Goal: Task Accomplishment & Management: Use online tool/utility

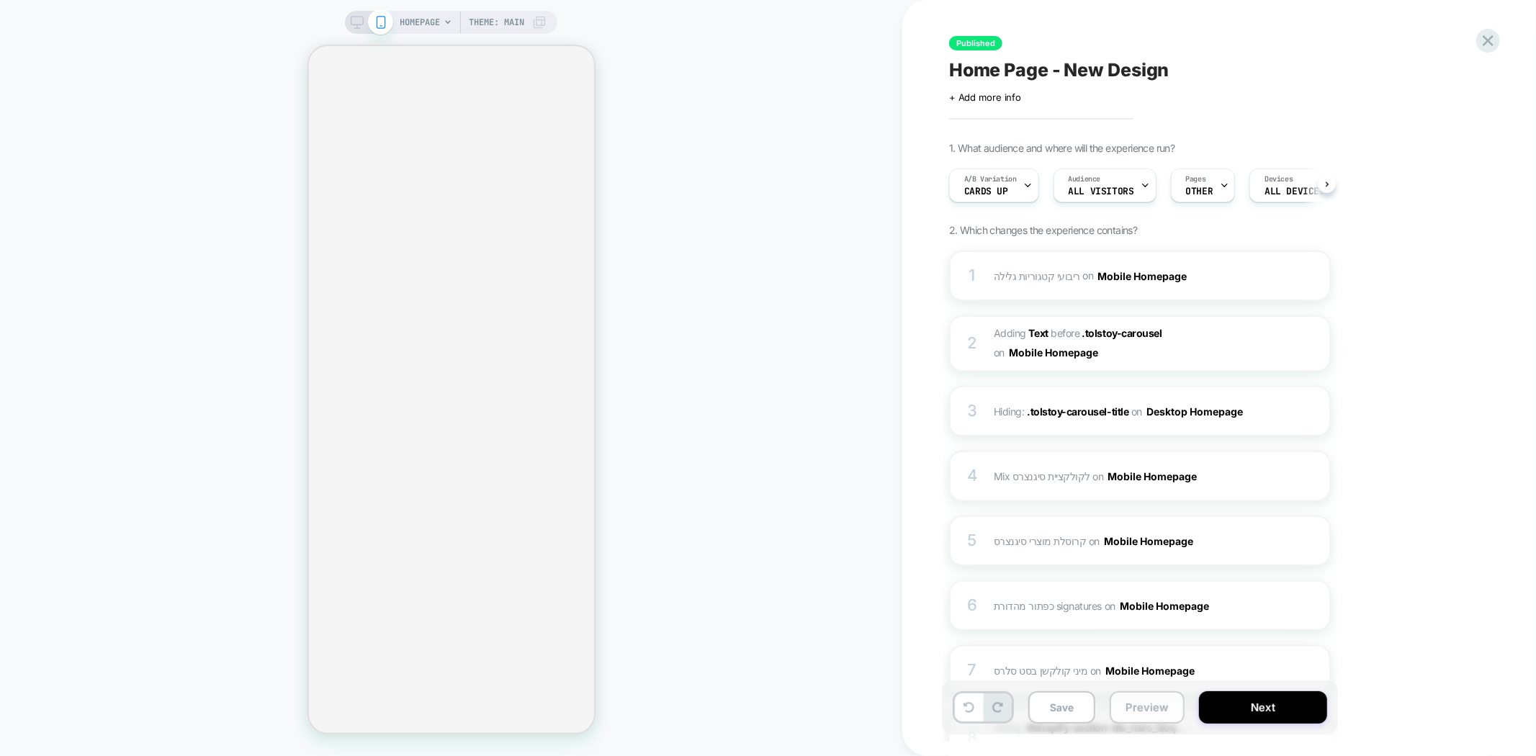
scroll to position [0, 1]
click at [1153, 716] on button "Preview" at bounding box center [1147, 707] width 75 height 32
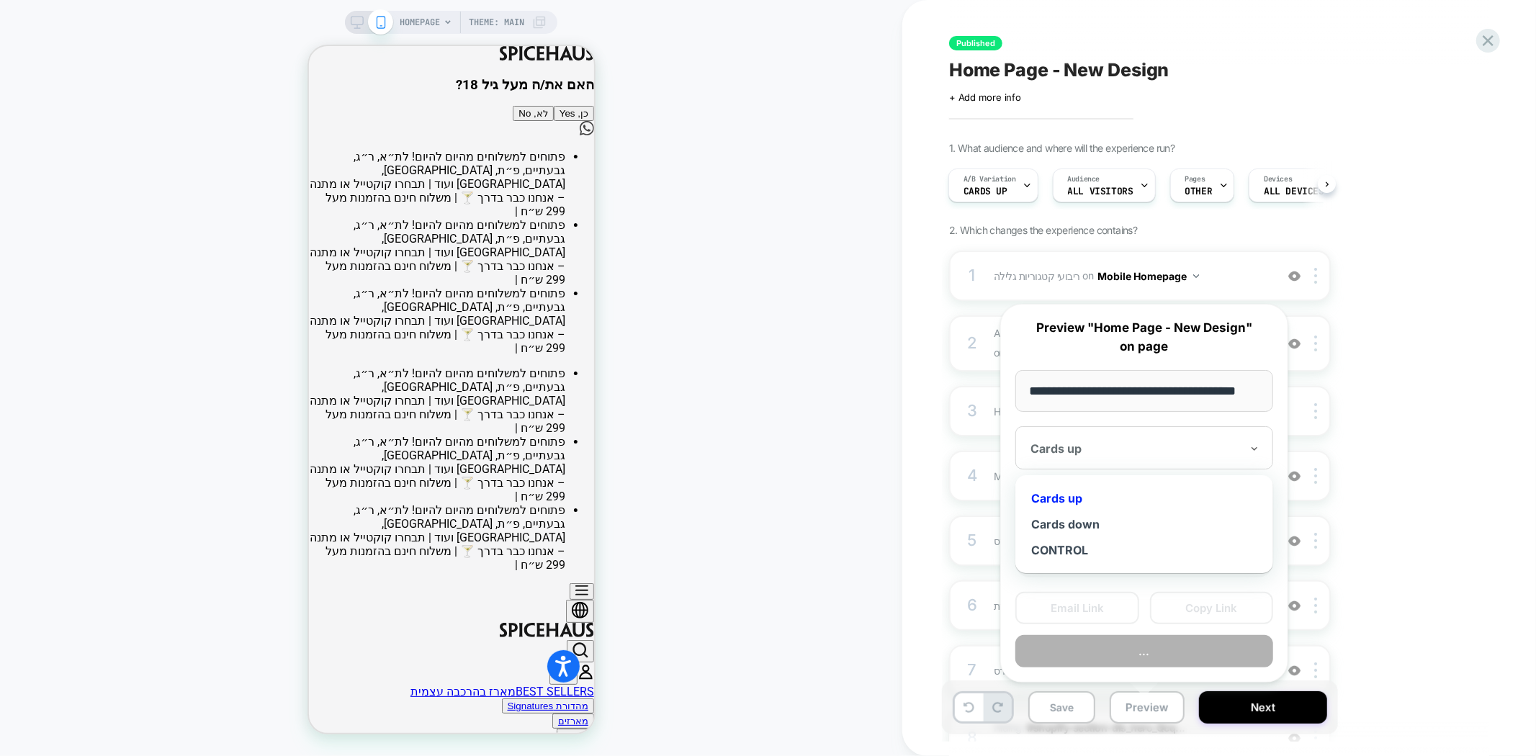
click at [1096, 445] on div at bounding box center [1136, 449] width 210 height 14
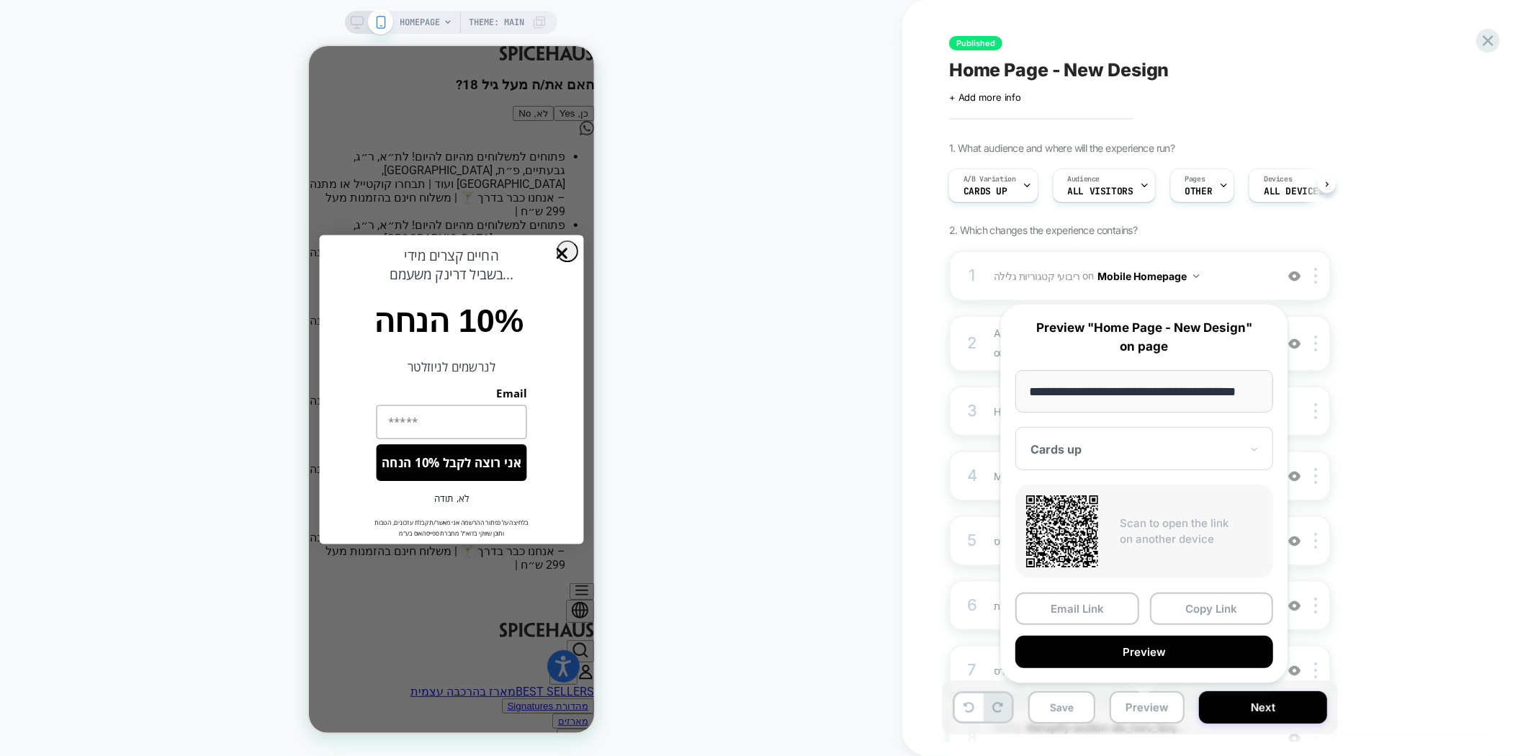
drag, startPoint x: 1157, startPoint y: 388, endPoint x: 1007, endPoint y: 391, distance: 149.9
click at [1007, 391] on div "**********" at bounding box center [1145, 494] width 288 height 380
click at [1006, 189] on div "A/B Variation Cards up" at bounding box center [989, 185] width 81 height 32
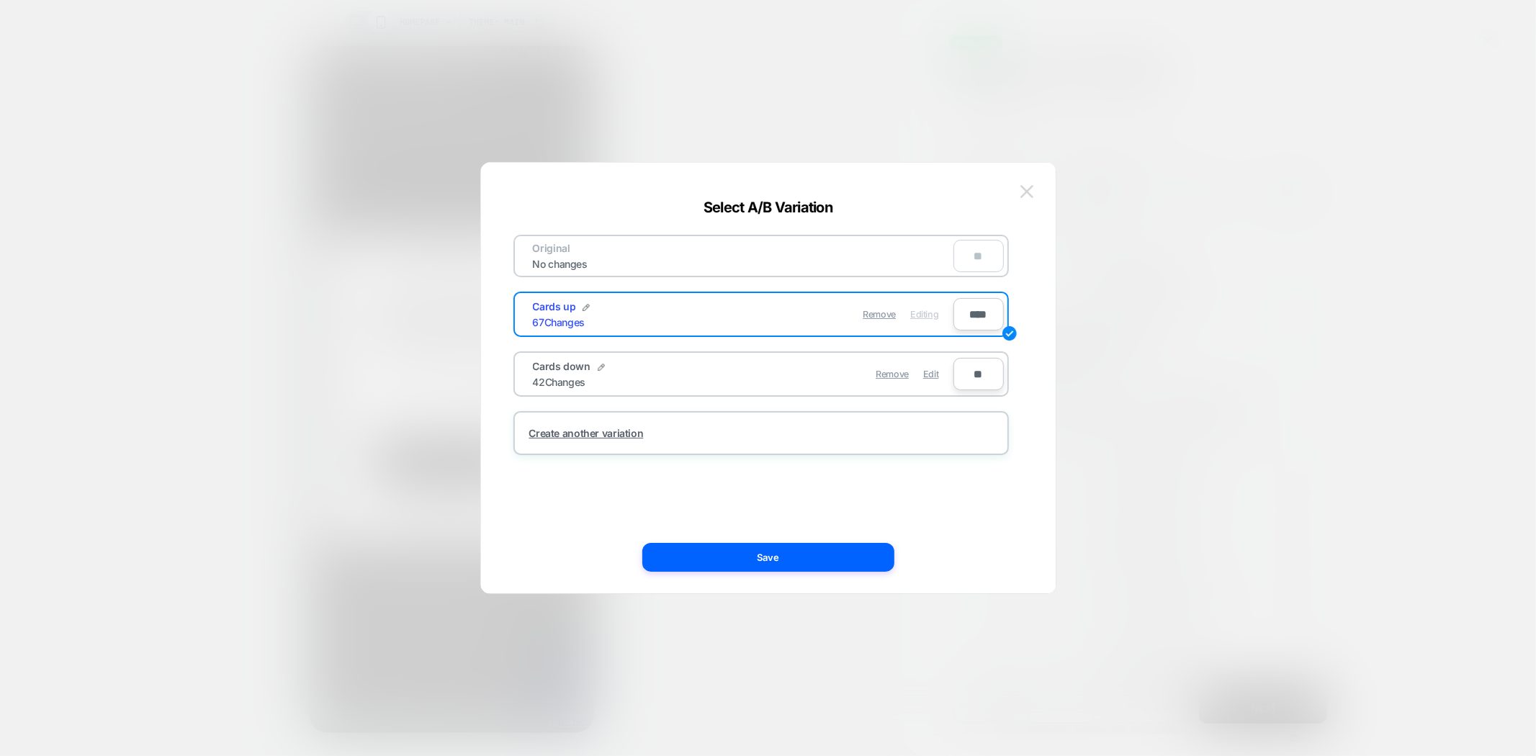
click at [1028, 191] on img at bounding box center [1027, 191] width 13 height 12
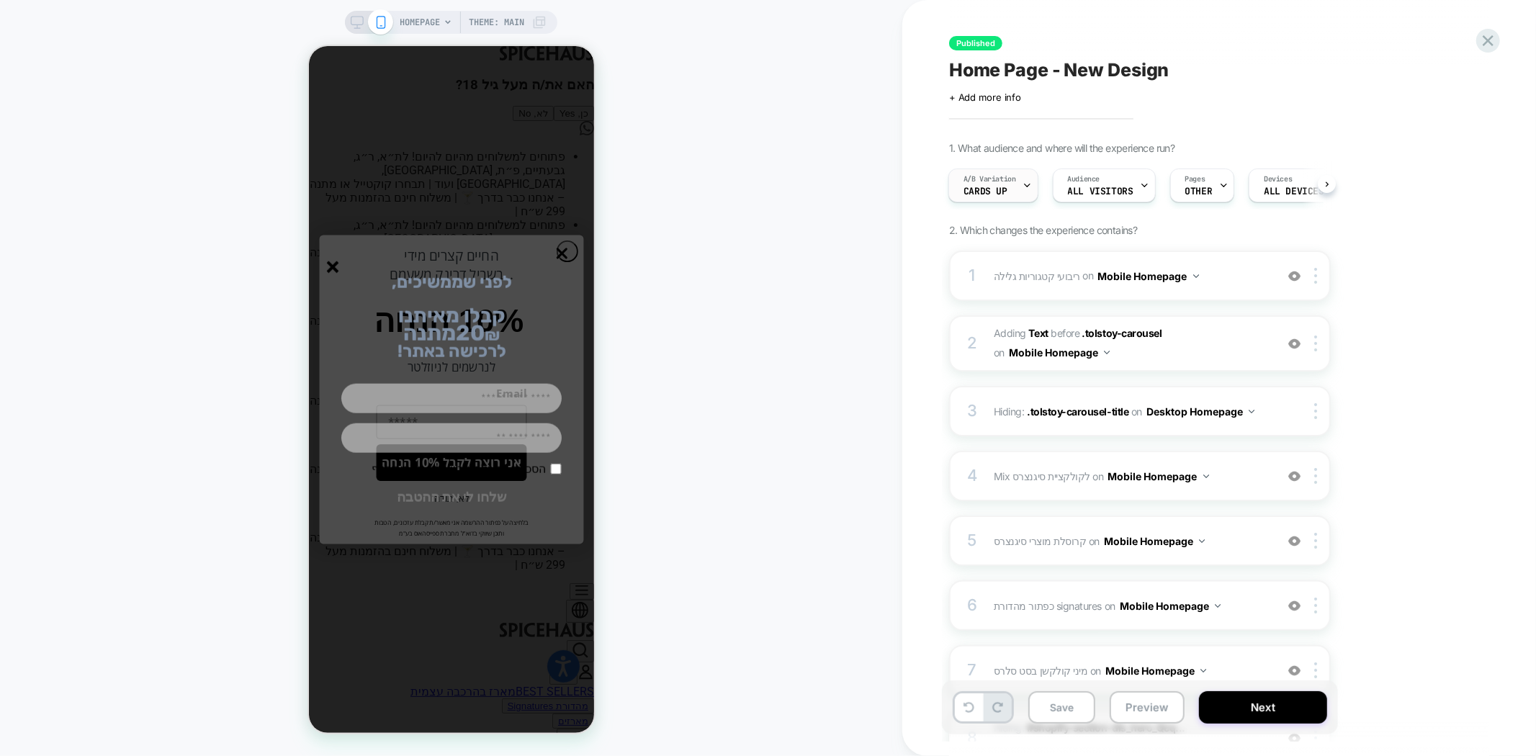
click at [1011, 188] on div "A/B Variation Cards up" at bounding box center [989, 185] width 81 height 32
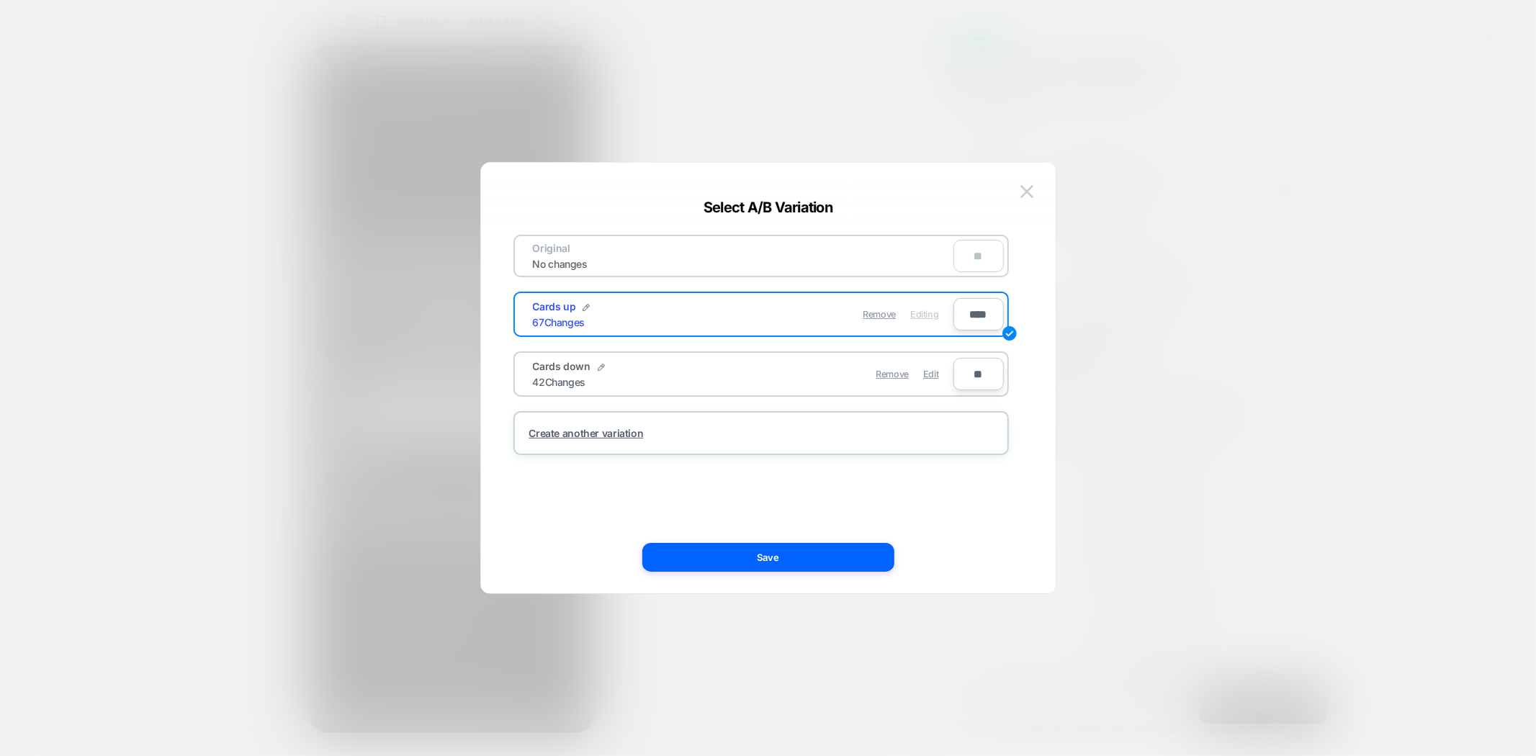
click at [1031, 189] on img at bounding box center [1027, 191] width 13 height 12
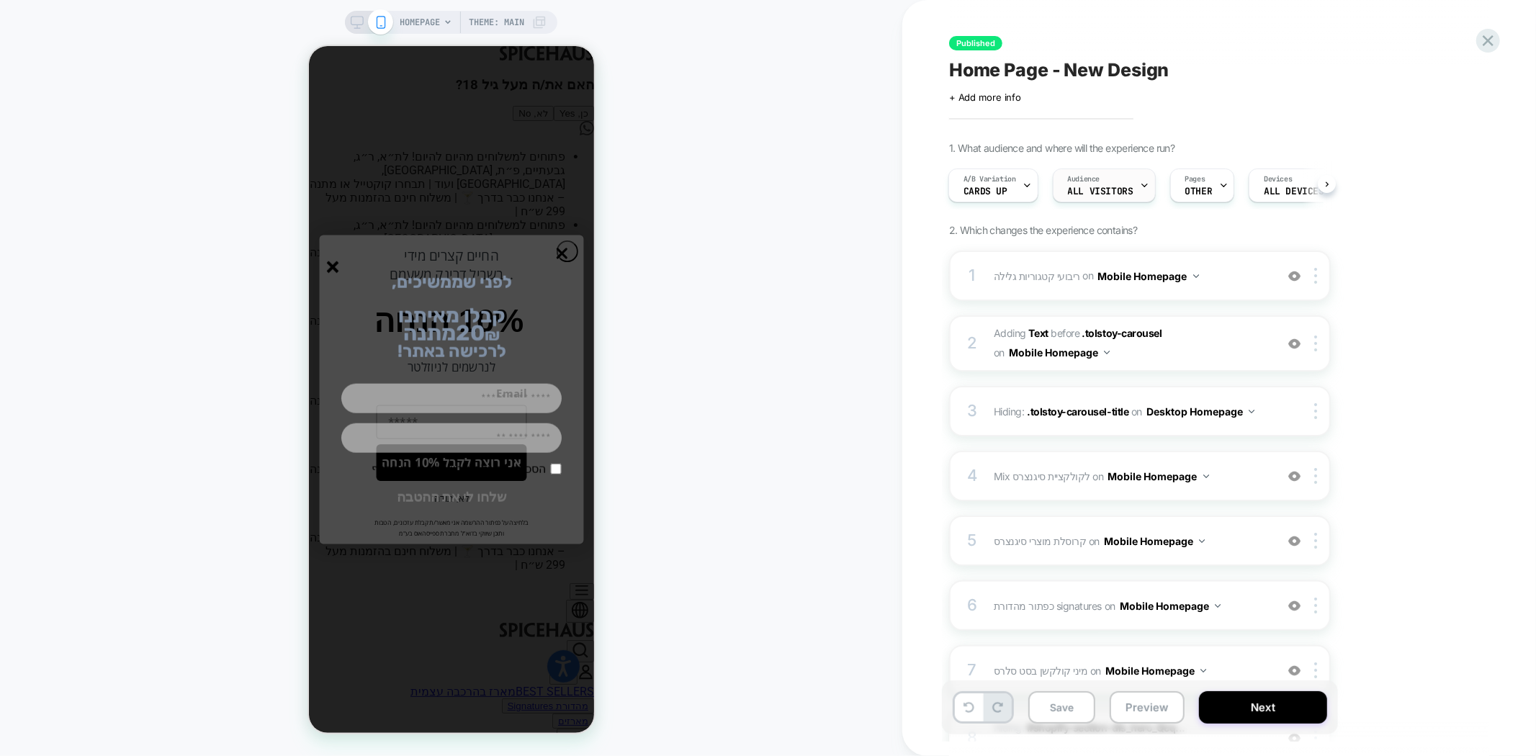
click at [1136, 186] on div "Audience All Visitors" at bounding box center [1101, 185] width 94 height 32
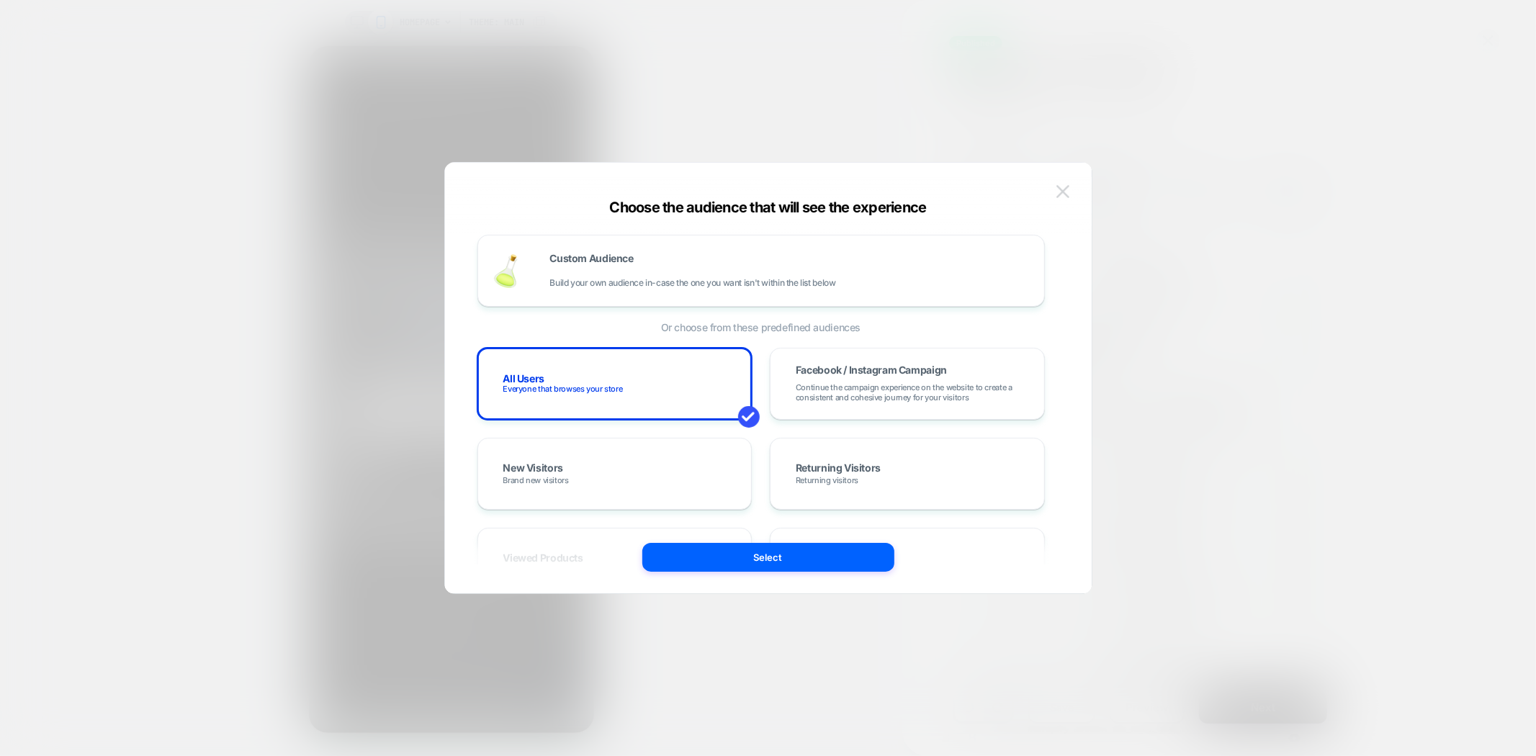
click at [1067, 188] on img at bounding box center [1063, 191] width 13 height 12
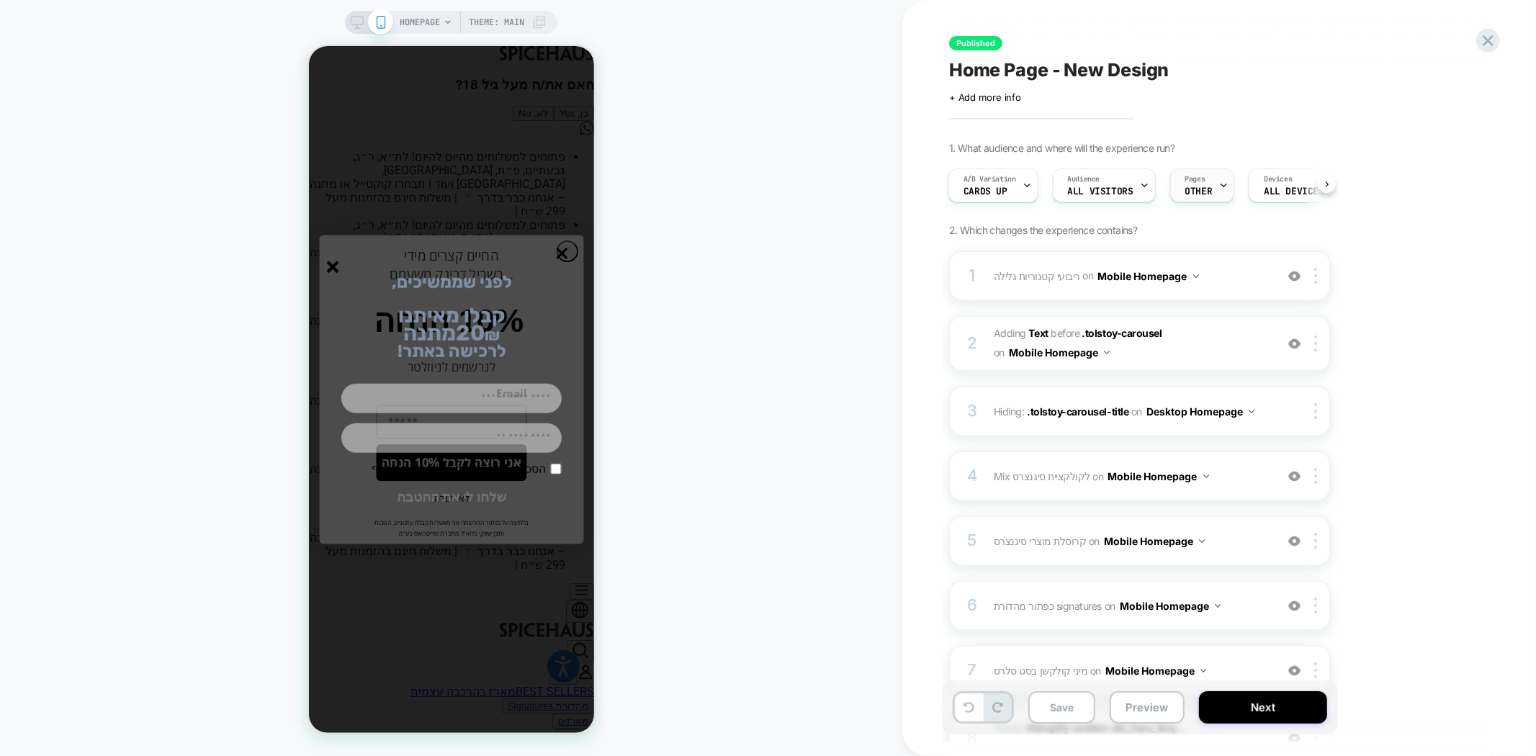
click at [1207, 189] on span "OTHER" at bounding box center [1199, 192] width 27 height 10
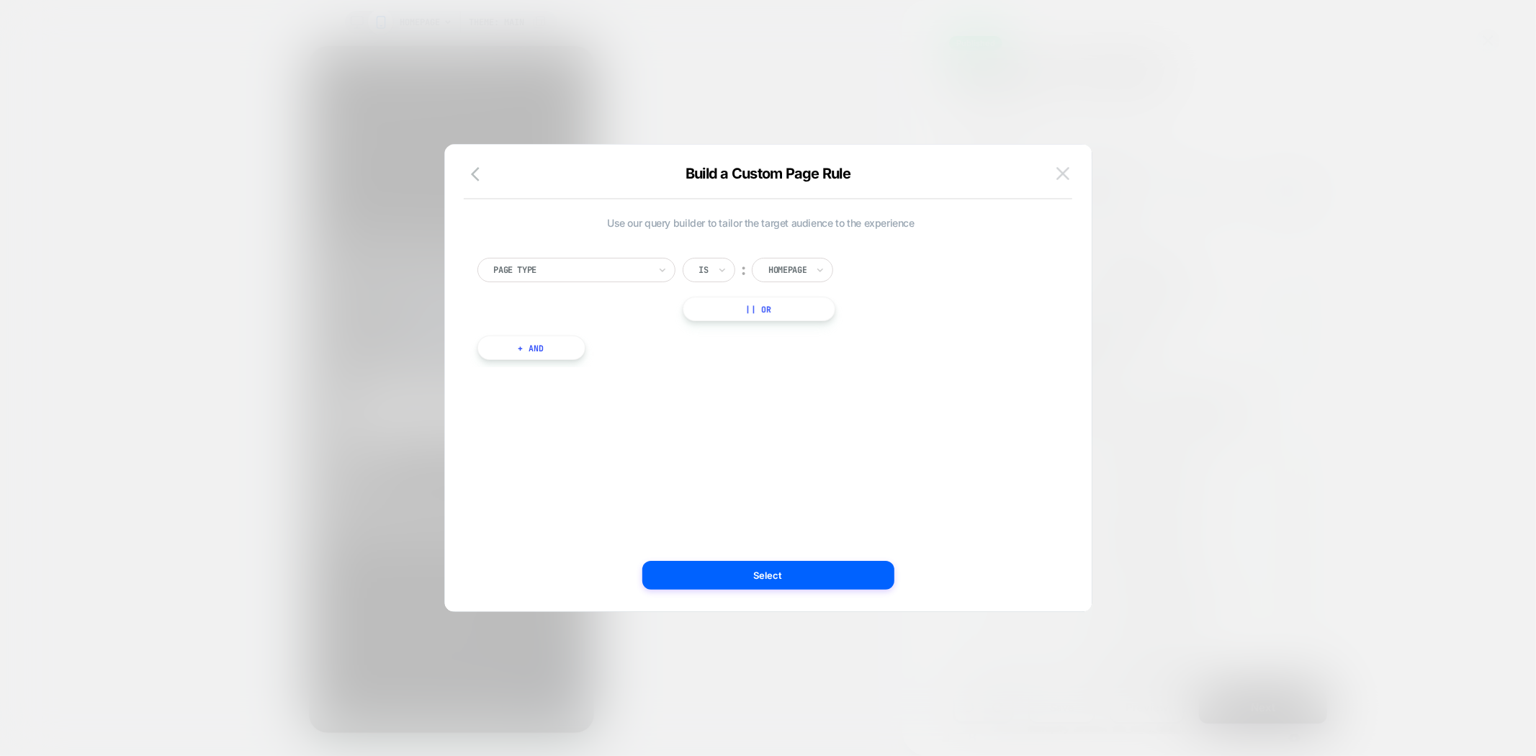
click at [1062, 176] on img at bounding box center [1063, 173] width 13 height 12
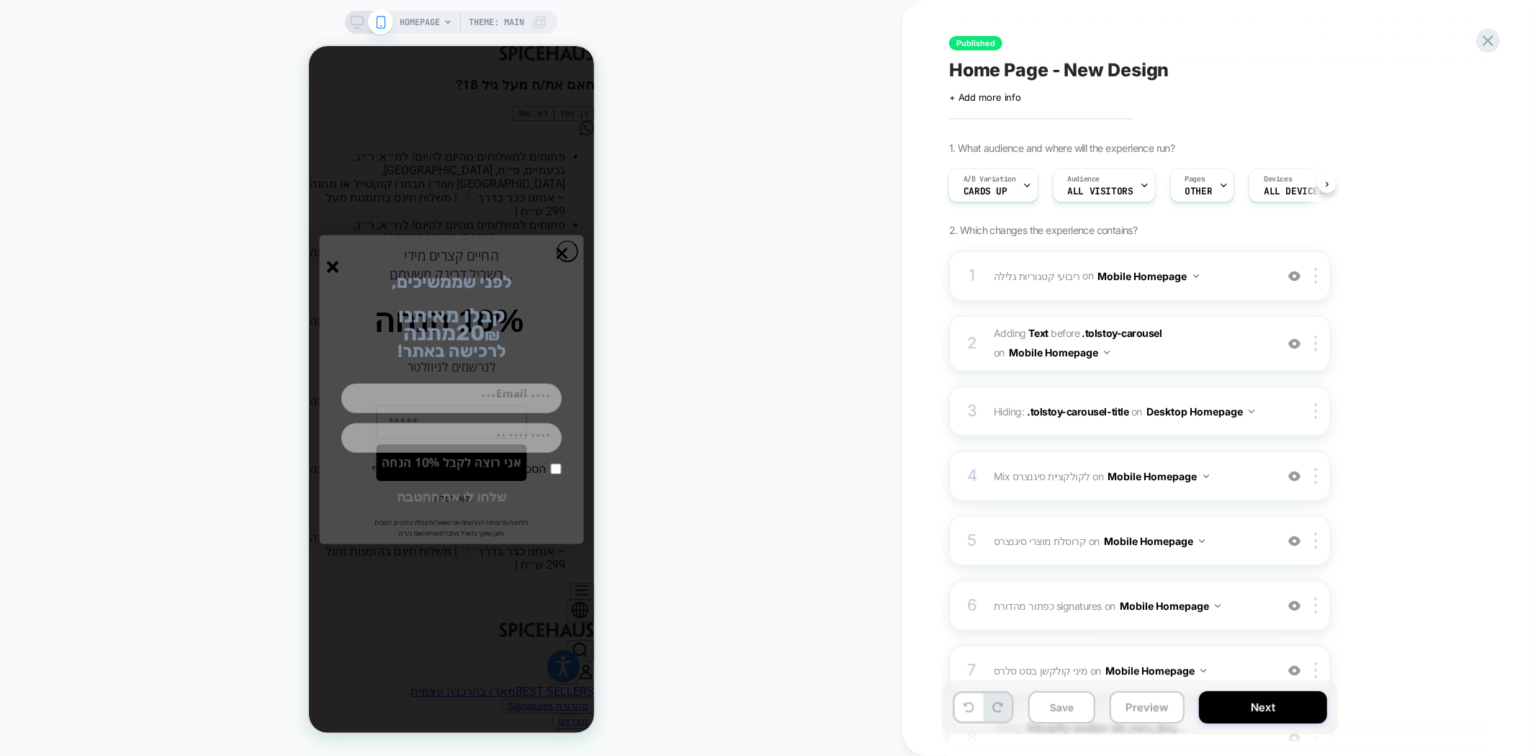
click at [1140, 726] on div "Save Preview Next" at bounding box center [1140, 708] width 396 height 54
click at [1141, 710] on button "Preview" at bounding box center [1147, 707] width 75 height 32
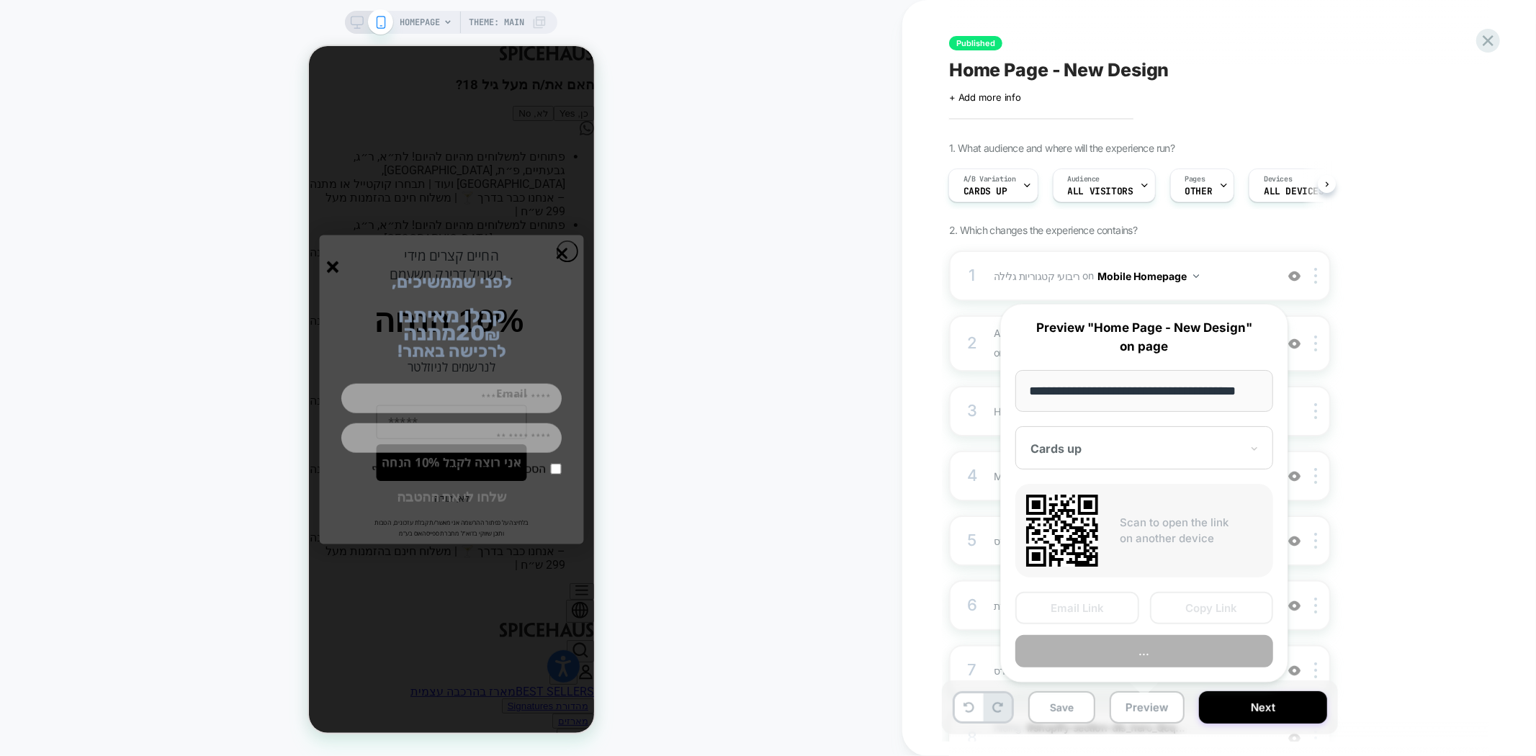
scroll to position [0, 22]
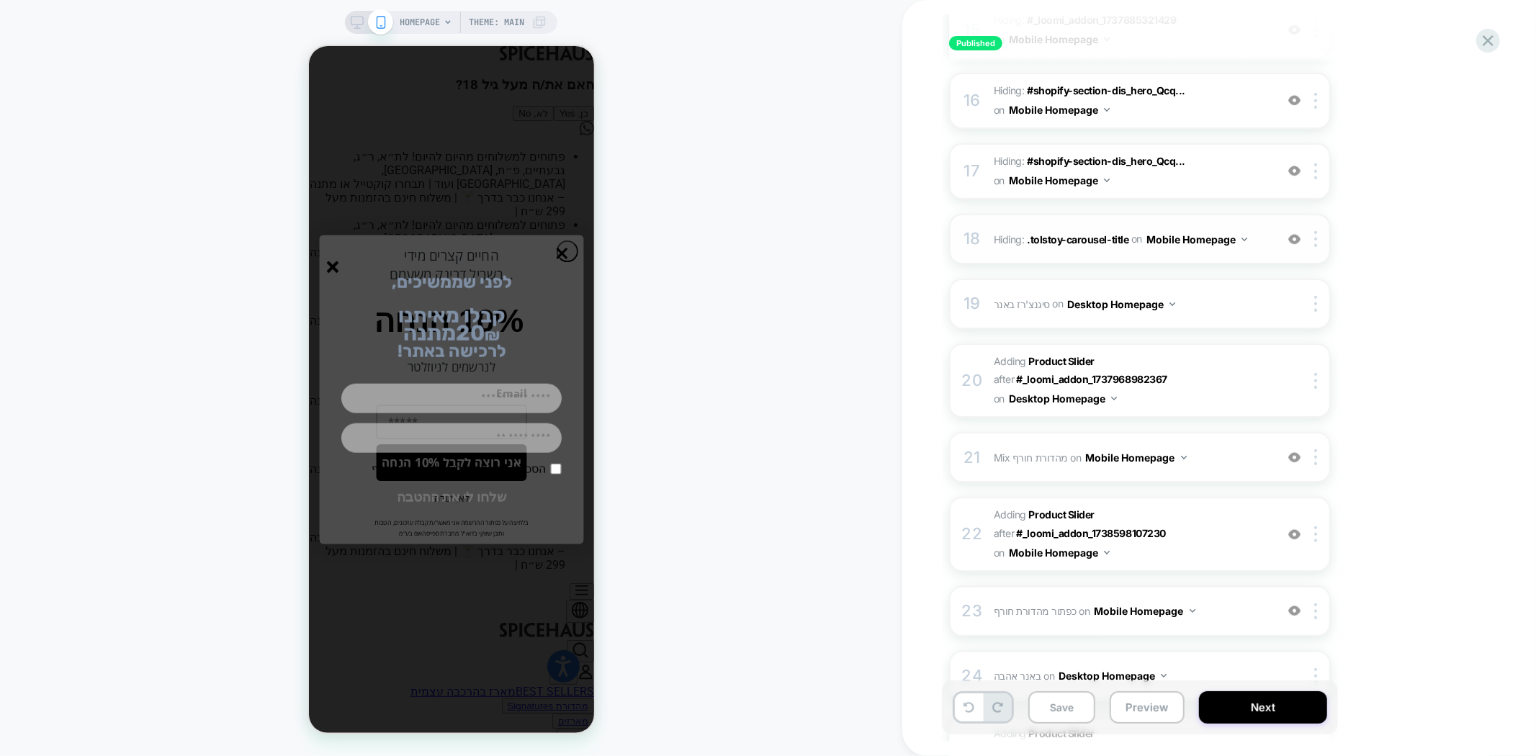
scroll to position [1280, 0]
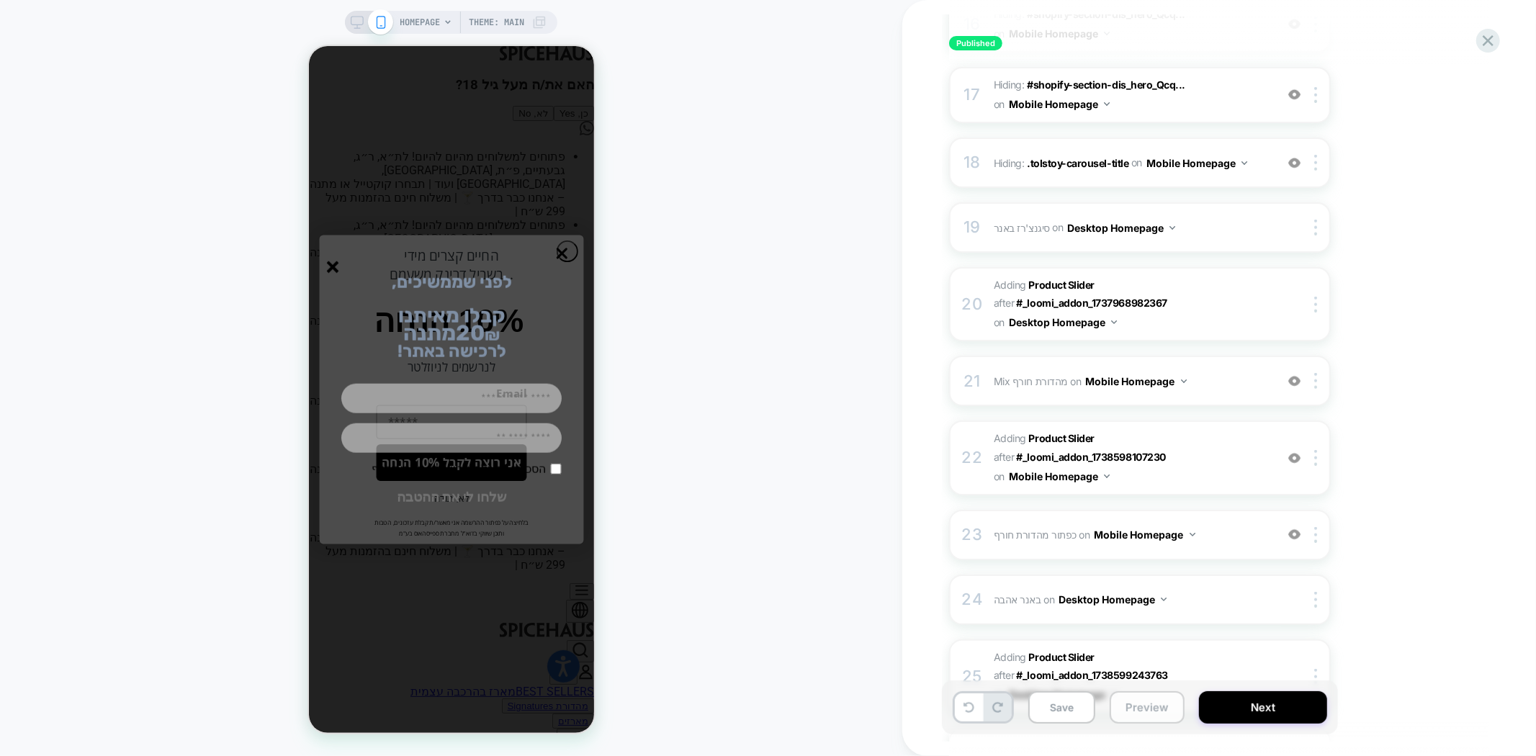
click at [1147, 709] on button "Preview" at bounding box center [1147, 707] width 75 height 32
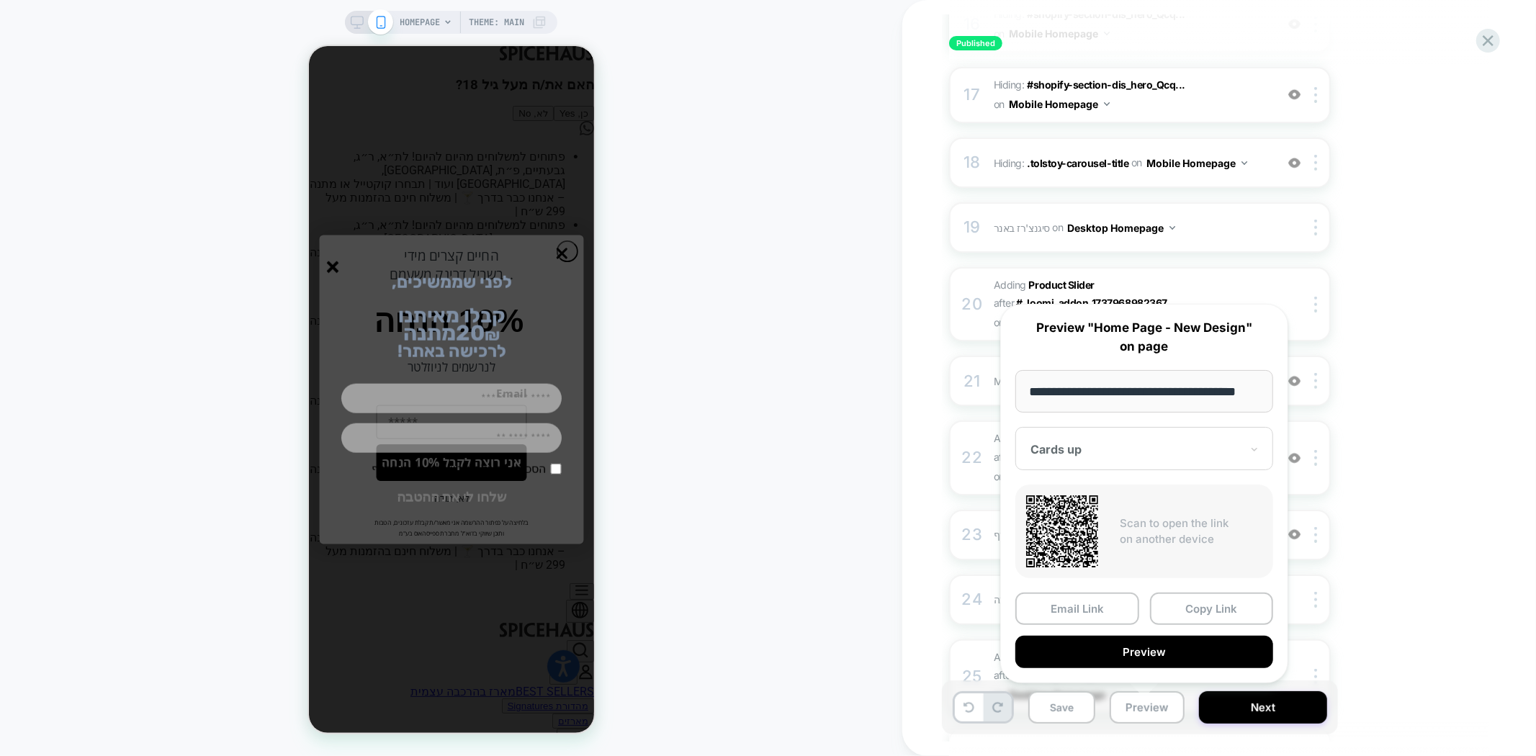
scroll to position [0, 0]
click at [1165, 644] on button "Preview" at bounding box center [1145, 652] width 258 height 32
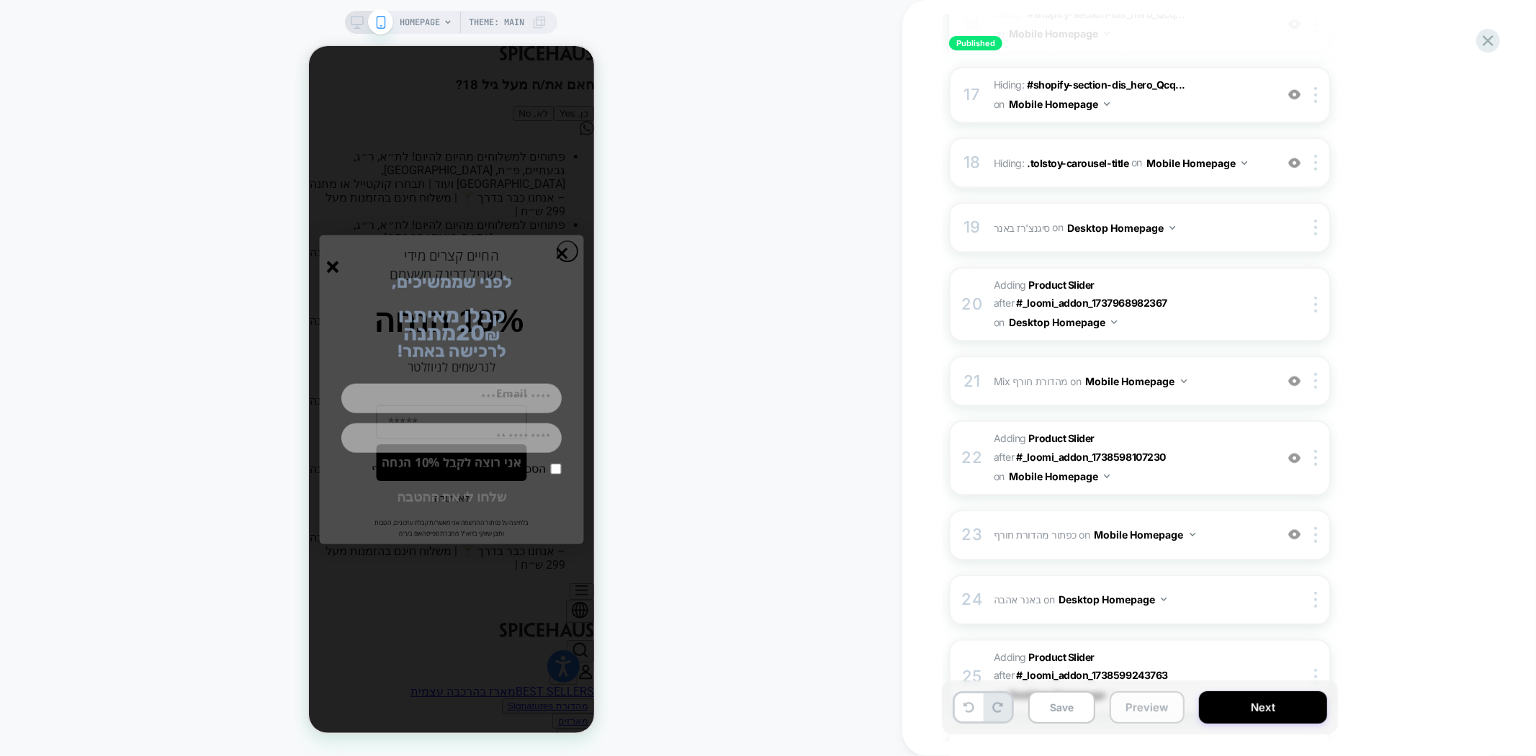
click at [1124, 709] on button "Preview" at bounding box center [1147, 707] width 75 height 32
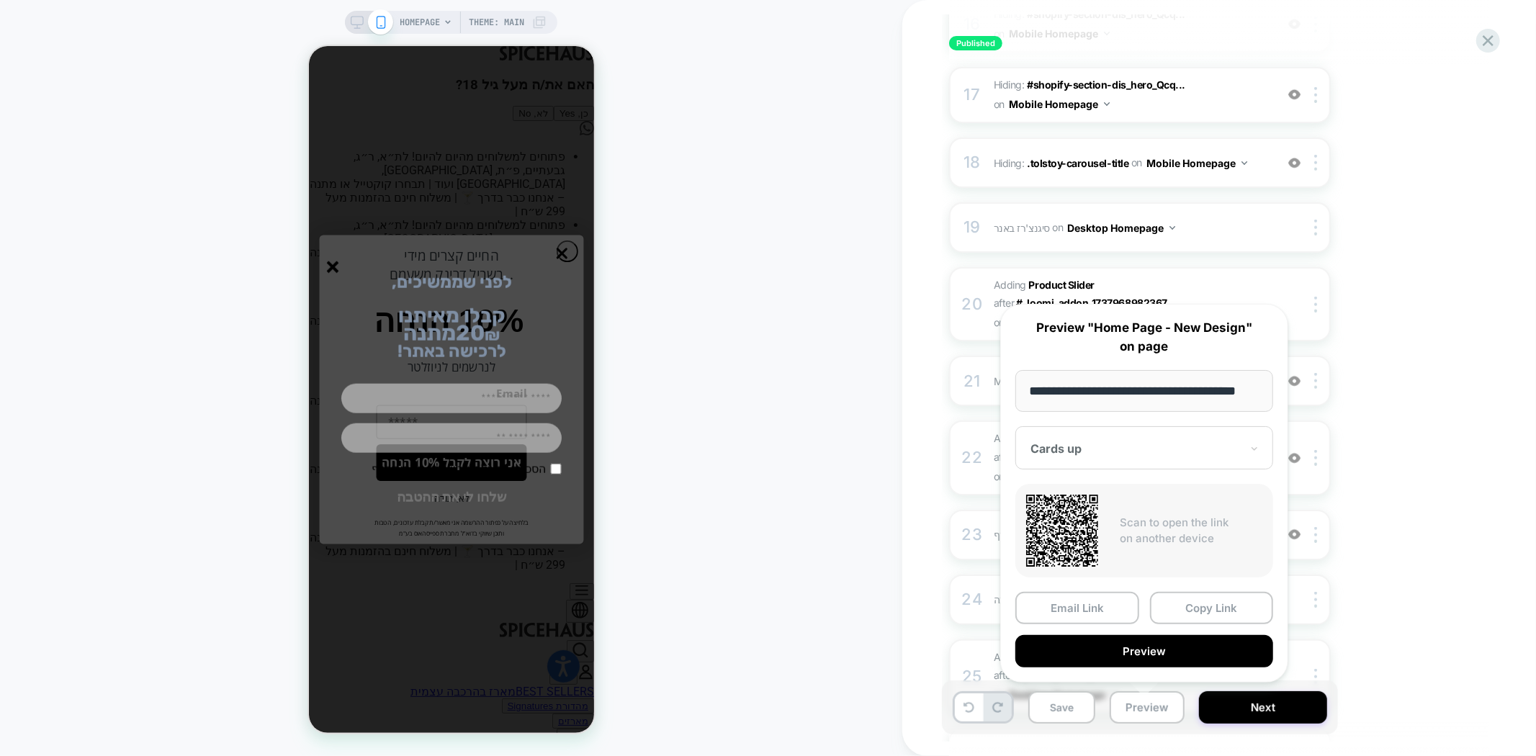
click at [330, 267] on icon "סגור" at bounding box center [332, 267] width 12 height 12
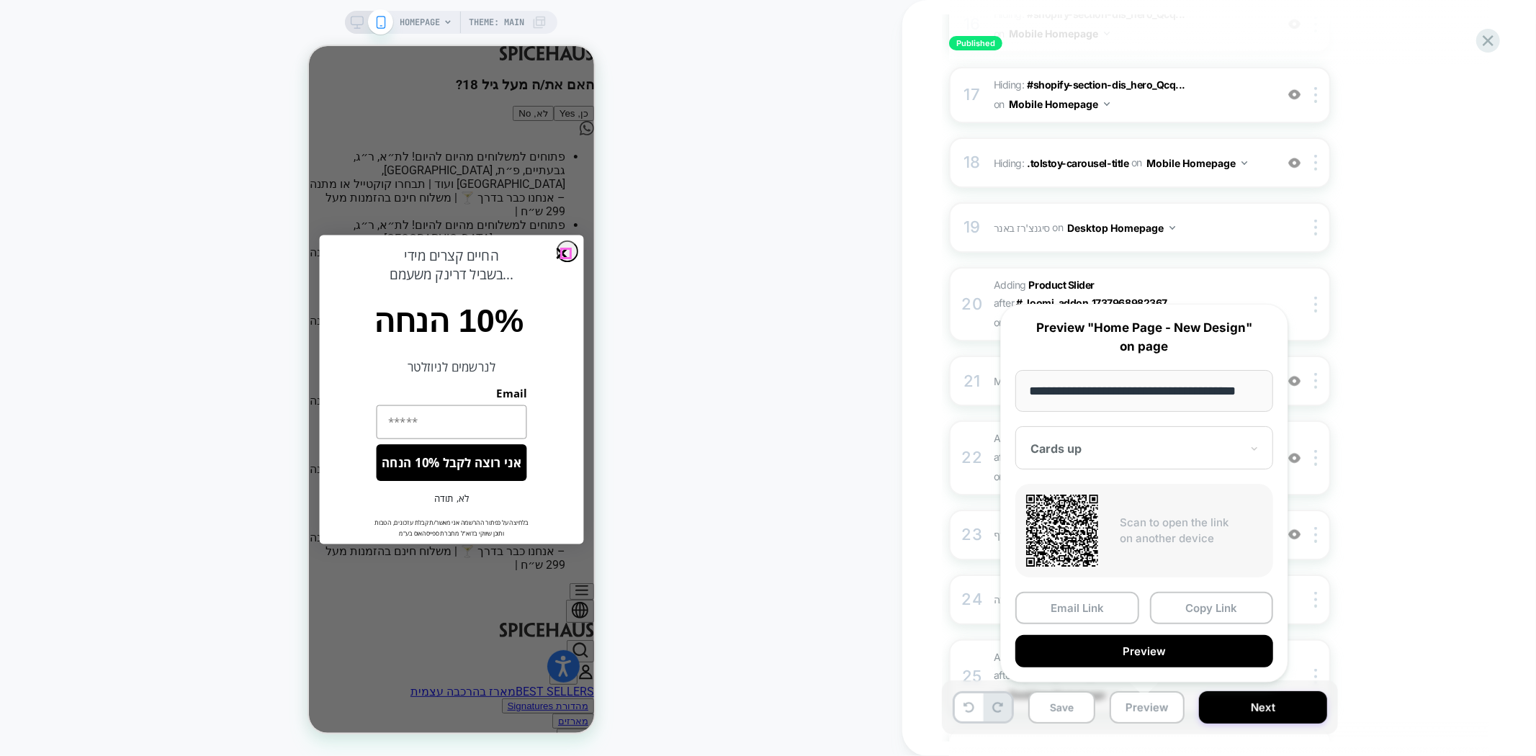
click at [565, 254] on icon "Close dialog" at bounding box center [561, 253] width 9 height 9
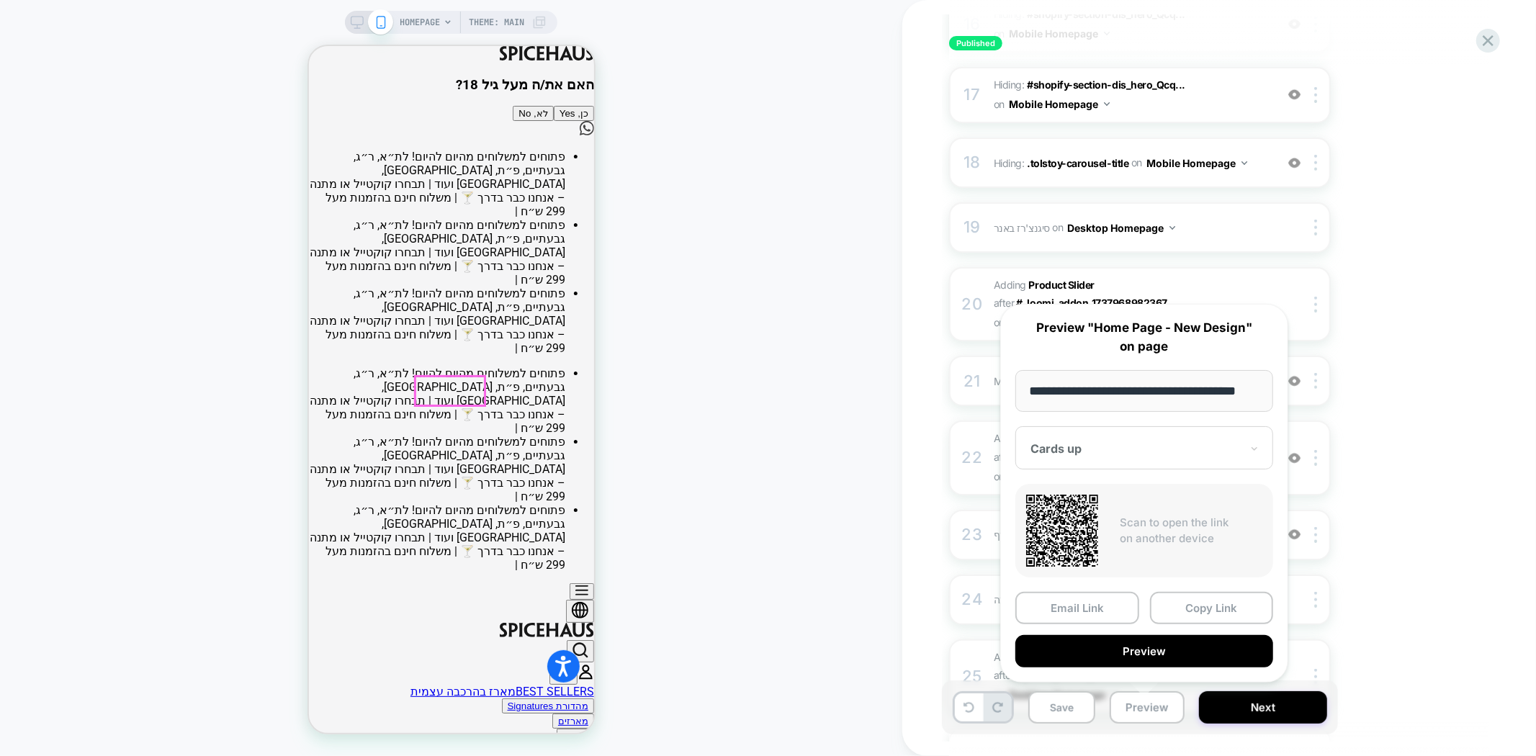
click at [553, 120] on button "כן, Yes" at bounding box center [573, 112] width 40 height 15
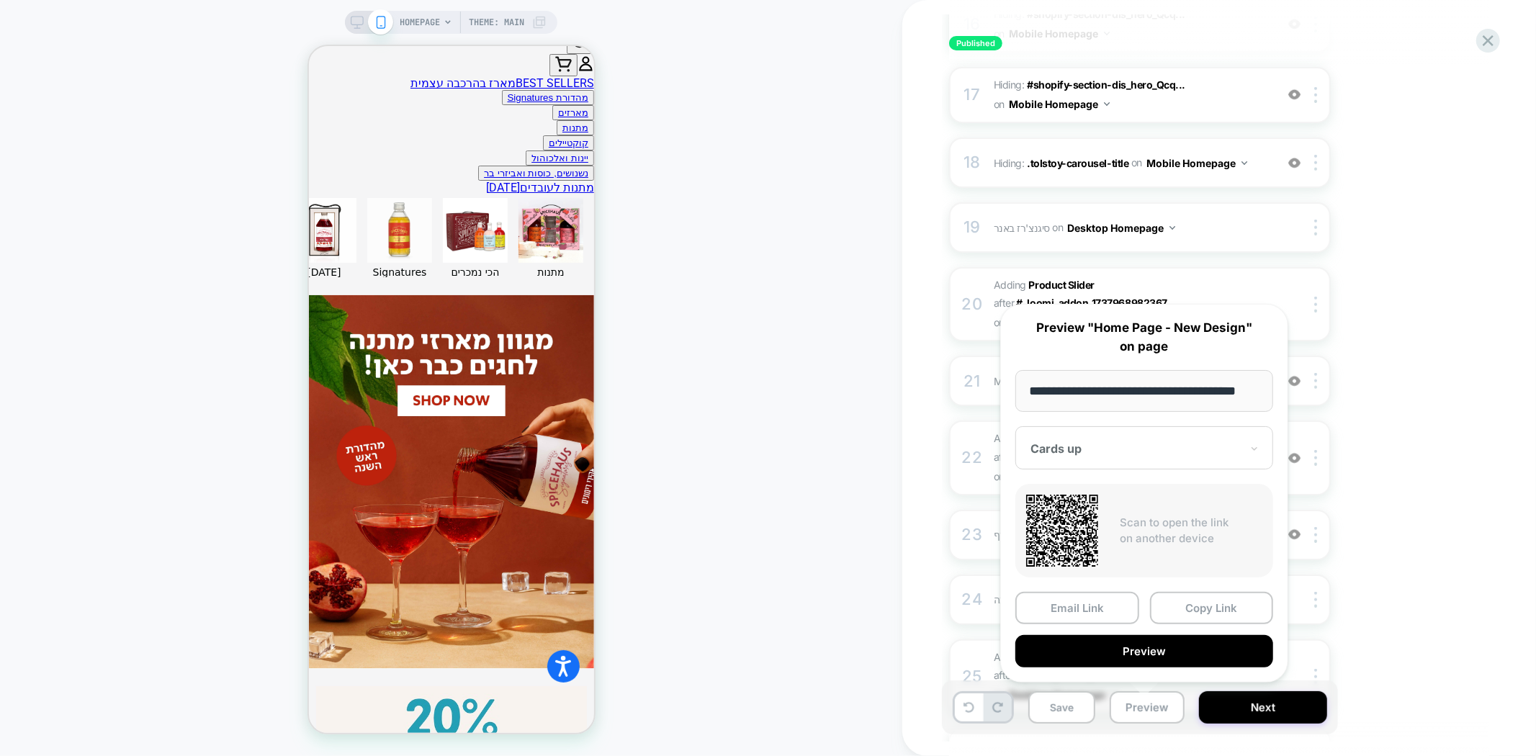
scroll to position [640, 0]
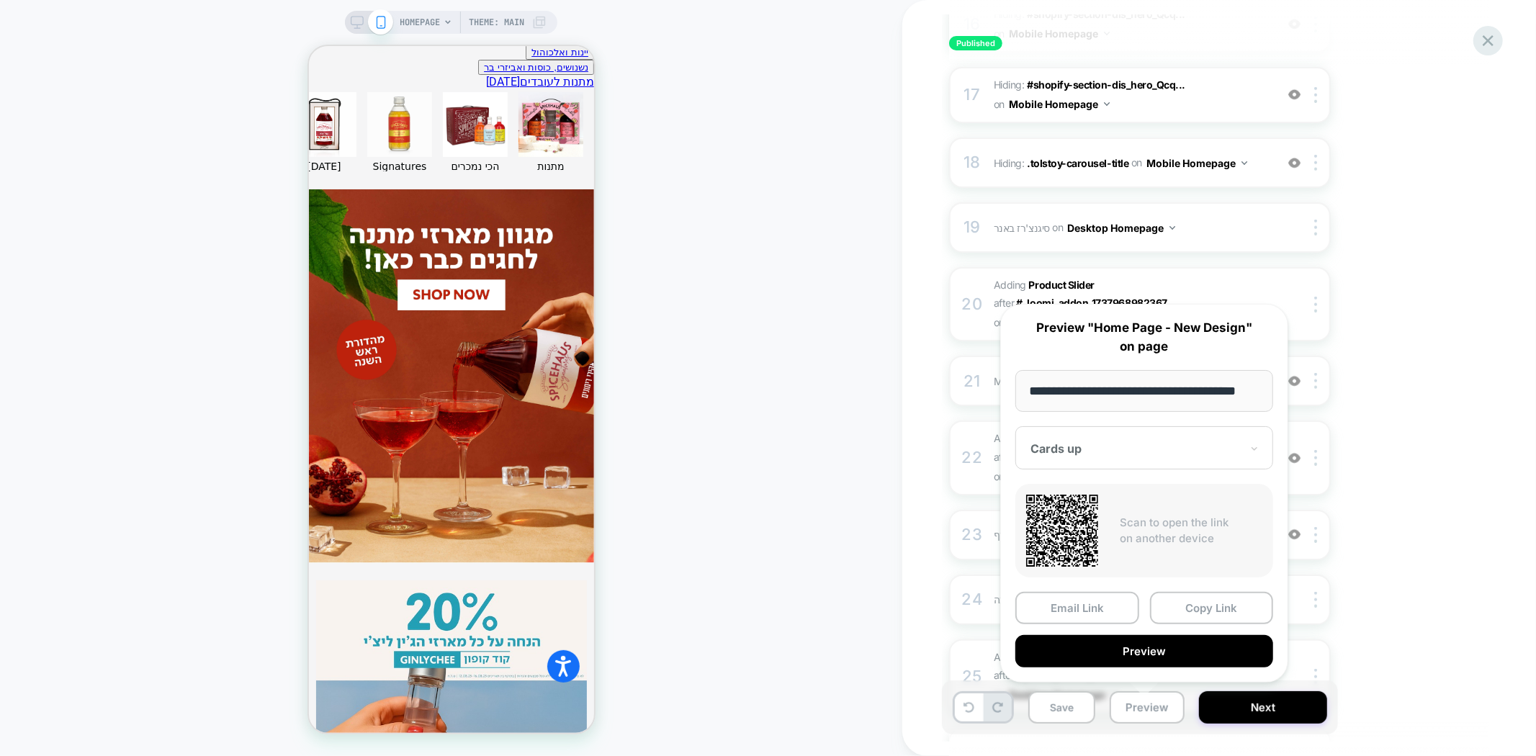
click at [1488, 38] on icon at bounding box center [1488, 40] width 19 height 19
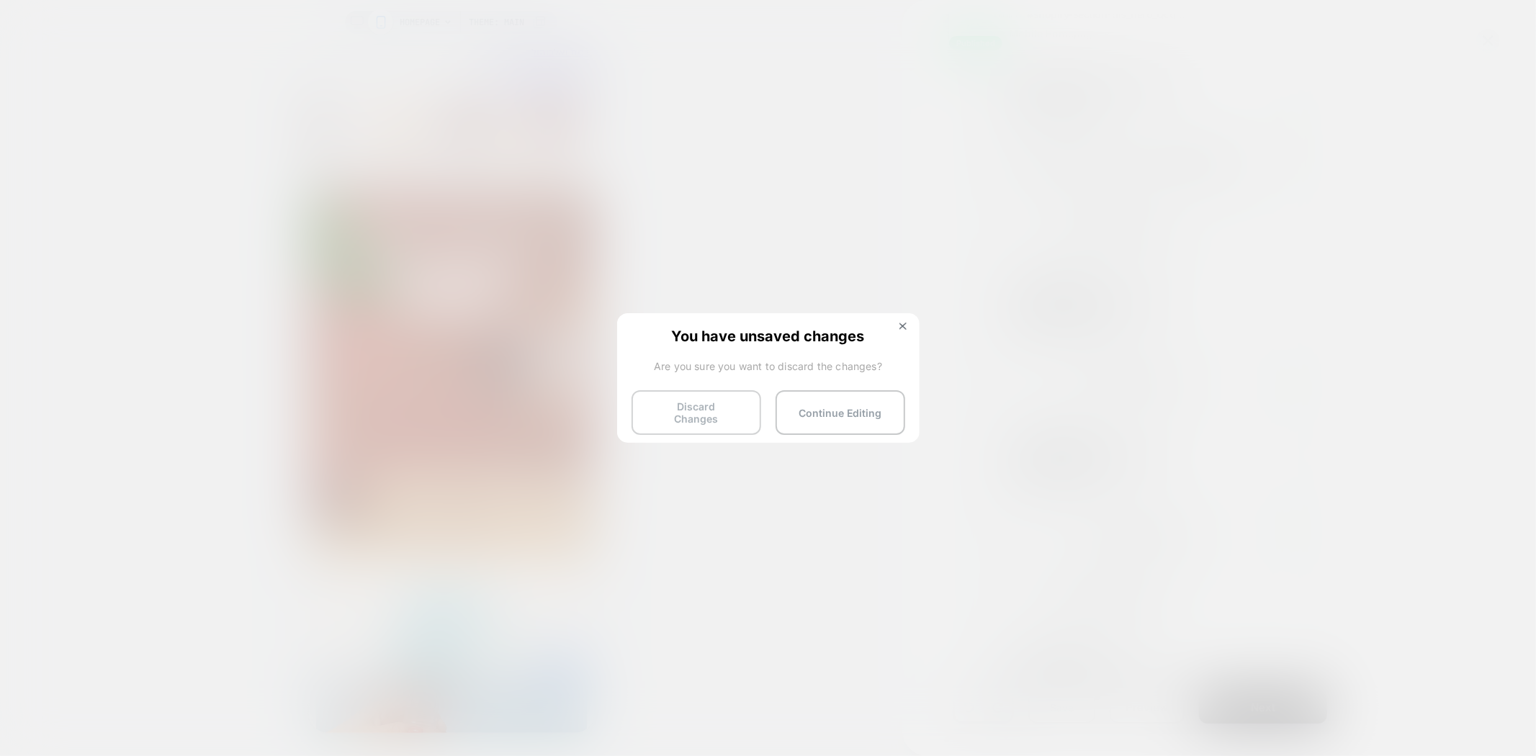
click at [685, 402] on button "Discard Changes" at bounding box center [697, 412] width 130 height 45
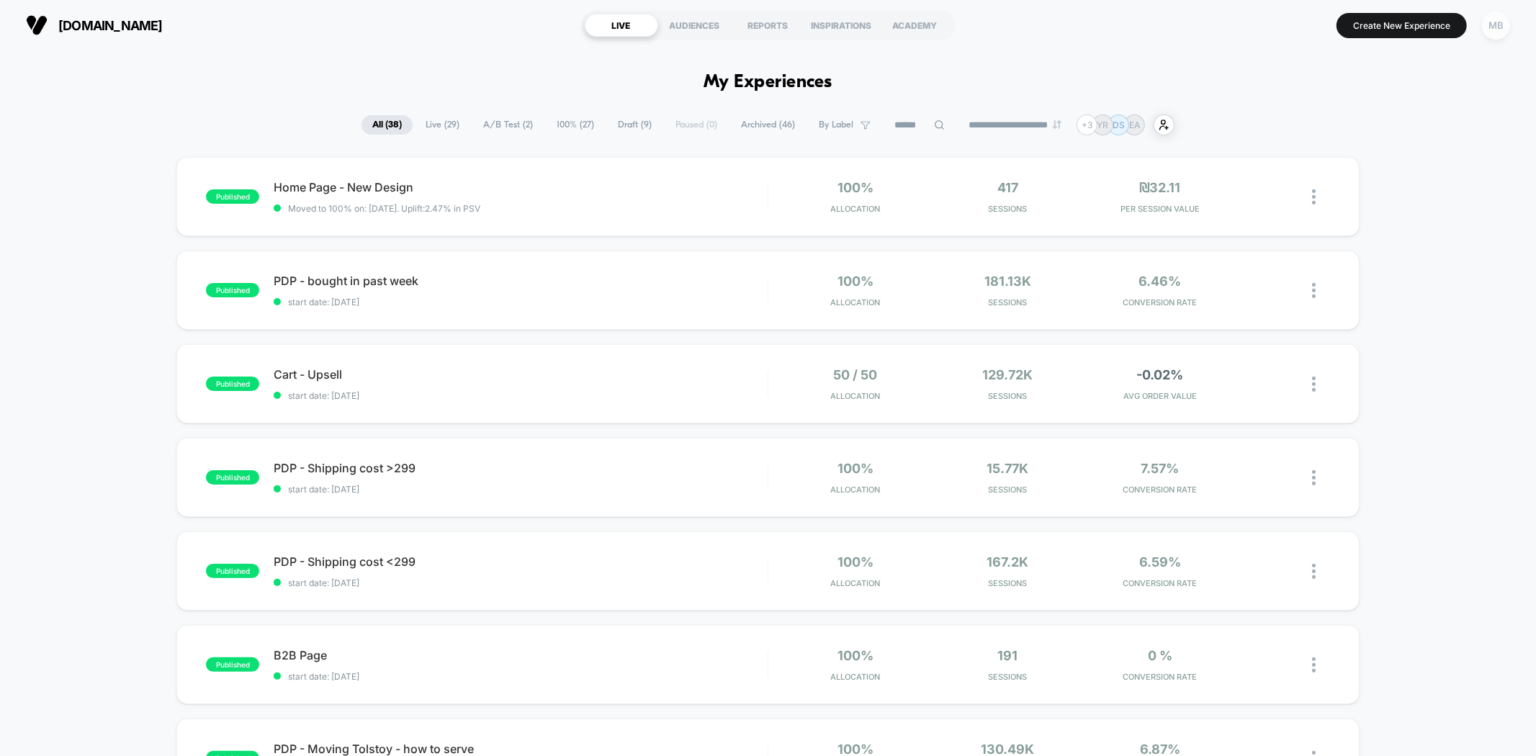
click at [1492, 23] on div "MB" at bounding box center [1496, 26] width 28 height 28
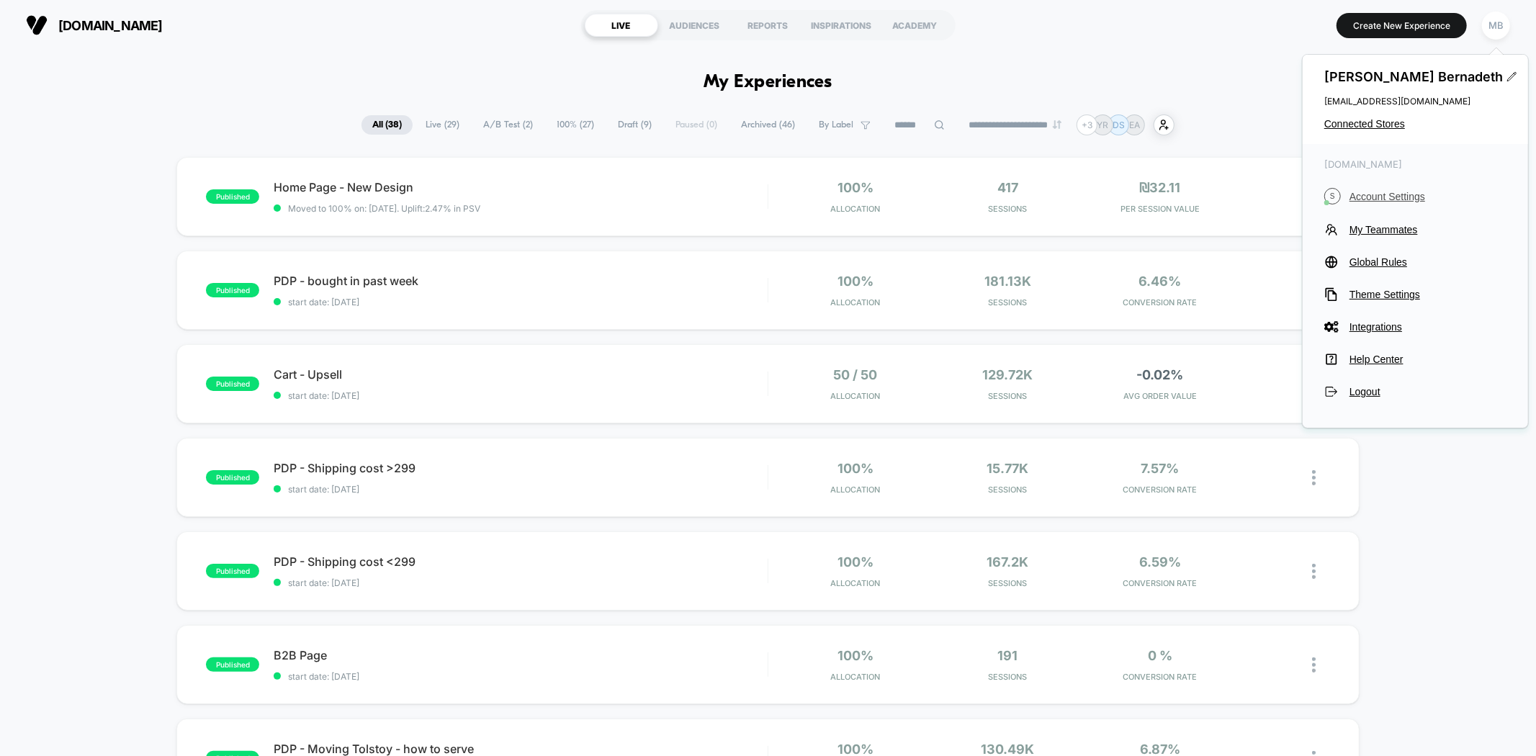
click at [1377, 196] on span "Account Settings" at bounding box center [1445, 197] width 191 height 12
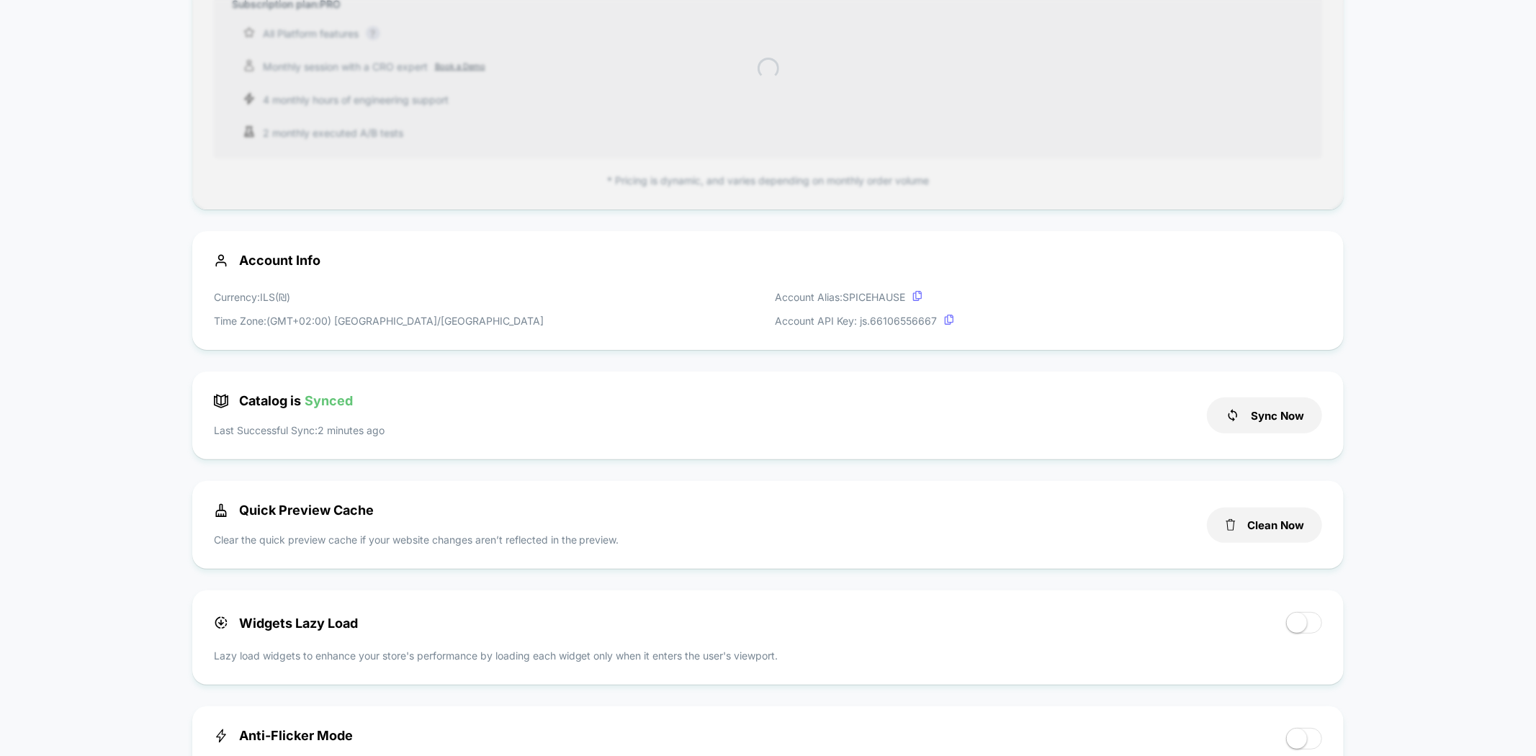
scroll to position [160, 0]
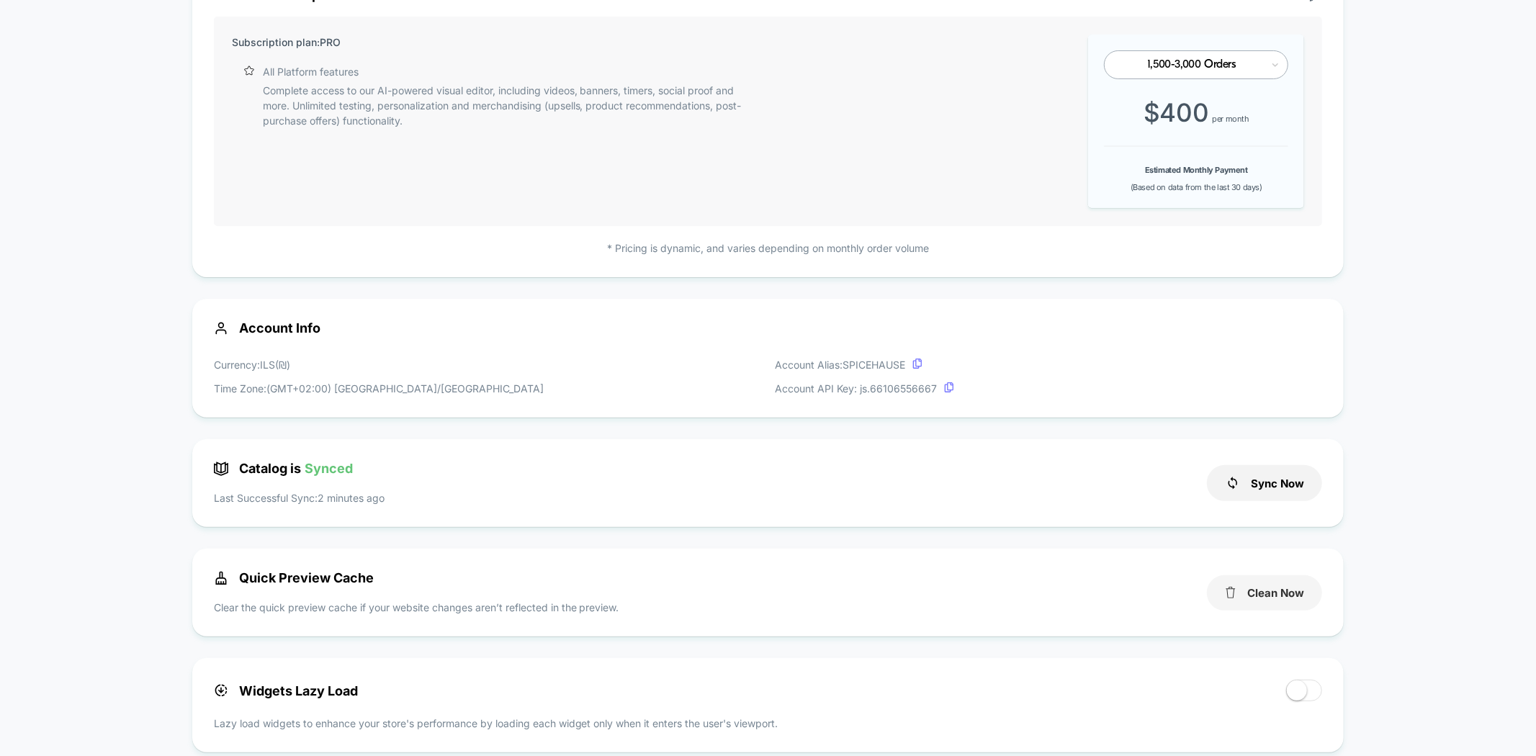
click at [1276, 595] on button "Clean Now" at bounding box center [1264, 593] width 115 height 35
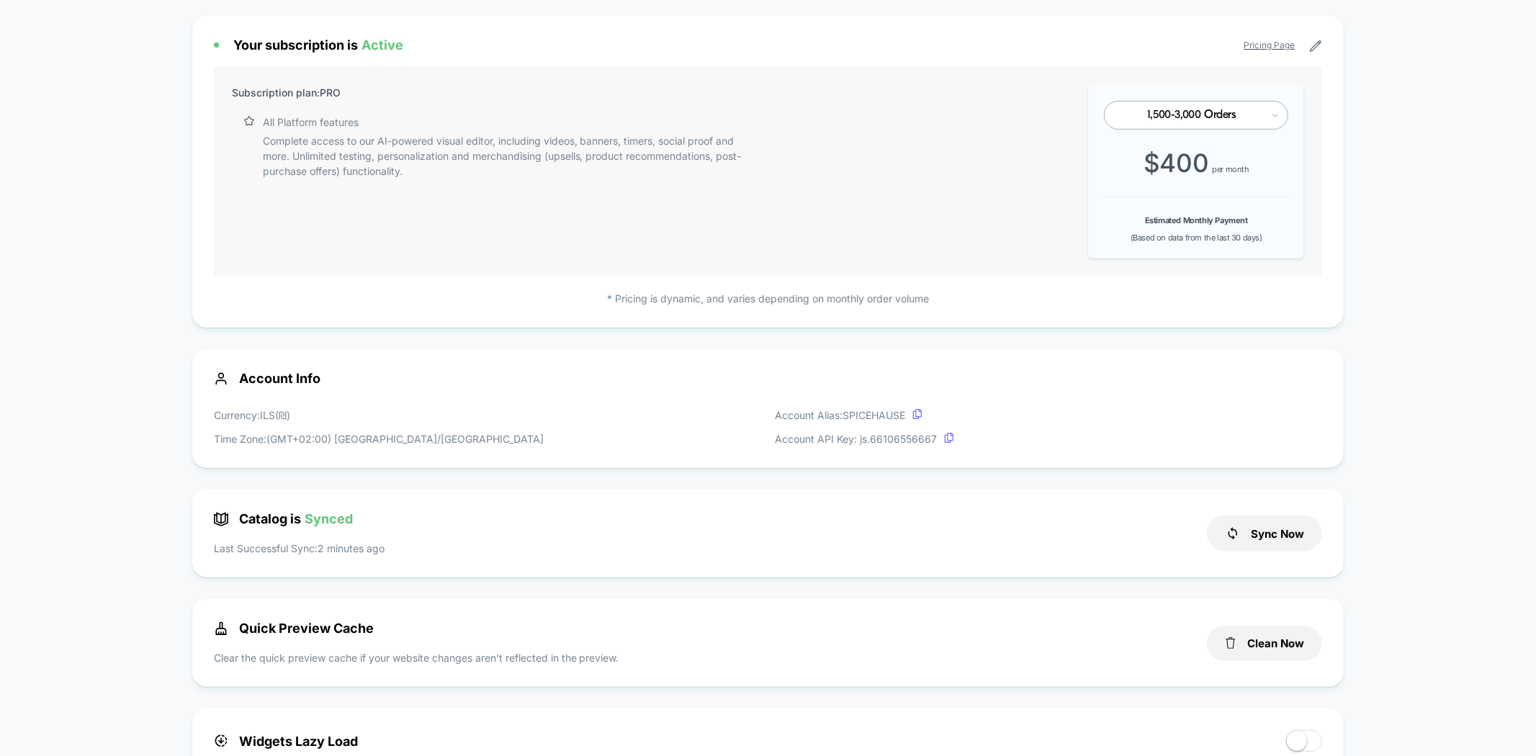
scroll to position [0, 0]
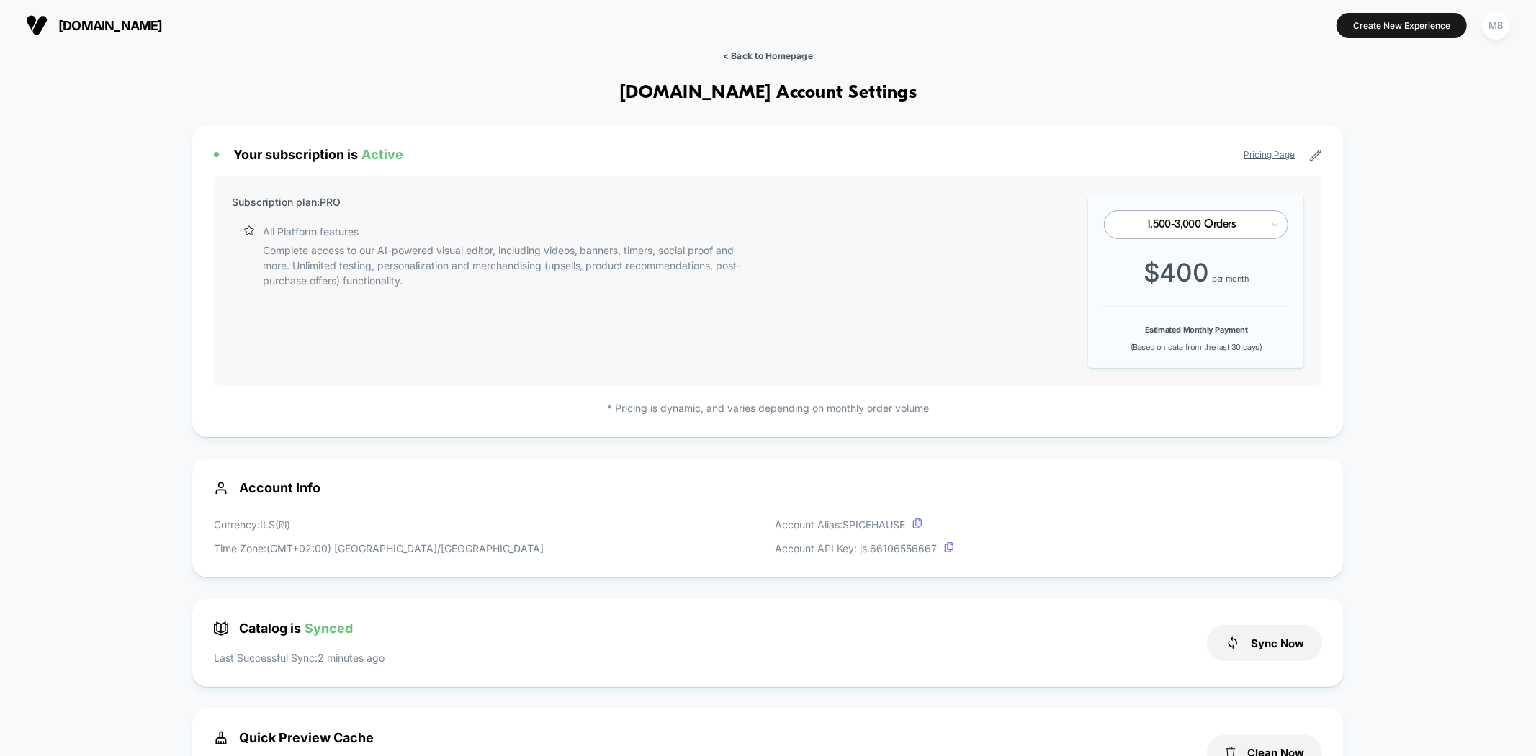
click at [775, 55] on span "< Back to Homepage" at bounding box center [768, 55] width 90 height 11
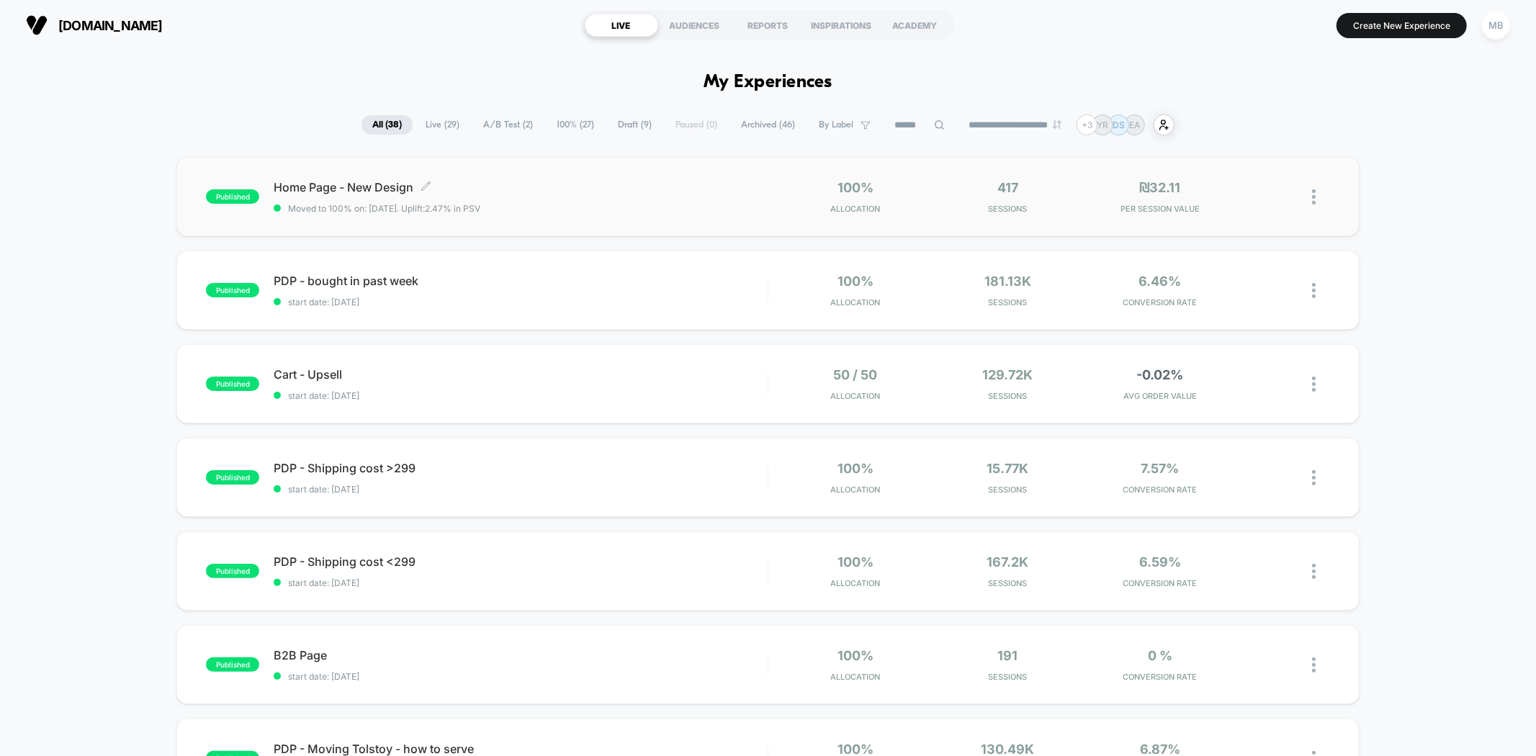
click at [563, 195] on div "Home Page - New Design Click to edit experience details Click to edit experienc…" at bounding box center [520, 197] width 493 height 34
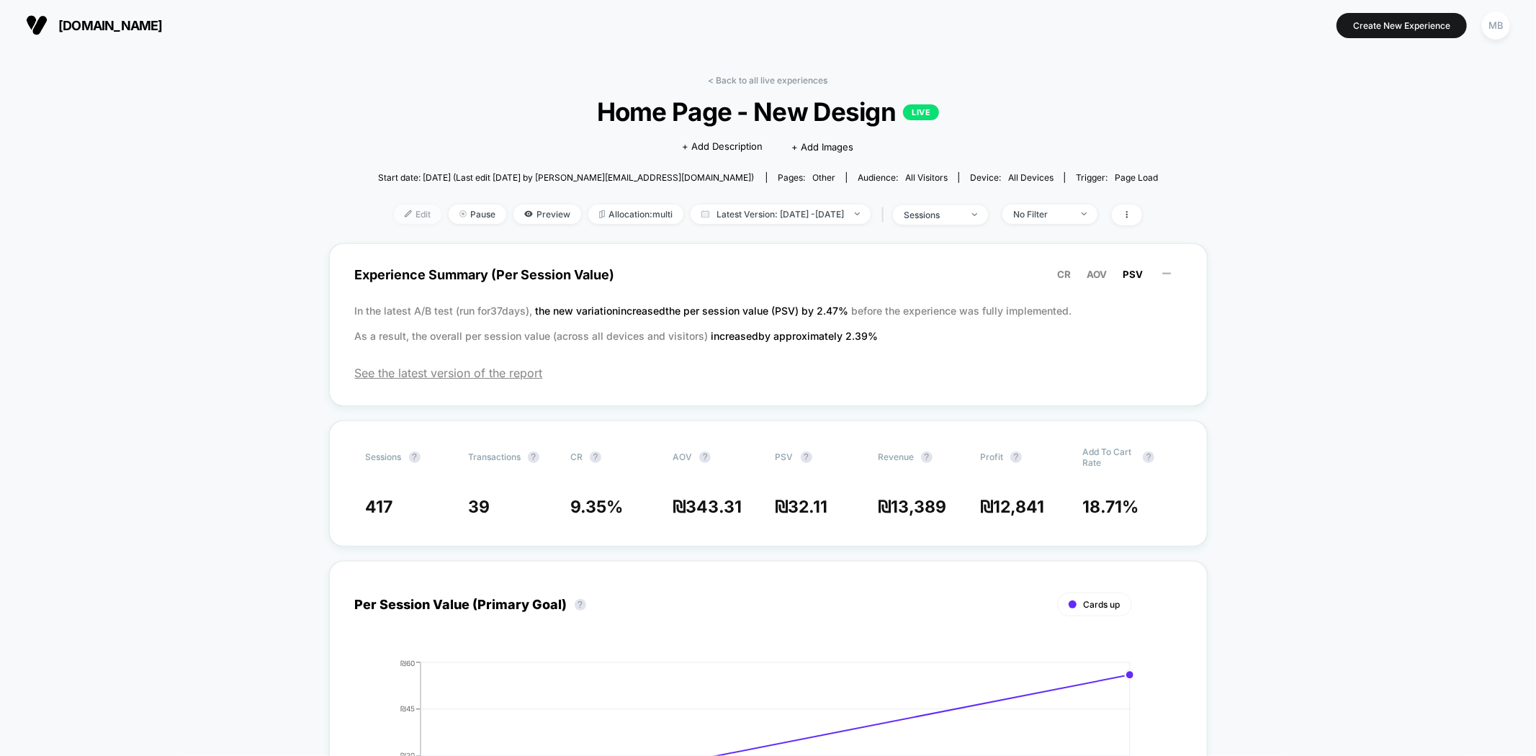
click at [405, 214] on img at bounding box center [408, 213] width 7 height 7
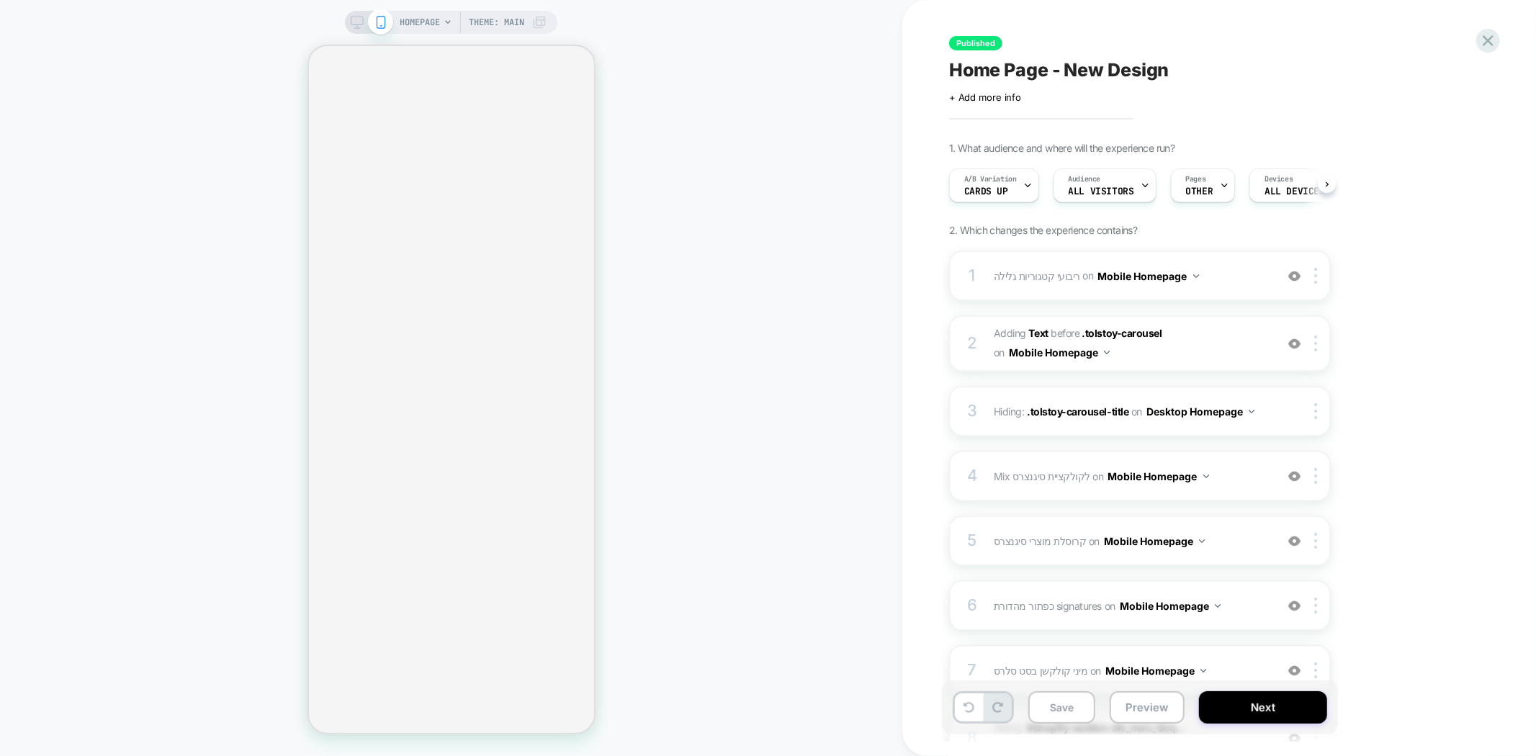
scroll to position [0, 1]
click at [555, 12] on div "HOMEPAGE Theme: MAIN" at bounding box center [451, 378] width 903 height 756
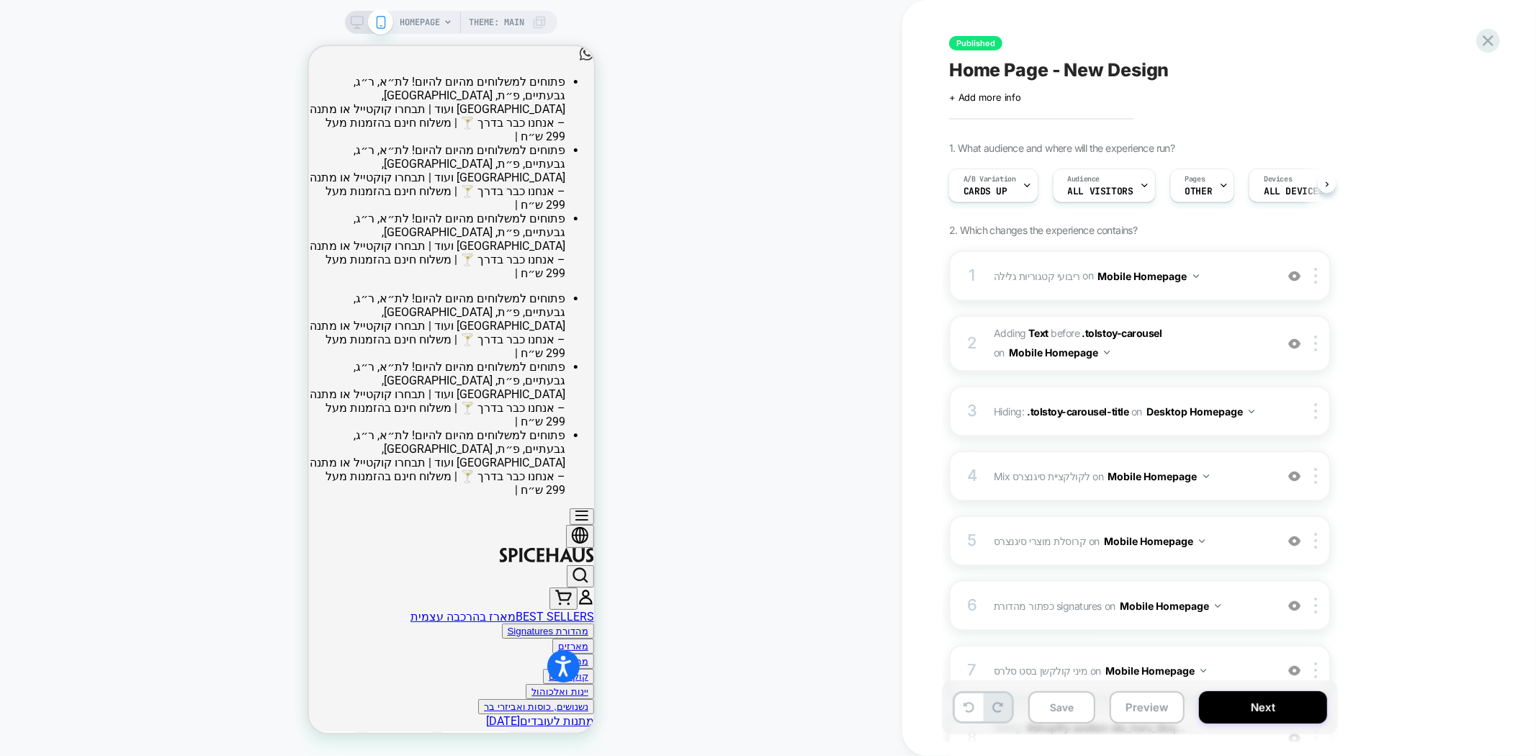
scroll to position [0, 0]
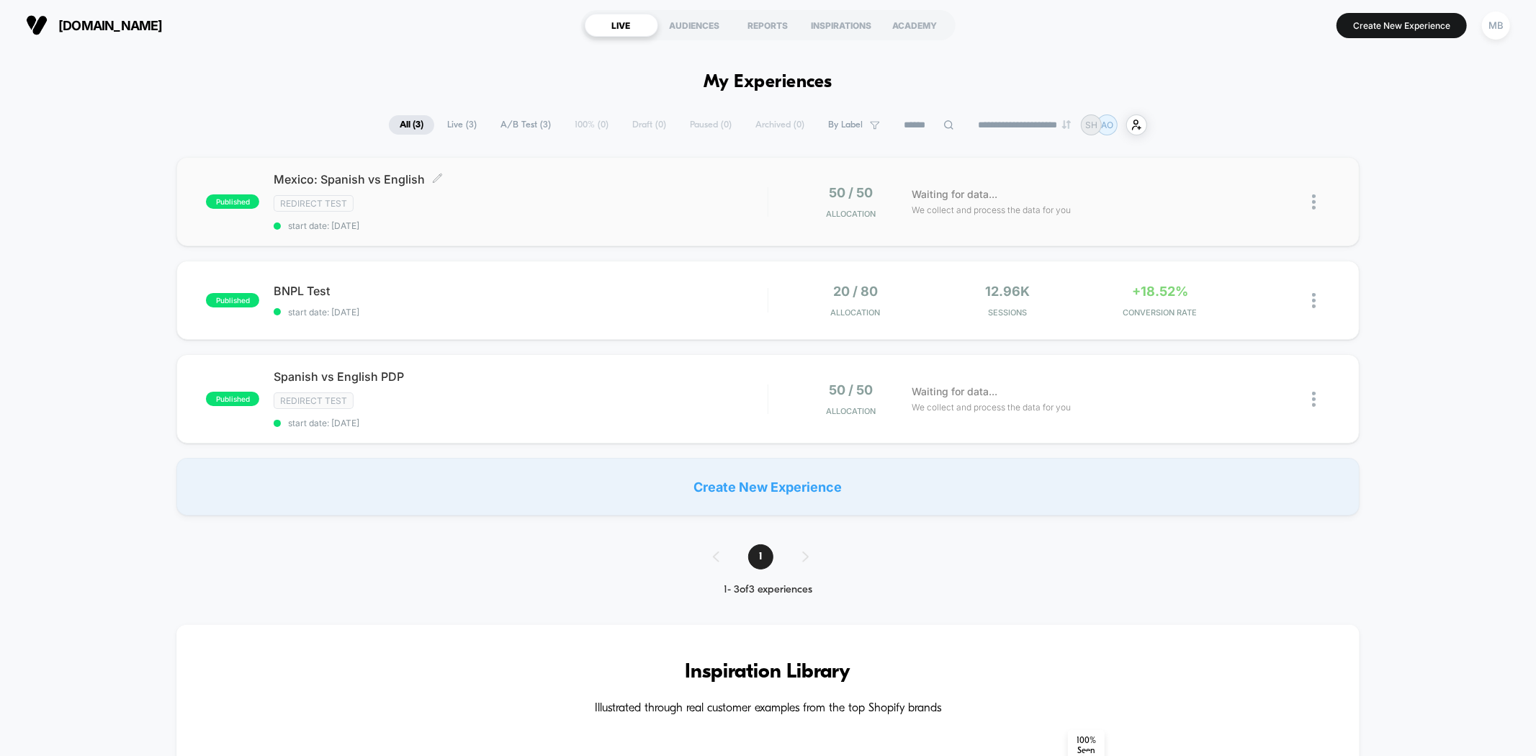
click at [506, 205] on div "Redirect Test" at bounding box center [520, 203] width 493 height 17
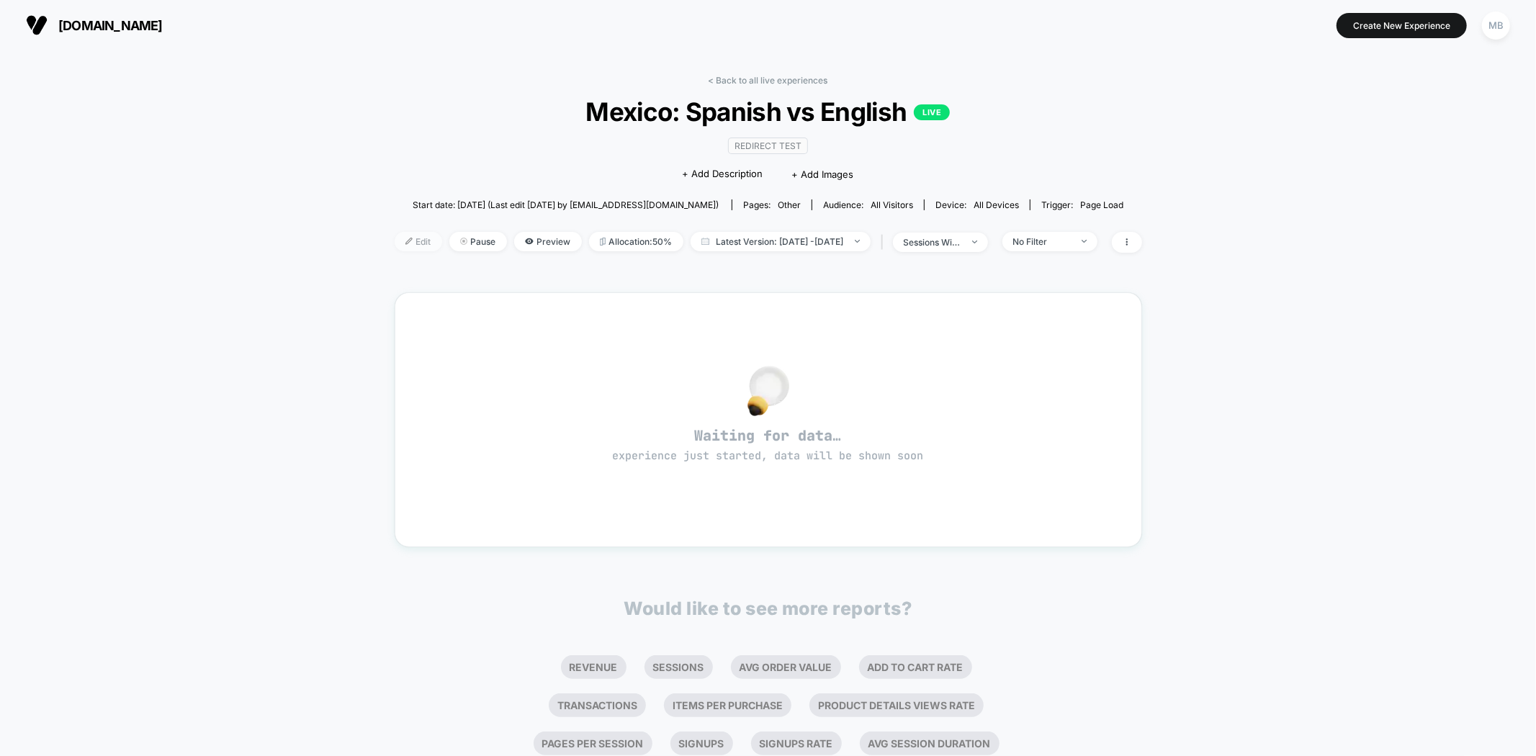
click at [395, 243] on span "Edit" at bounding box center [419, 241] width 48 height 19
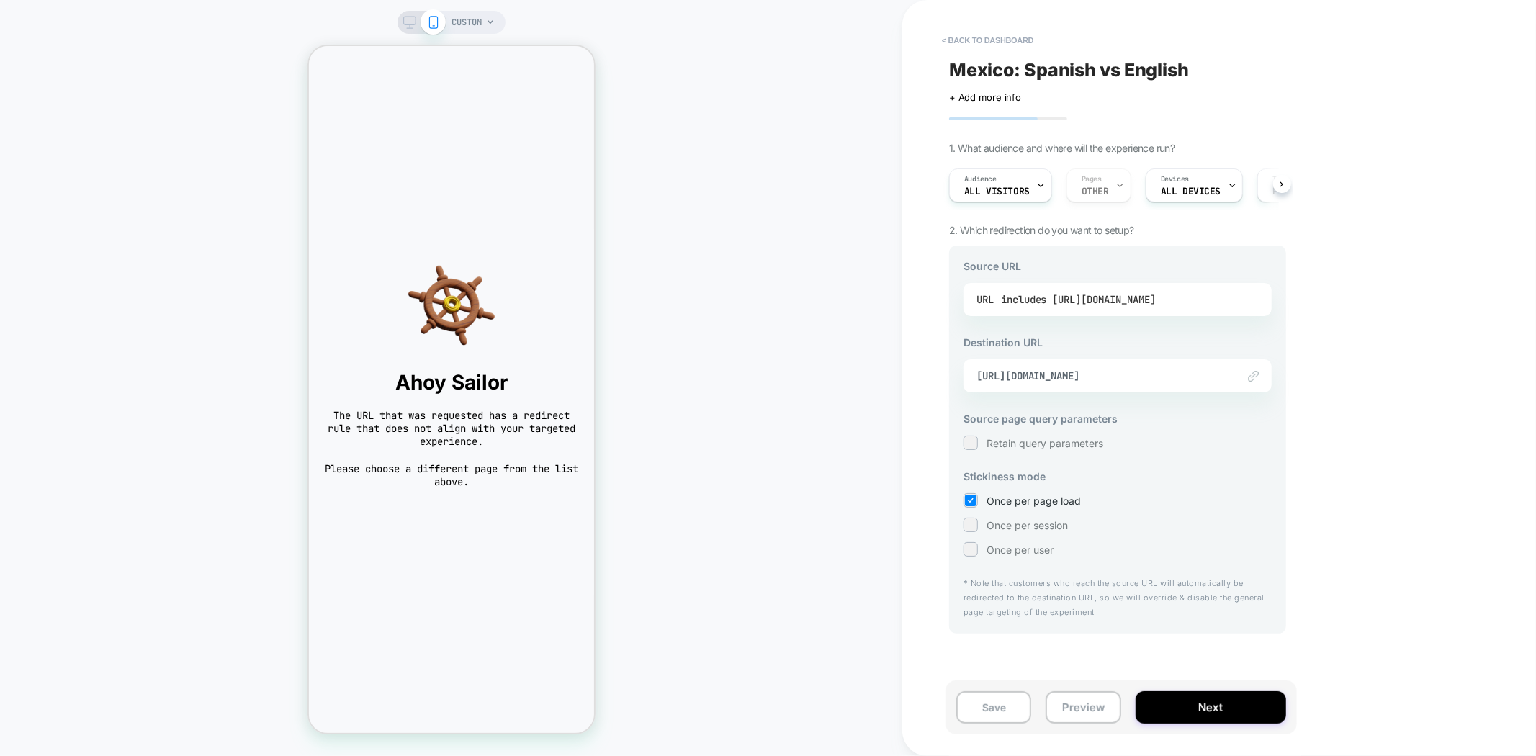
click at [1145, 297] on div "includes https://www.thejerseynation.com/es/products/mexico-custom-baseball-jer…" at bounding box center [1078, 300] width 155 height 22
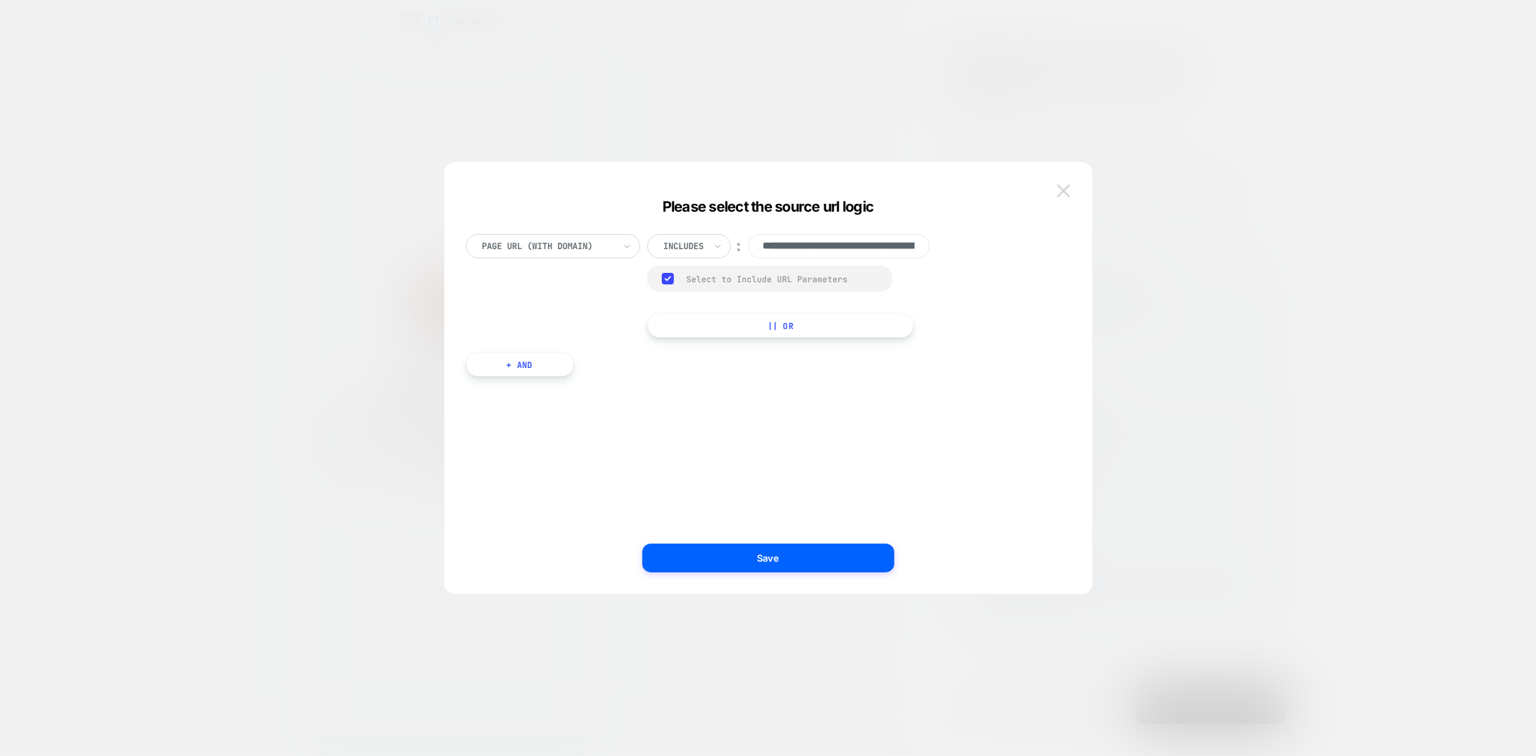
click at [1063, 192] on img at bounding box center [1063, 190] width 13 height 12
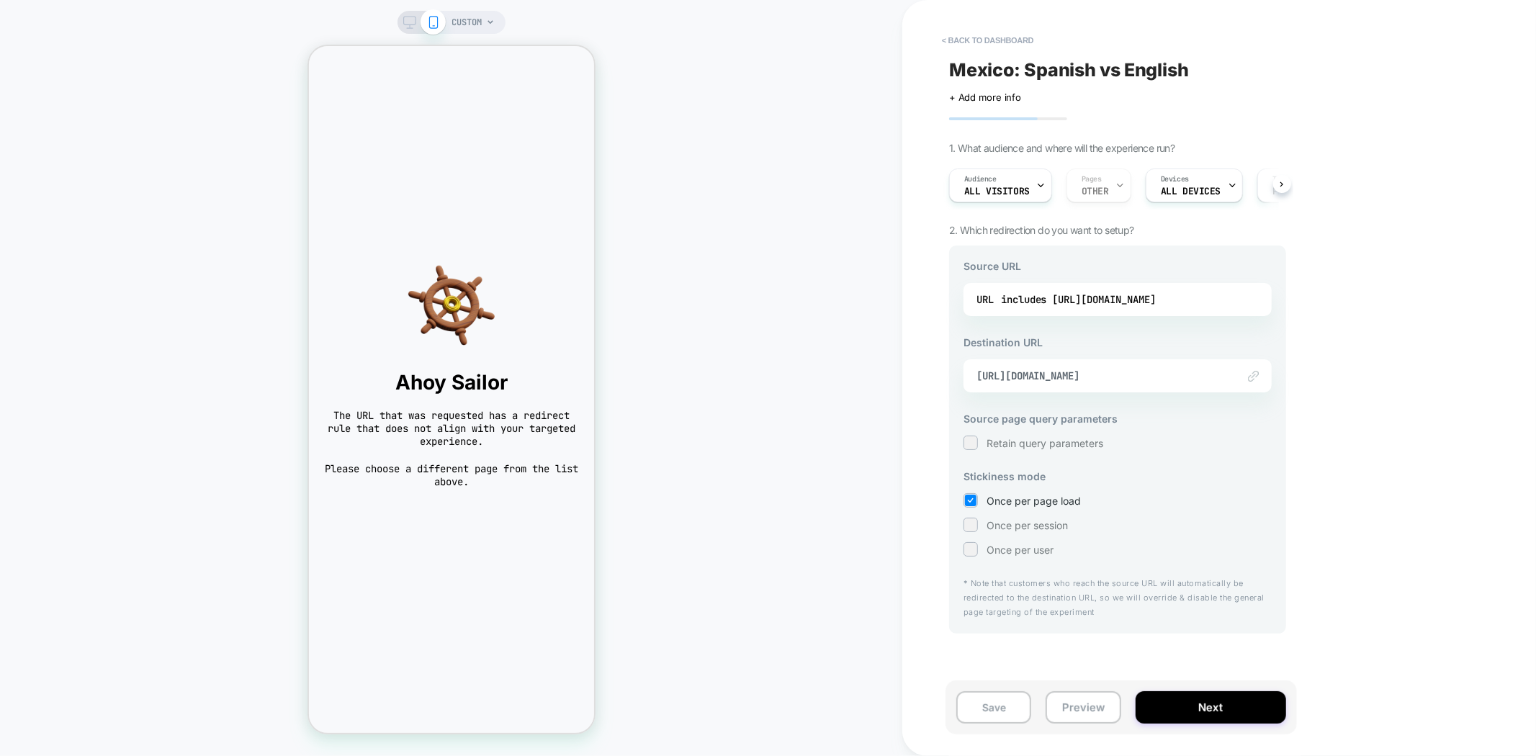
click at [474, 27] on span "CUSTOM" at bounding box center [467, 22] width 30 height 23
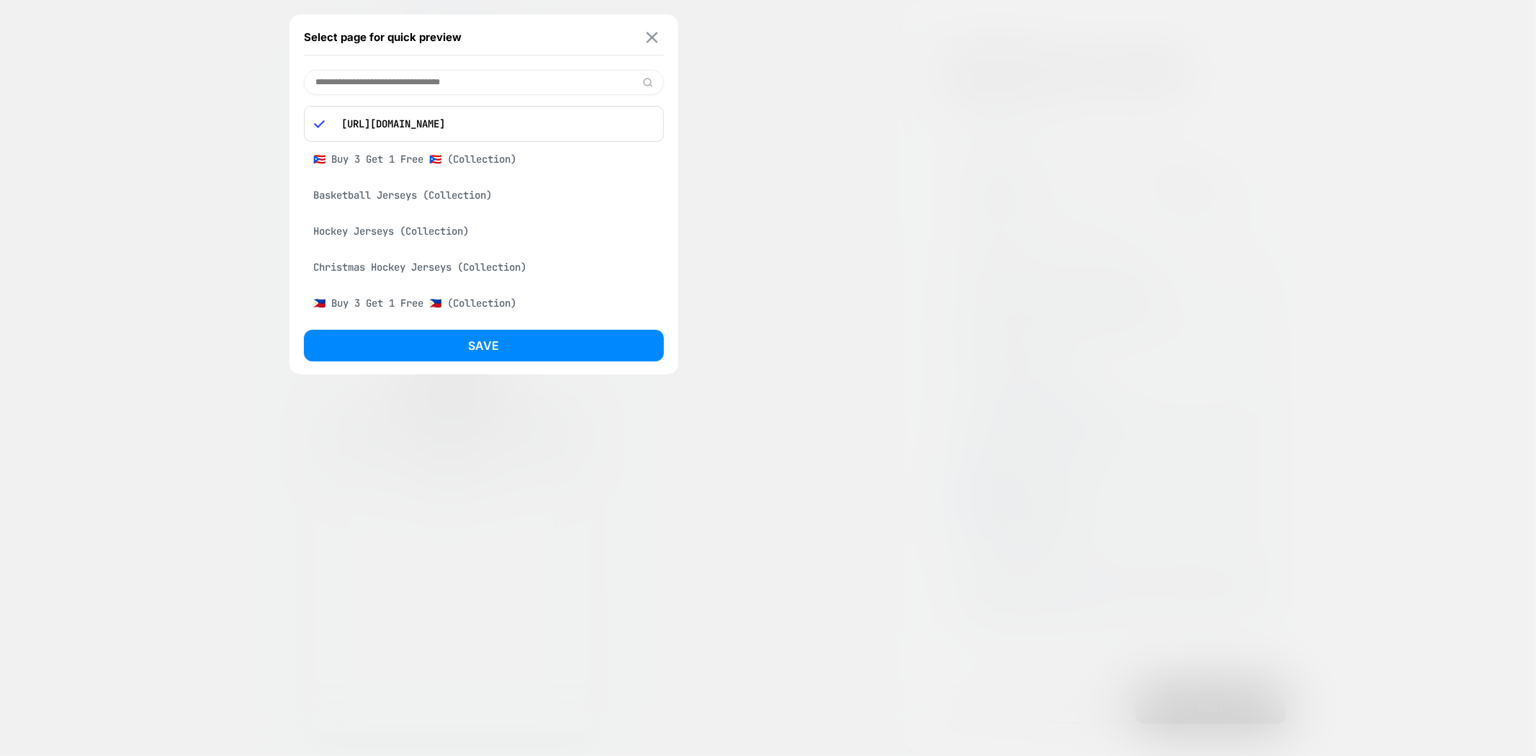
click at [656, 39] on img at bounding box center [652, 37] width 12 height 11
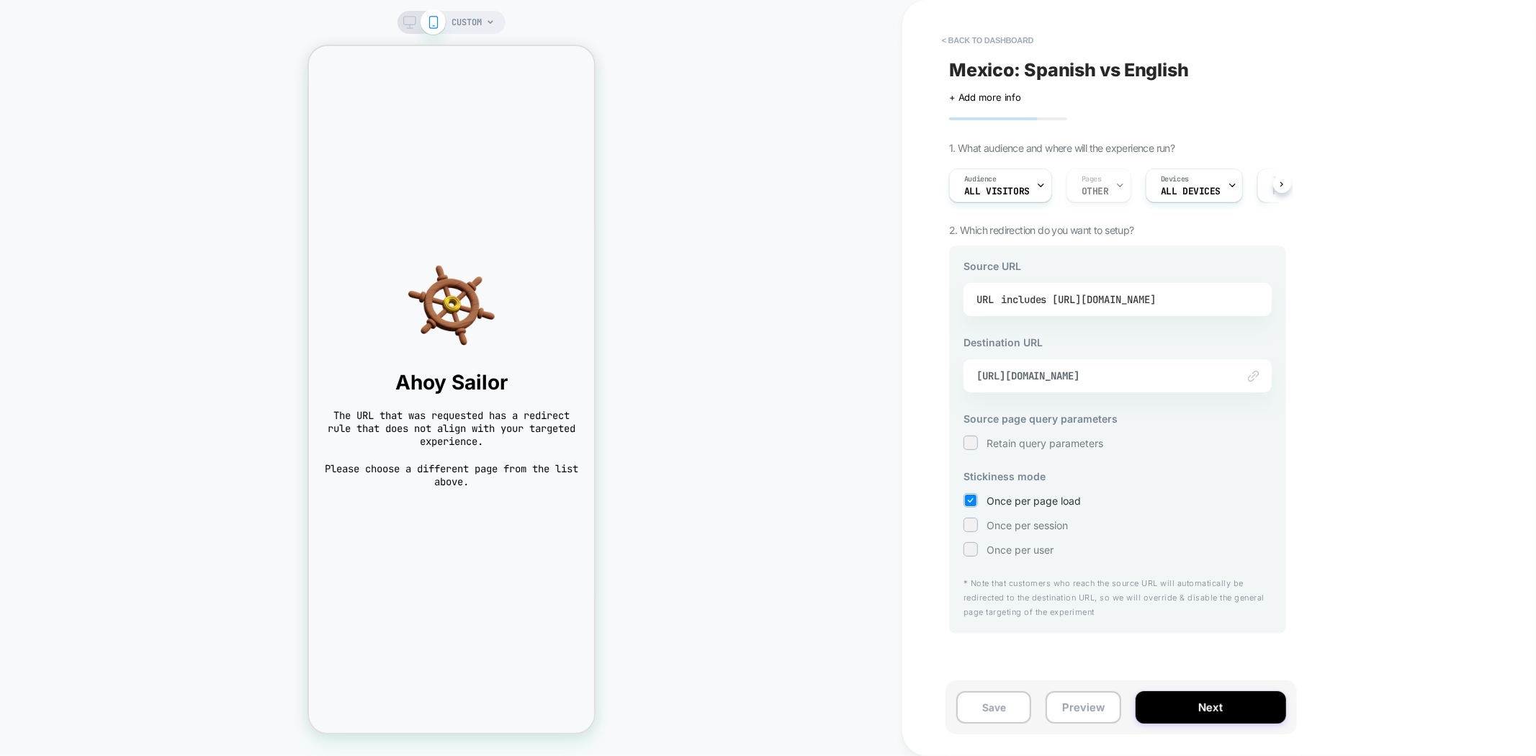
click at [1137, 291] on div "includes https://www.thejerseynation.com/es/products/mexico-custom-baseball-jer…" at bounding box center [1078, 300] width 155 height 22
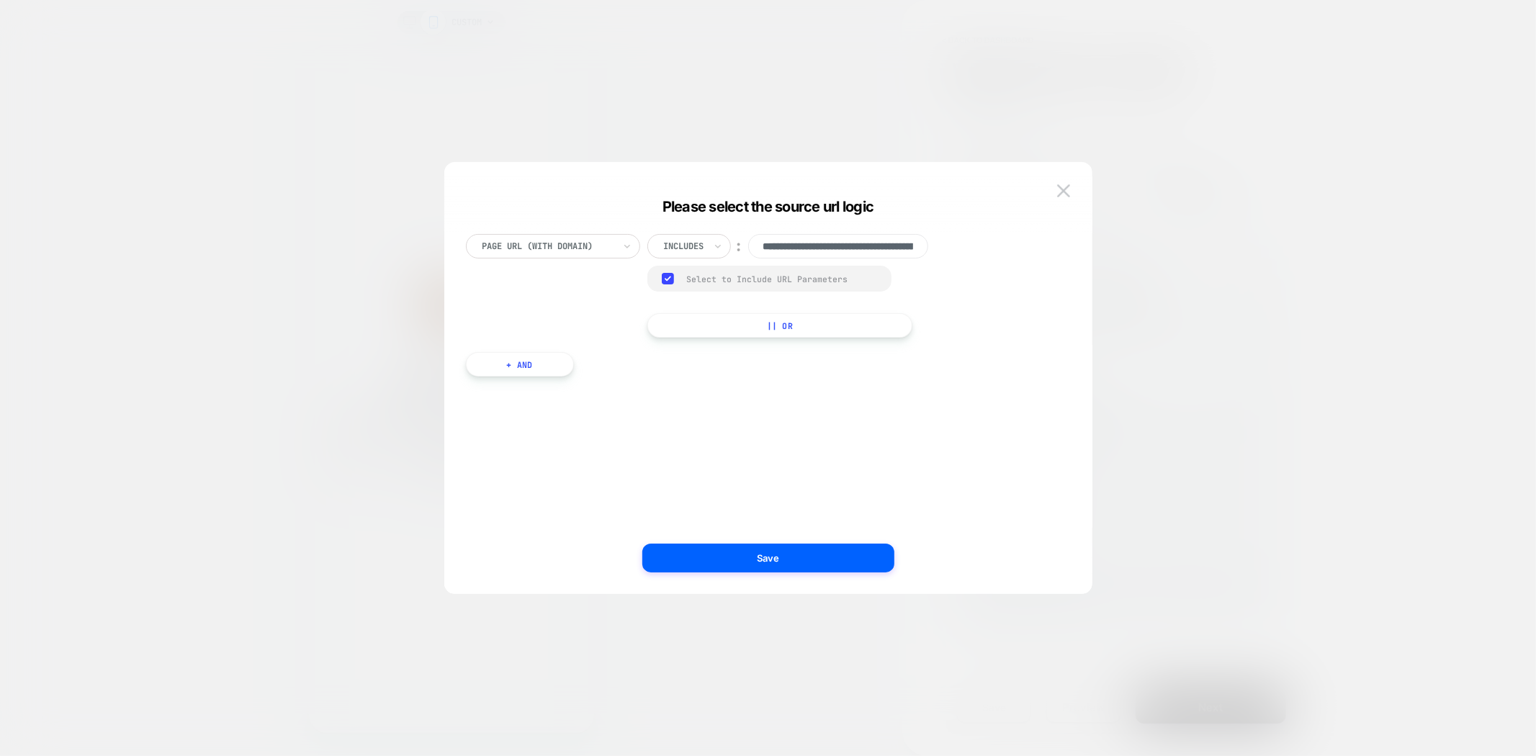
scroll to position [0, 290]
click at [809, 249] on input "**********" at bounding box center [839, 246] width 182 height 24
drag, startPoint x: 849, startPoint y: 249, endPoint x: 1012, endPoint y: 254, distance: 163.6
click at [1012, 254] on div "**********" at bounding box center [761, 286] width 591 height 104
click at [885, 254] on input "**********" at bounding box center [839, 246] width 182 height 24
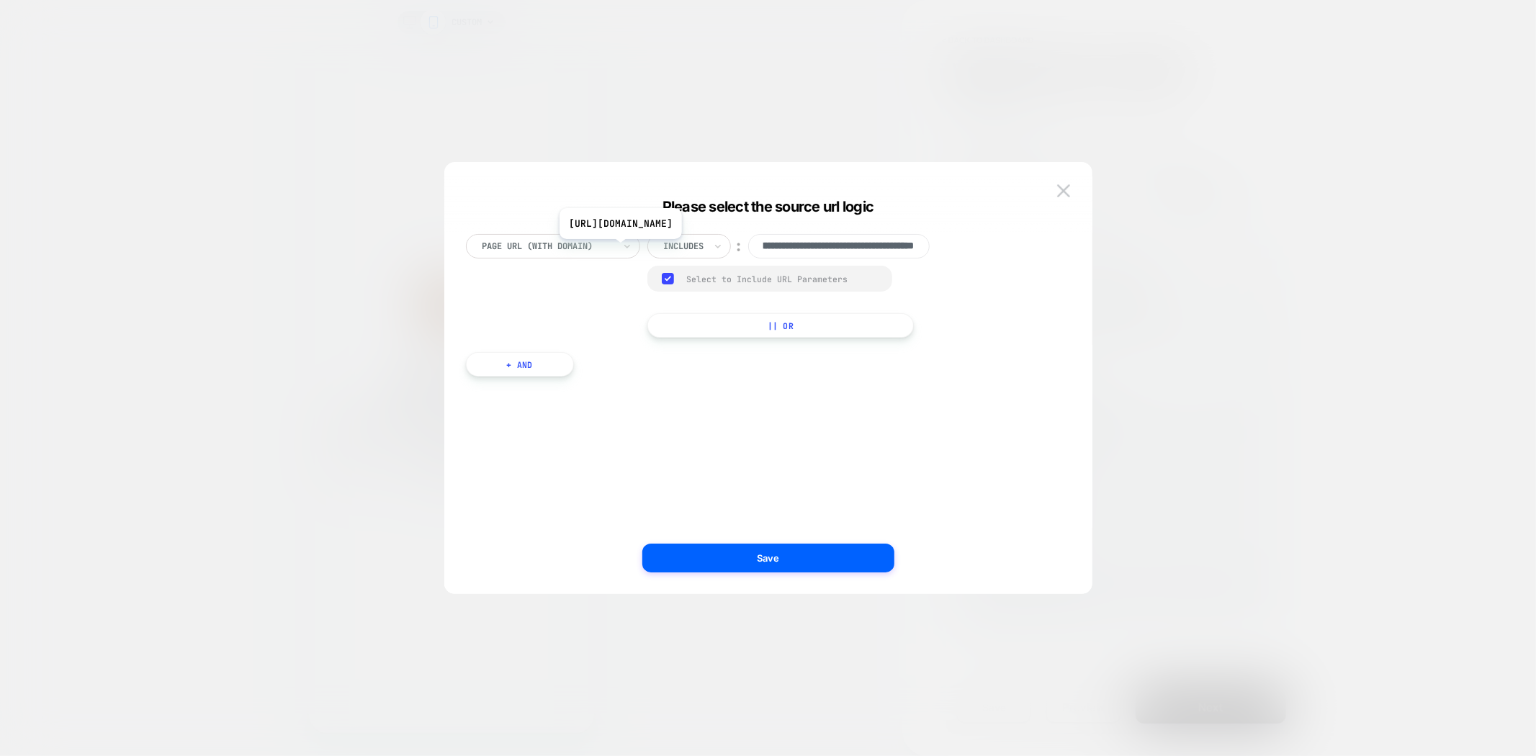
scroll to position [0, 0]
drag, startPoint x: 834, startPoint y: 251, endPoint x: 732, endPoint y: 250, distance: 102.3
click at [732, 250] on div "**********" at bounding box center [801, 246] width 307 height 24
click at [825, 250] on input "**********" at bounding box center [839, 246] width 182 height 24
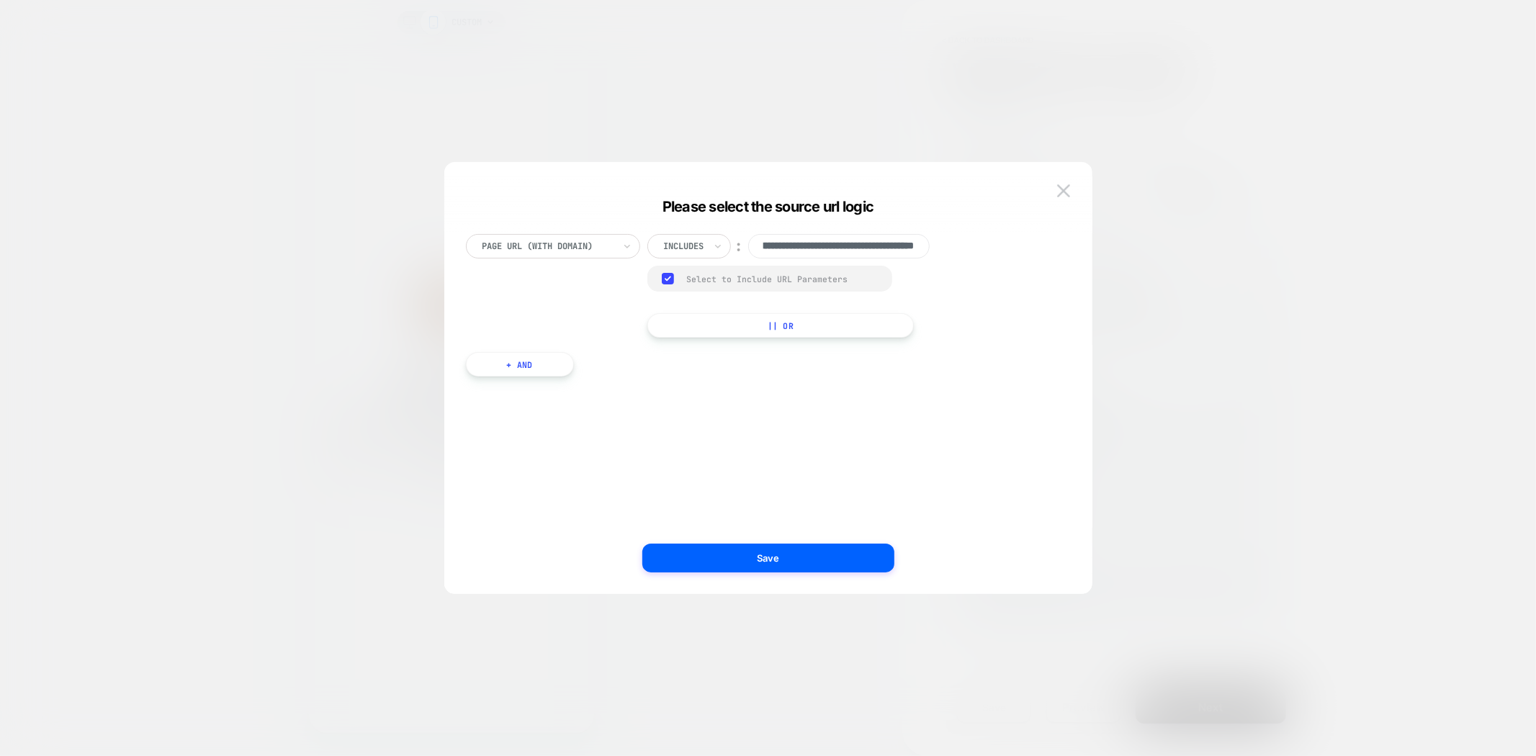
drag, startPoint x: 838, startPoint y: 250, endPoint x: 988, endPoint y: 249, distance: 149.8
click at [988, 249] on div "**********" at bounding box center [761, 286] width 591 height 104
click at [887, 254] on input "**********" at bounding box center [839, 246] width 182 height 24
click at [1068, 189] on img at bounding box center [1063, 190] width 13 height 12
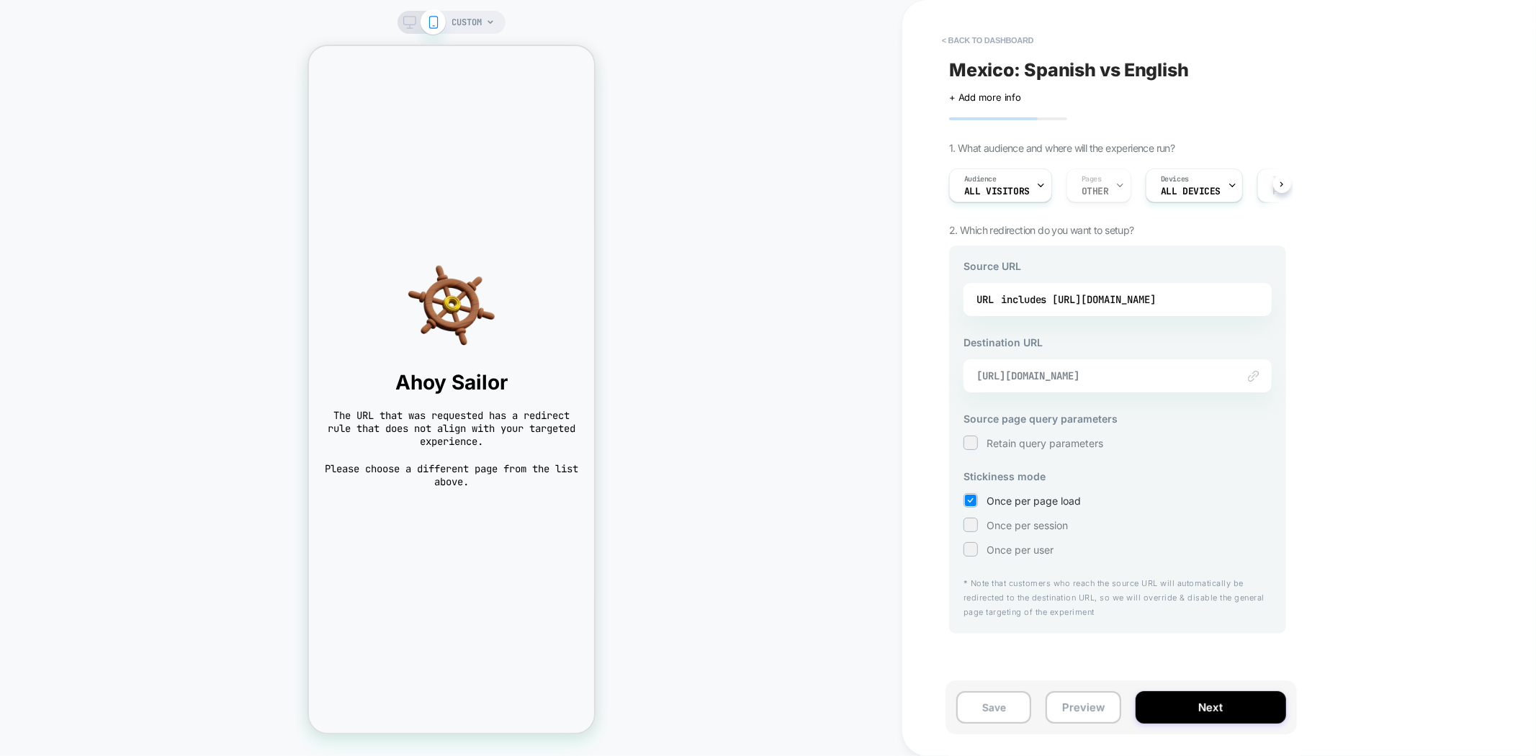
click at [1127, 380] on span "https://www.thejerseynation.com/products/mexico-custom-baseball-jersey" at bounding box center [1100, 376] width 246 height 13
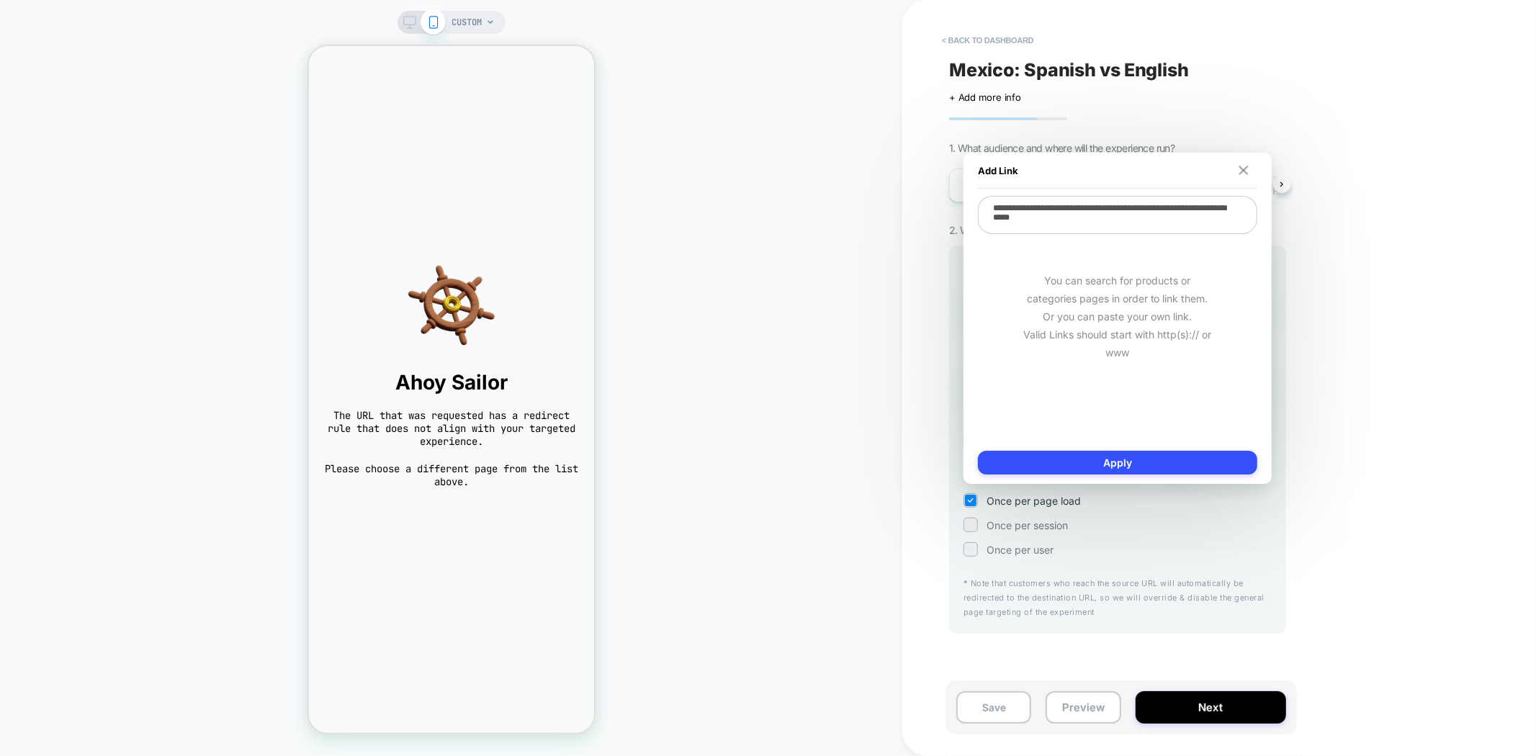
click at [1240, 174] on img at bounding box center [1243, 170] width 9 height 9
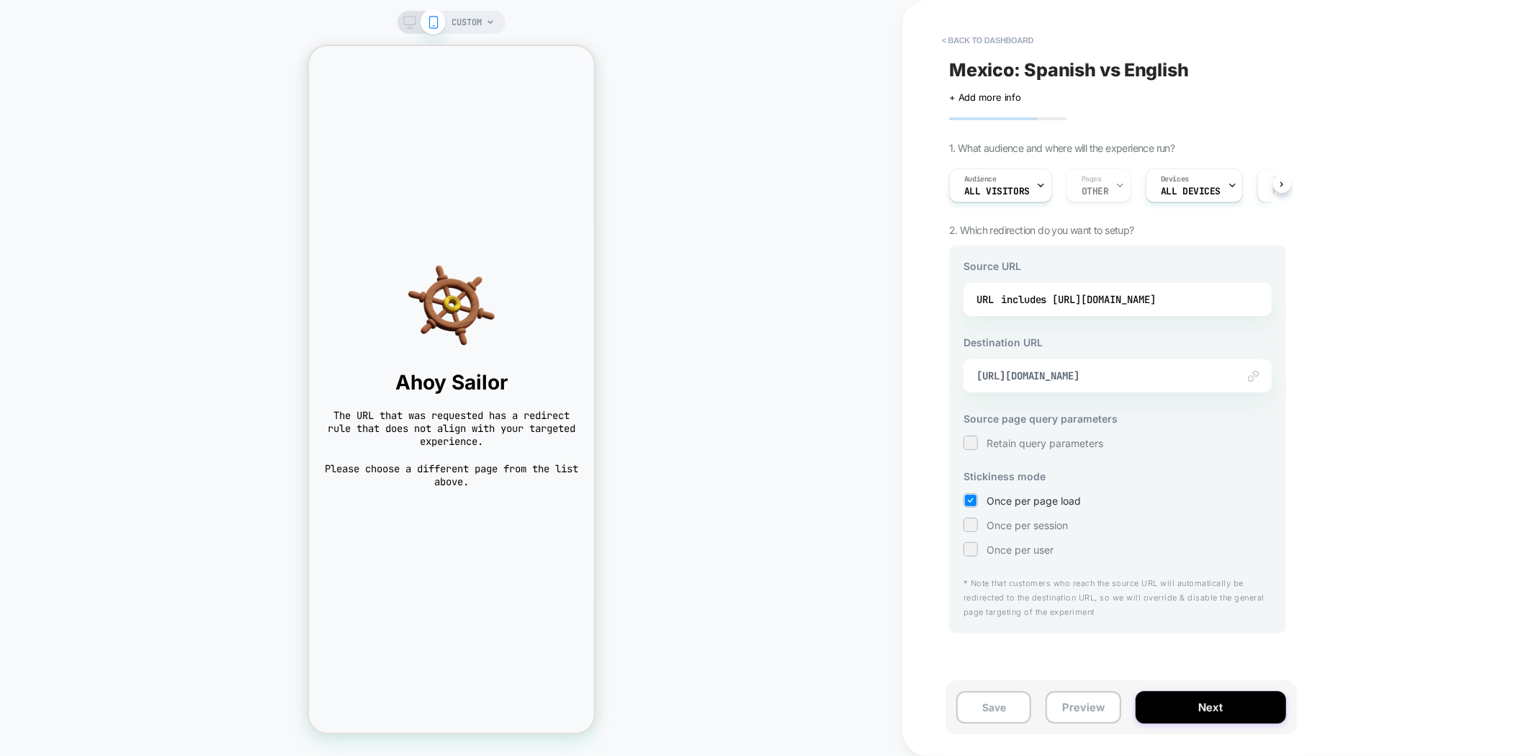
click at [1346, 468] on div "< back to dashboard Mexico: Spanish vs English Click to edit experience details…" at bounding box center [1220, 378] width 634 height 756
click at [1006, 197] on div "Audience All Visitors" at bounding box center [997, 185] width 94 height 32
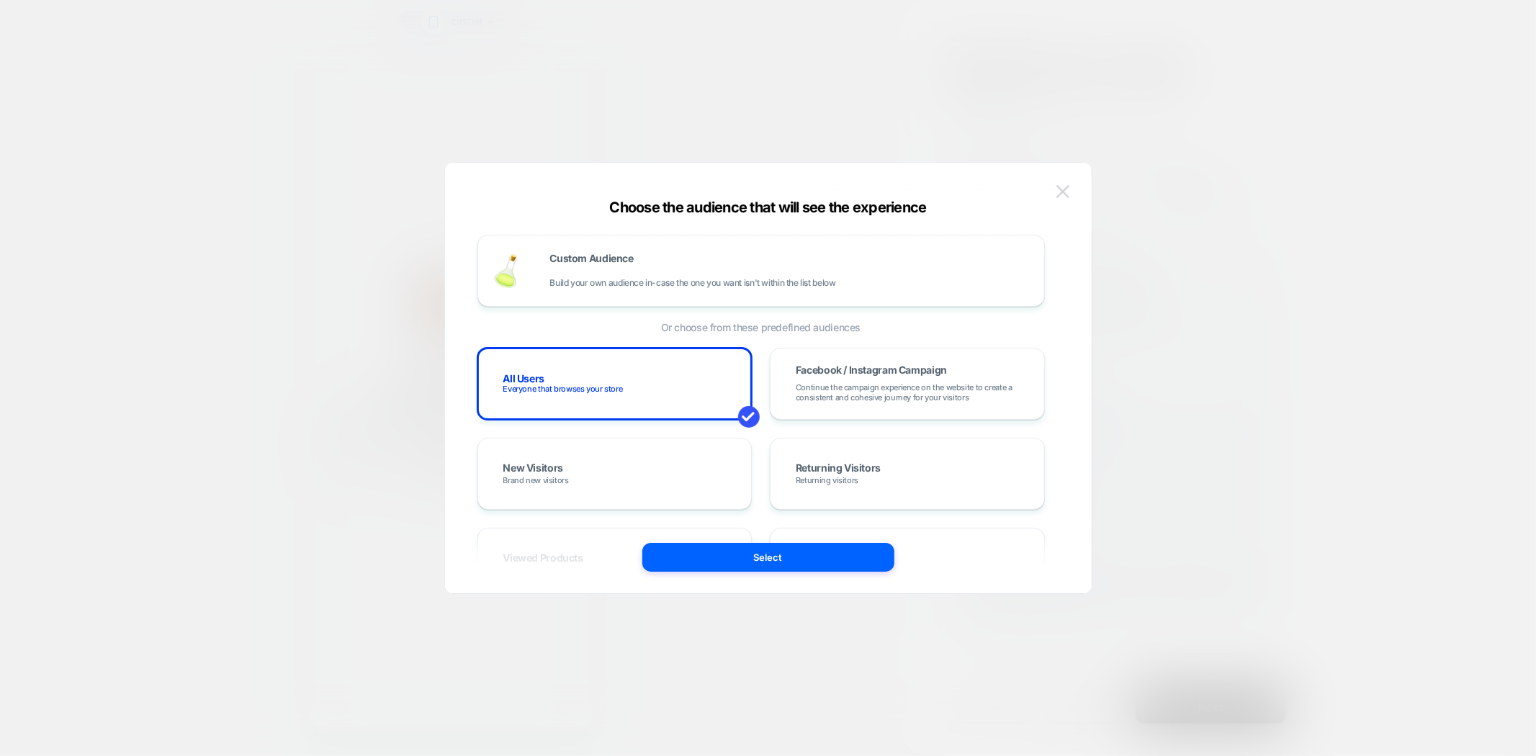
click at [1069, 191] on button at bounding box center [1063, 192] width 22 height 22
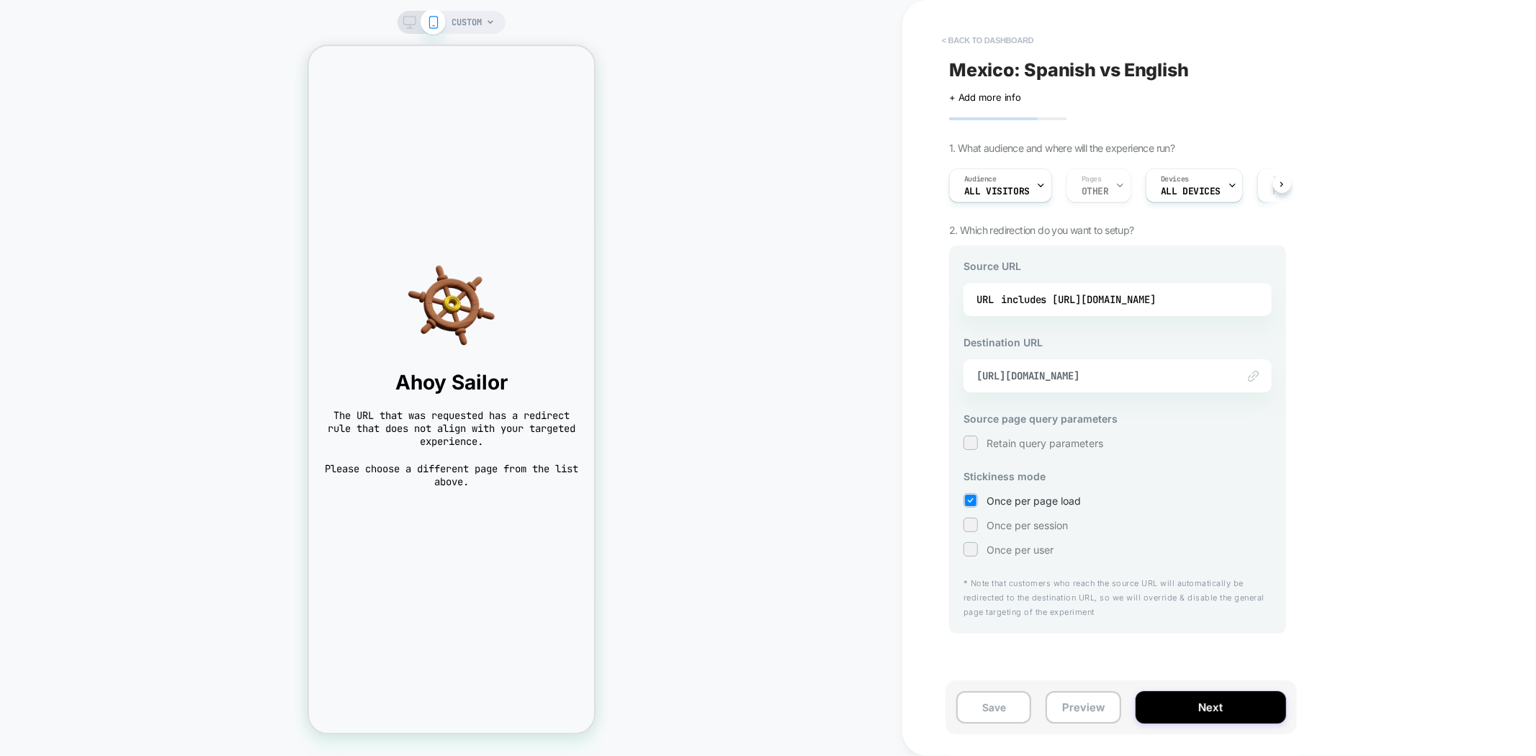
click at [988, 45] on button "< back to dashboard" at bounding box center [988, 40] width 106 height 23
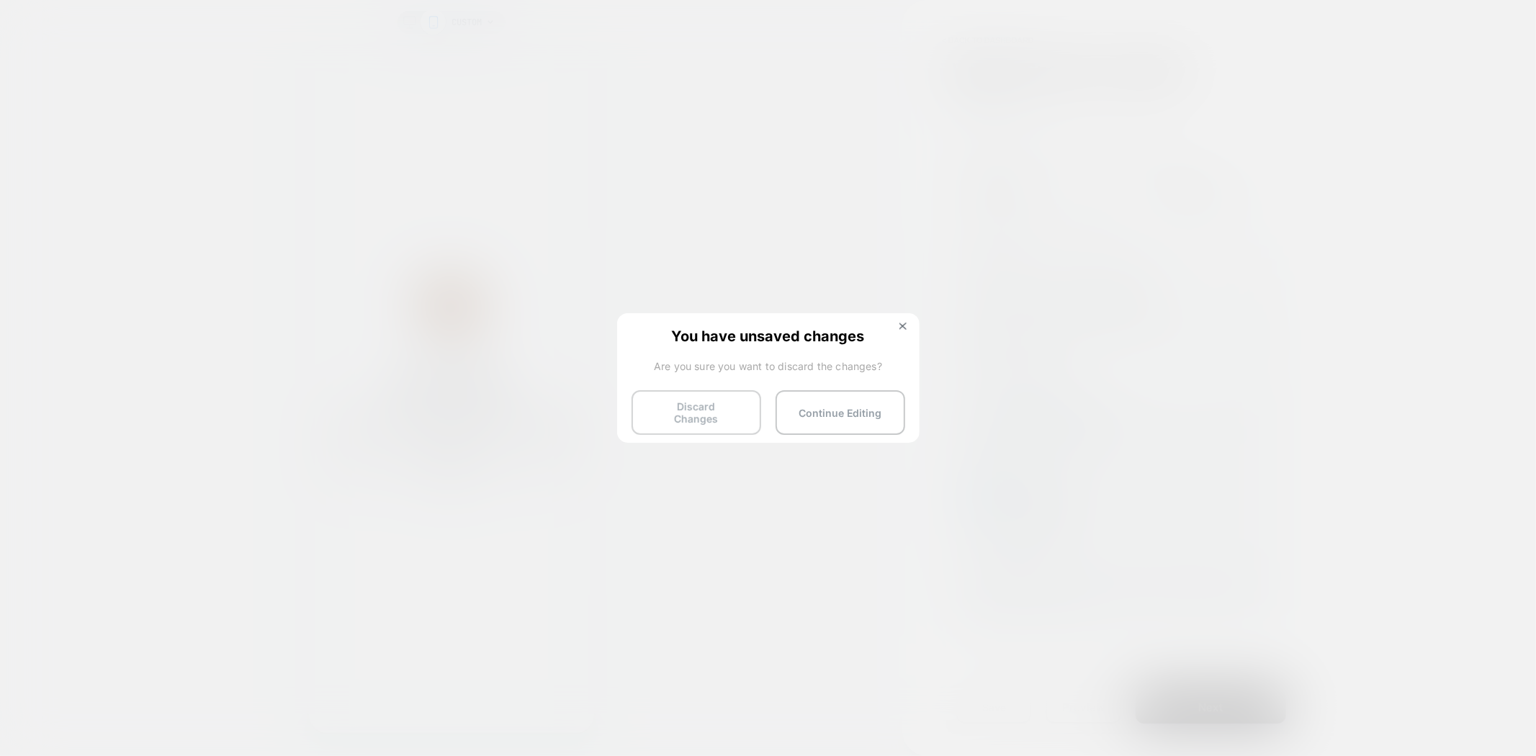
click at [717, 421] on button "Discard Changes" at bounding box center [697, 412] width 130 height 45
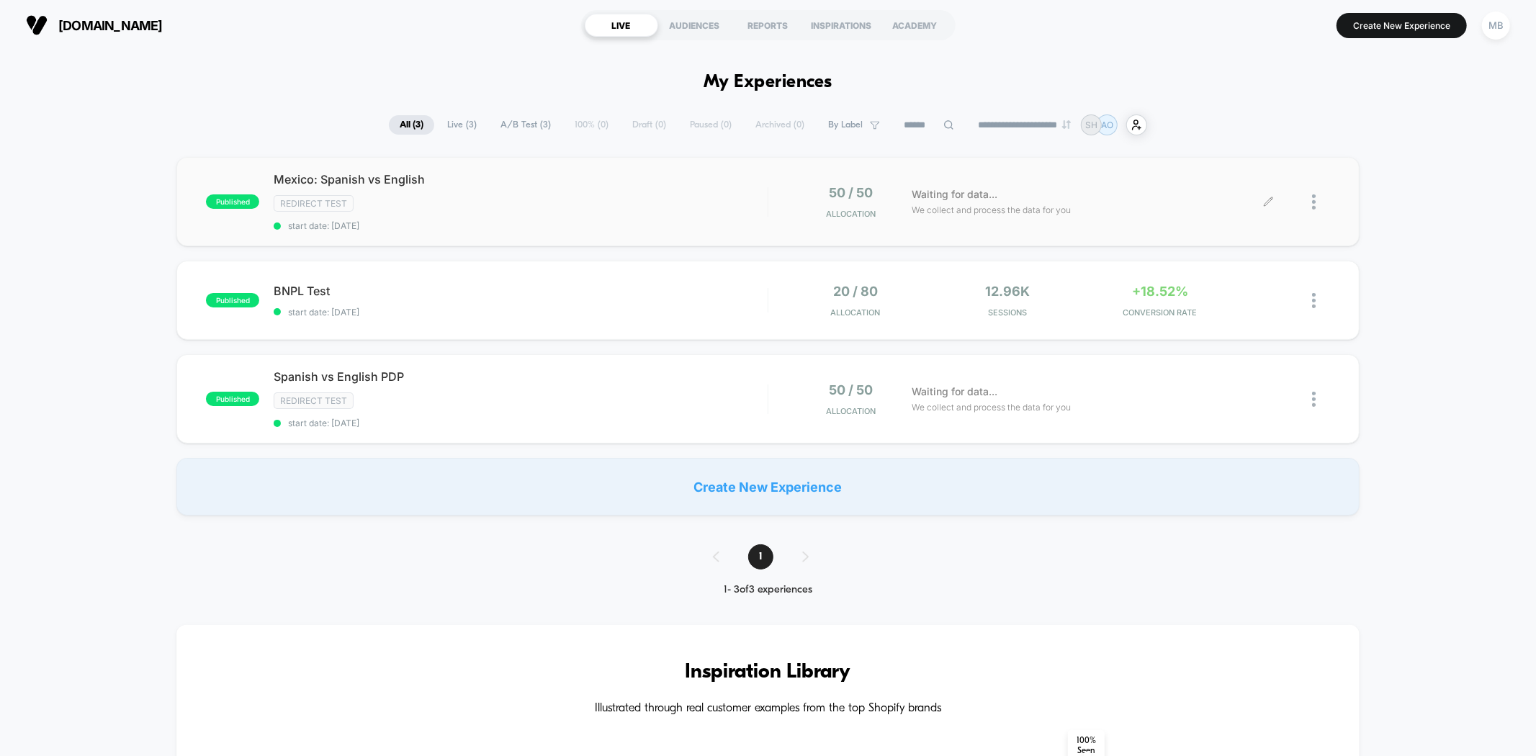
click at [915, 214] on span "We collect and process the data for you" at bounding box center [991, 210] width 159 height 14
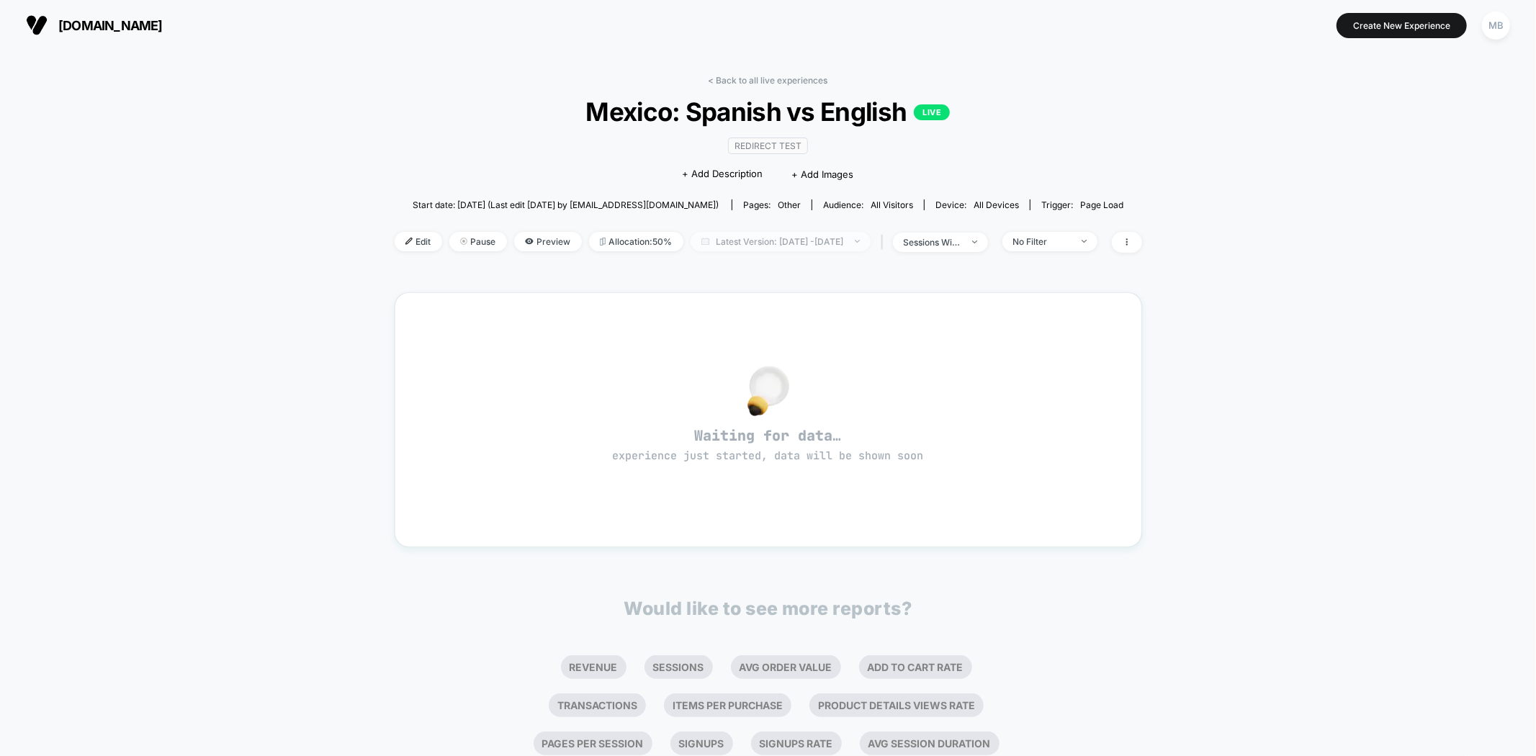
click at [750, 240] on span "Latest Version: Sep 11, 2025 - Sep 11, 2025" at bounding box center [781, 241] width 180 height 19
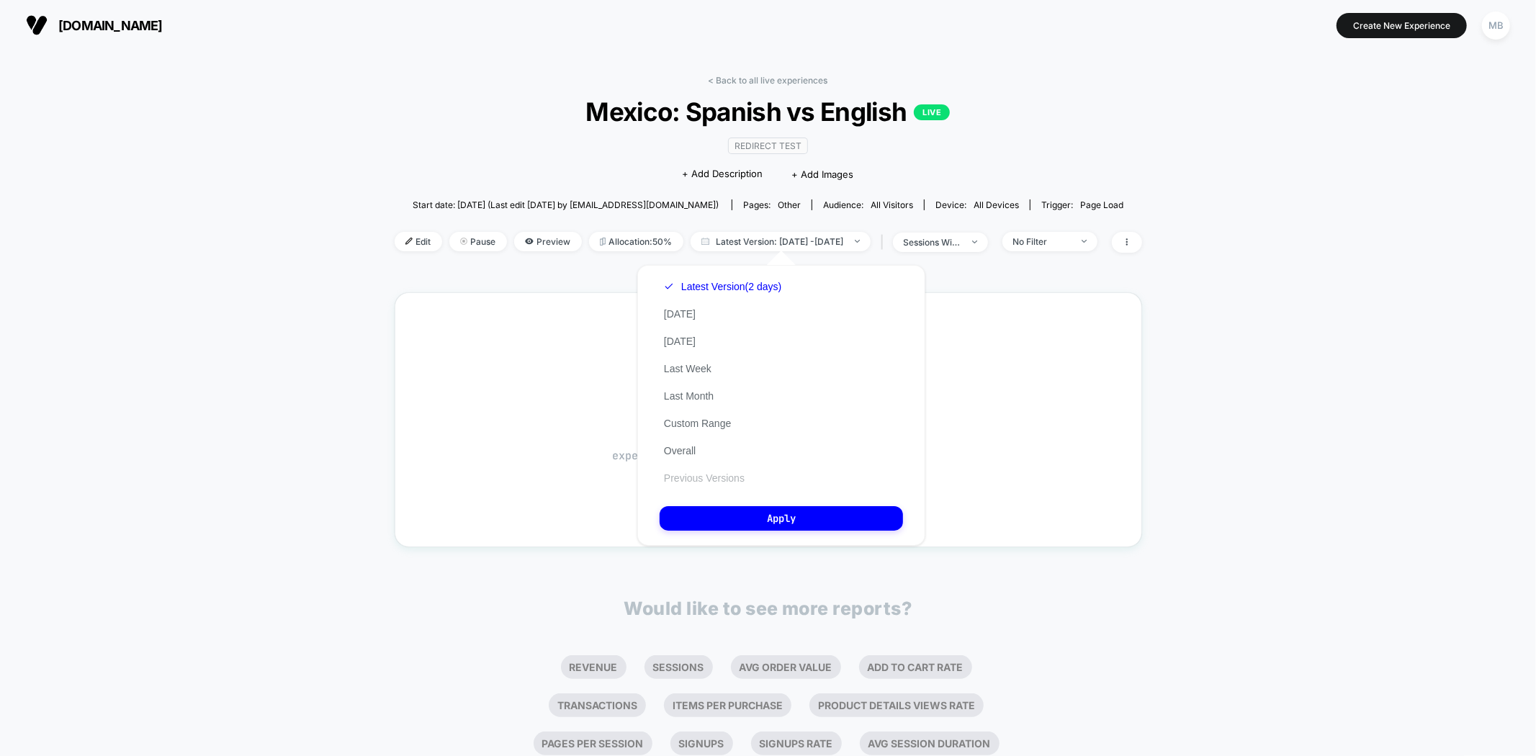
click at [712, 469] on div "Latest Version (2 days) Today Yesterday Last Week Last Month Custom Range Overa…" at bounding box center [723, 382] width 126 height 219
click at [719, 478] on button "Previous Versions" at bounding box center [704, 478] width 89 height 13
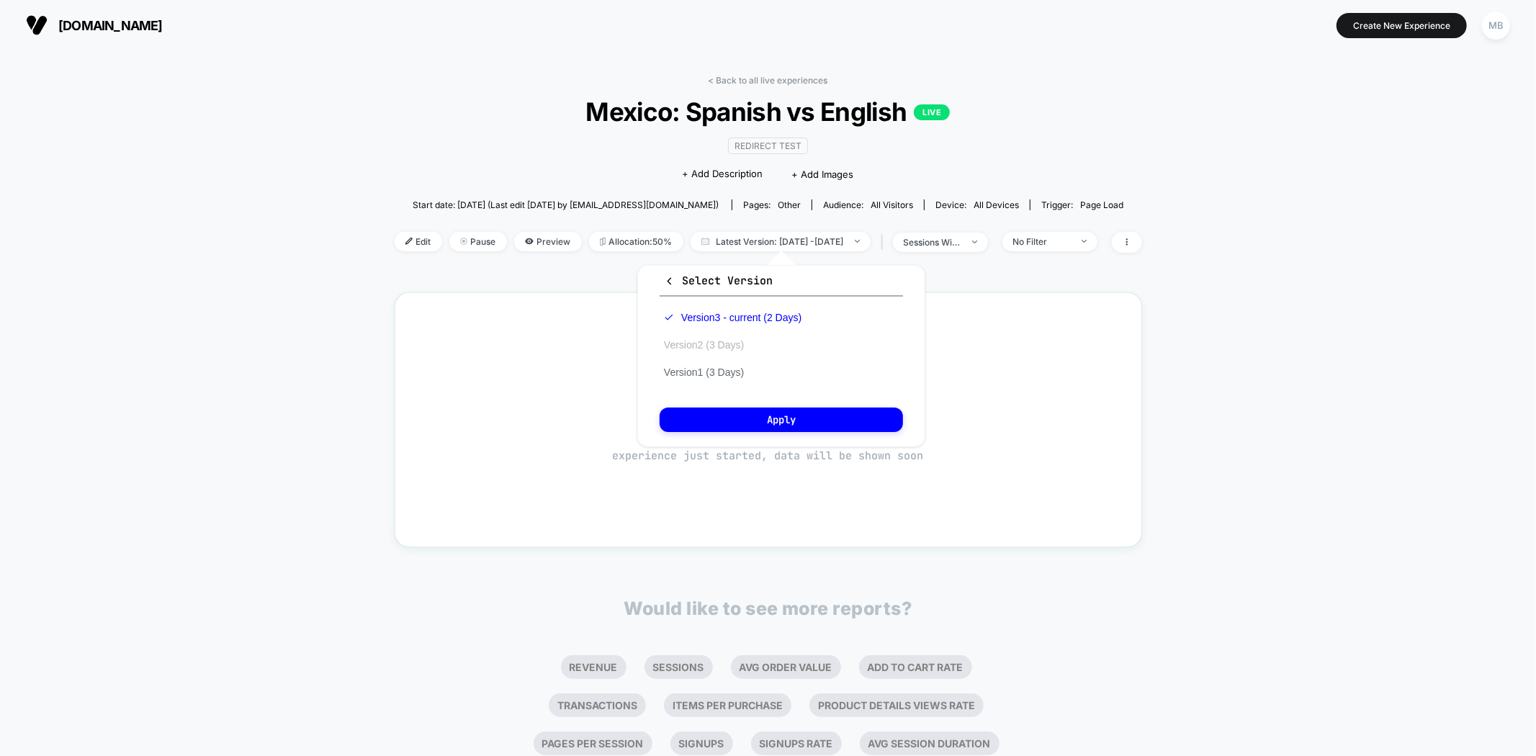
click at [724, 346] on button "Version 2 (3 Days)" at bounding box center [704, 345] width 89 height 13
click at [756, 409] on button "Apply" at bounding box center [781, 420] width 243 height 24
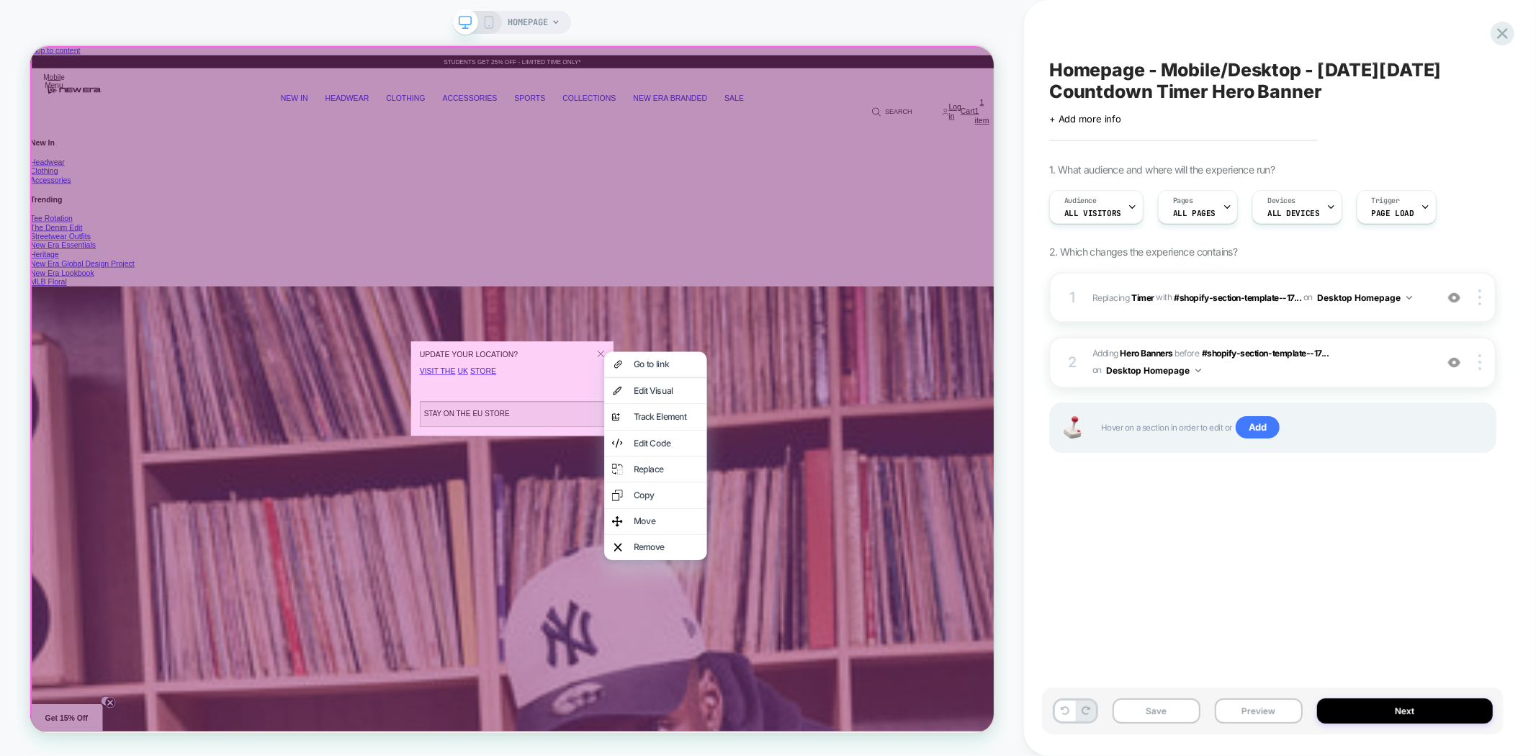
drag, startPoint x: 1121, startPoint y: 494, endPoint x: 1129, endPoint y: 520, distance: 27.1
click at [1122, 495] on div "Homepage - Mobile/Desktop - Black Friday Countdown Timer Hero Banner Click to e…" at bounding box center [1273, 378] width 462 height 728
click at [1129, 520] on div "Homepage - Mobile/Desktop - Black Friday Countdown Timer Hero Banner Click to e…" at bounding box center [1273, 378] width 462 height 728
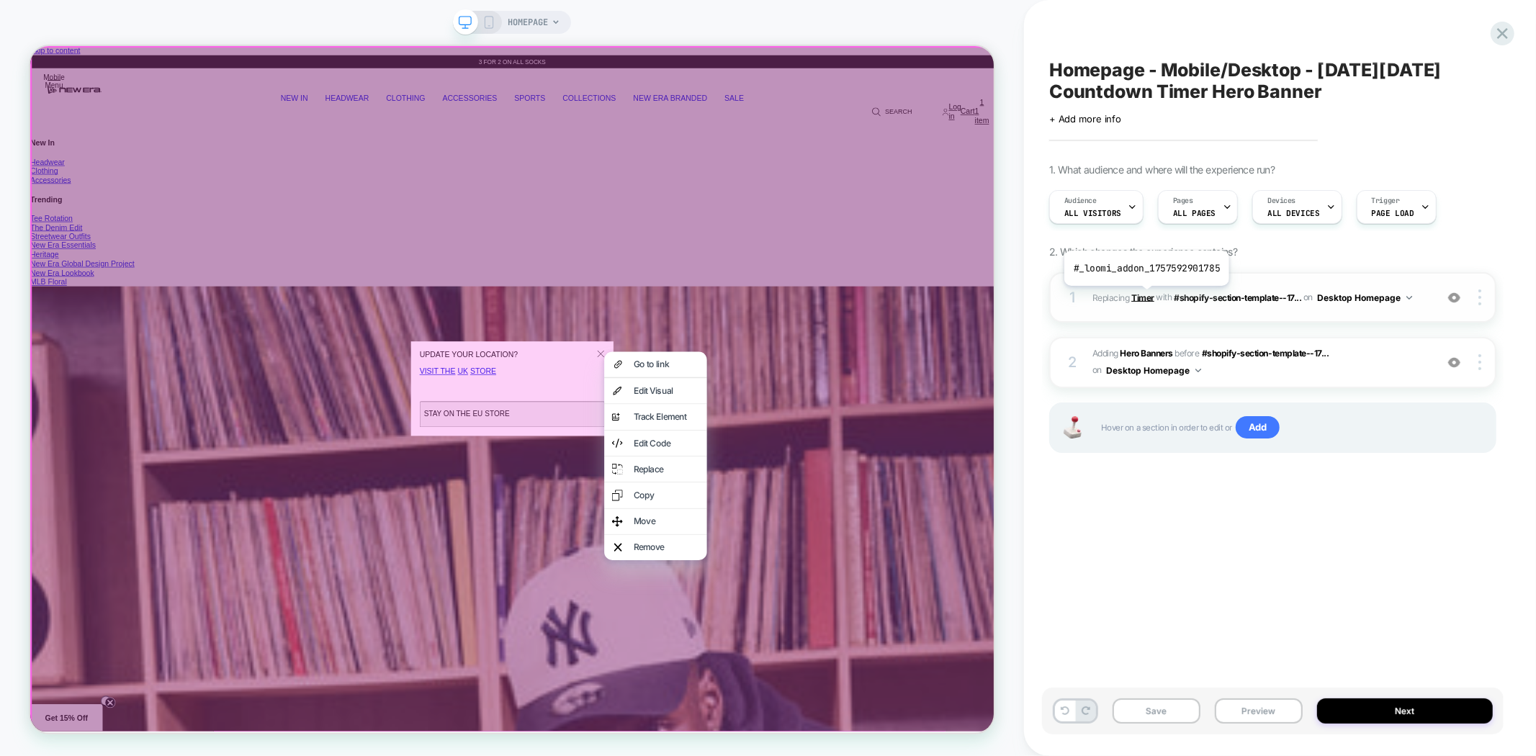
click at [1145, 297] on b "Timer" at bounding box center [1143, 297] width 23 height 11
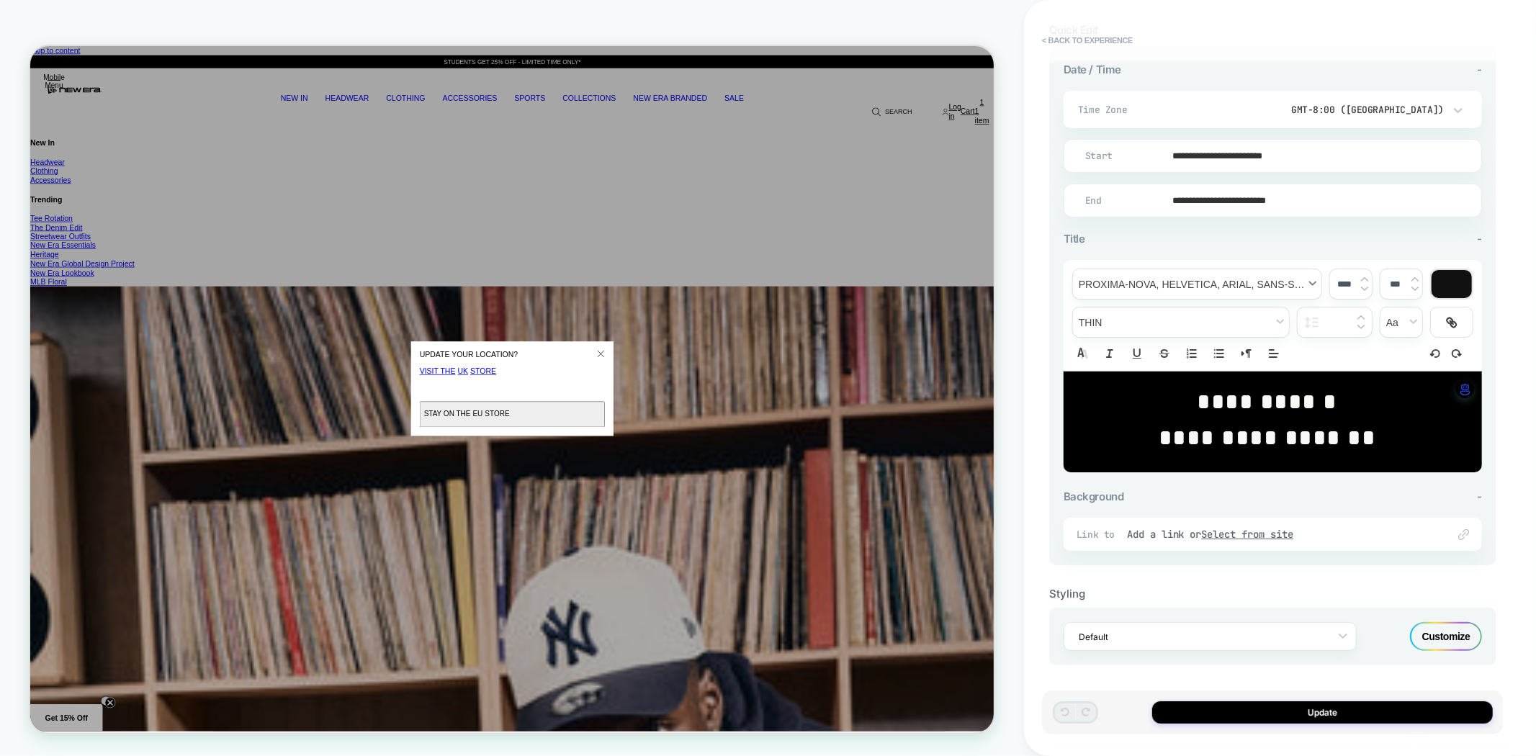
scroll to position [0, 0]
click at [1076, 41] on button "< Back to experience" at bounding box center [1087, 40] width 105 height 23
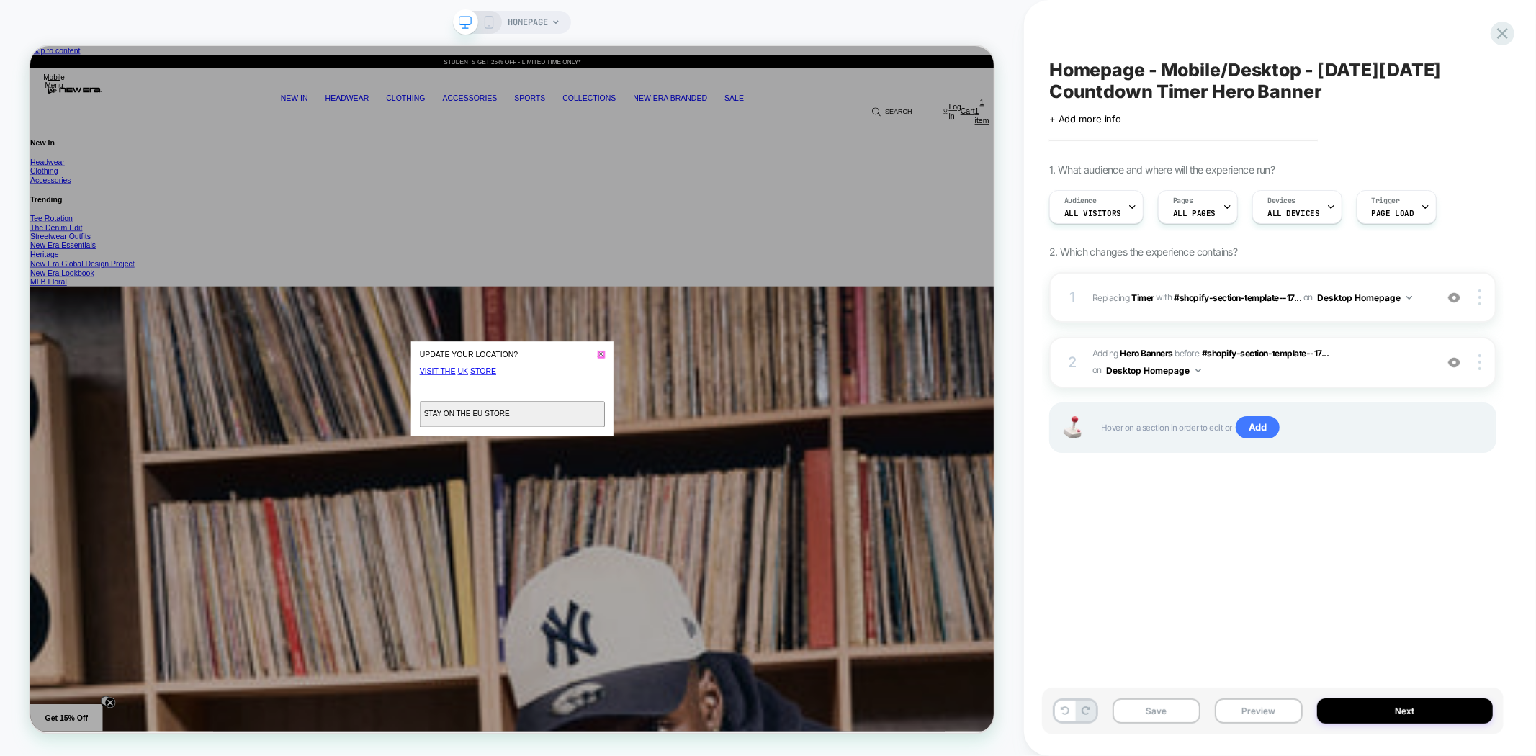
click at [789, 453] on icon "Close" at bounding box center [791, 456] width 9 height 9
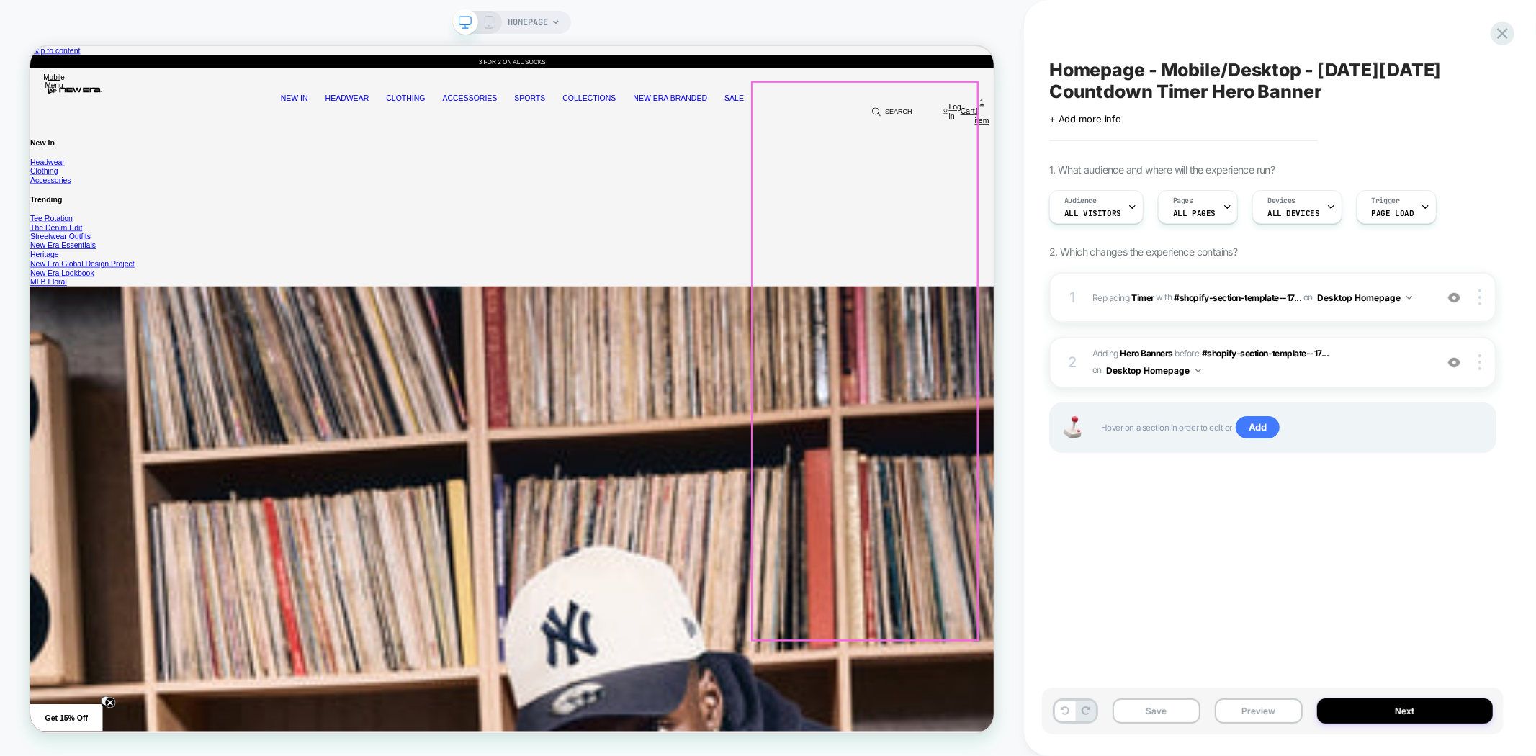
scroll to position [0, 1287]
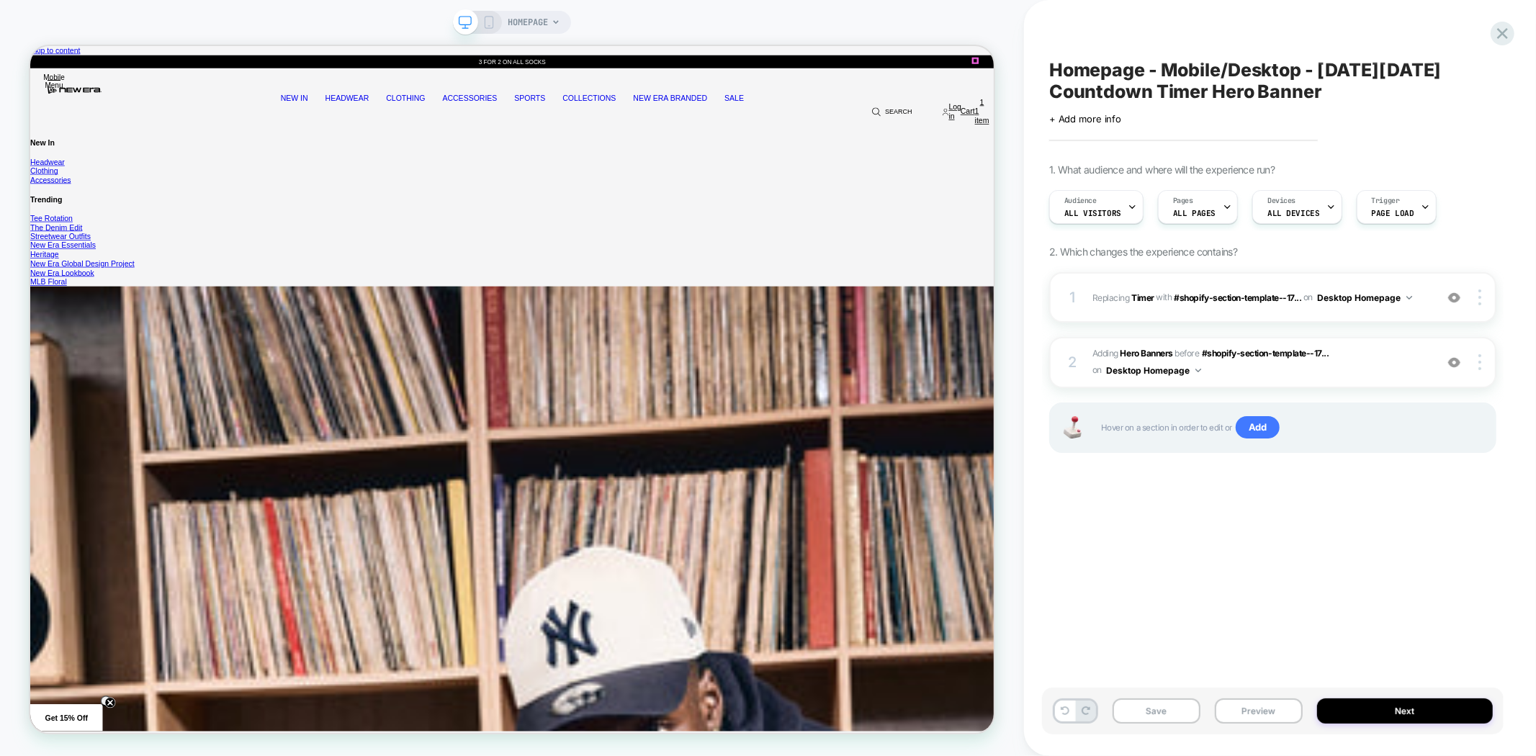
click at [1144, 297] on b "Timer" at bounding box center [1143, 297] width 23 height 11
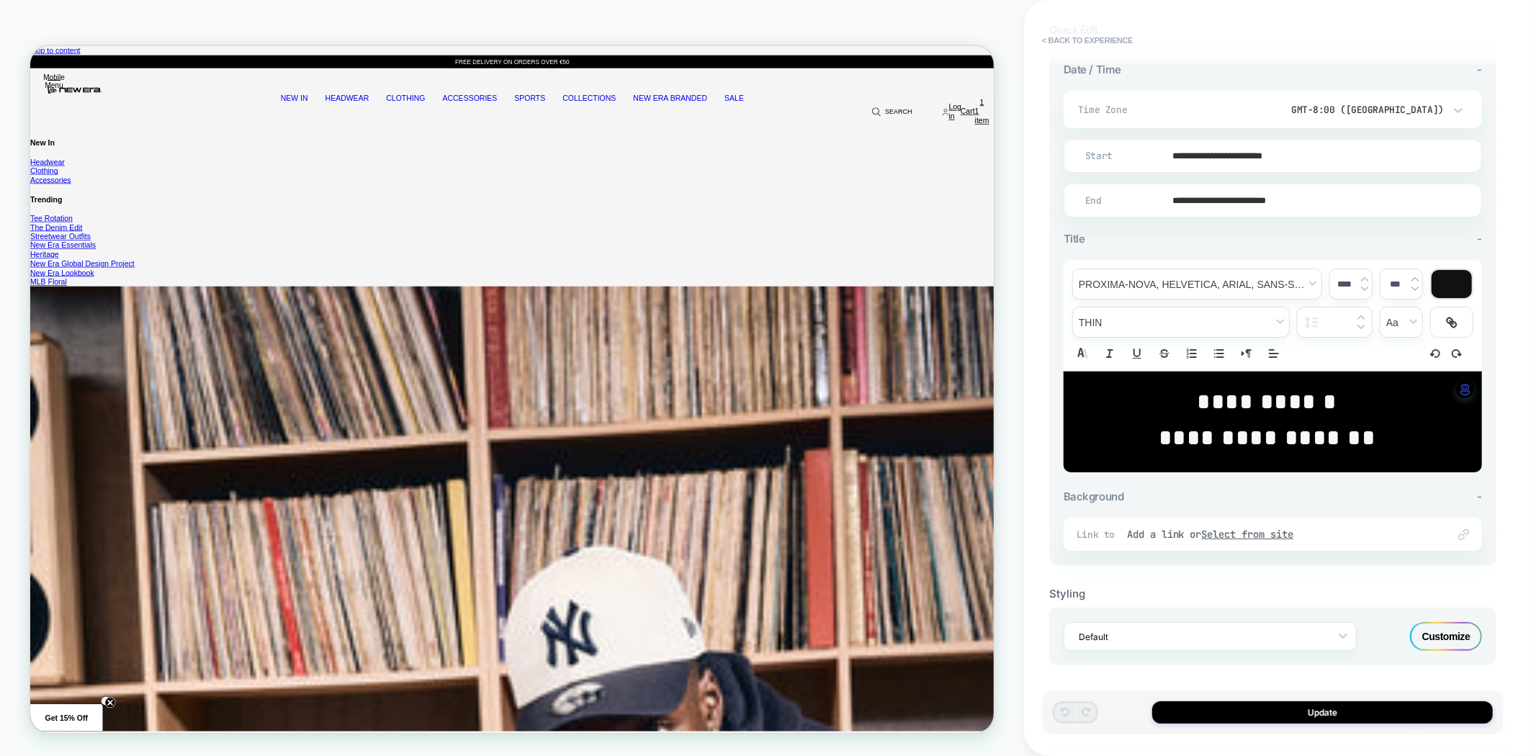
scroll to position [0, 2575]
click at [1076, 38] on button "< Back to experience" at bounding box center [1087, 40] width 105 height 23
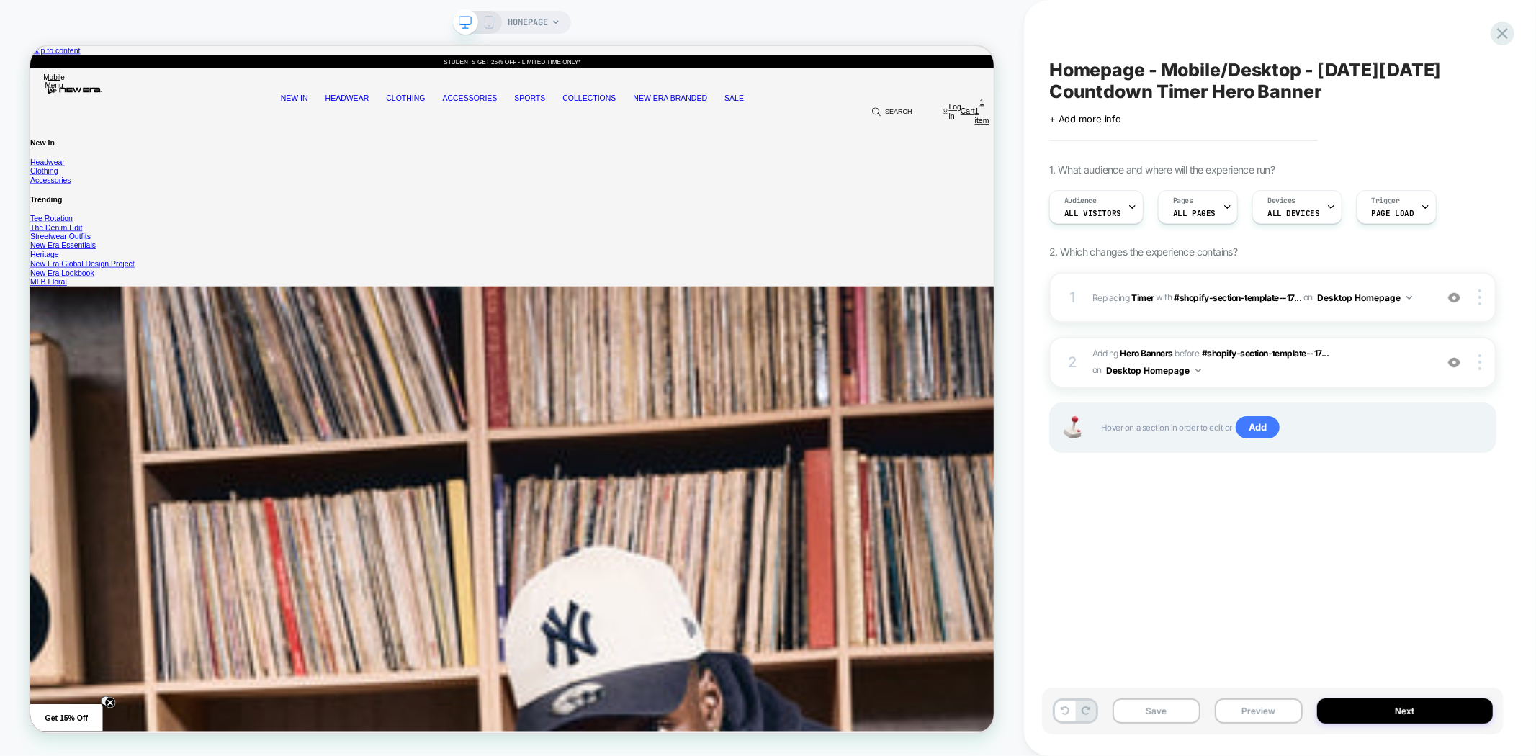
scroll to position [0, 1287]
click at [1248, 703] on button "Preview" at bounding box center [1259, 711] width 88 height 25
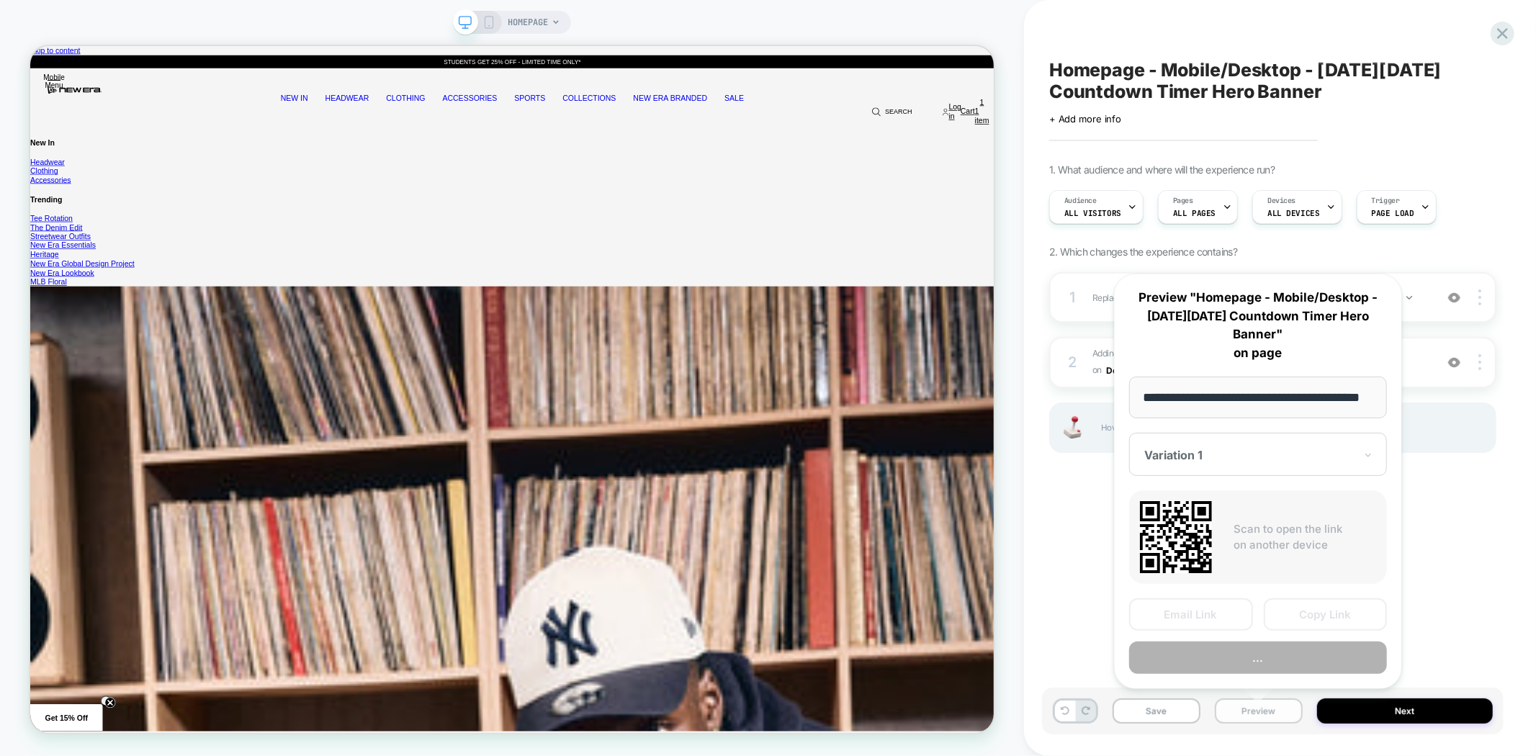
scroll to position [0, 44]
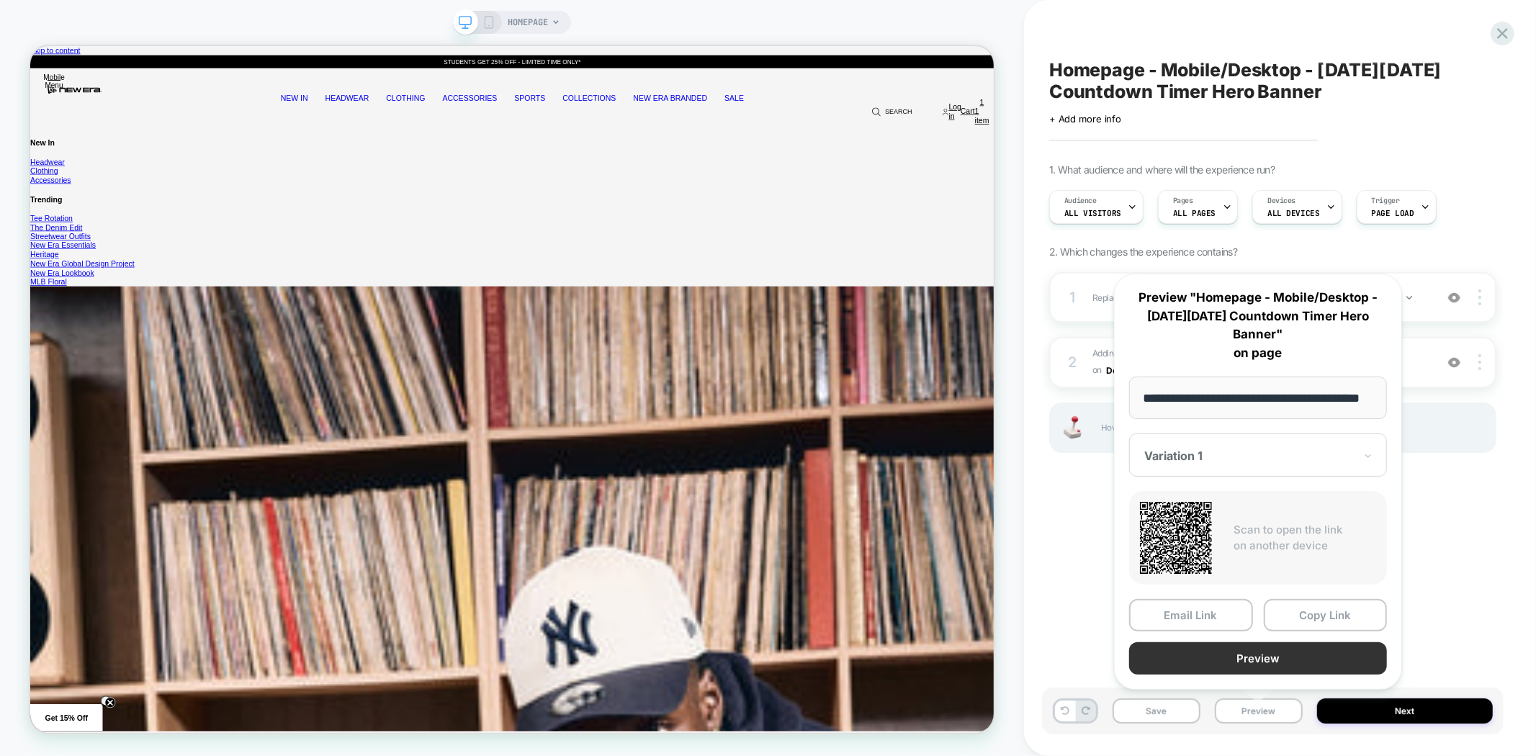
click at [1258, 657] on button "Preview" at bounding box center [1258, 659] width 258 height 32
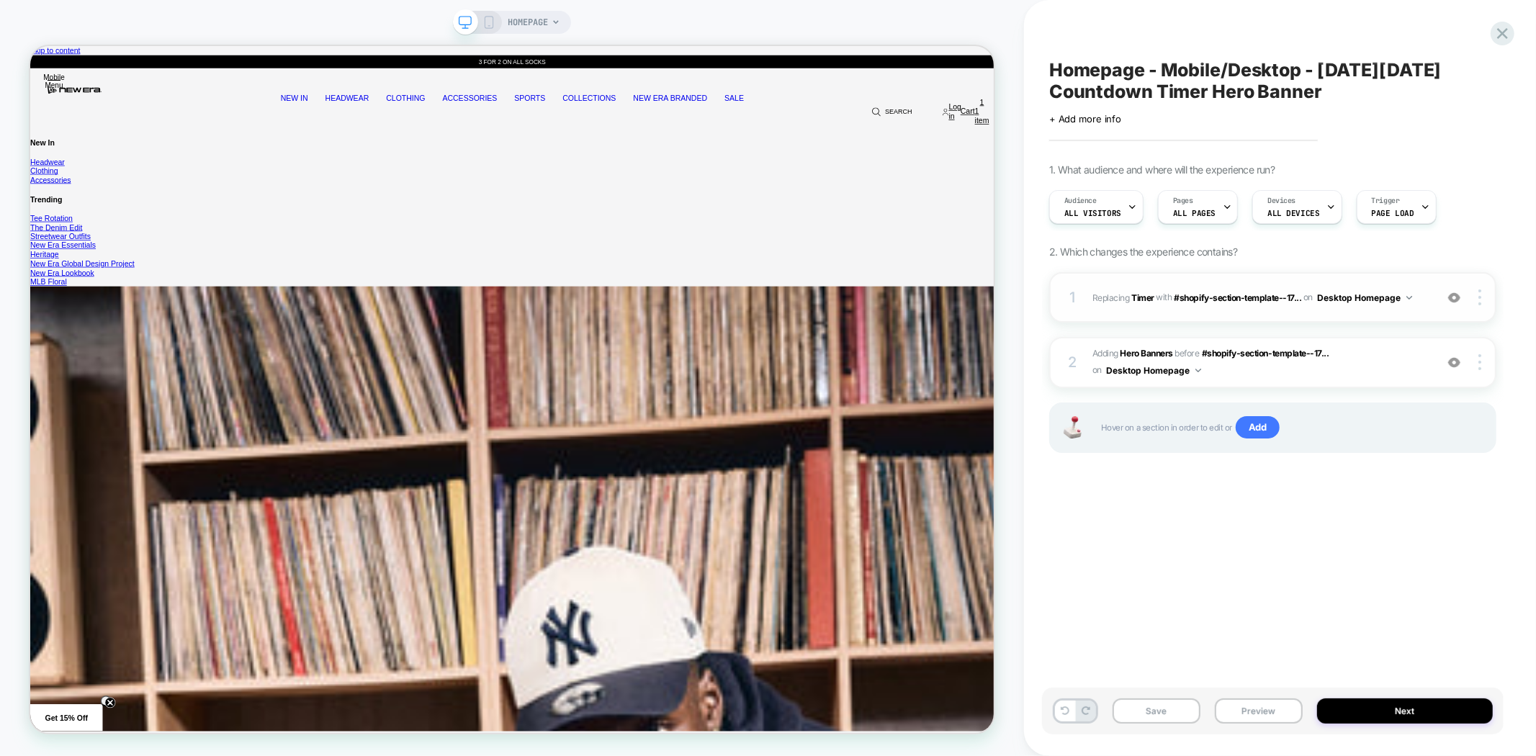
scroll to position [0, 2575]
click at [1482, 305] on div "1 #_loomi_addon_1757592901785 Replacing Timer WITH #shopify-section-template--1…" at bounding box center [1272, 297] width 447 height 50
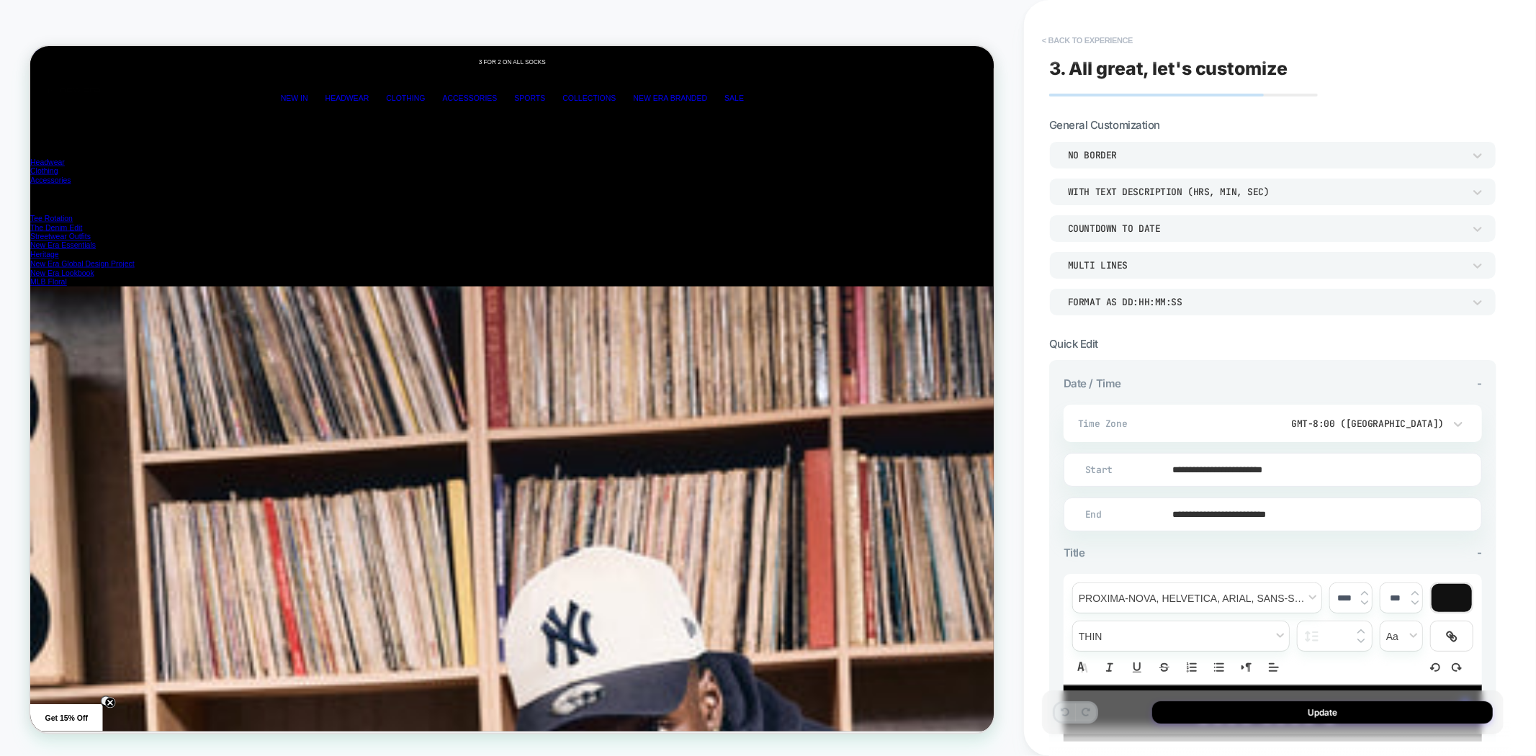
click at [1072, 41] on button "< Back to experience" at bounding box center [1087, 40] width 105 height 23
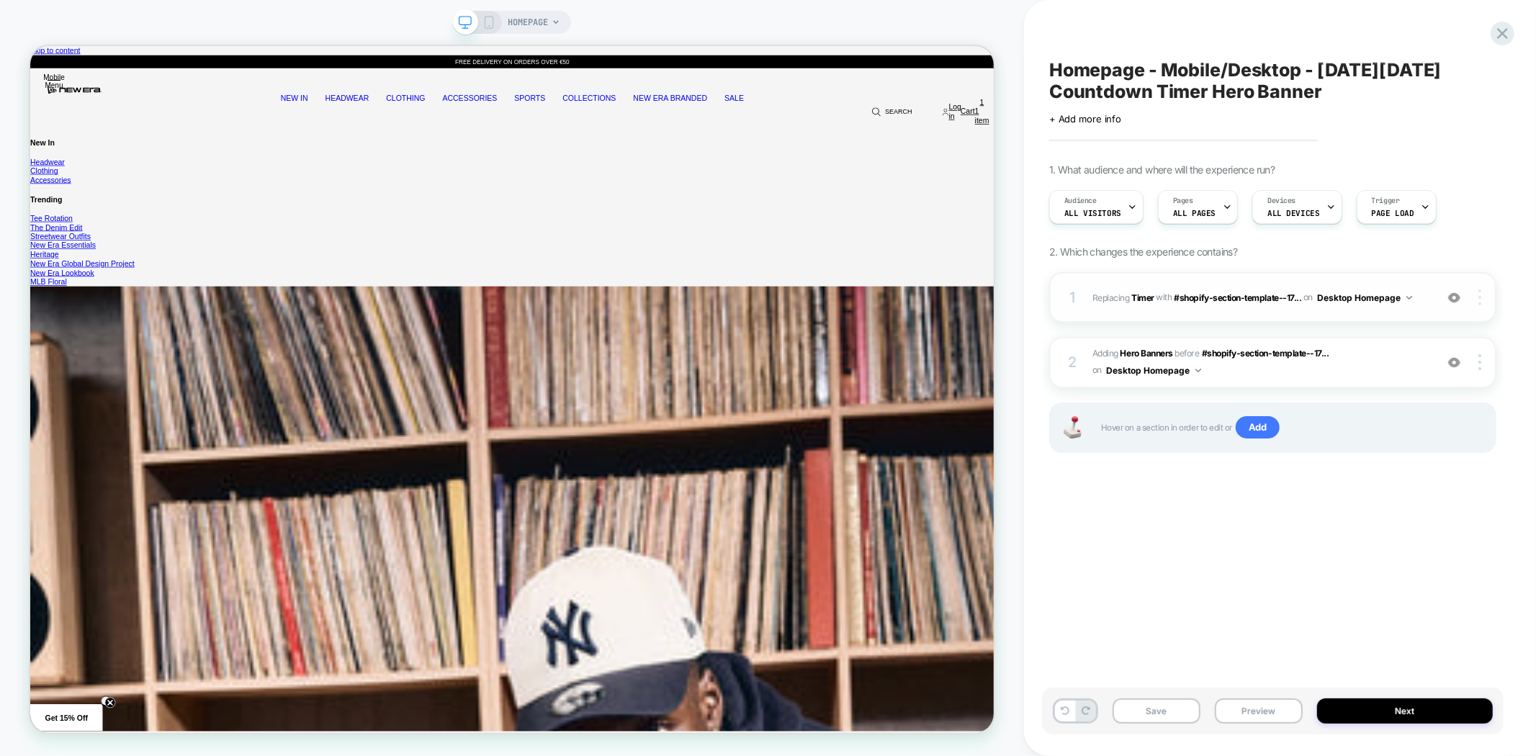
scroll to position [0, 3863]
click at [1482, 297] on img at bounding box center [1480, 298] width 3 height 16
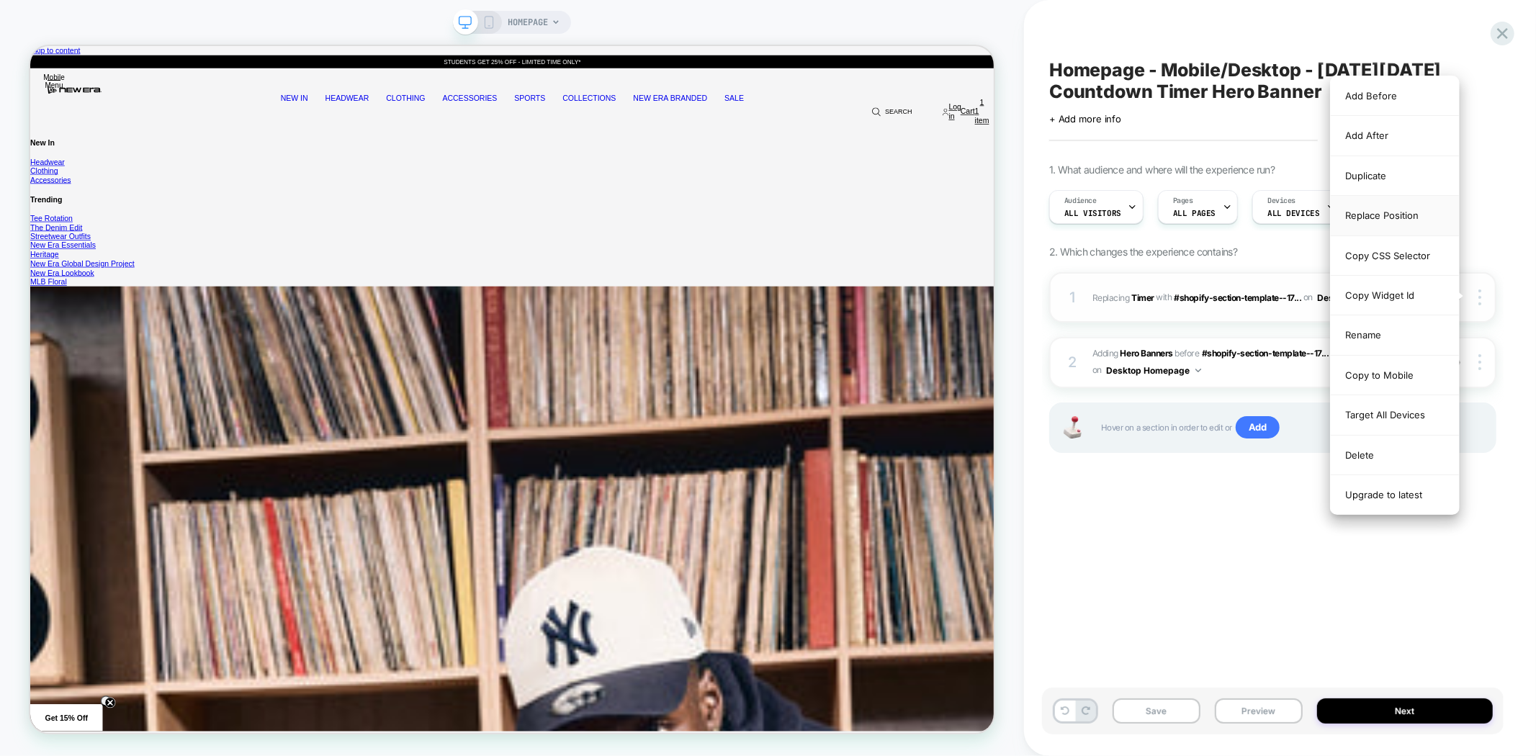
click at [1374, 212] on div "Replace Position" at bounding box center [1395, 216] width 128 height 40
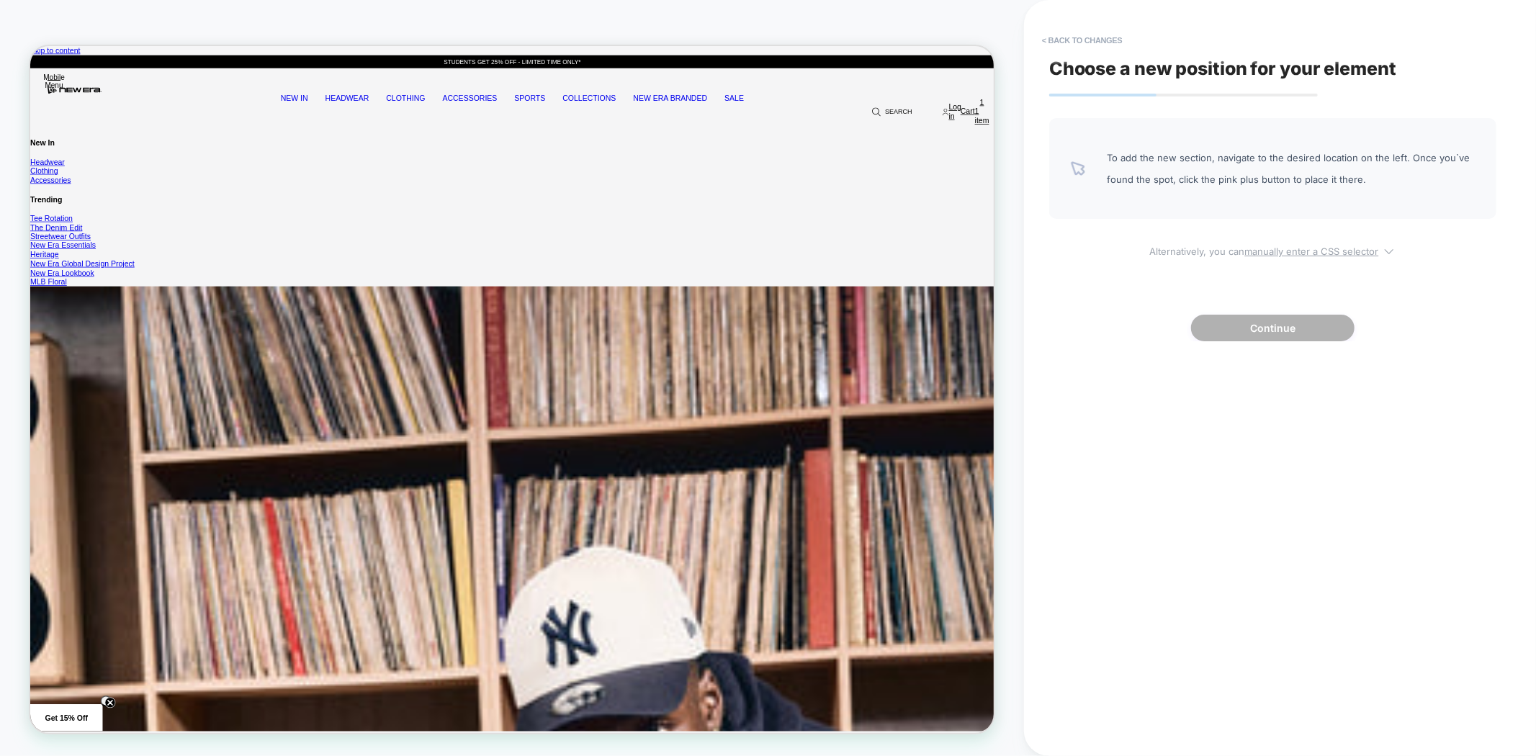
click at [1280, 253] on u "manually enter a CSS selector" at bounding box center [1312, 252] width 134 height 12
select select "*******"
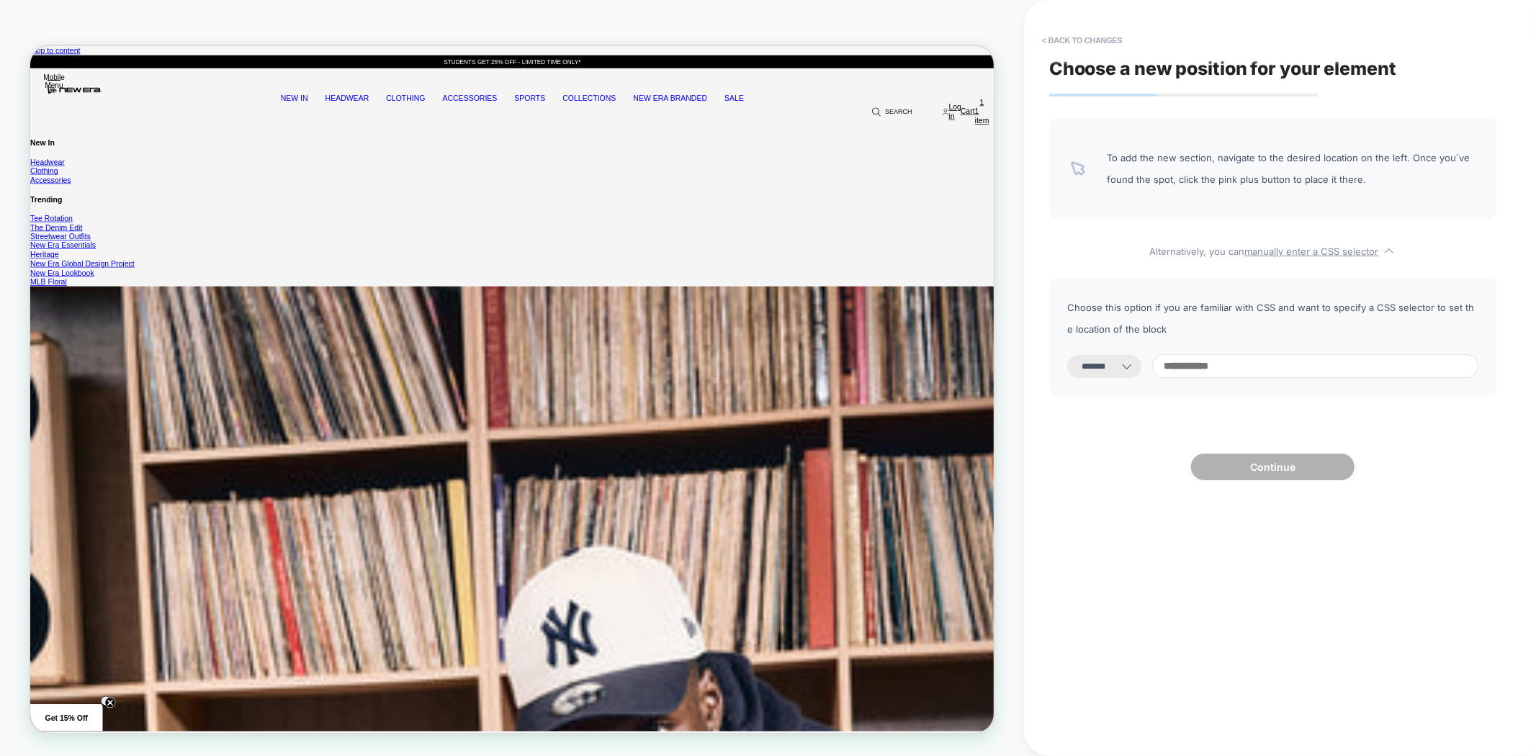
click at [1217, 370] on input at bounding box center [1315, 366] width 326 height 24
paste input "**********"
type input "**********"
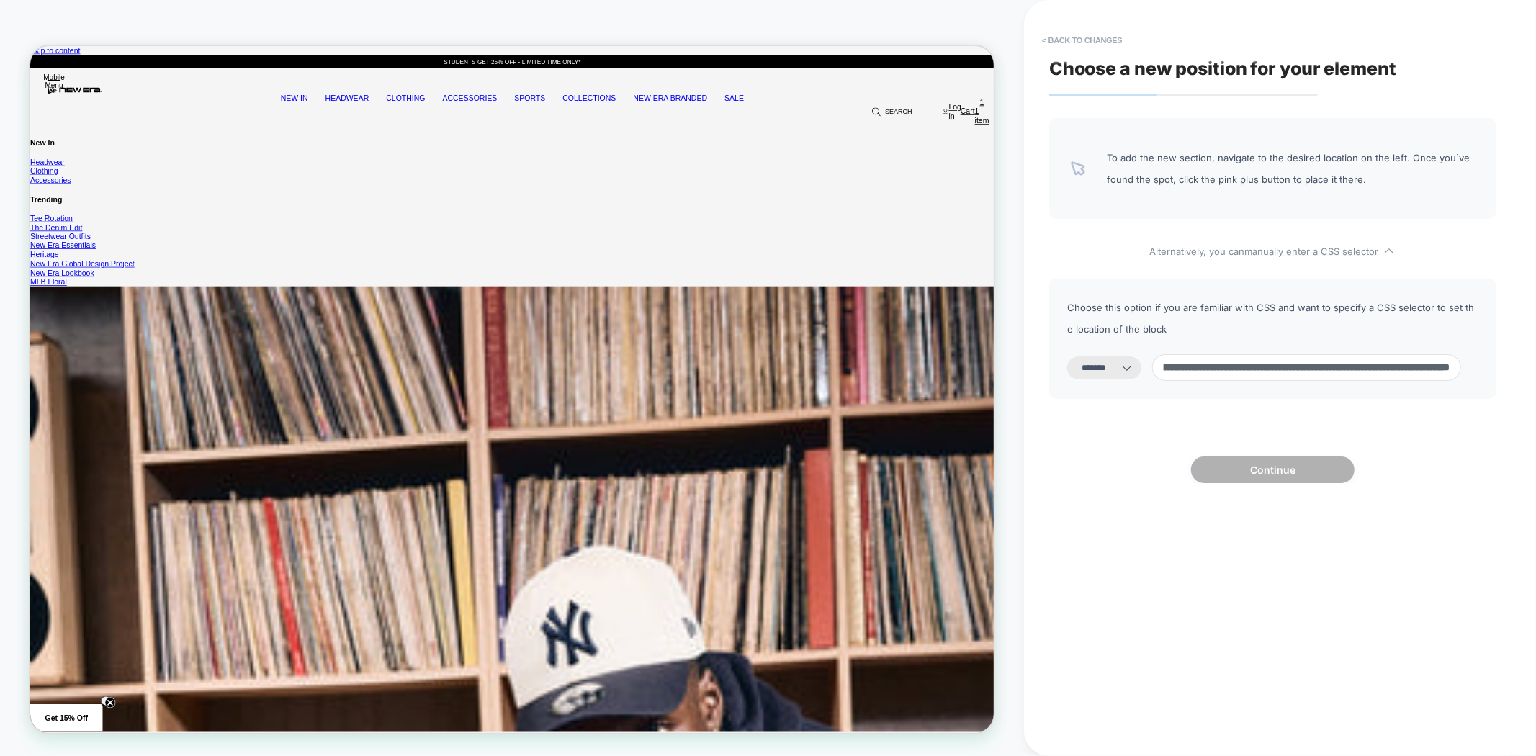
select select "*********"
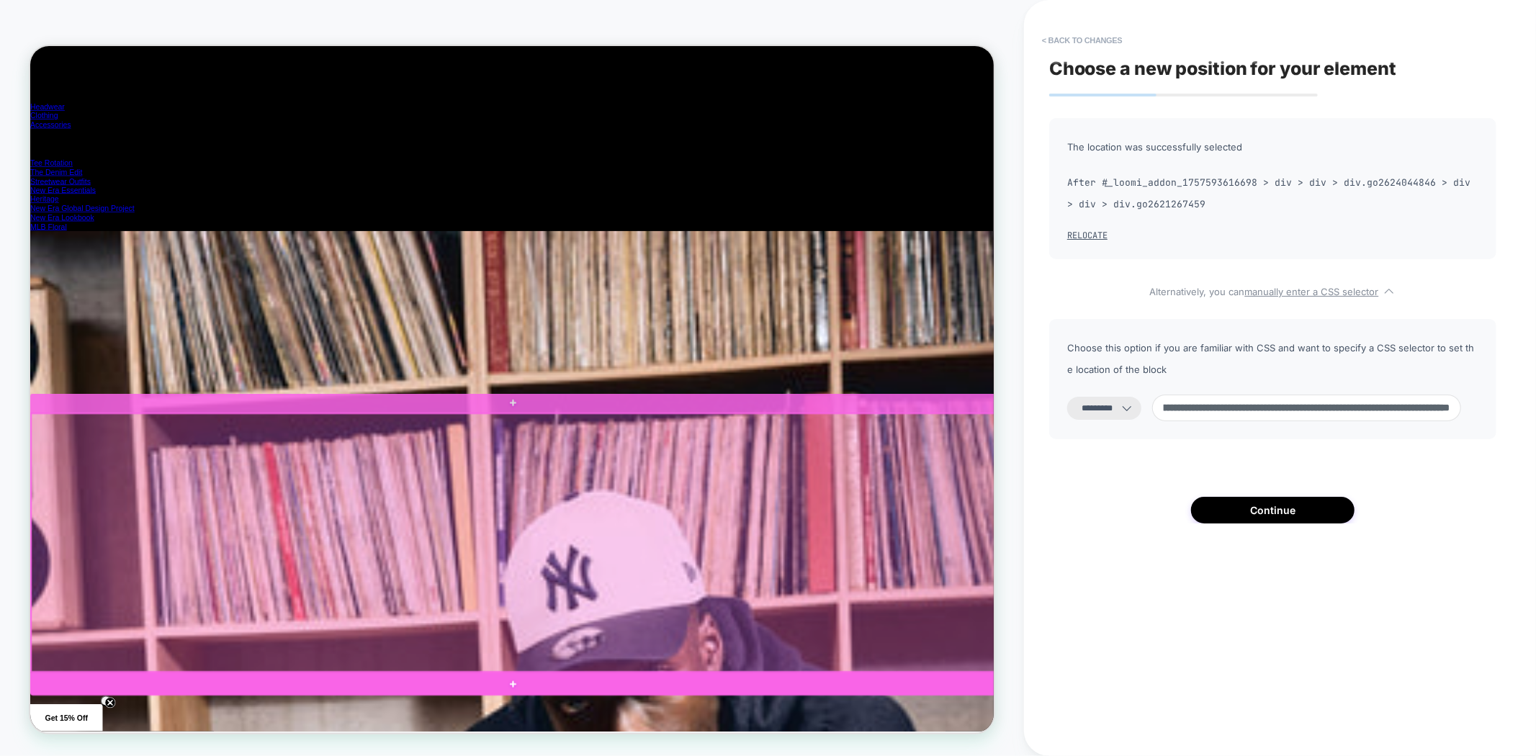
scroll to position [0, 0]
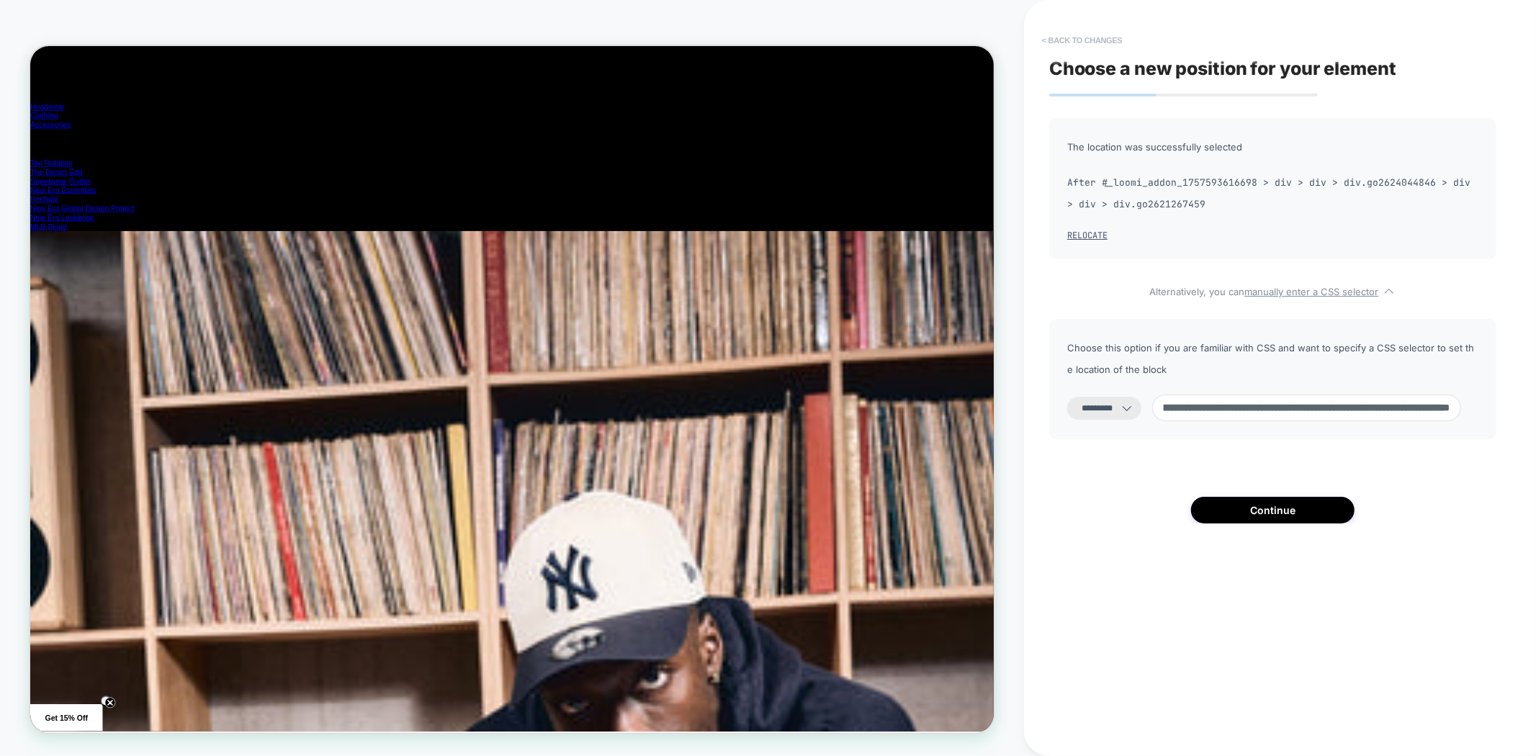
type input "**********"
click at [1060, 43] on button "< Back to changes" at bounding box center [1082, 40] width 95 height 23
select select "*******"
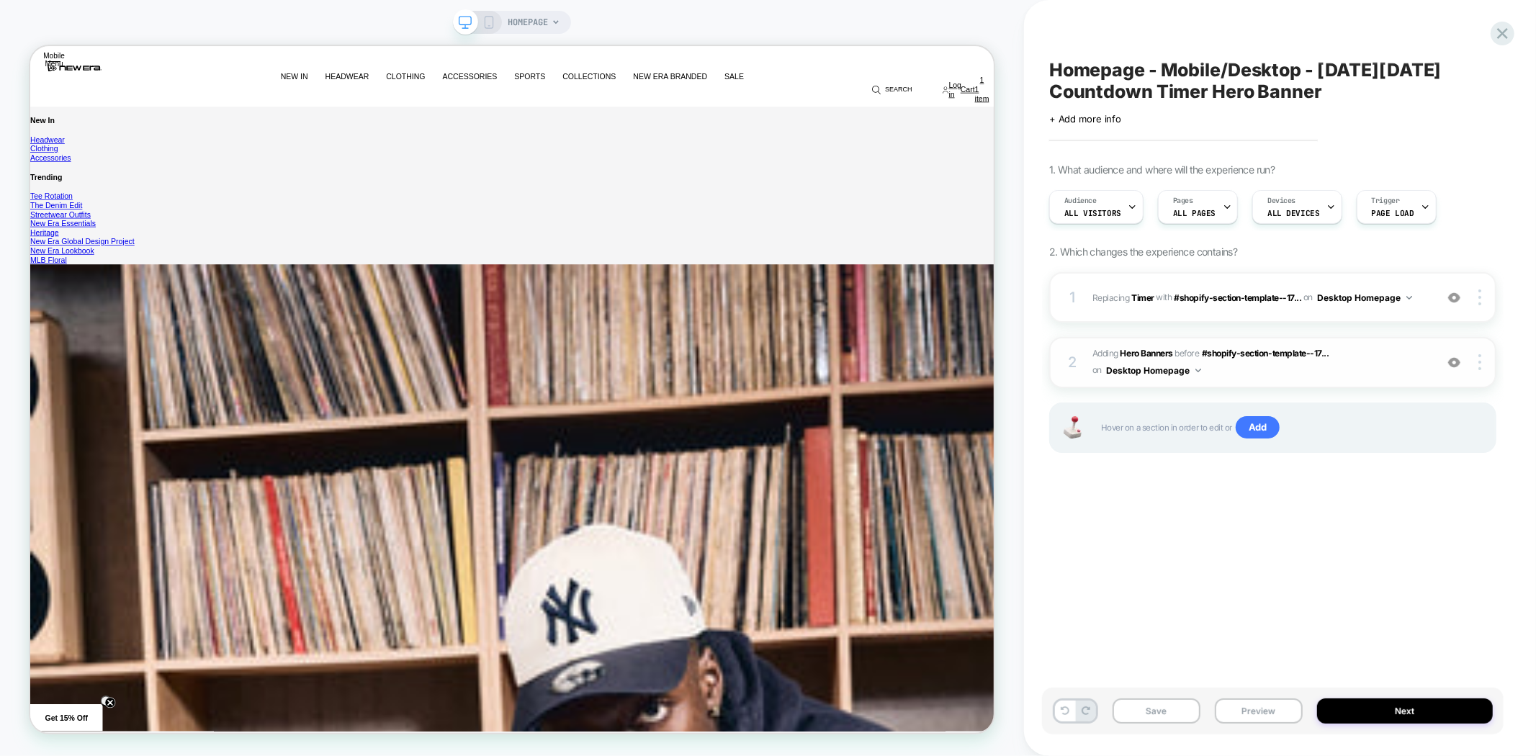
scroll to position [0, 1969]
click at [1455, 364] on img at bounding box center [1455, 363] width 12 height 12
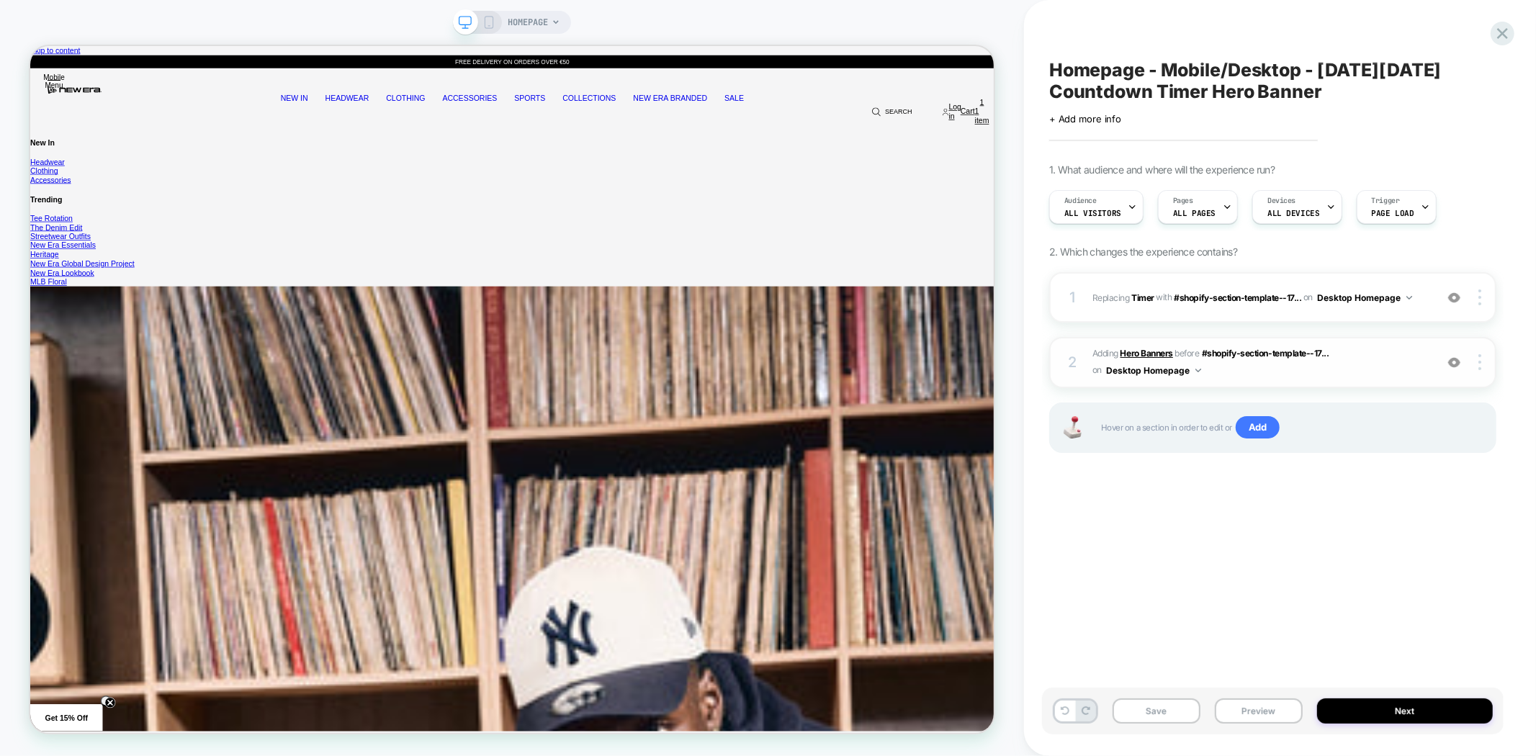
scroll to position [0, 5151]
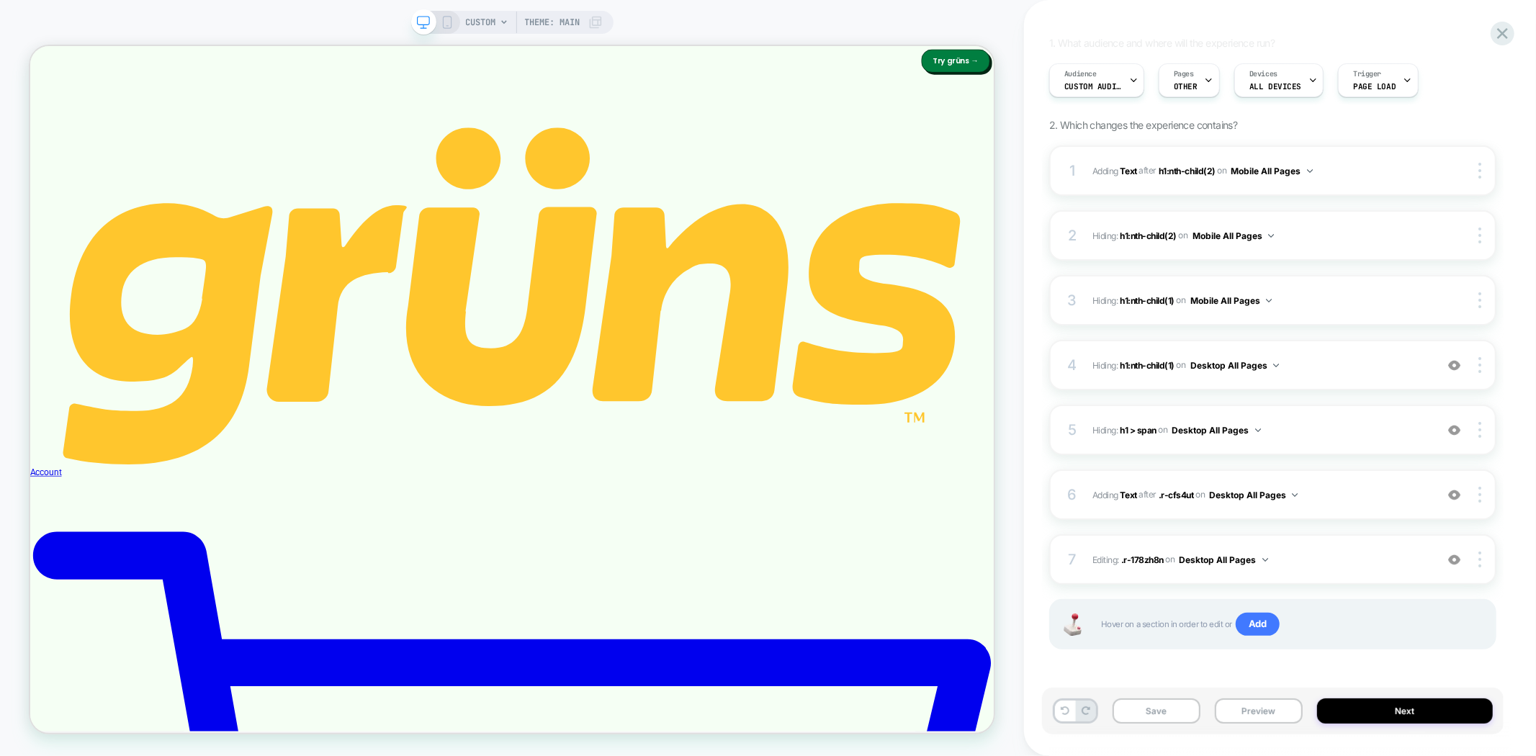
scroll to position [480, 0]
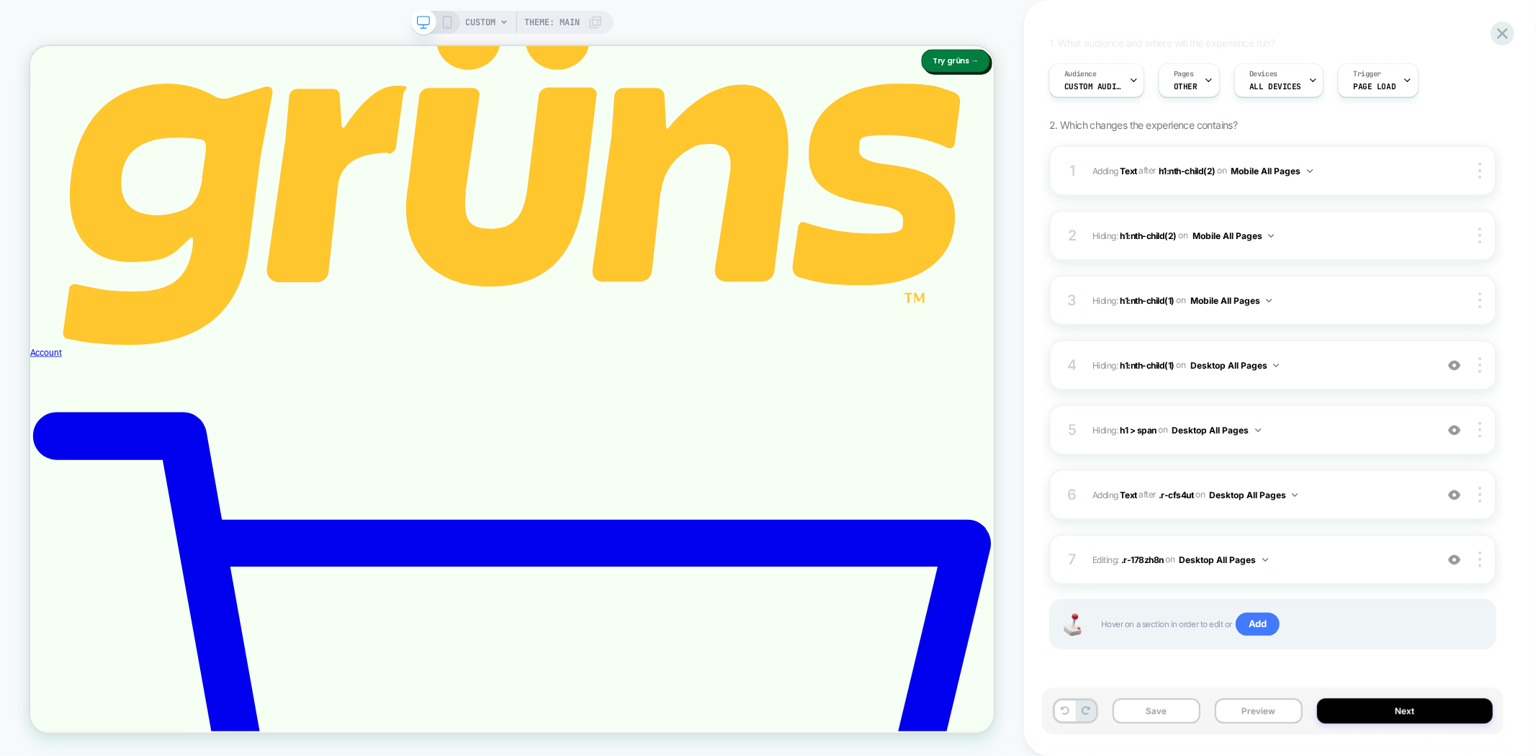
click at [1508, 170] on div "FO - INF - [PERSON_NAME] - V1 Click to edit experience details + Add more info …" at bounding box center [1280, 378] width 462 height 756
click at [1143, 362] on span "h1:nth-child(1)" at bounding box center [1147, 364] width 55 height 11
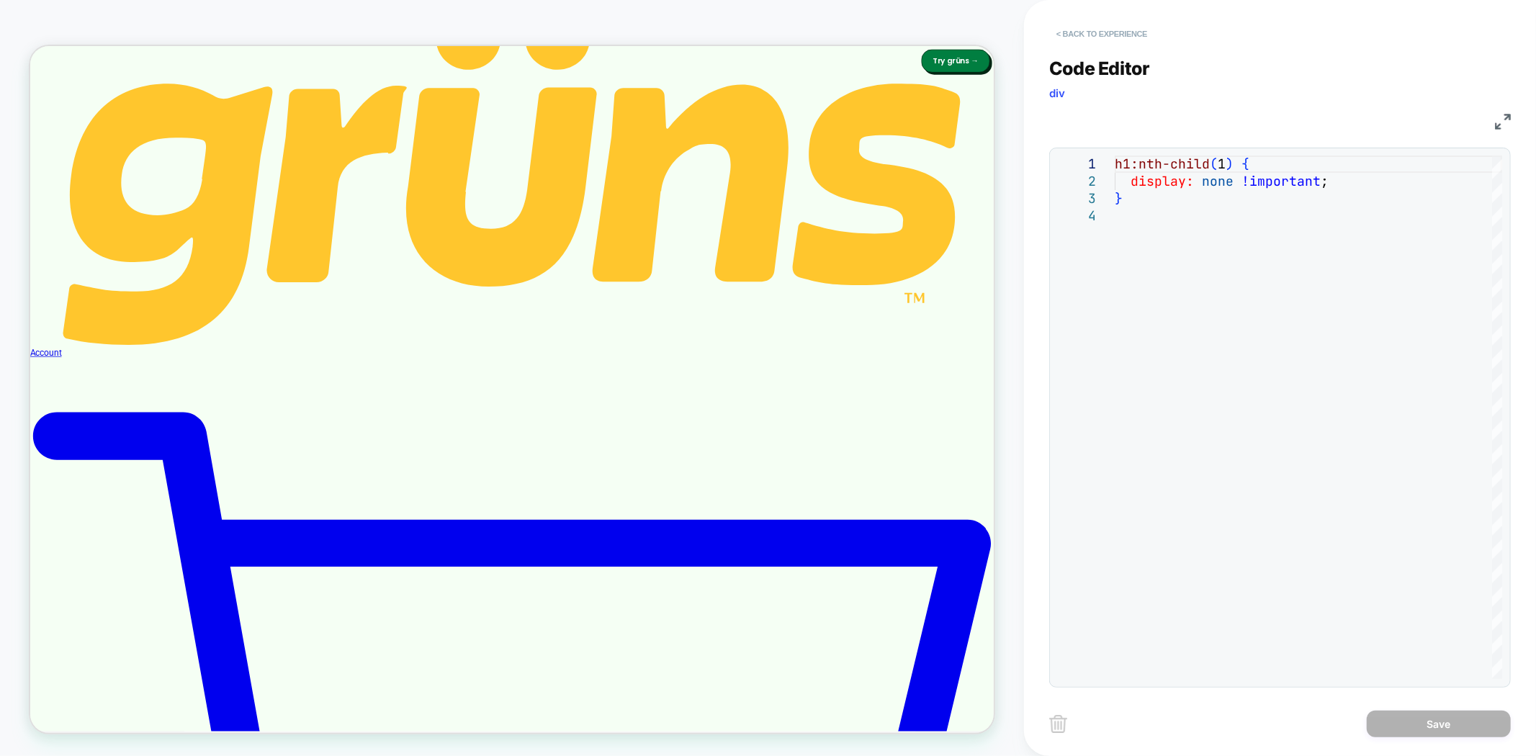
click at [1099, 37] on button "< Back to experience" at bounding box center [1101, 33] width 105 height 23
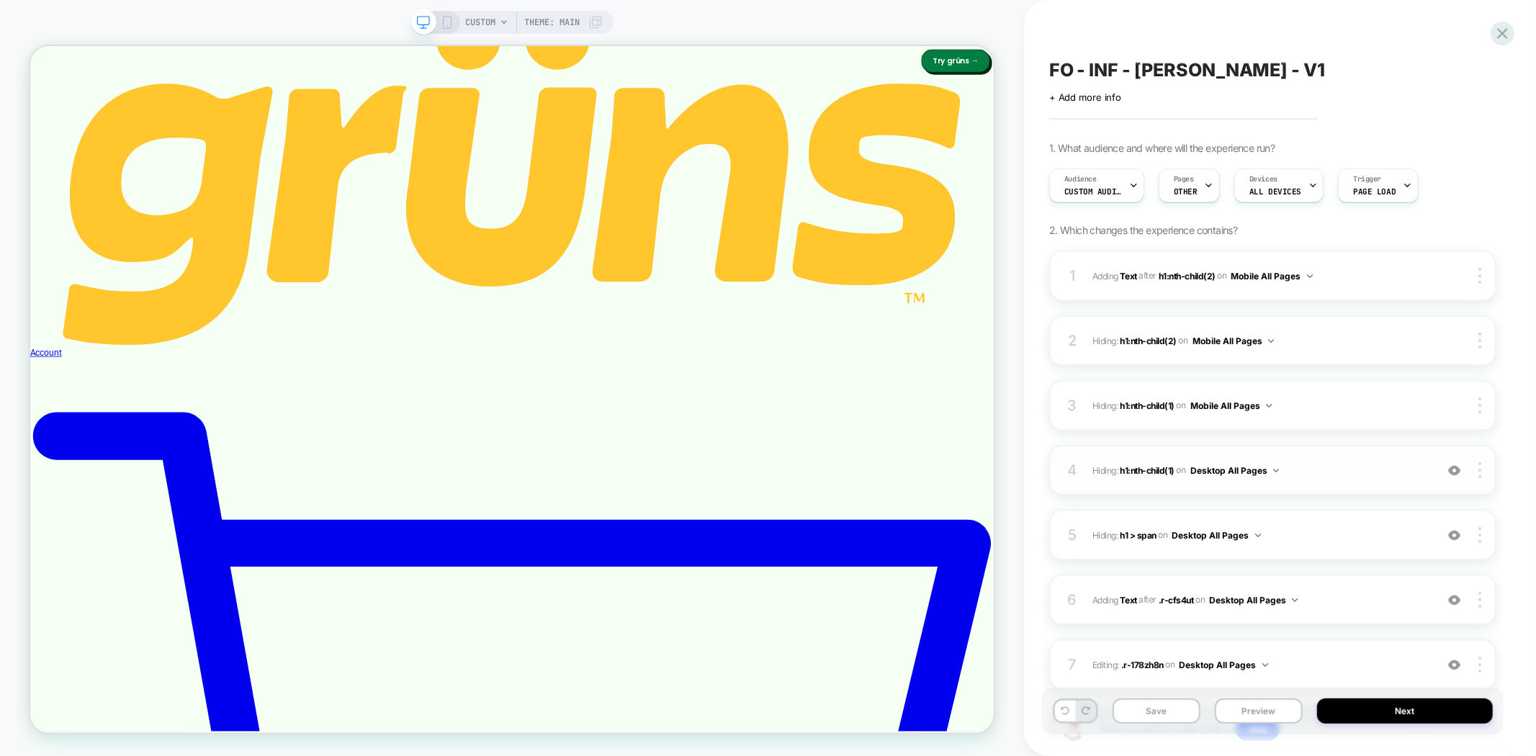
click at [1452, 471] on img at bounding box center [1455, 471] width 12 height 12
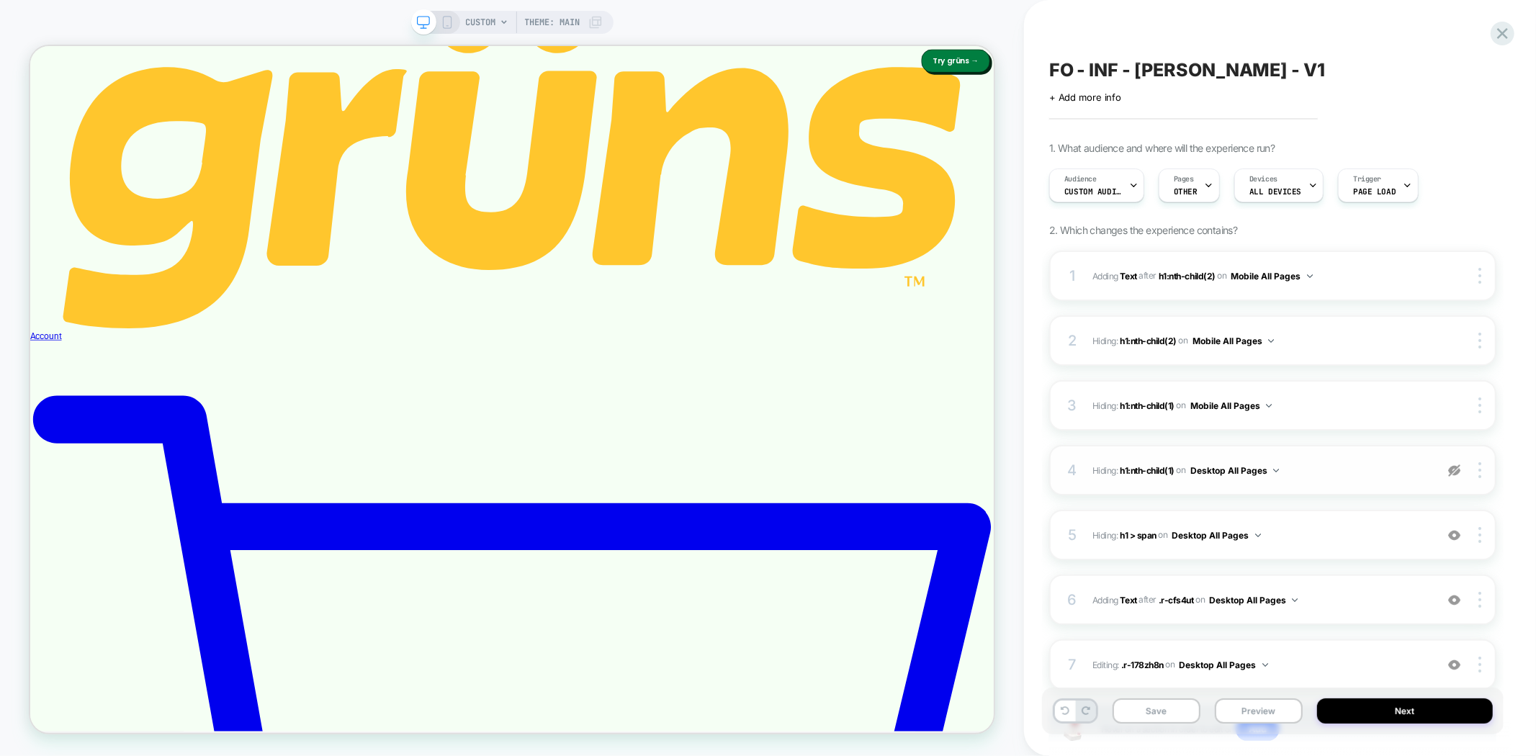
click at [1452, 471] on img at bounding box center [1455, 471] width 12 height 12
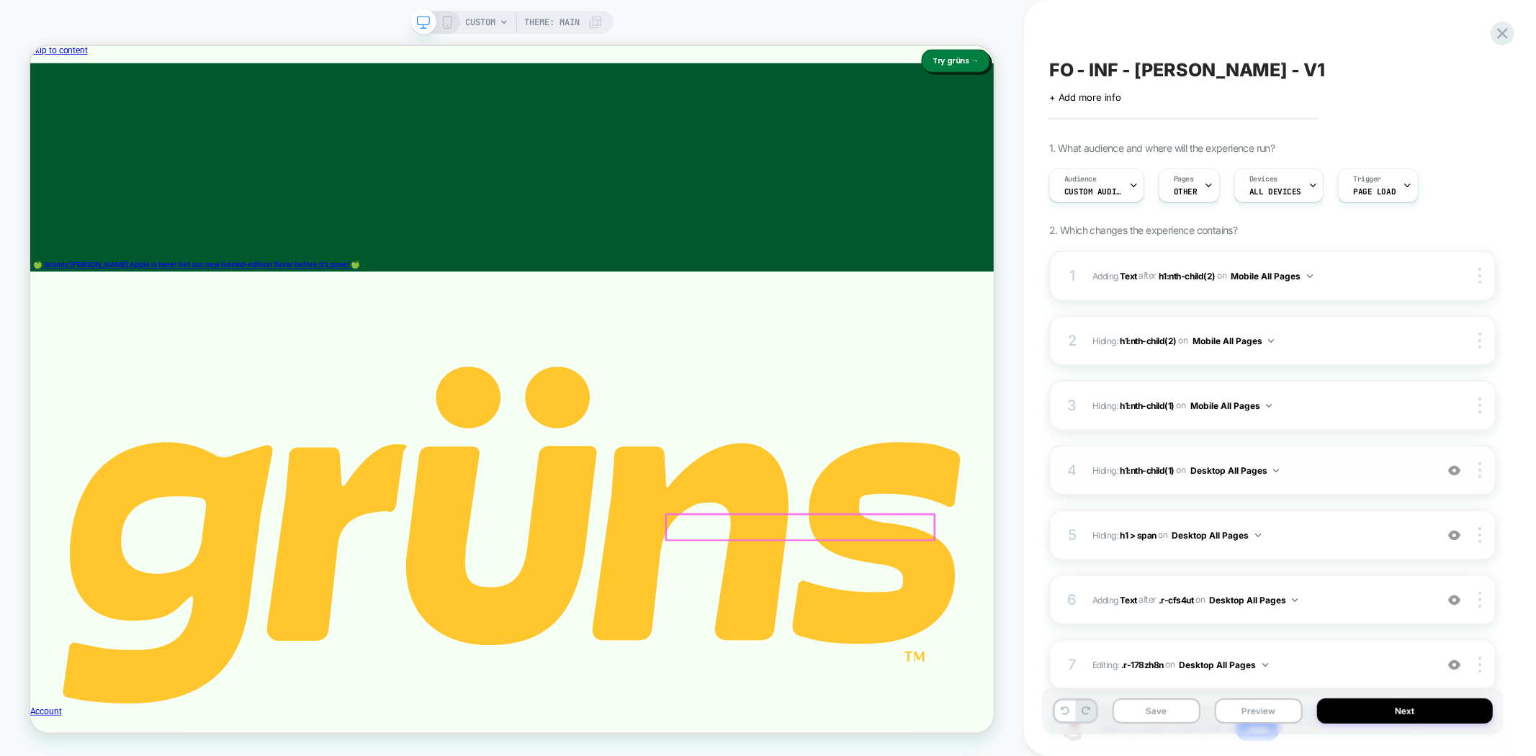
scroll to position [0, 0]
click at [1452, 472] on img at bounding box center [1455, 471] width 12 height 12
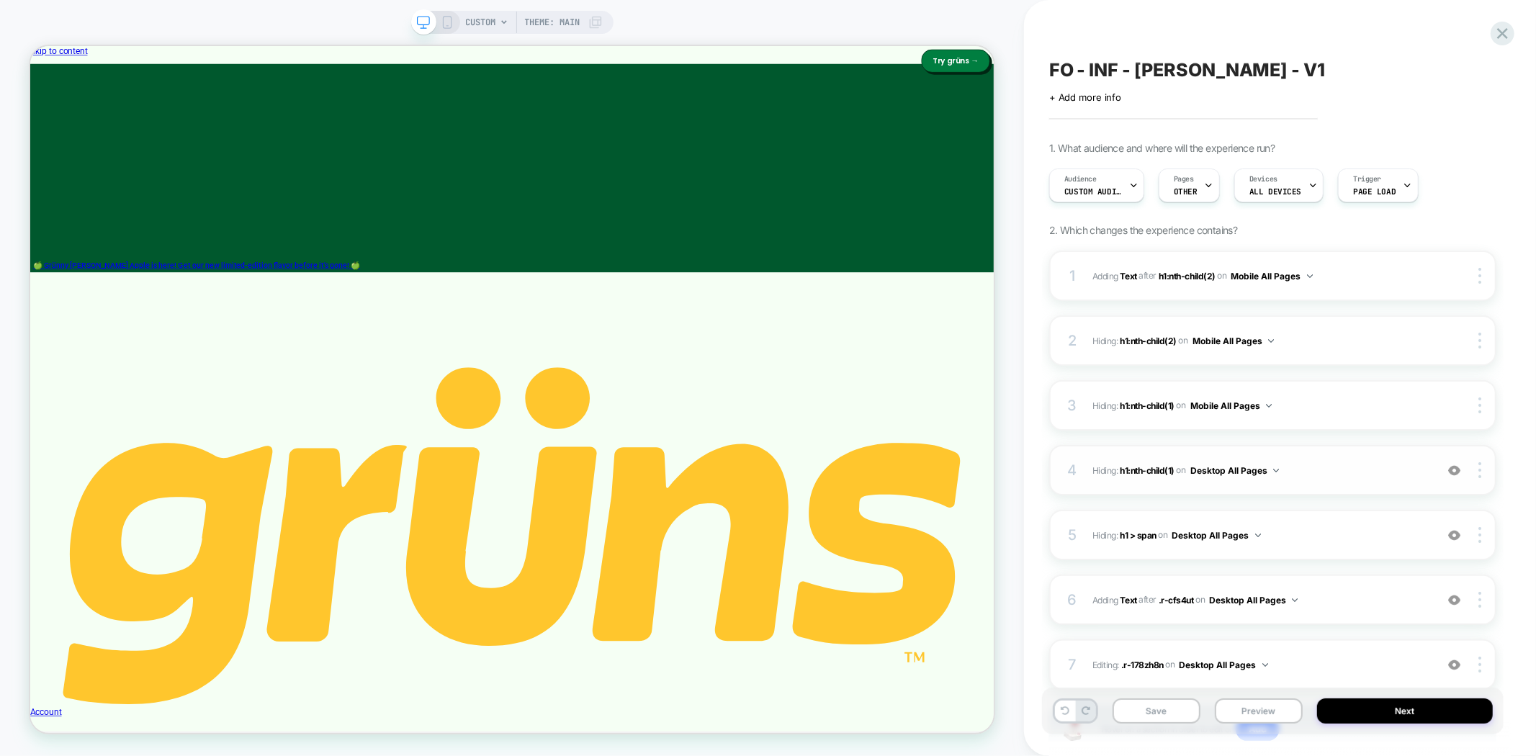
click at [1452, 472] on img at bounding box center [1455, 471] width 12 height 12
click at [1252, 712] on button "Preview" at bounding box center [1259, 711] width 88 height 25
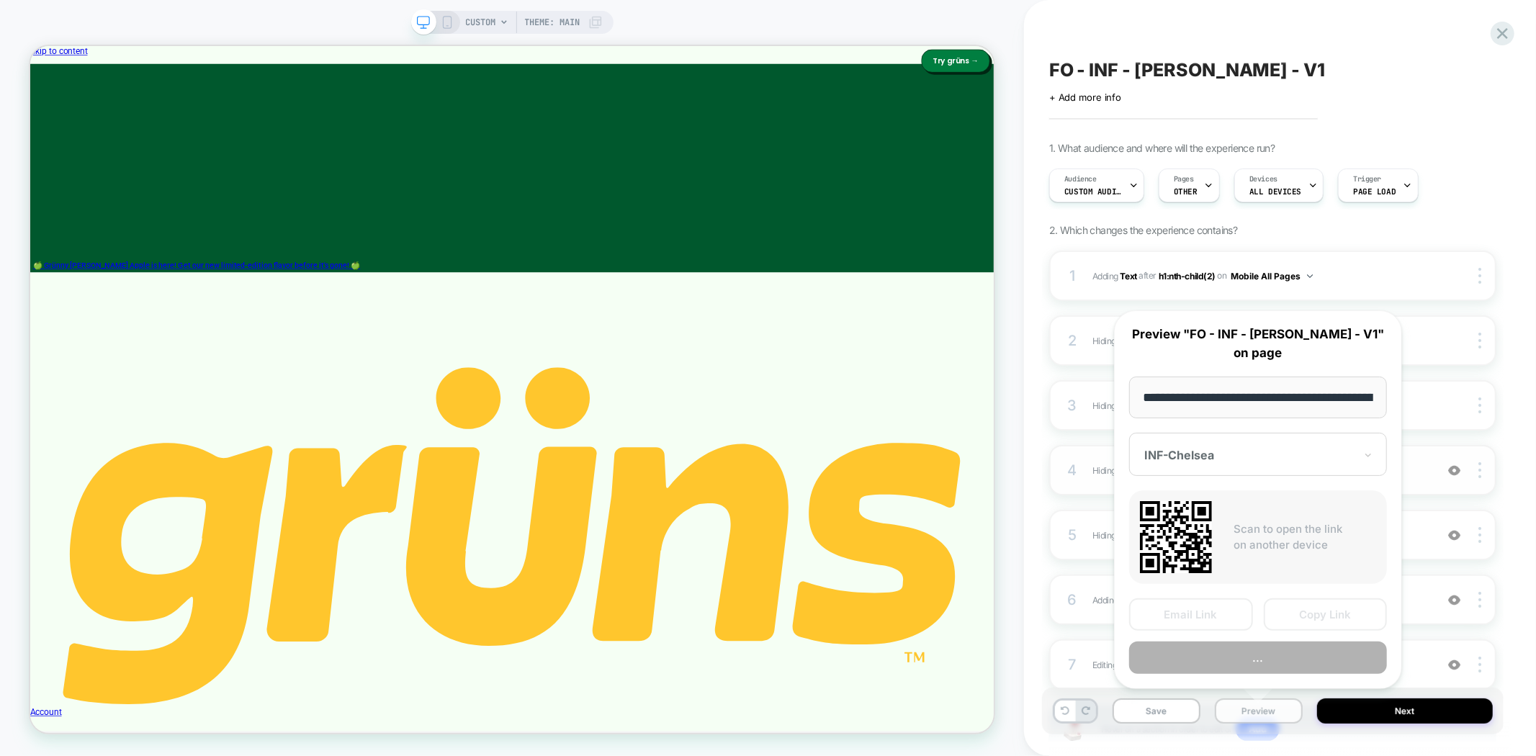
scroll to position [0, 76]
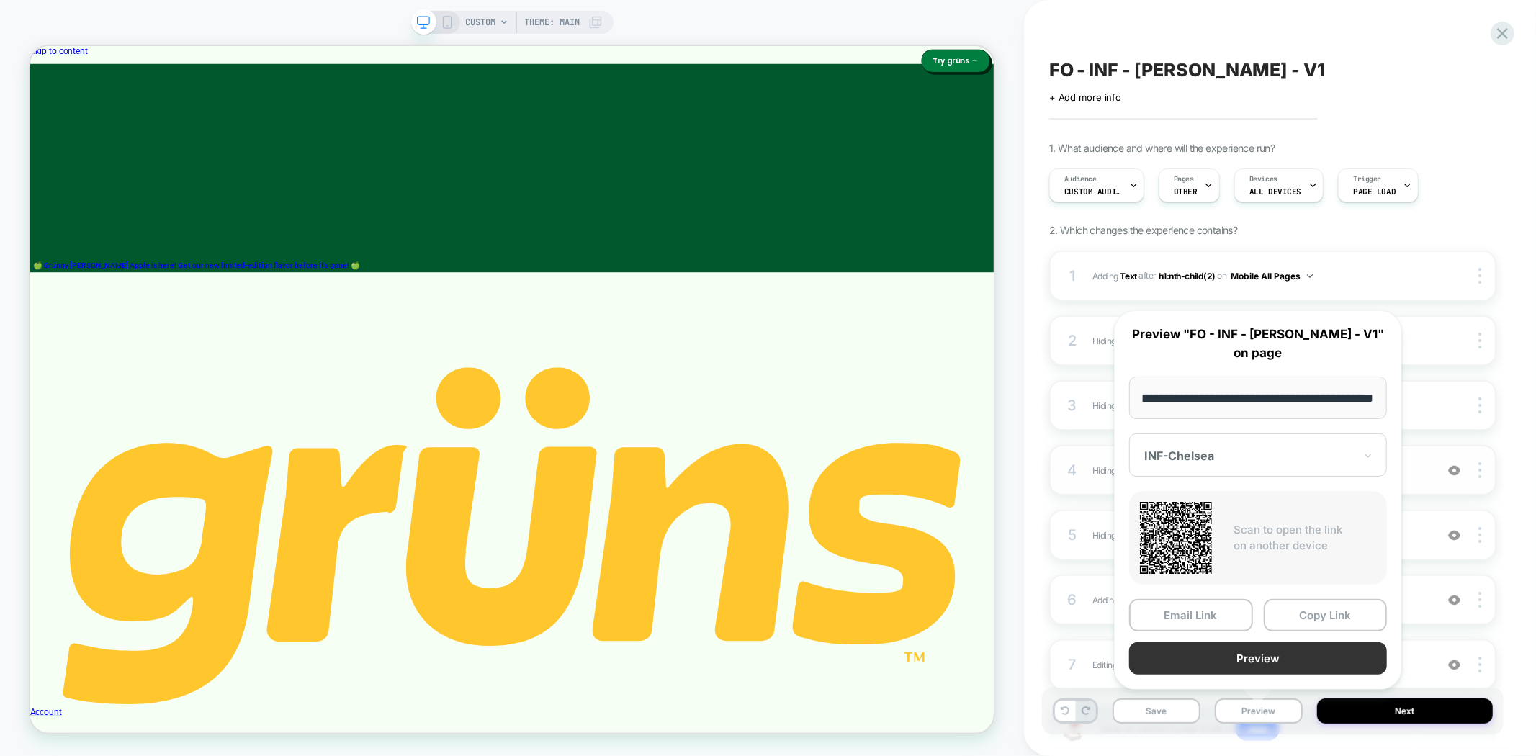
click at [1305, 655] on button "Preview" at bounding box center [1258, 659] width 258 height 32
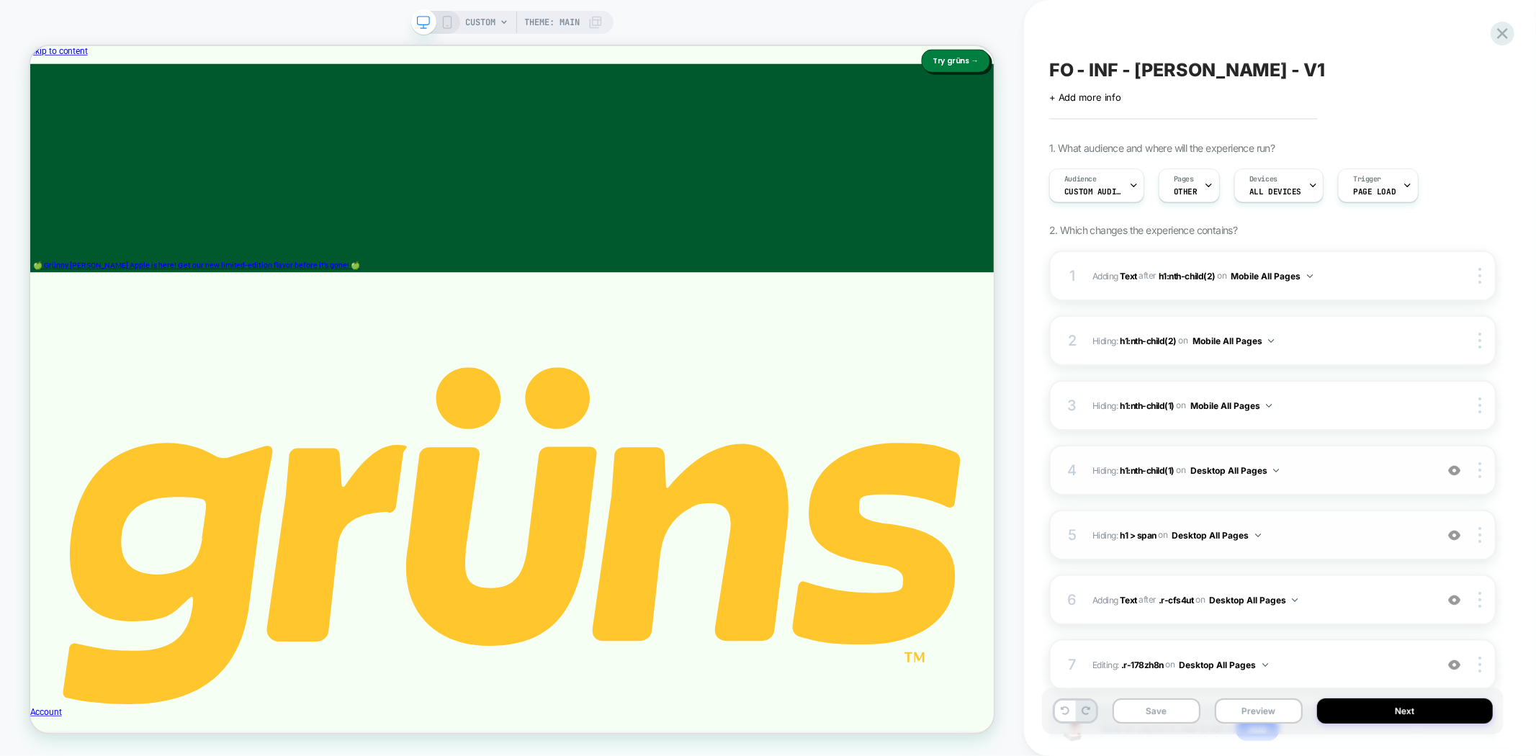
click at [1457, 534] on img at bounding box center [1455, 535] width 12 height 12
click at [1456, 534] on img at bounding box center [1455, 535] width 12 height 12
click at [1455, 535] on img at bounding box center [1455, 535] width 12 height 12
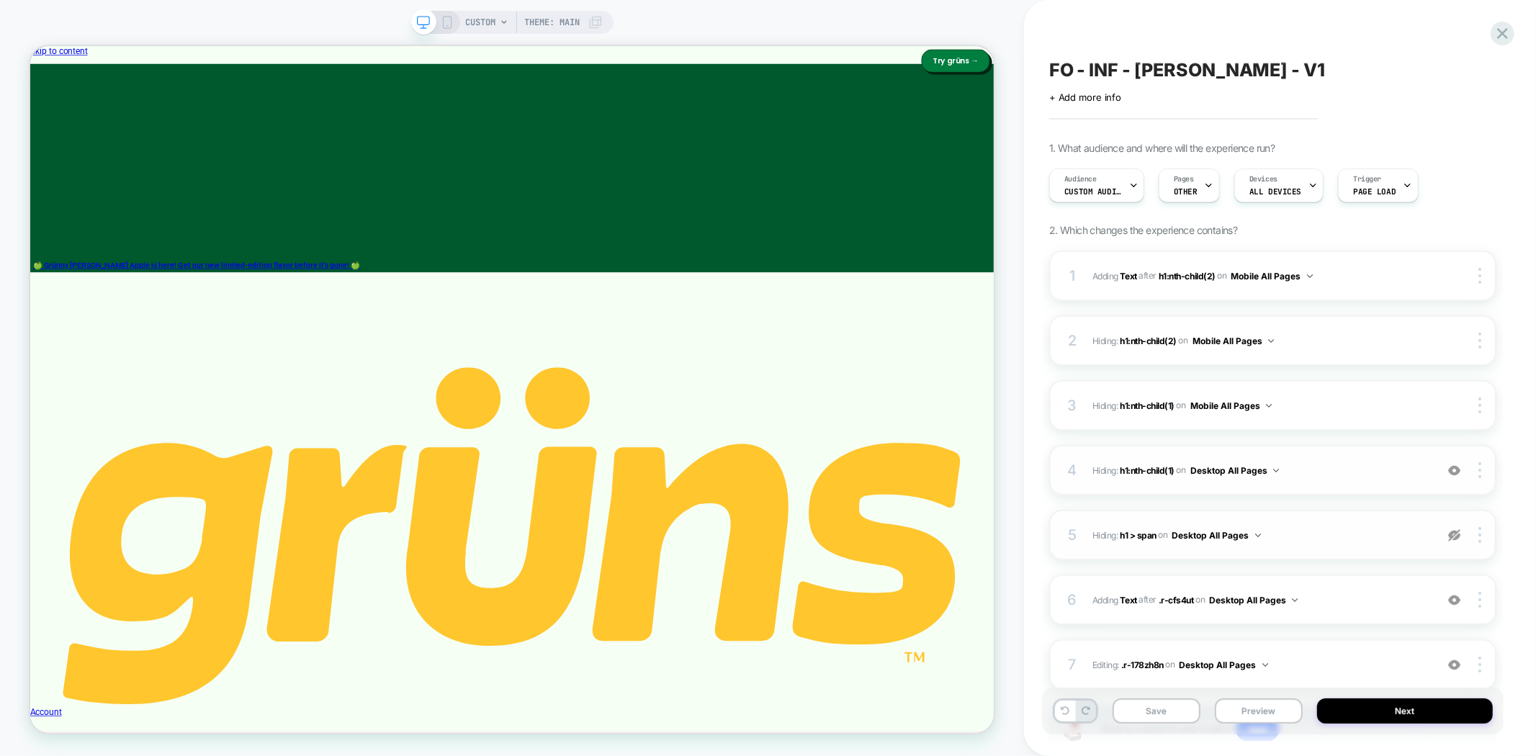
click at [1454, 535] on img at bounding box center [1455, 535] width 12 height 12
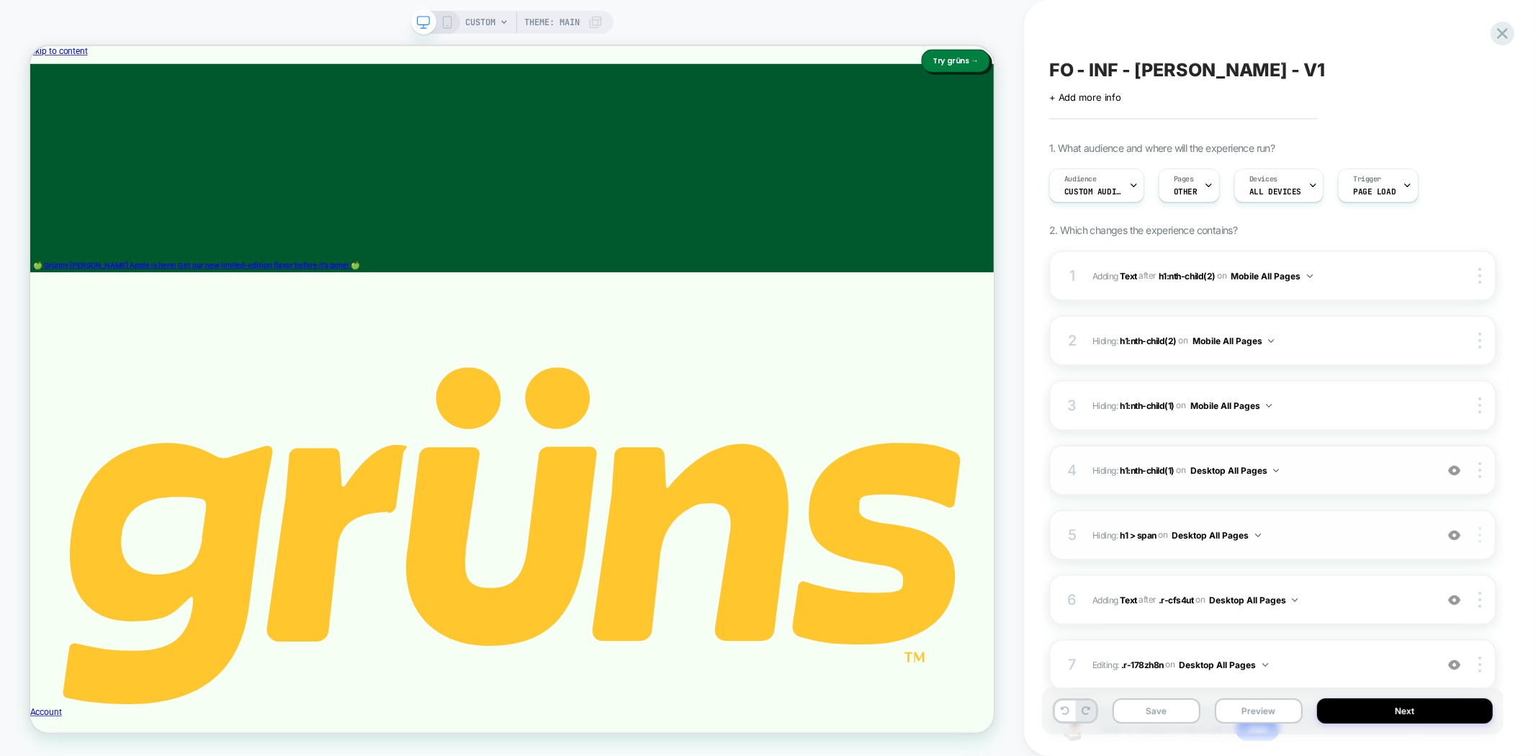
click at [1480, 539] on img at bounding box center [1480, 535] width 3 height 16
click at [1482, 534] on div at bounding box center [1482, 535] width 27 height 16
click at [1142, 537] on span "h1 > span" at bounding box center [1138, 534] width 37 height 11
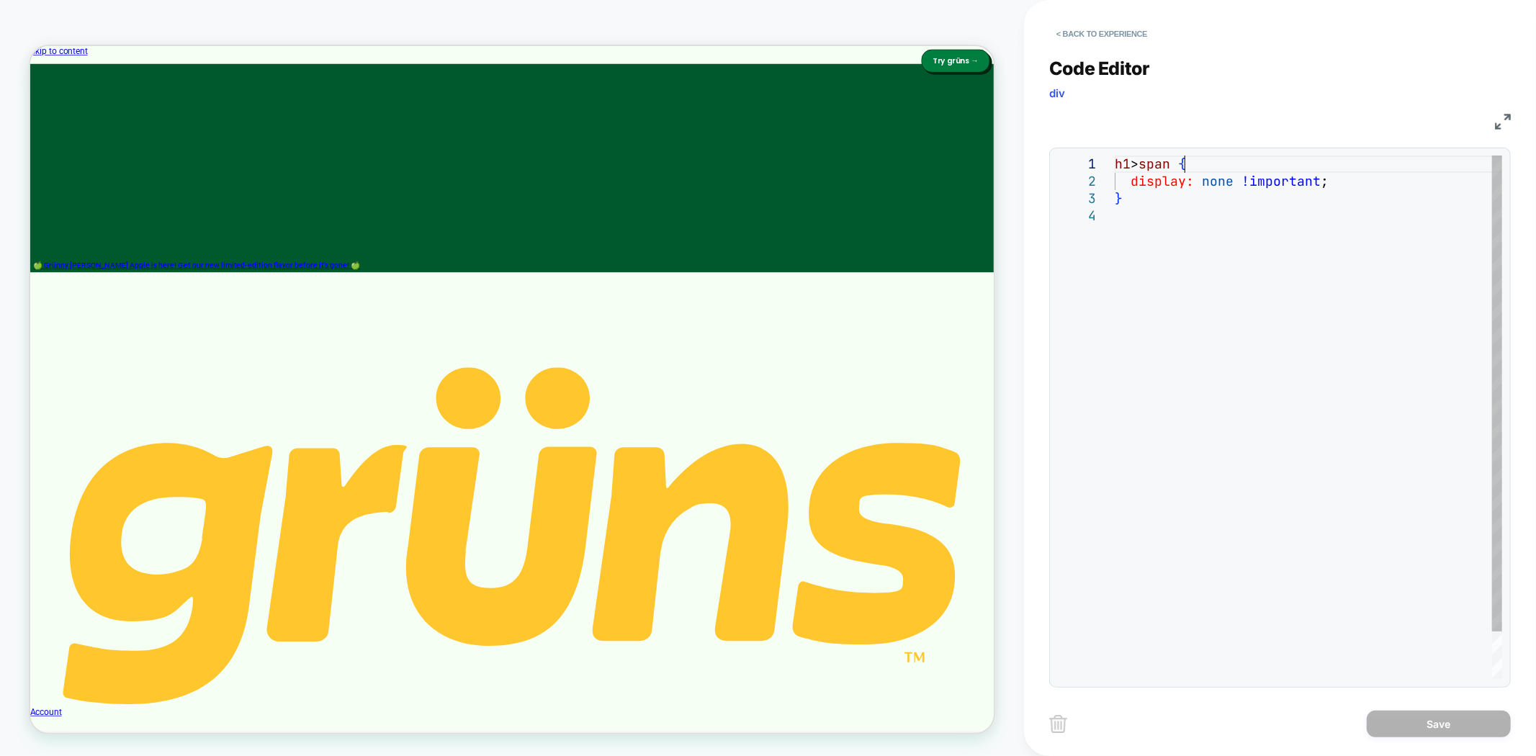
scroll to position [0, 0]
drag, startPoint x: 1185, startPoint y: 164, endPoint x: 1068, endPoint y: 163, distance: 116.7
click at [1115, 163] on div "h1 > span { display: none !important ; }" at bounding box center [1309, 444] width 388 height 576
type textarea "**********"
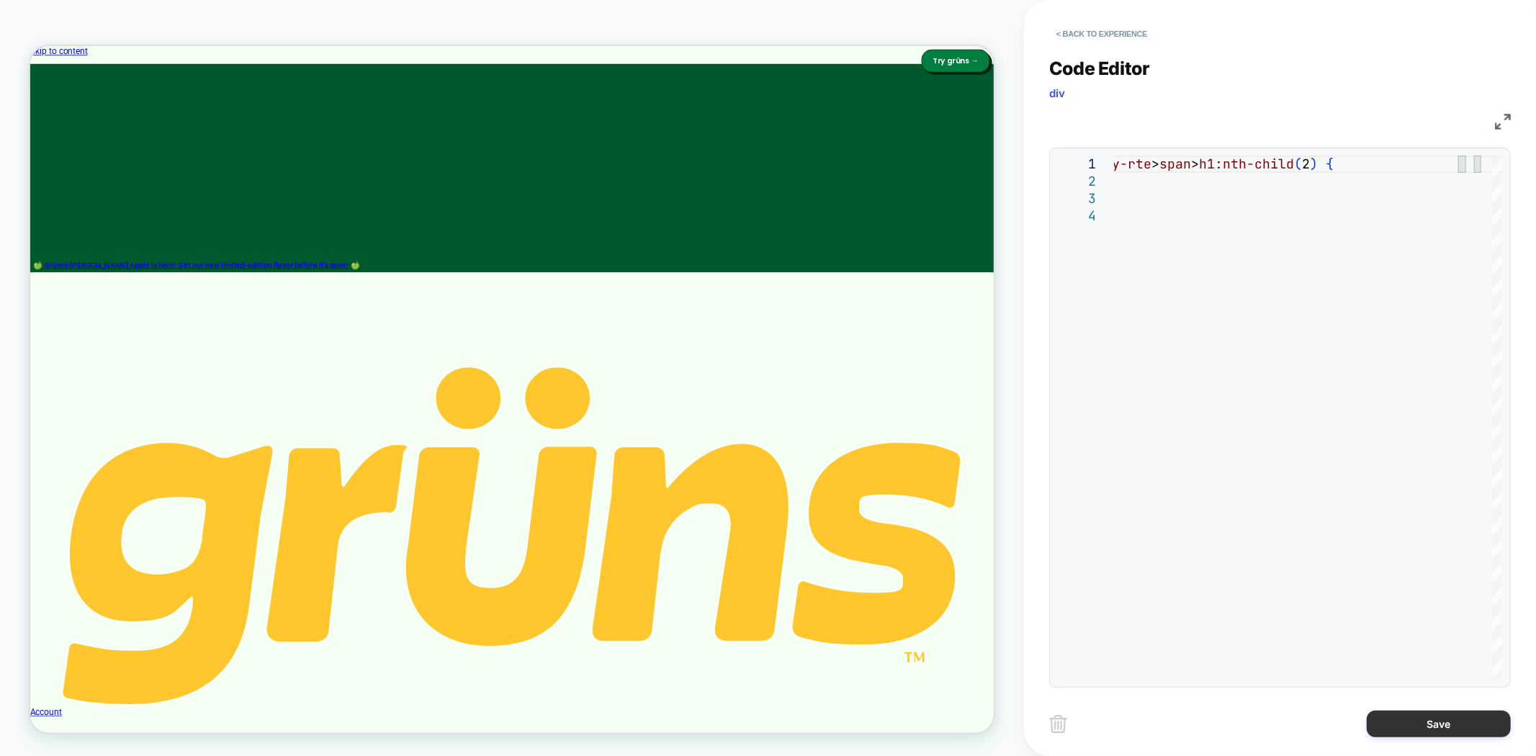
click at [1415, 722] on button "Save" at bounding box center [1439, 724] width 144 height 27
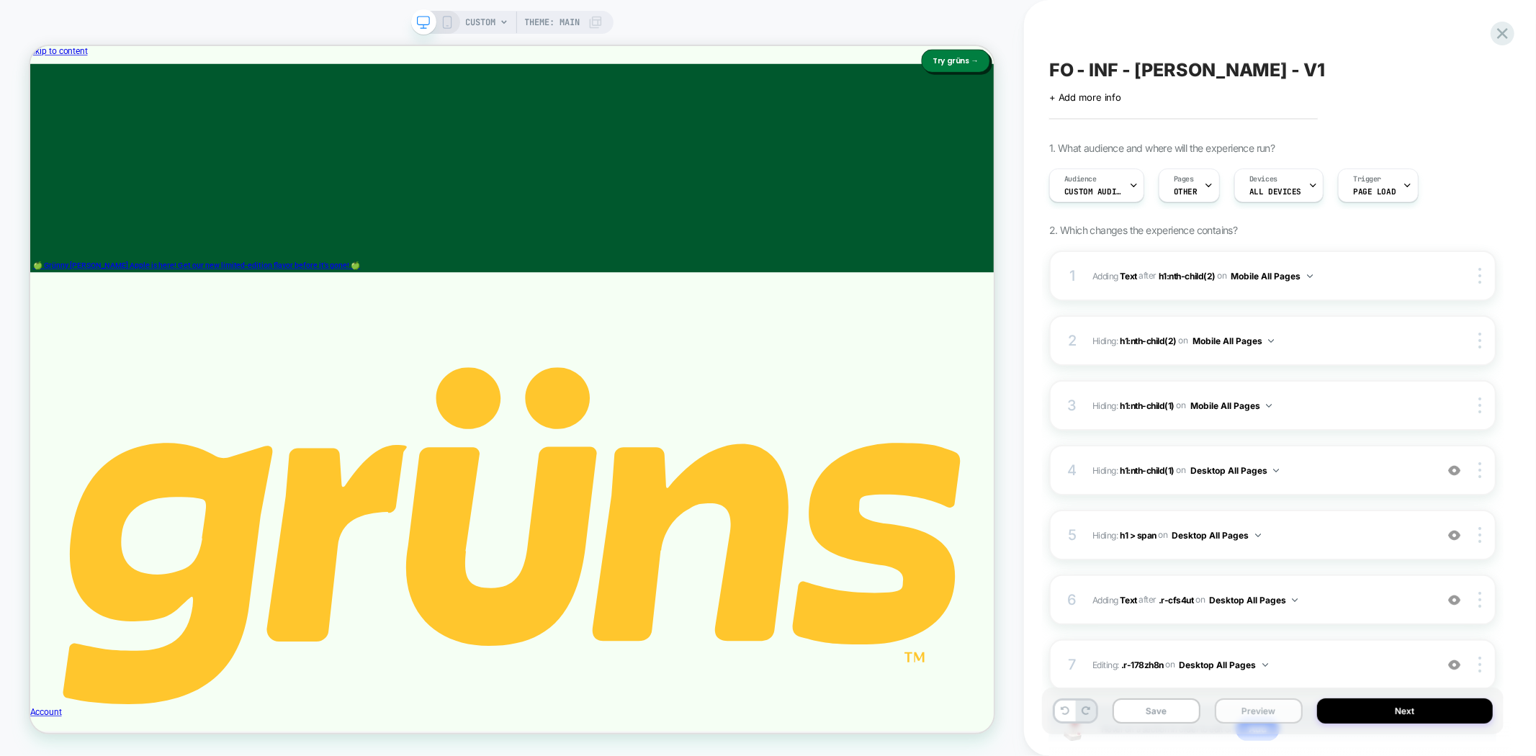
click at [1259, 718] on button "Preview" at bounding box center [1259, 711] width 88 height 25
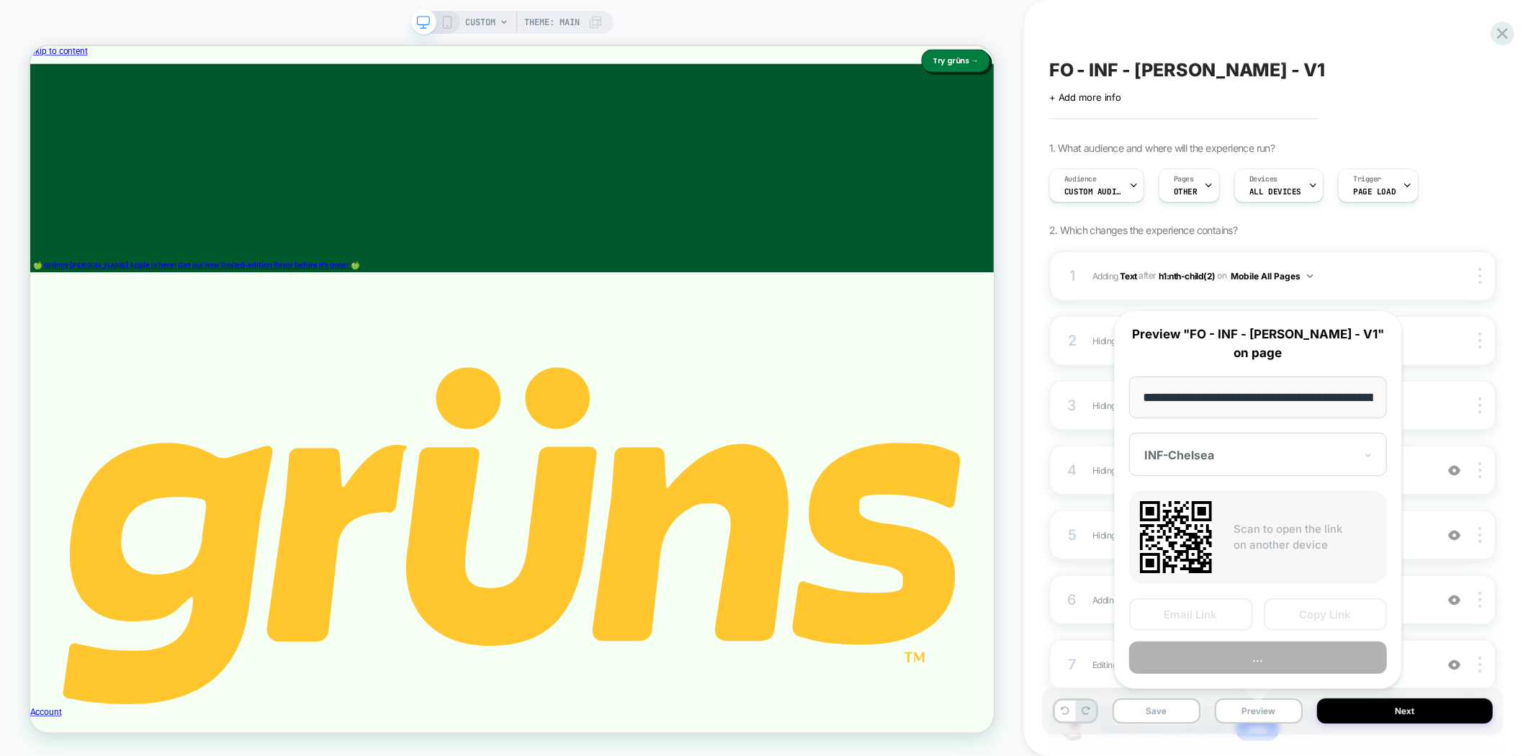
scroll to position [0, 76]
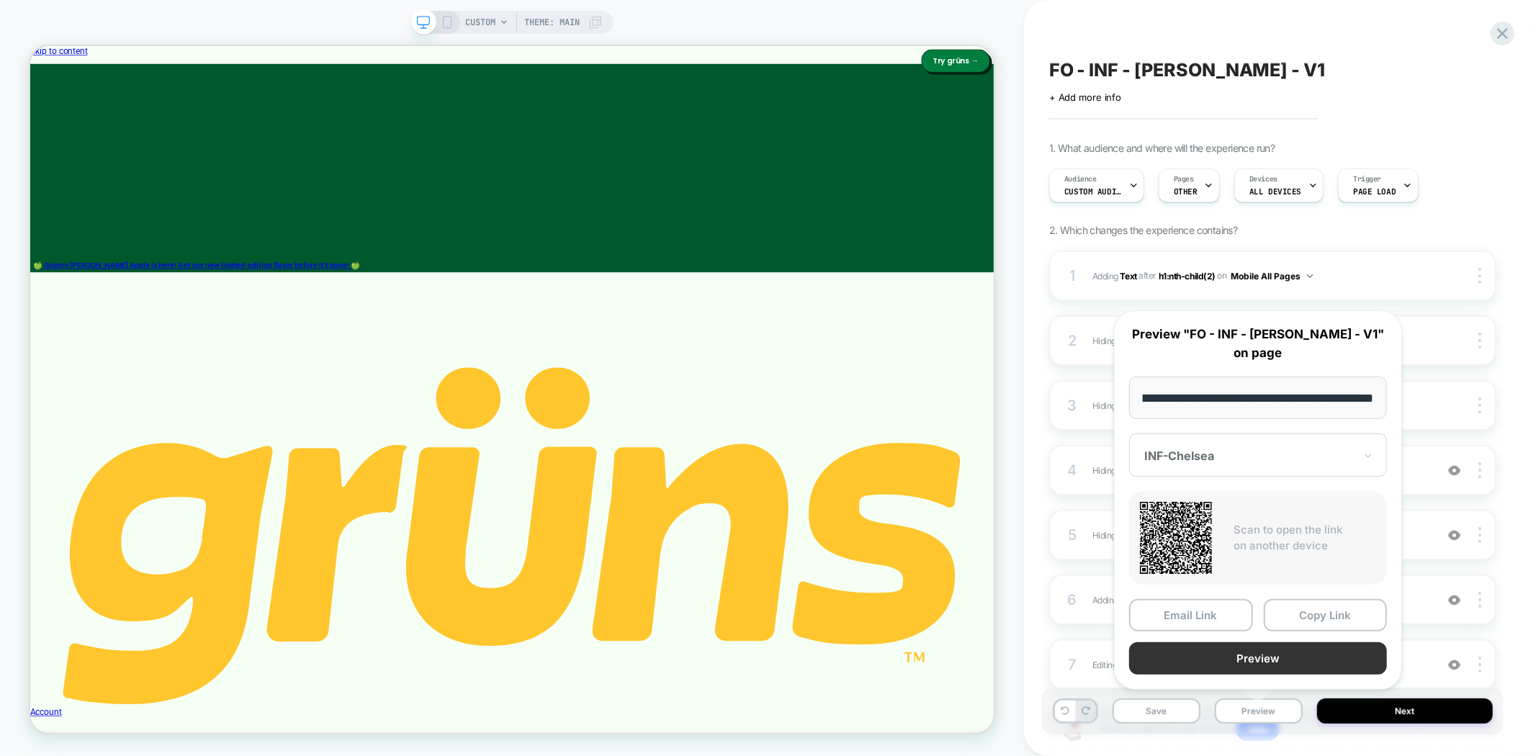
click at [1283, 659] on button "Preview" at bounding box center [1258, 659] width 258 height 32
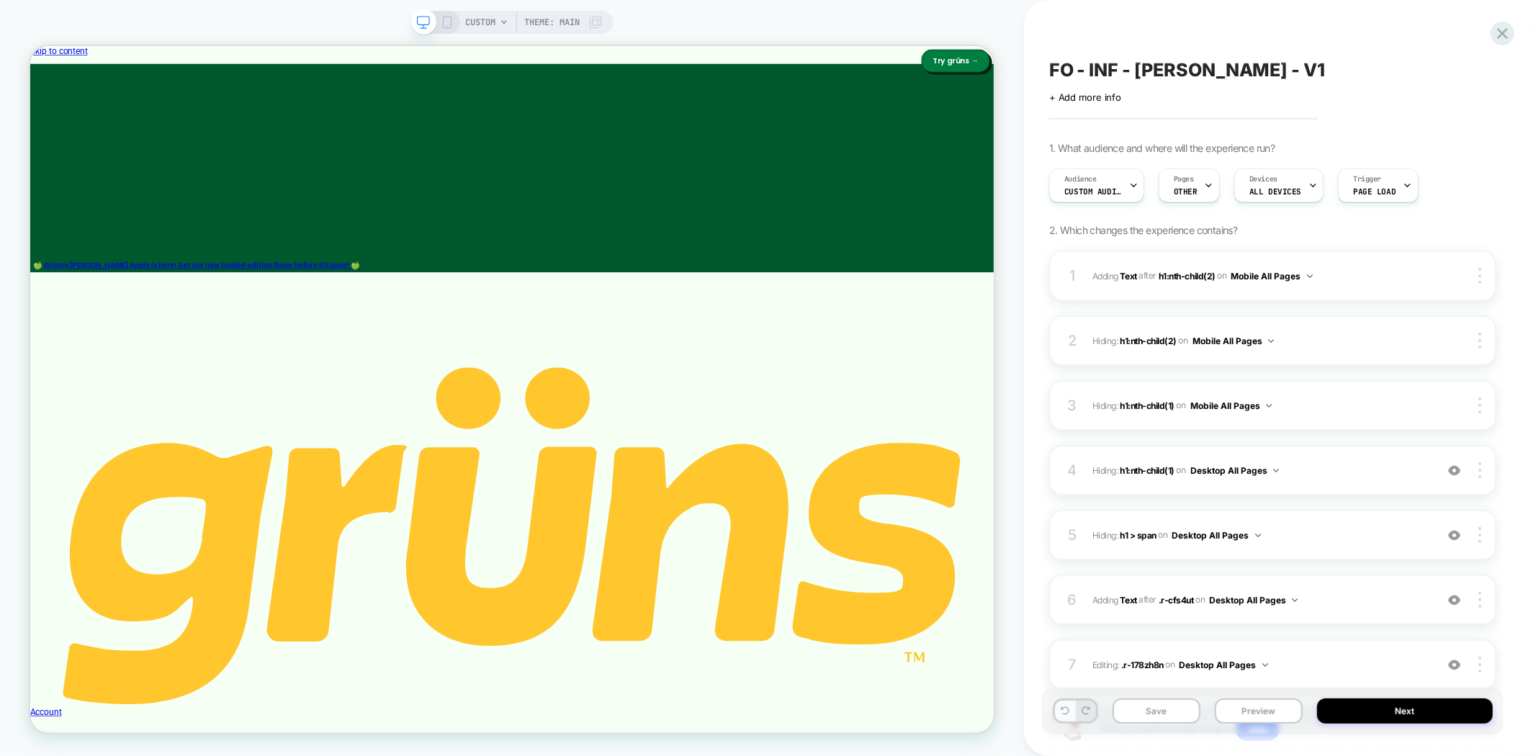
click at [1065, 713] on icon at bounding box center [1065, 711] width 9 height 9
click at [1140, 467] on span "h1:nth-child(1)" at bounding box center [1147, 470] width 55 height 11
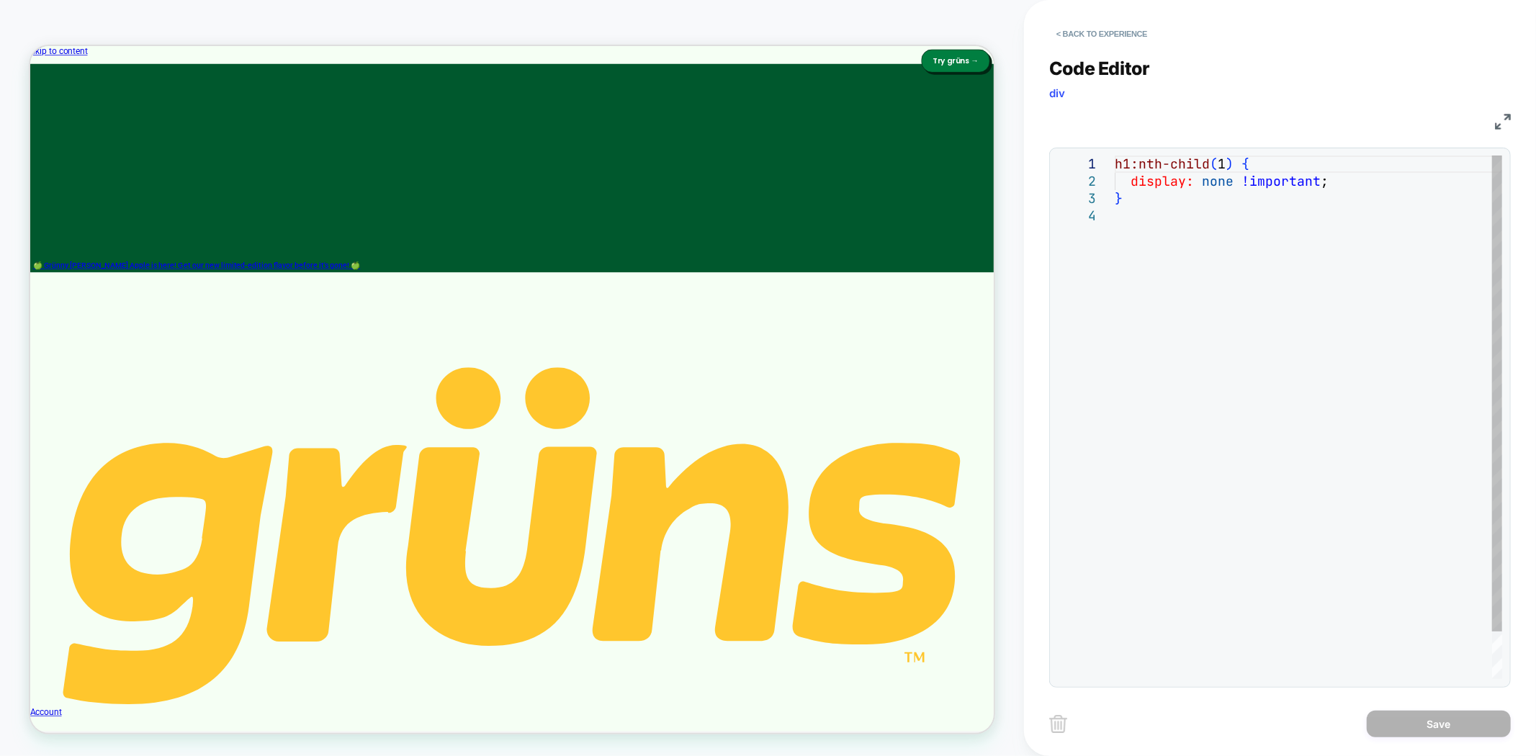
click at [1183, 231] on div "h1:nth-child ( 1 ) { display: none !important ; }" at bounding box center [1309, 444] width 388 height 576
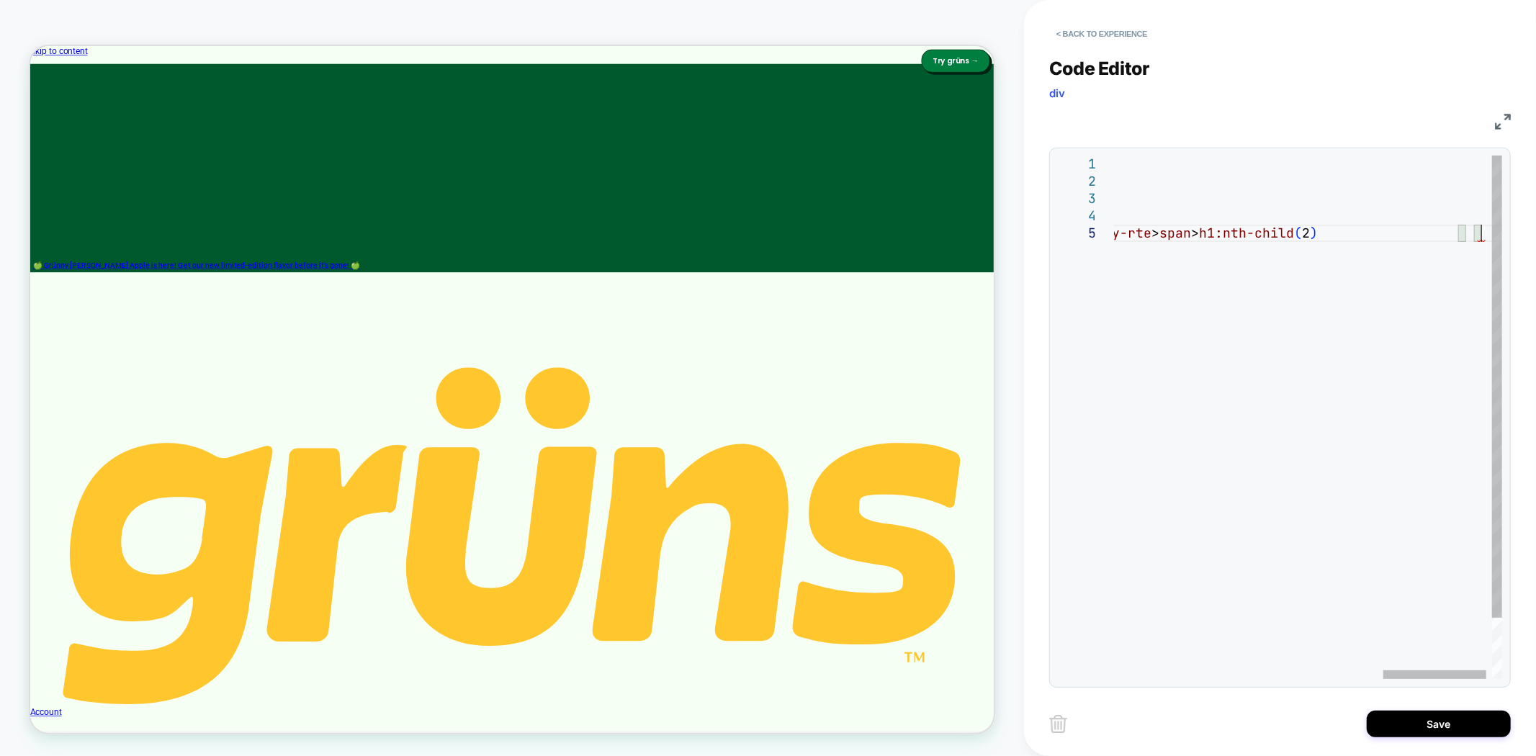
click at [1492, 238] on div "h1:nth-child ( 1 ) { display: none !important ; } #replo-fullpage-element > div…" at bounding box center [815, 452] width 1418 height 593
click at [1489, 236] on div "h1:nth-child ( 1 ) { display: none !important ; } #replo-fullpage-element > div…" at bounding box center [815, 452] width 1418 height 593
click at [1482, 234] on div "h1:nth-child ( 1 ) { display: none !important ; } #replo-fullpage-element > div…" at bounding box center [815, 452] width 1418 height 593
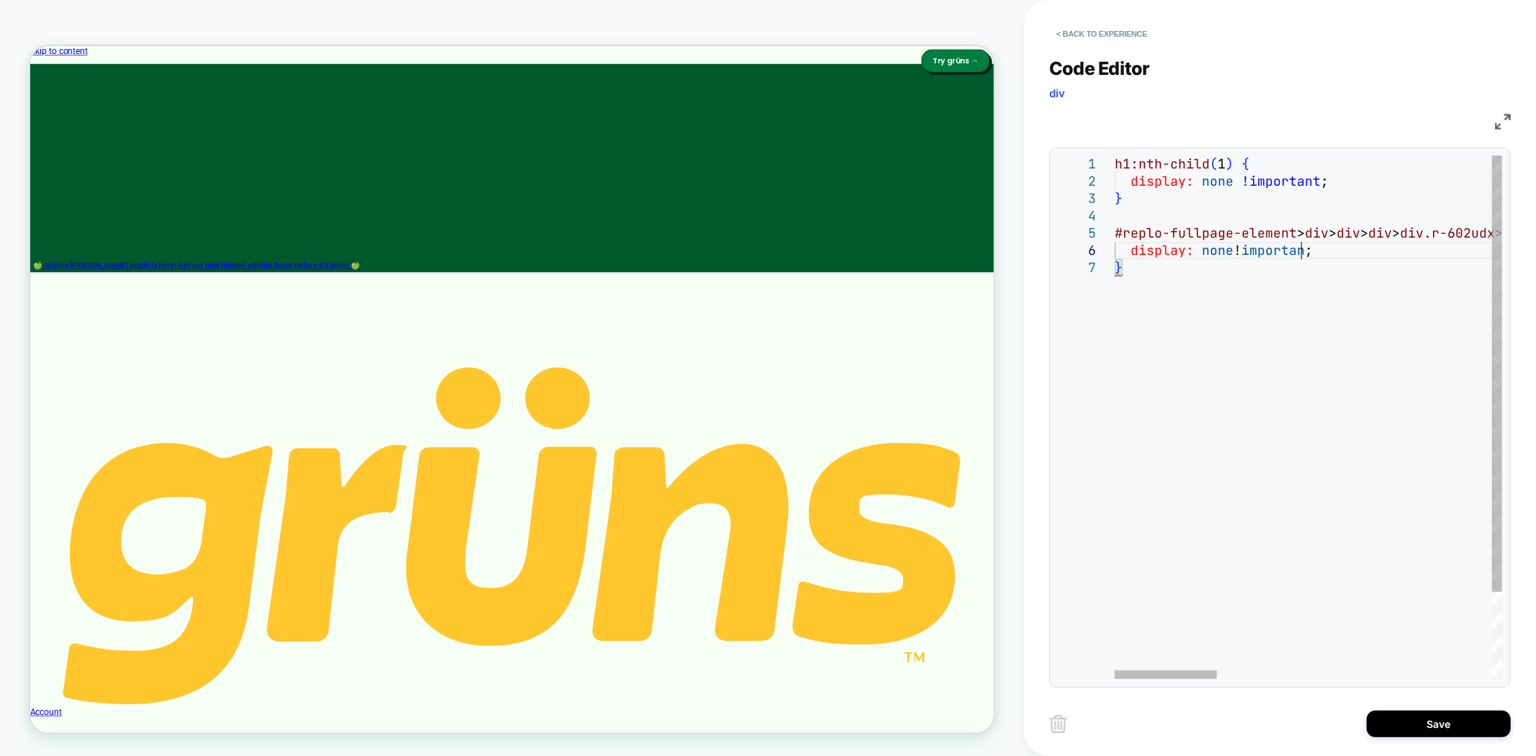
scroll to position [85, 192]
click at [1104, 164] on div at bounding box center [1107, 164] width 19 height 17
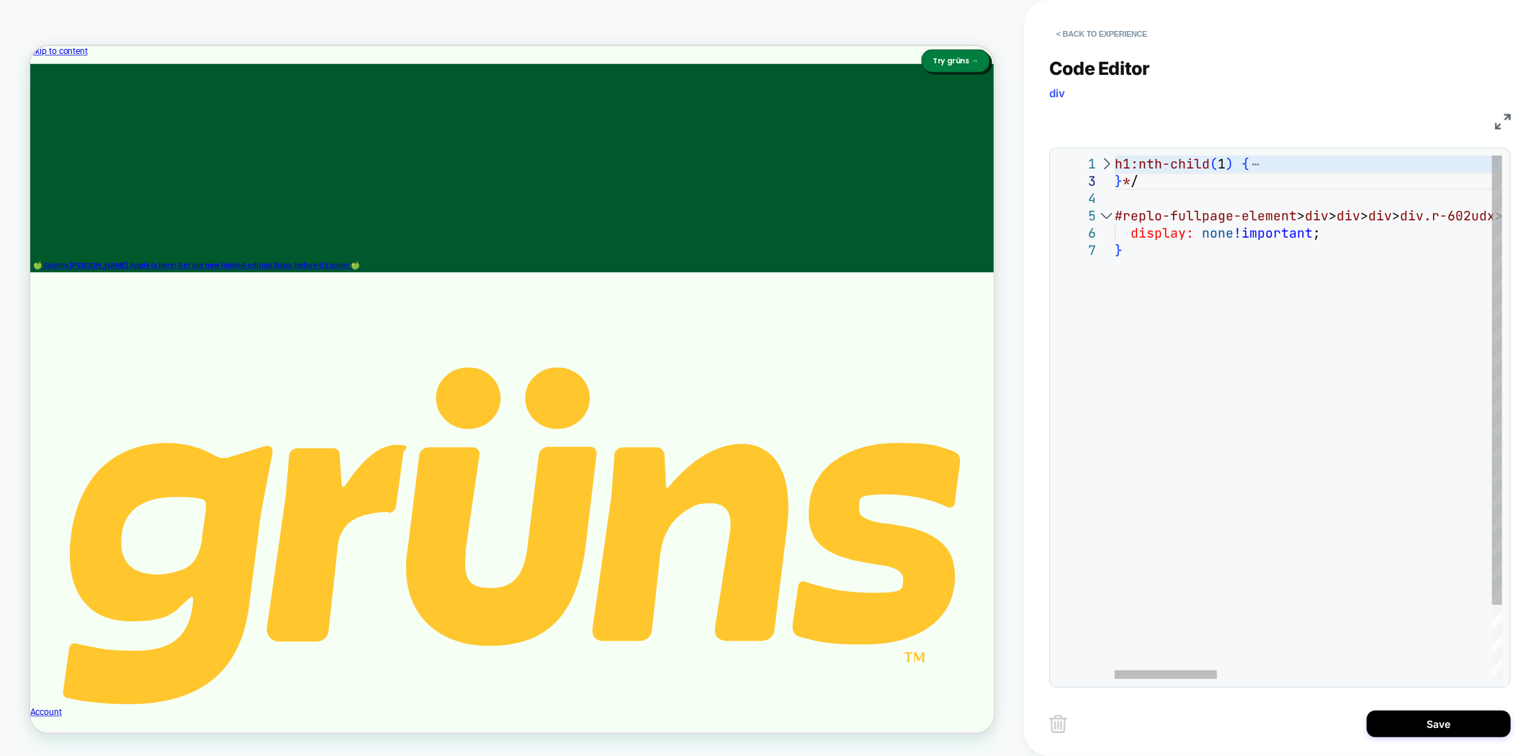
click at [1113, 161] on div at bounding box center [1107, 164] width 19 height 17
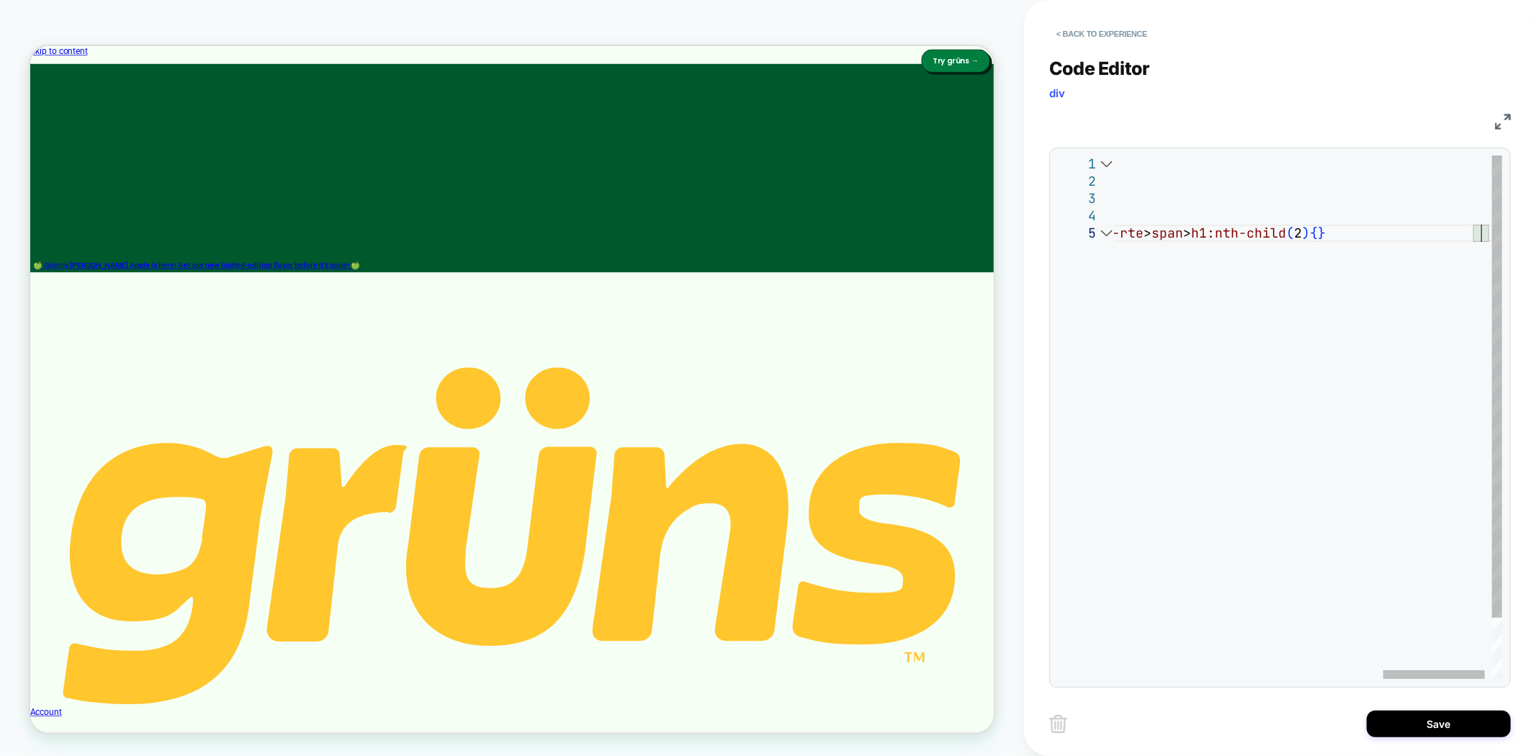
type textarea "**********"
click at [1101, 37] on button "< Back to experience" at bounding box center [1101, 33] width 105 height 23
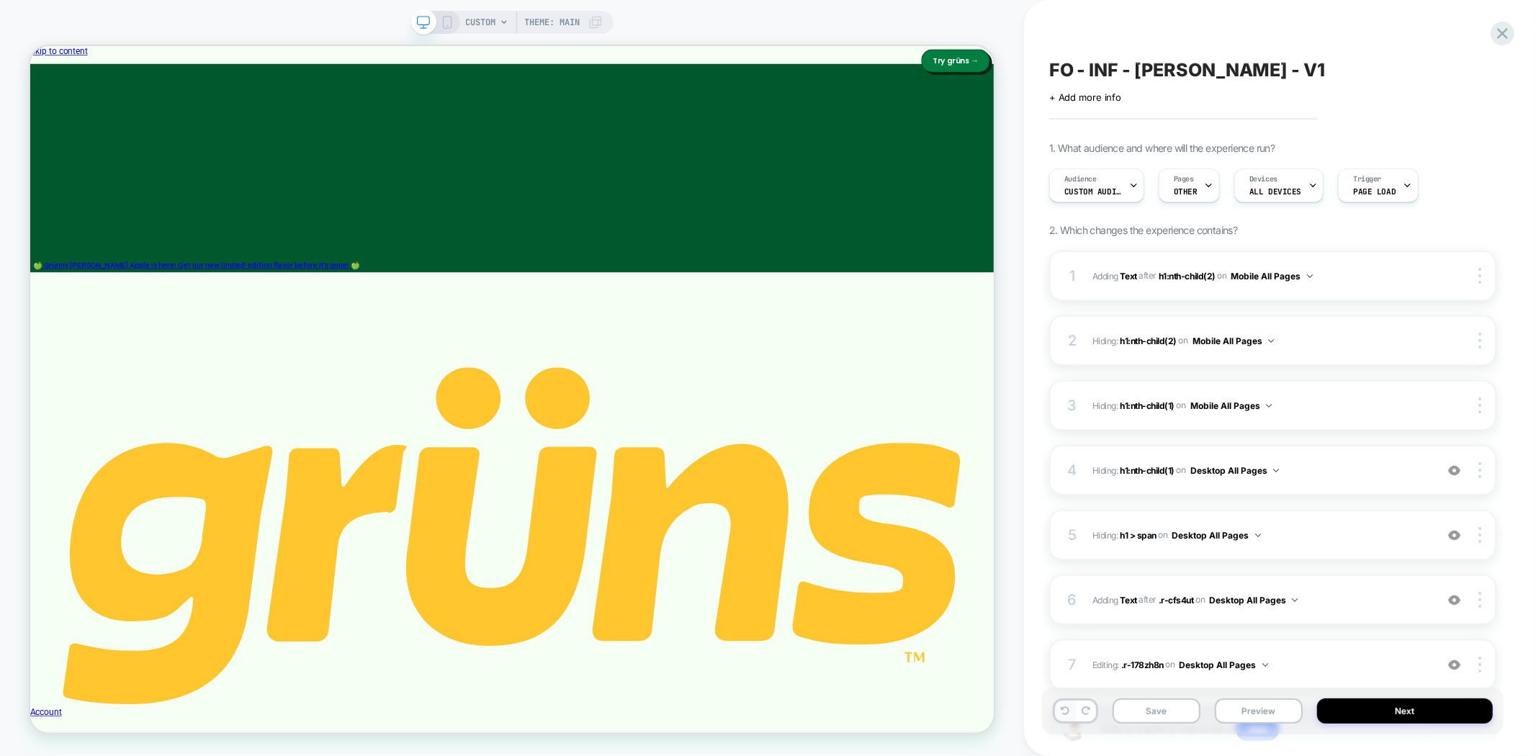
click at [1067, 716] on button at bounding box center [1065, 711] width 20 height 21
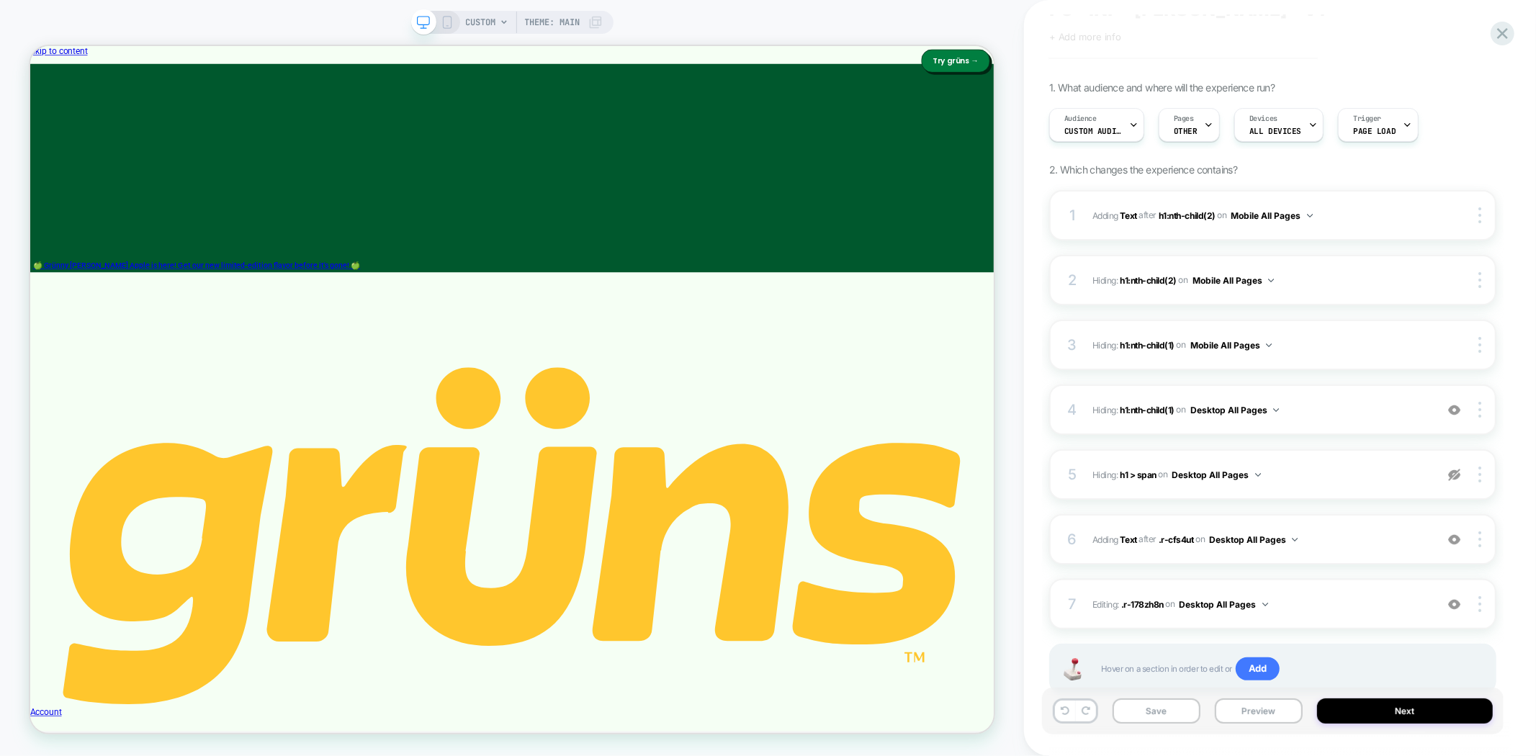
scroll to position [80, 0]
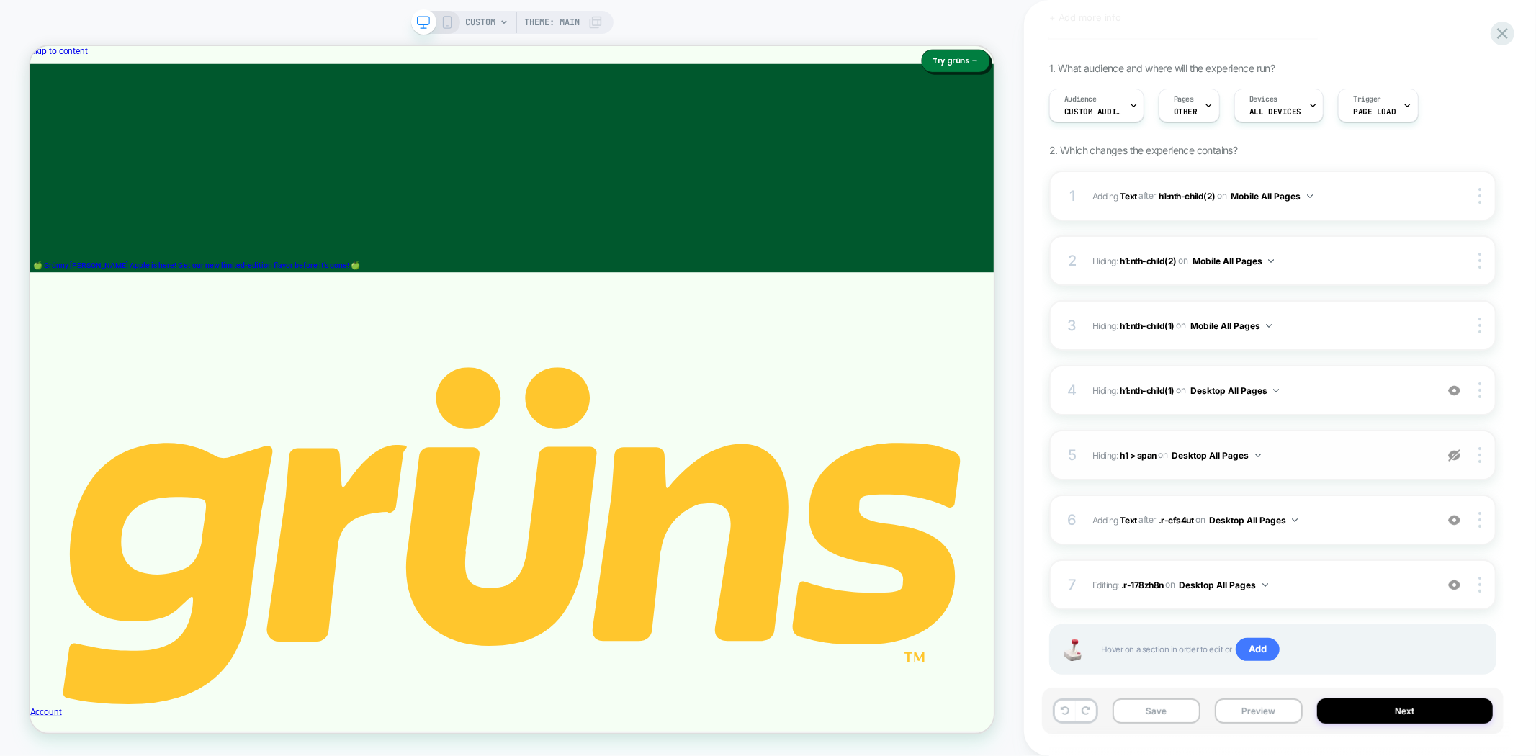
click at [1455, 456] on img at bounding box center [1455, 455] width 12 height 12
click at [1272, 707] on button "Preview" at bounding box center [1259, 711] width 88 height 25
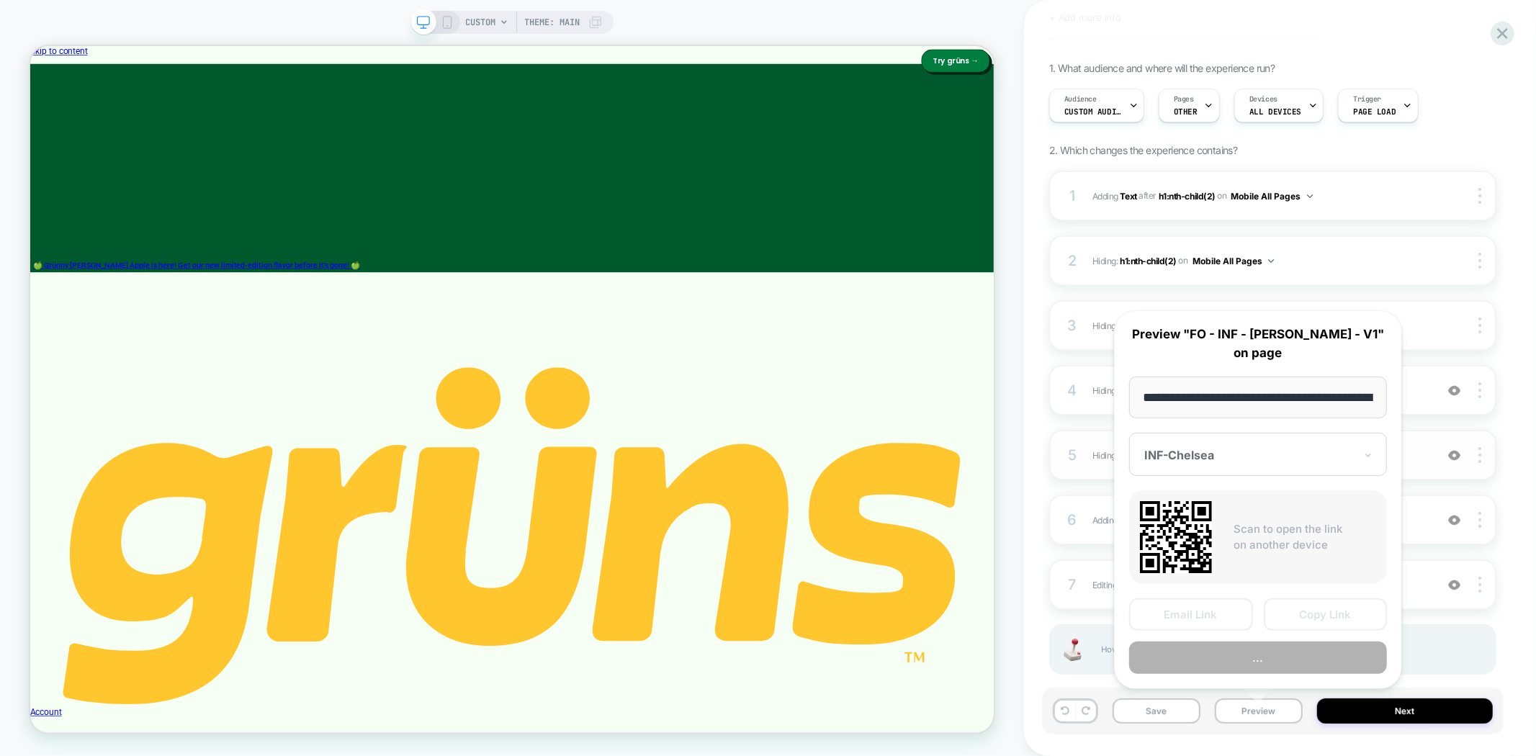
scroll to position [0, 76]
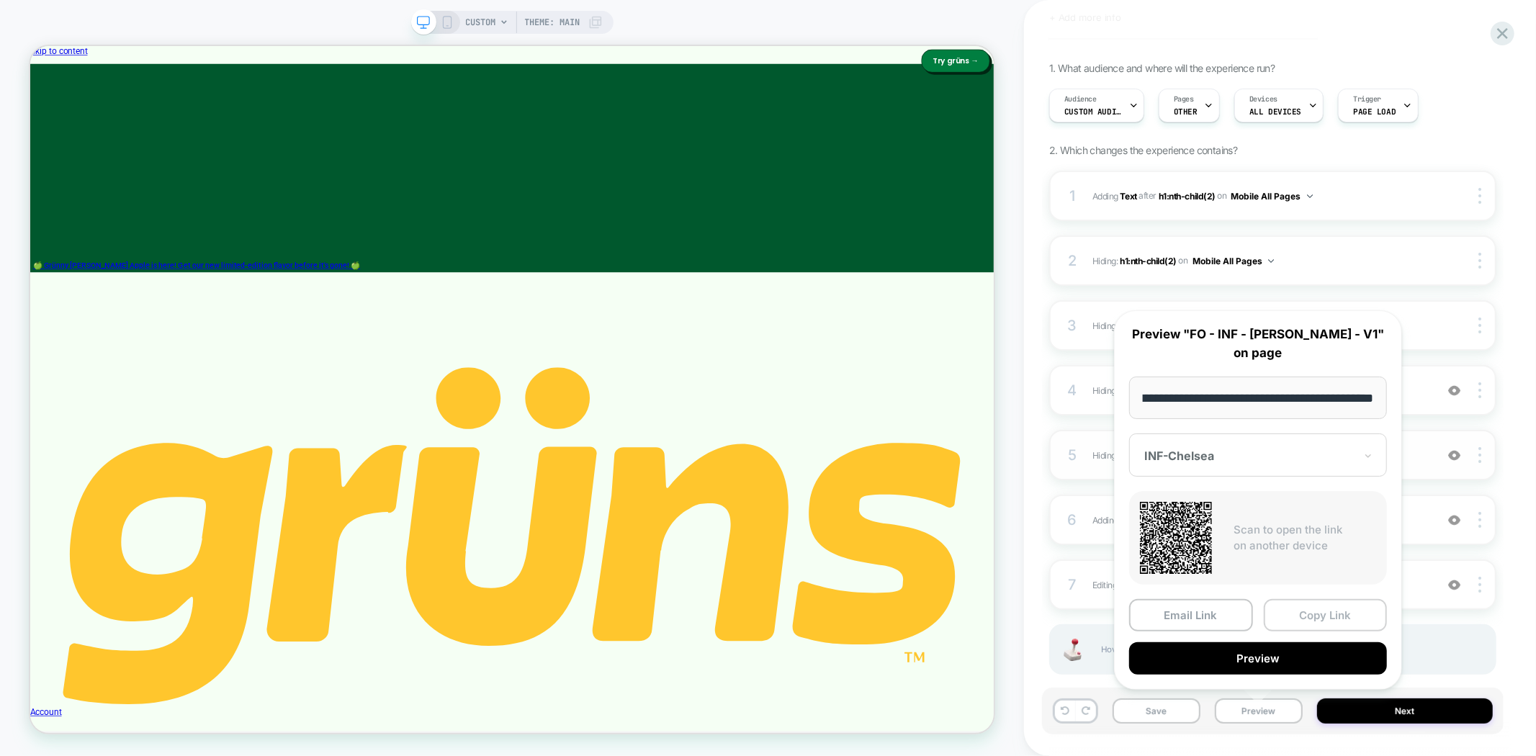
click at [1326, 614] on button "Copy Link" at bounding box center [1326, 615] width 124 height 32
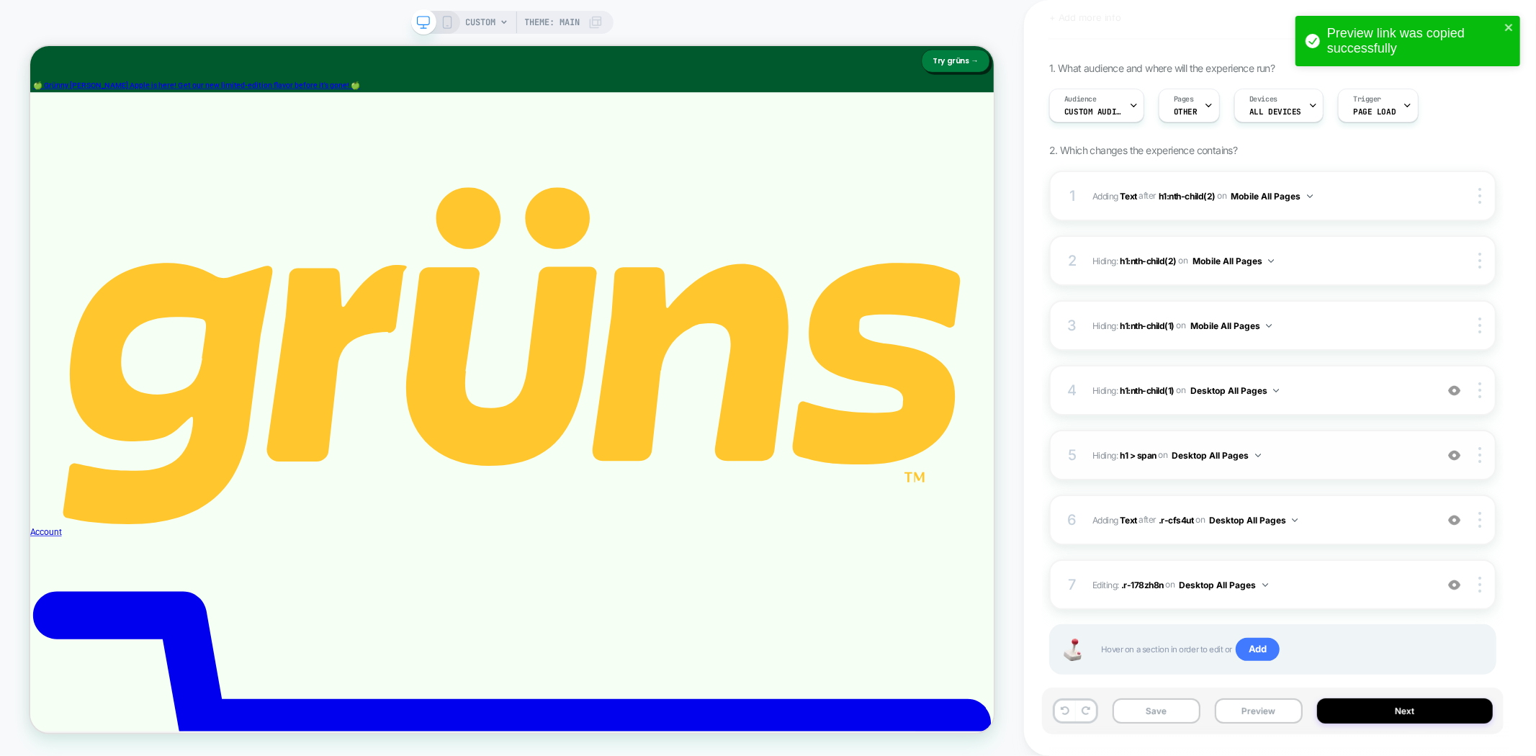
scroll to position [105, 0]
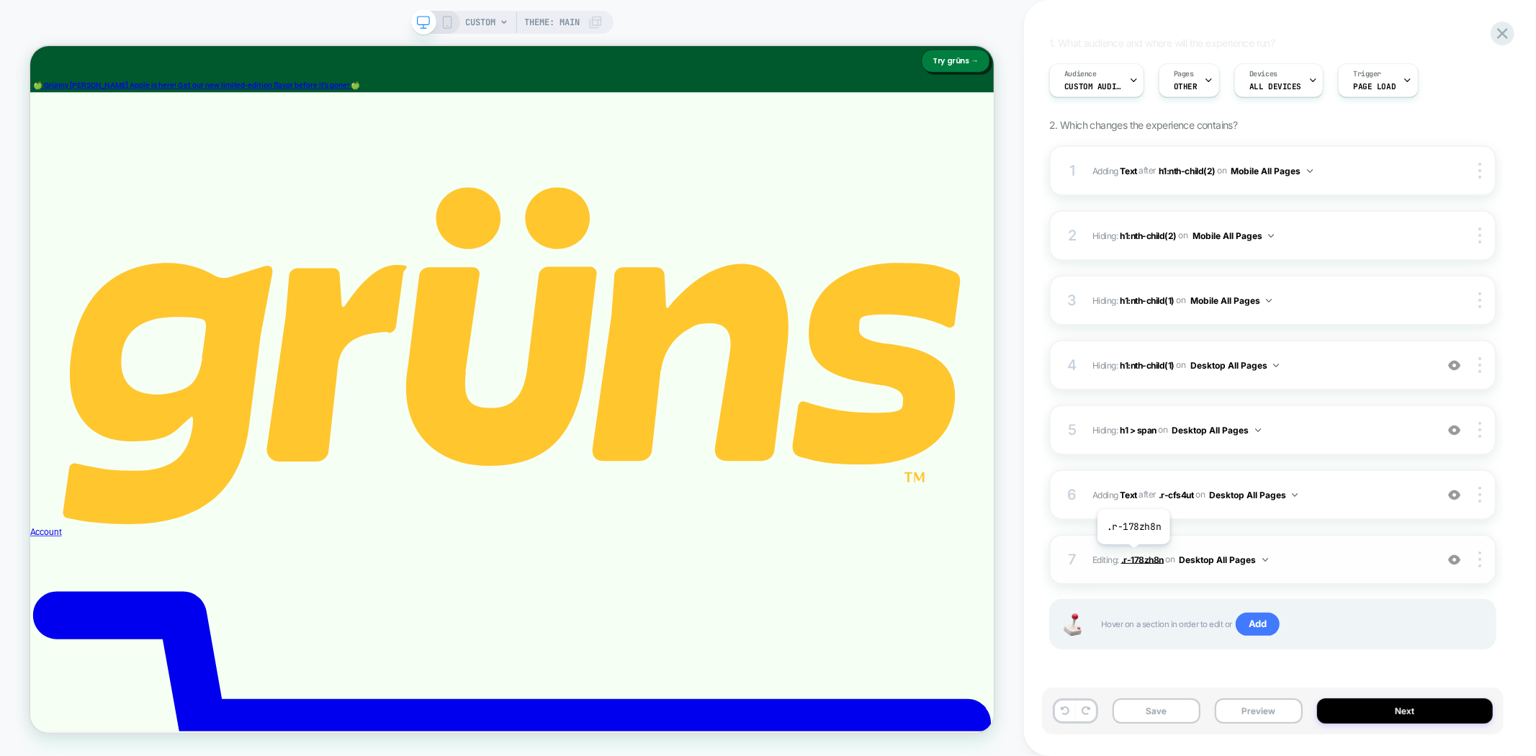
click at [1135, 555] on span ".r-178zh8n" at bounding box center [1143, 559] width 42 height 11
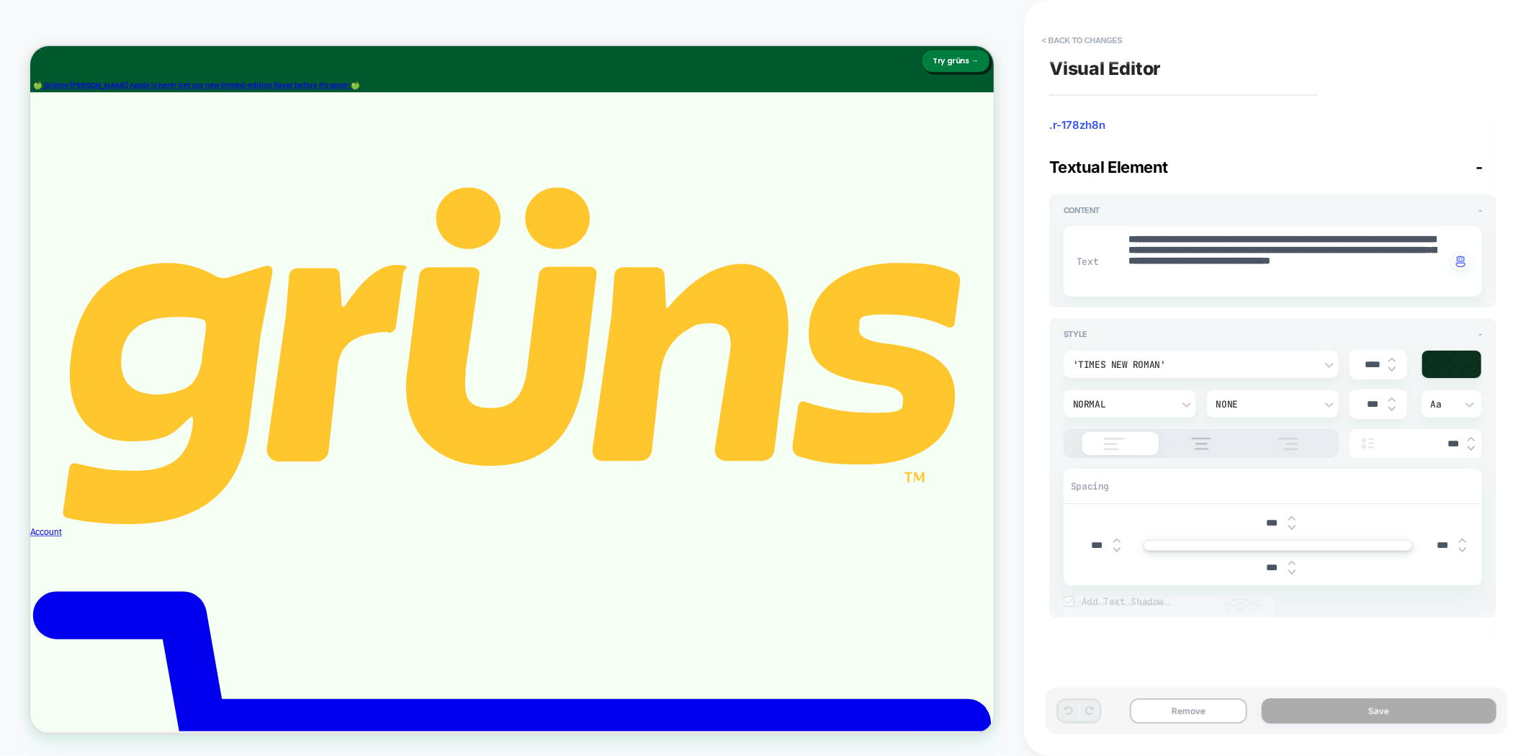
scroll to position [0, 0]
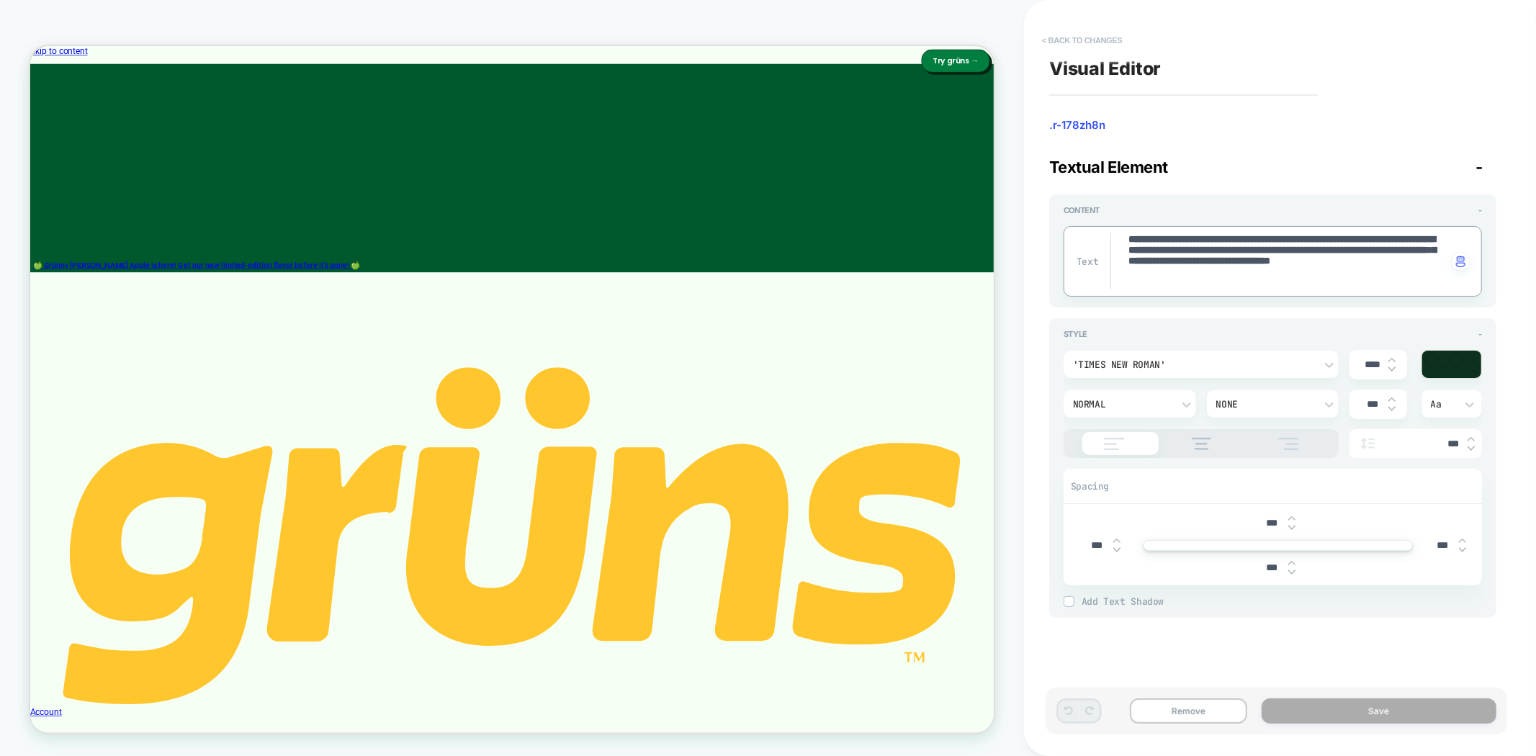
type textarea "*"
click at [1086, 41] on button "< Back to changes" at bounding box center [1082, 40] width 95 height 23
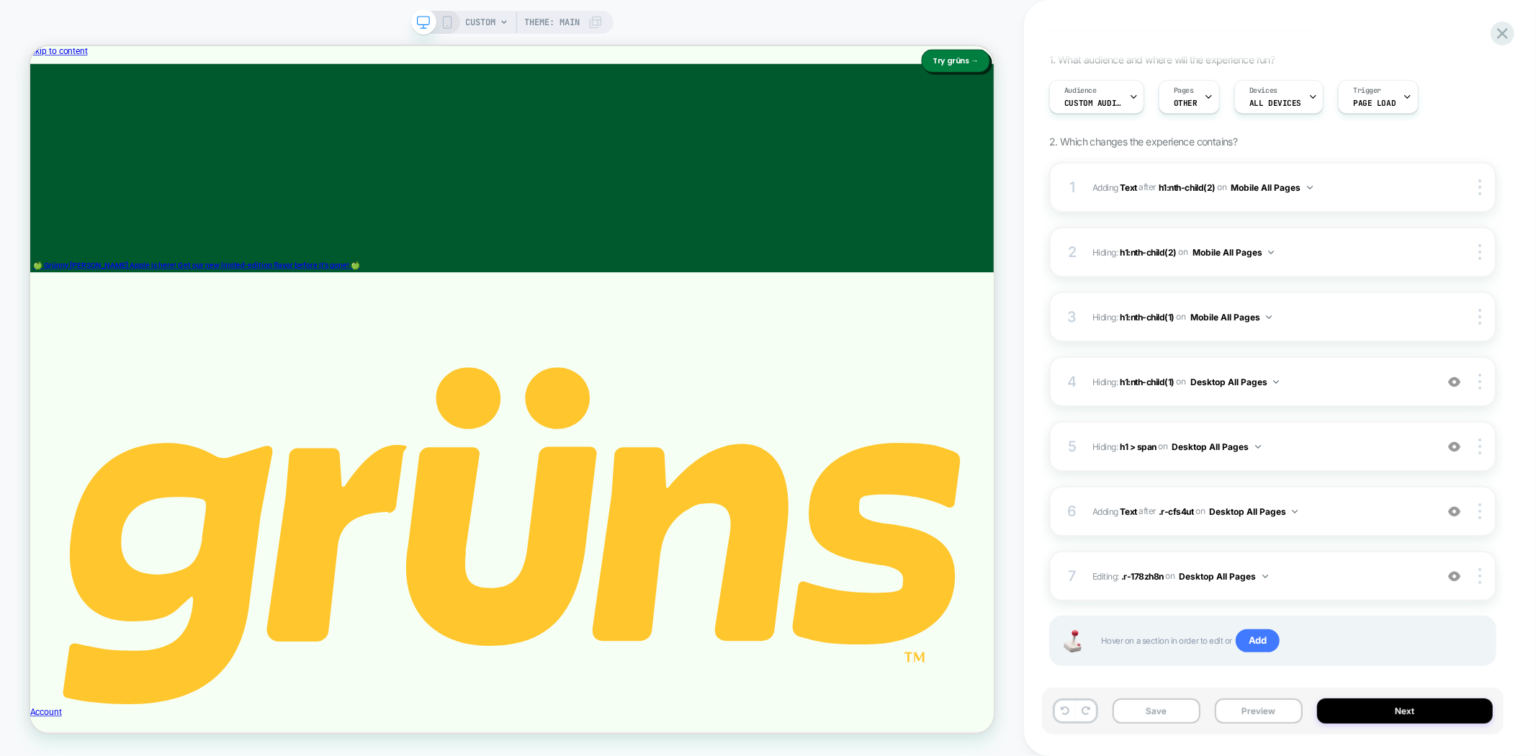
scroll to position [105, 0]
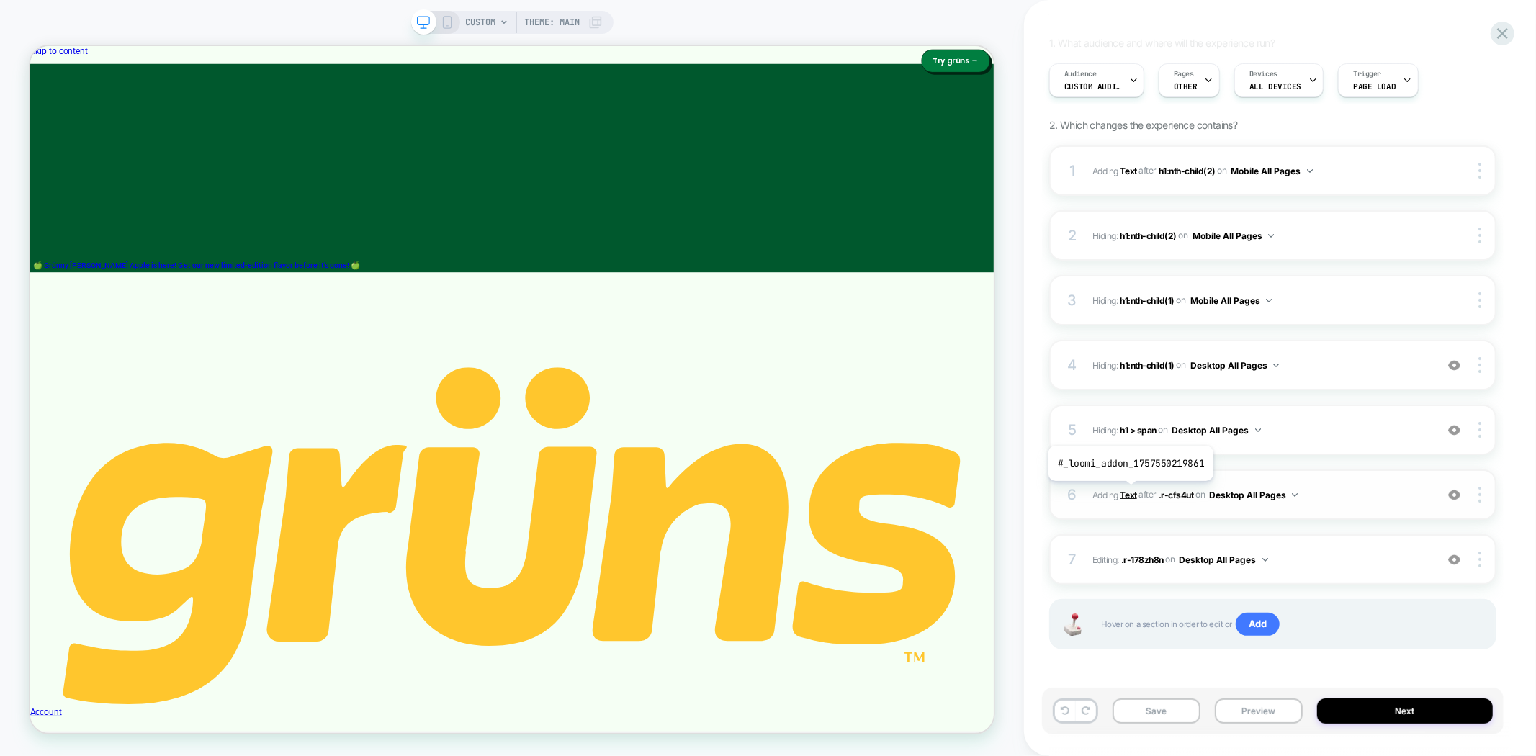
click at [1129, 492] on b "Text" at bounding box center [1129, 494] width 17 height 11
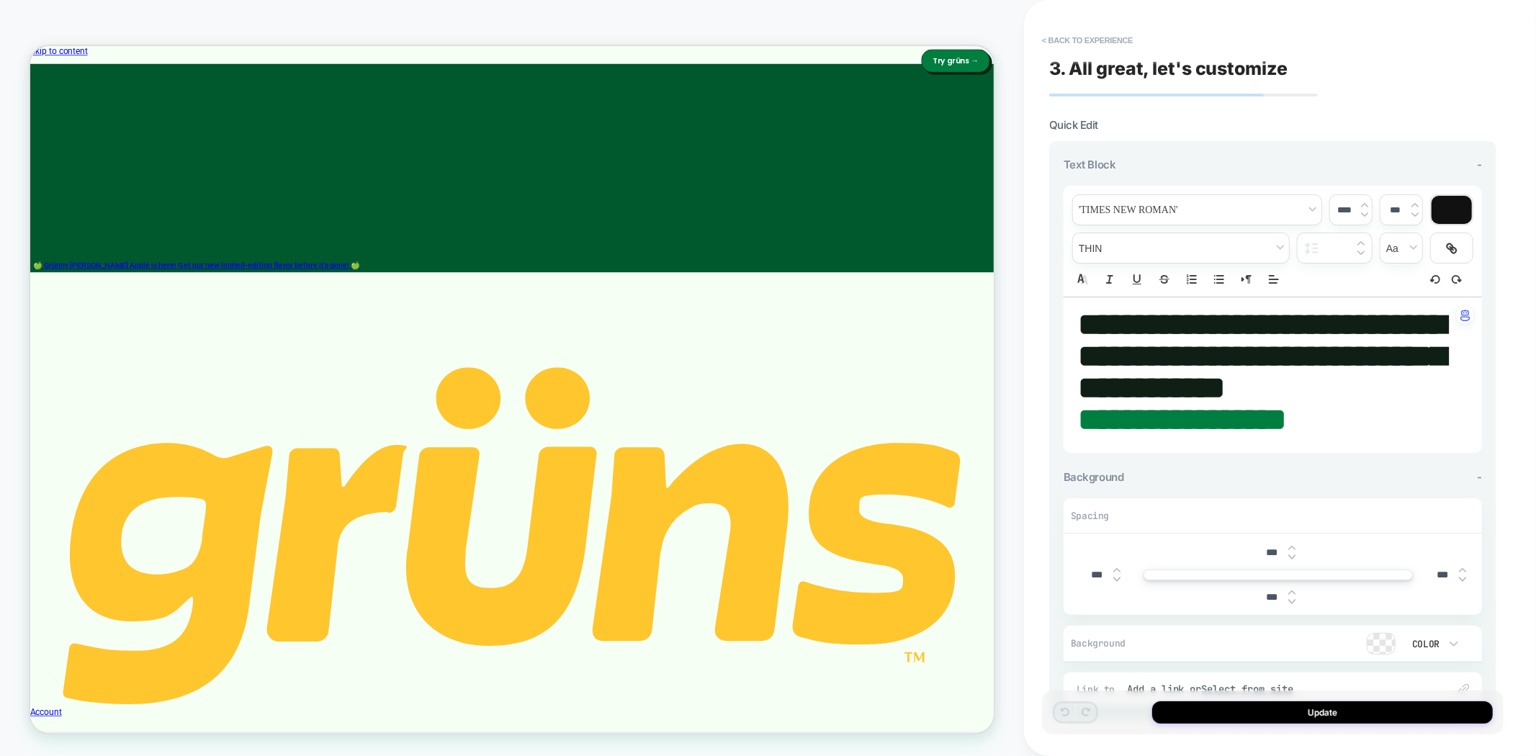
click at [1204, 350] on strong "**********" at bounding box center [1261, 356] width 367 height 94
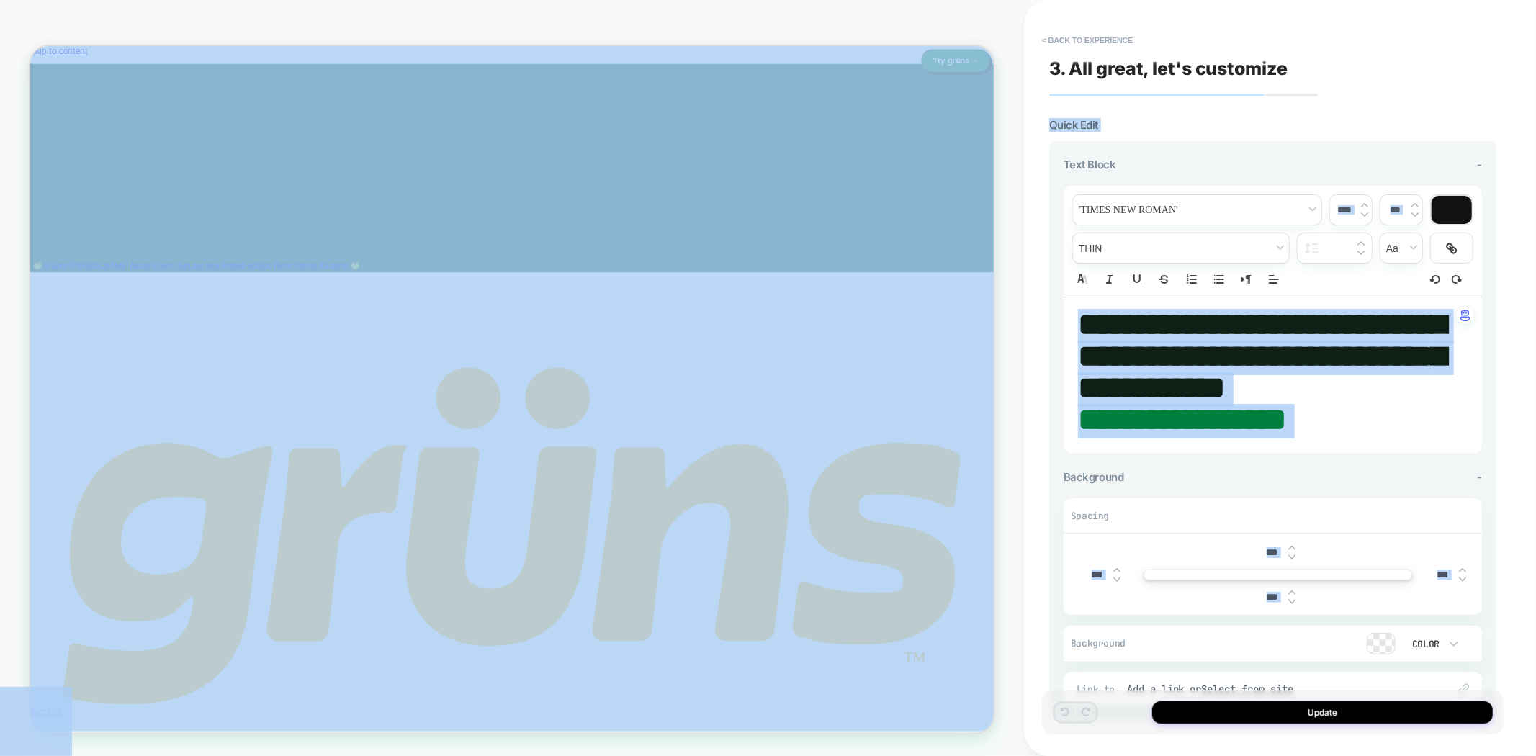
click at [1227, 376] on strong "**********" at bounding box center [1261, 356] width 367 height 94
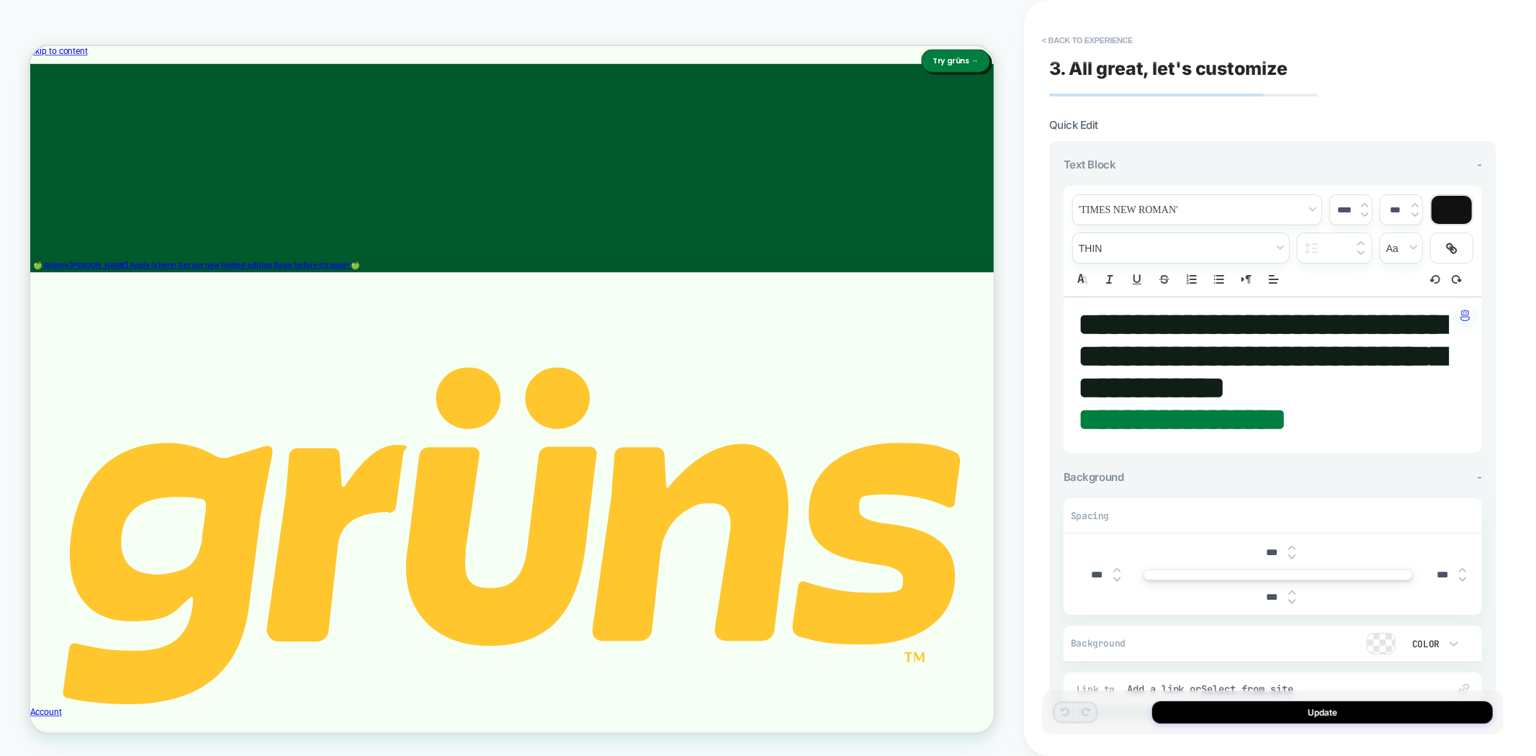
type input "****"
click at [1256, 390] on strong "**********" at bounding box center [1261, 356] width 367 height 94
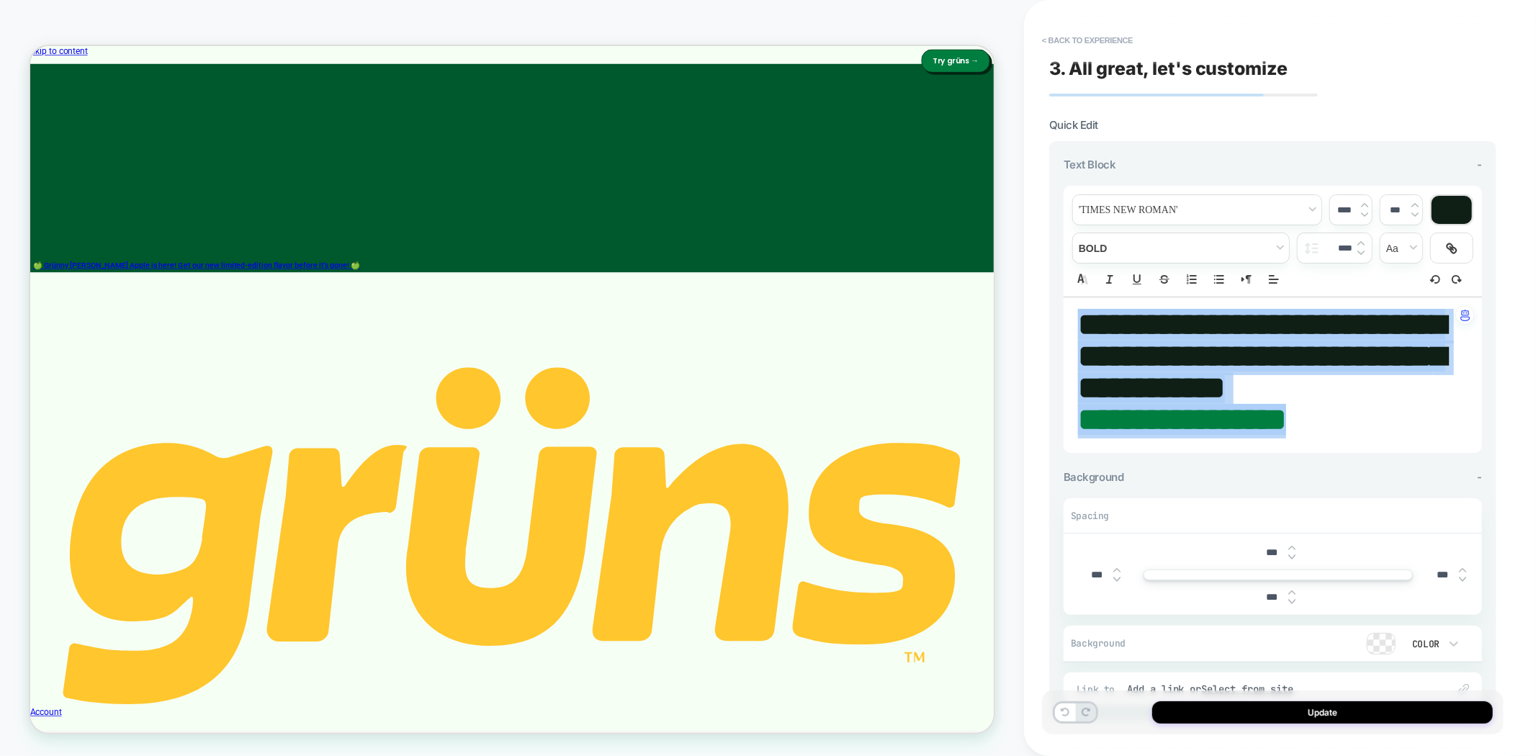
copy div "**********"
click at [1083, 35] on button "< Back to experience" at bounding box center [1087, 40] width 105 height 23
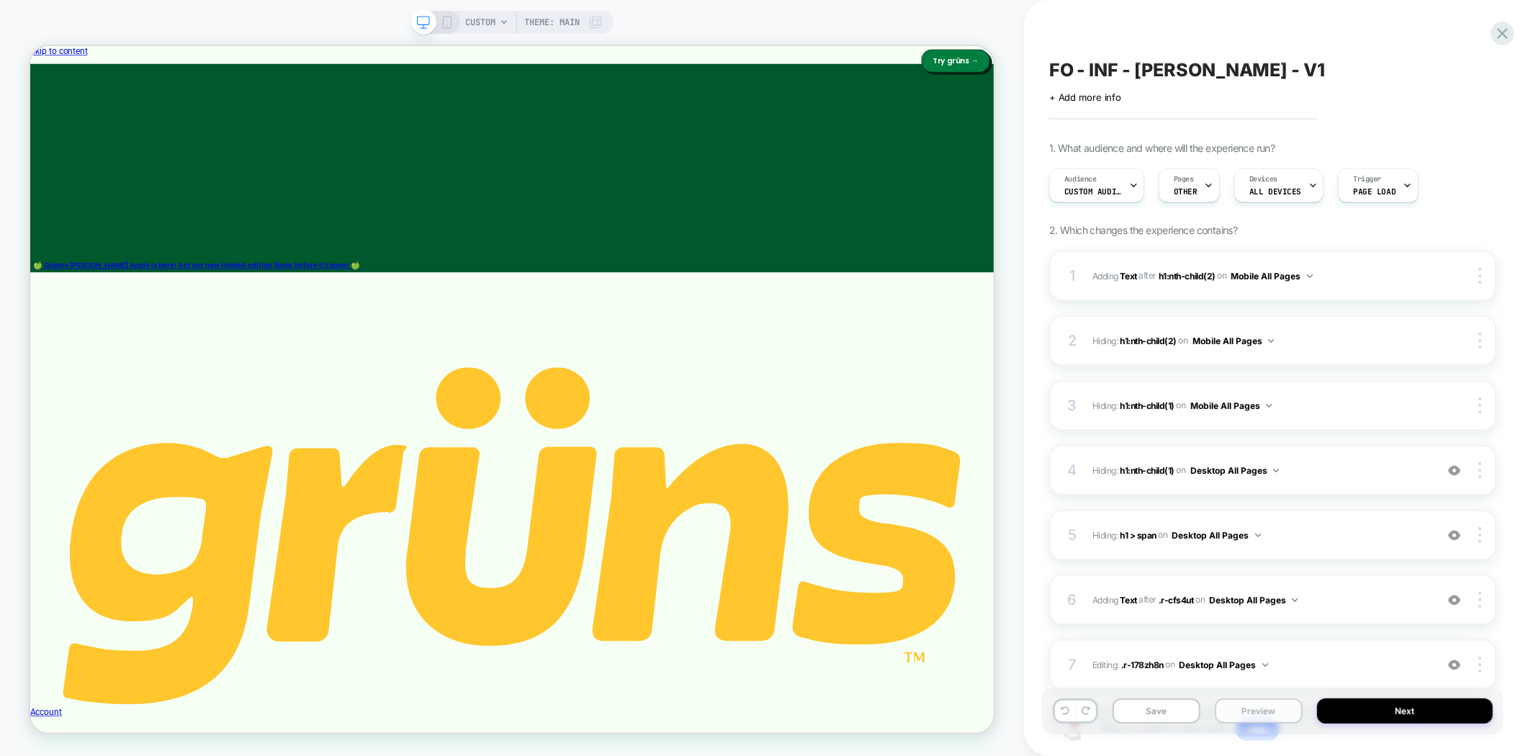
click at [1268, 719] on button "Preview" at bounding box center [1259, 711] width 88 height 25
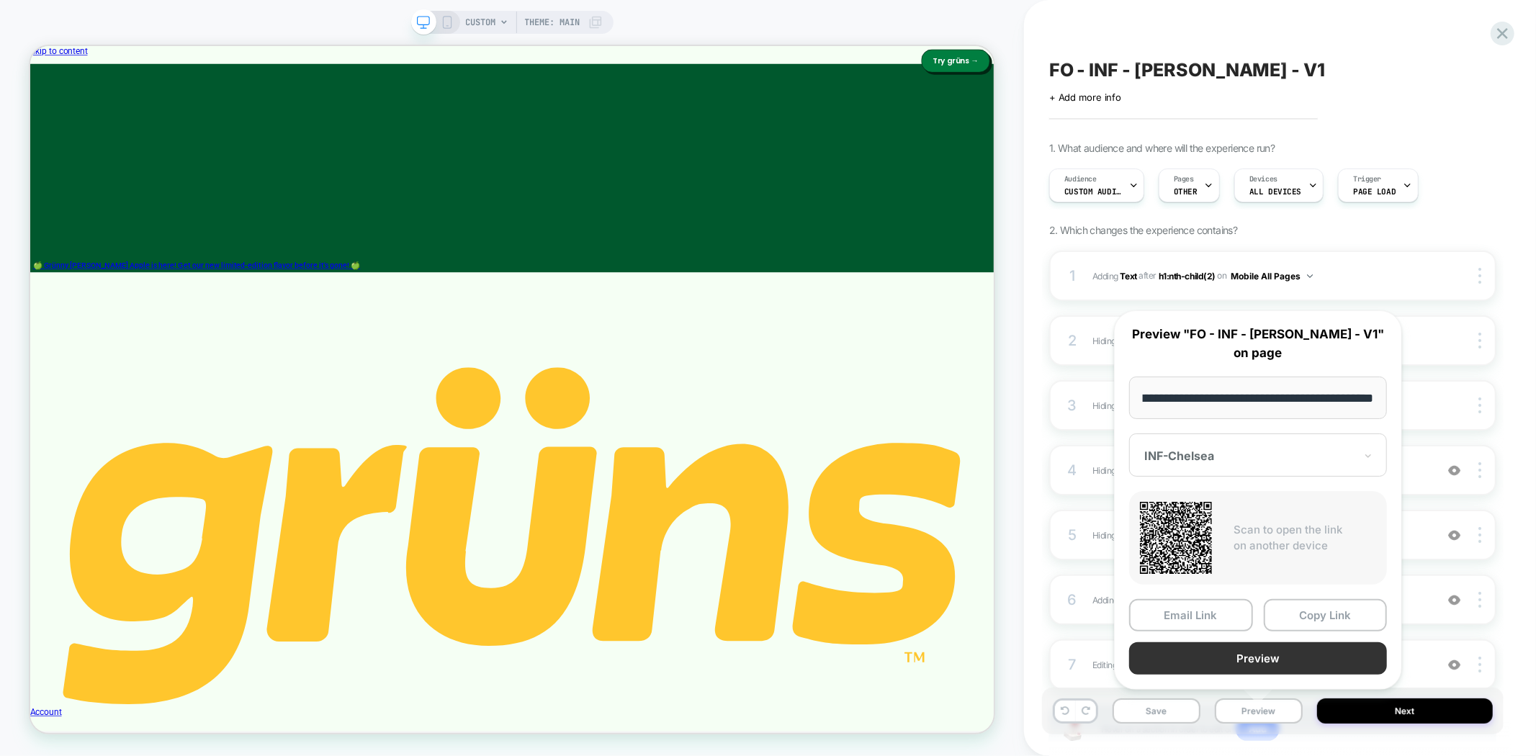
scroll to position [0, 0]
click at [1276, 653] on button "Preview" at bounding box center [1258, 659] width 258 height 32
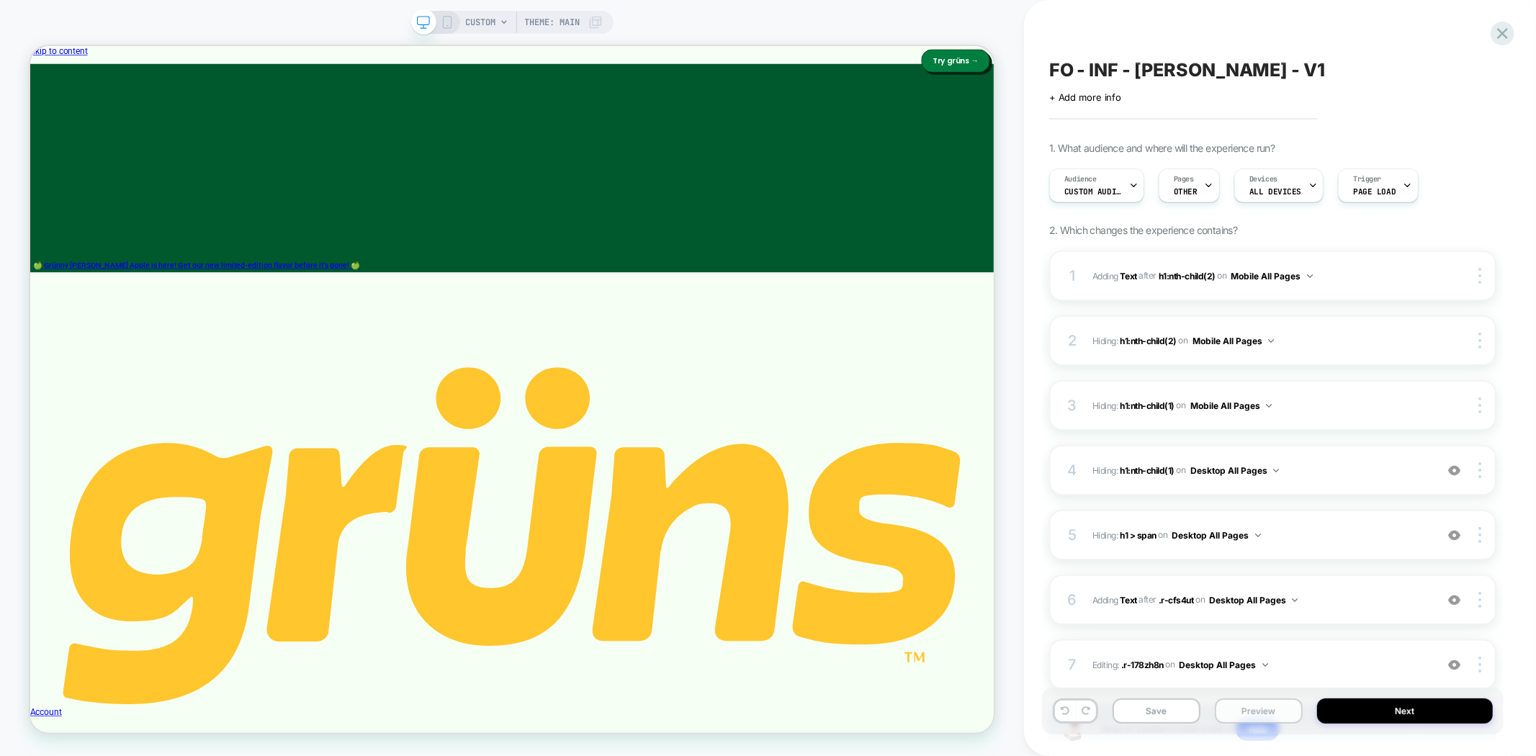
click at [1235, 716] on button "Preview" at bounding box center [1259, 711] width 88 height 25
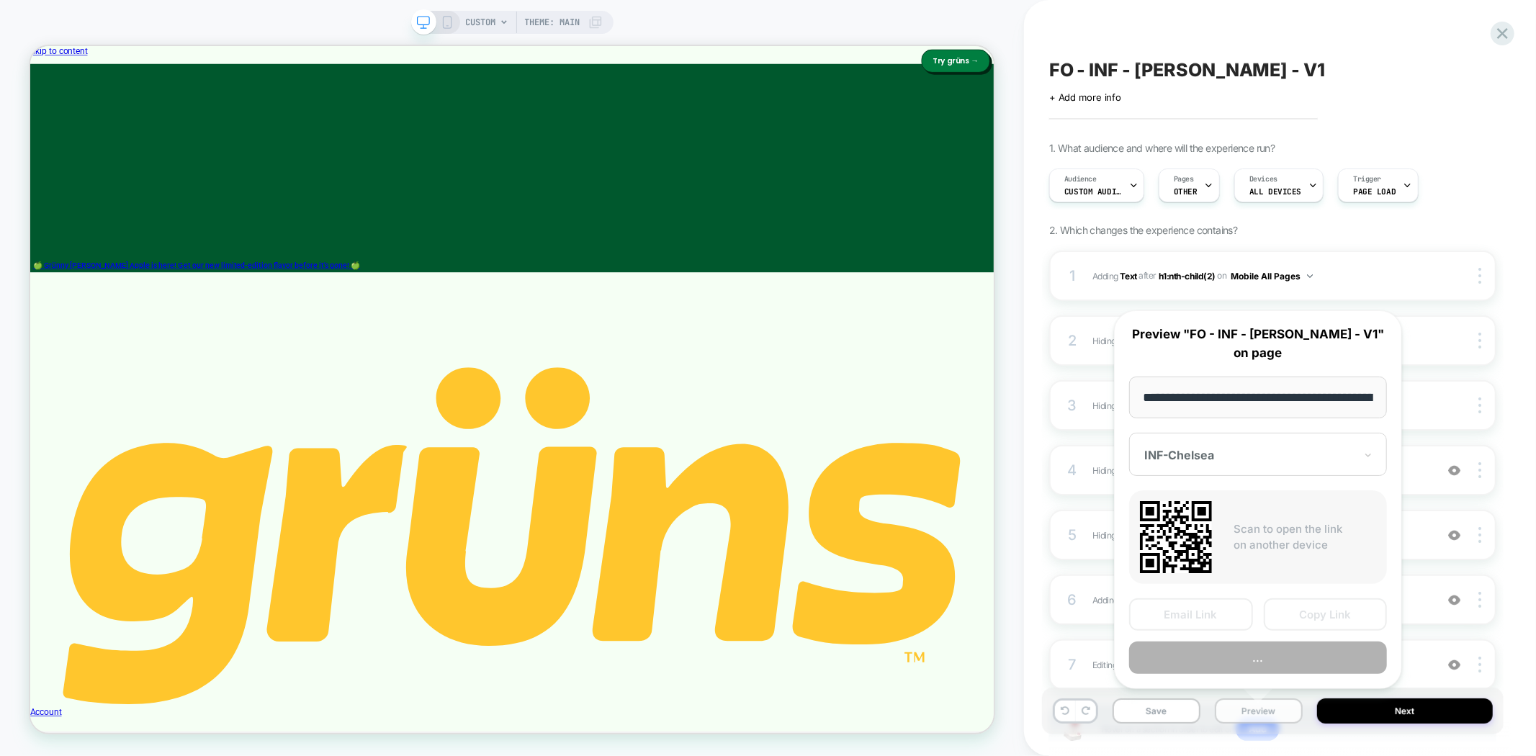
scroll to position [0, 76]
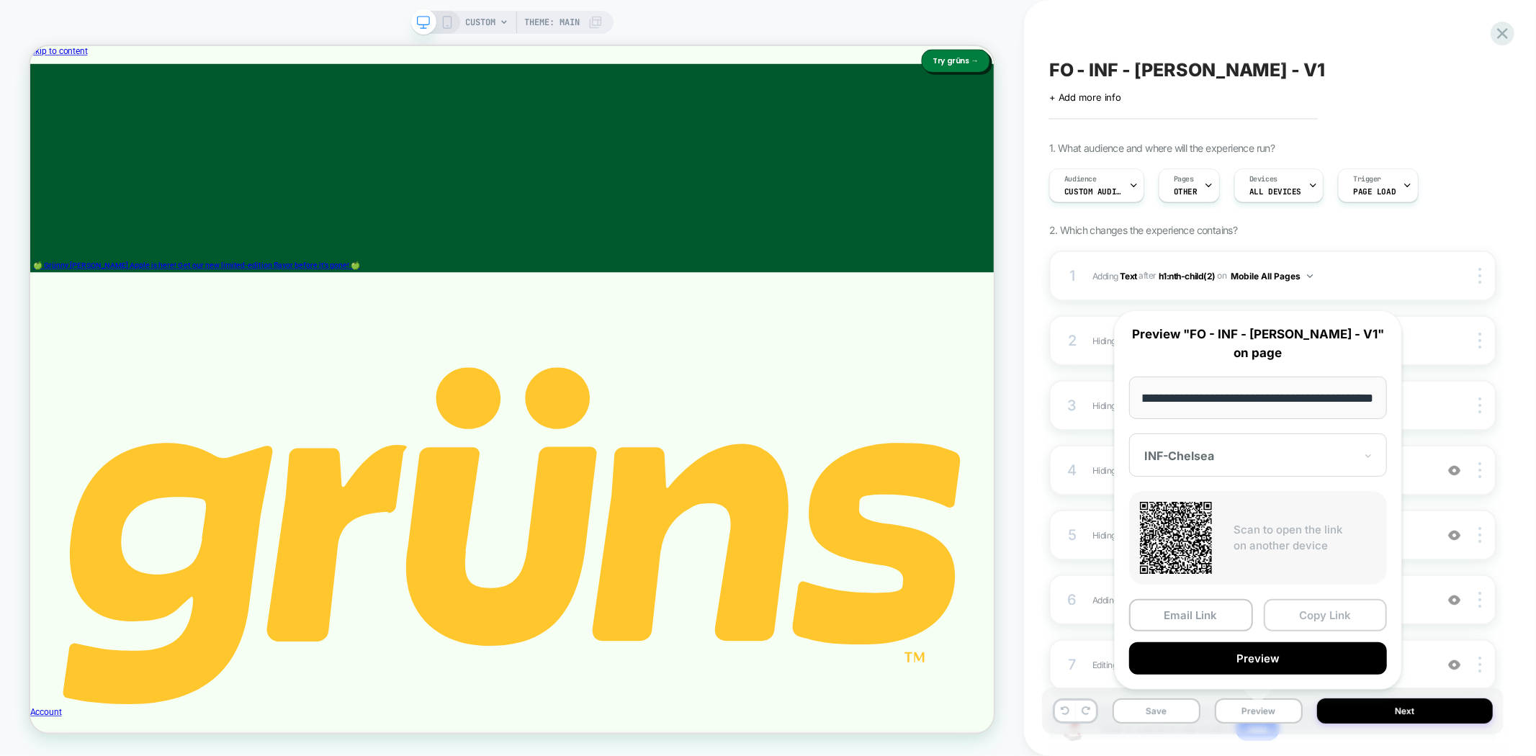
click at [1304, 615] on button "Copy Link" at bounding box center [1326, 615] width 124 height 32
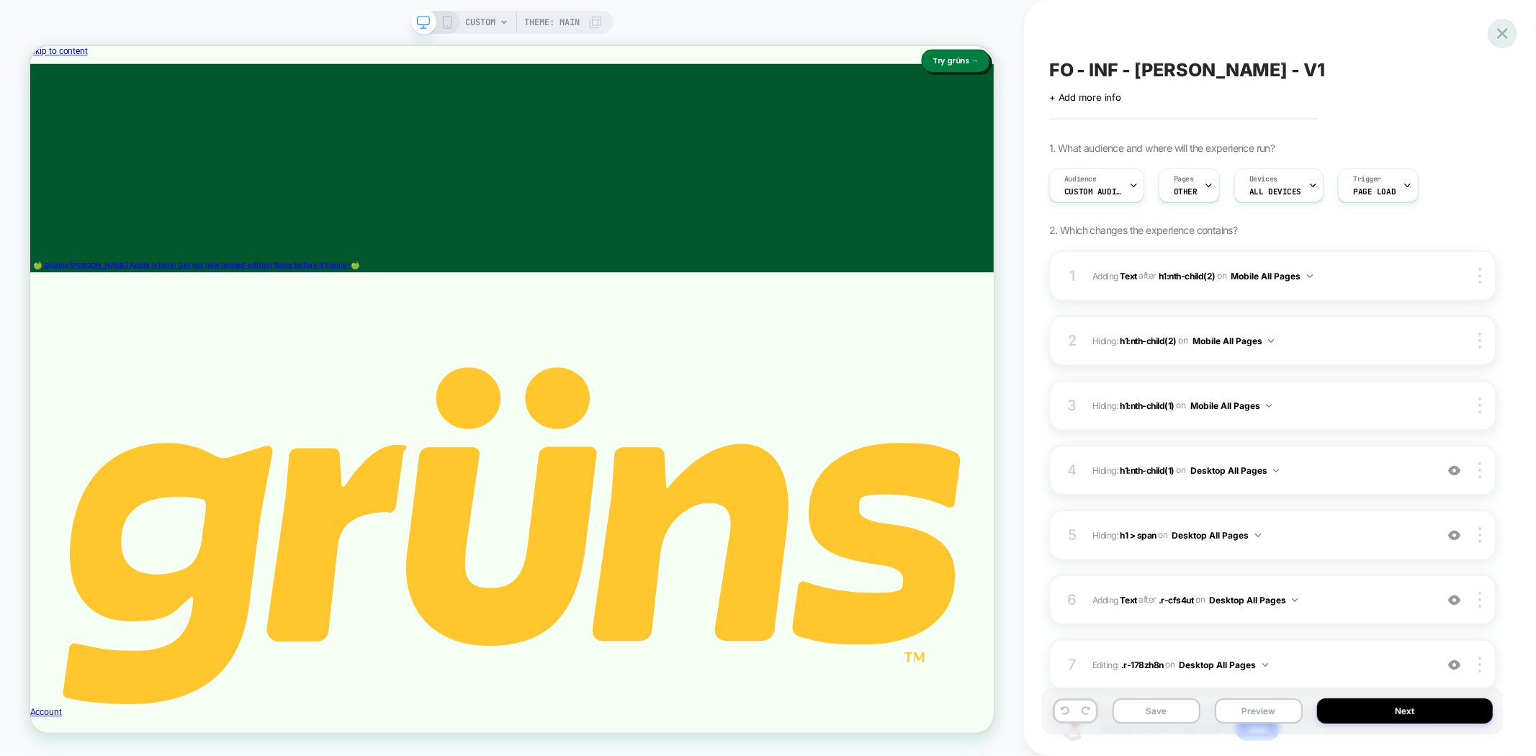
click at [1496, 34] on icon at bounding box center [1502, 33] width 19 height 19
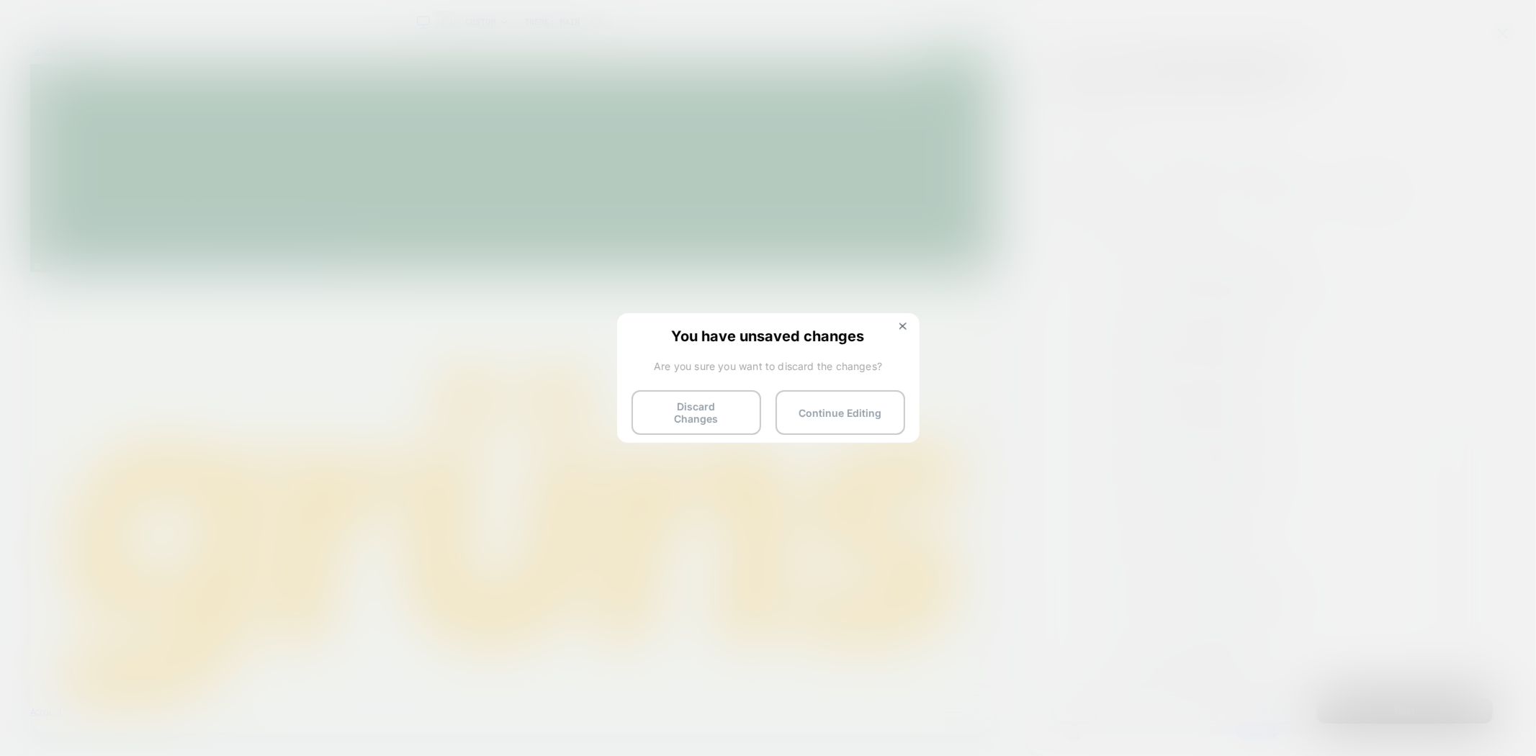
click at [686, 413] on button "Discard Changes" at bounding box center [697, 412] width 130 height 45
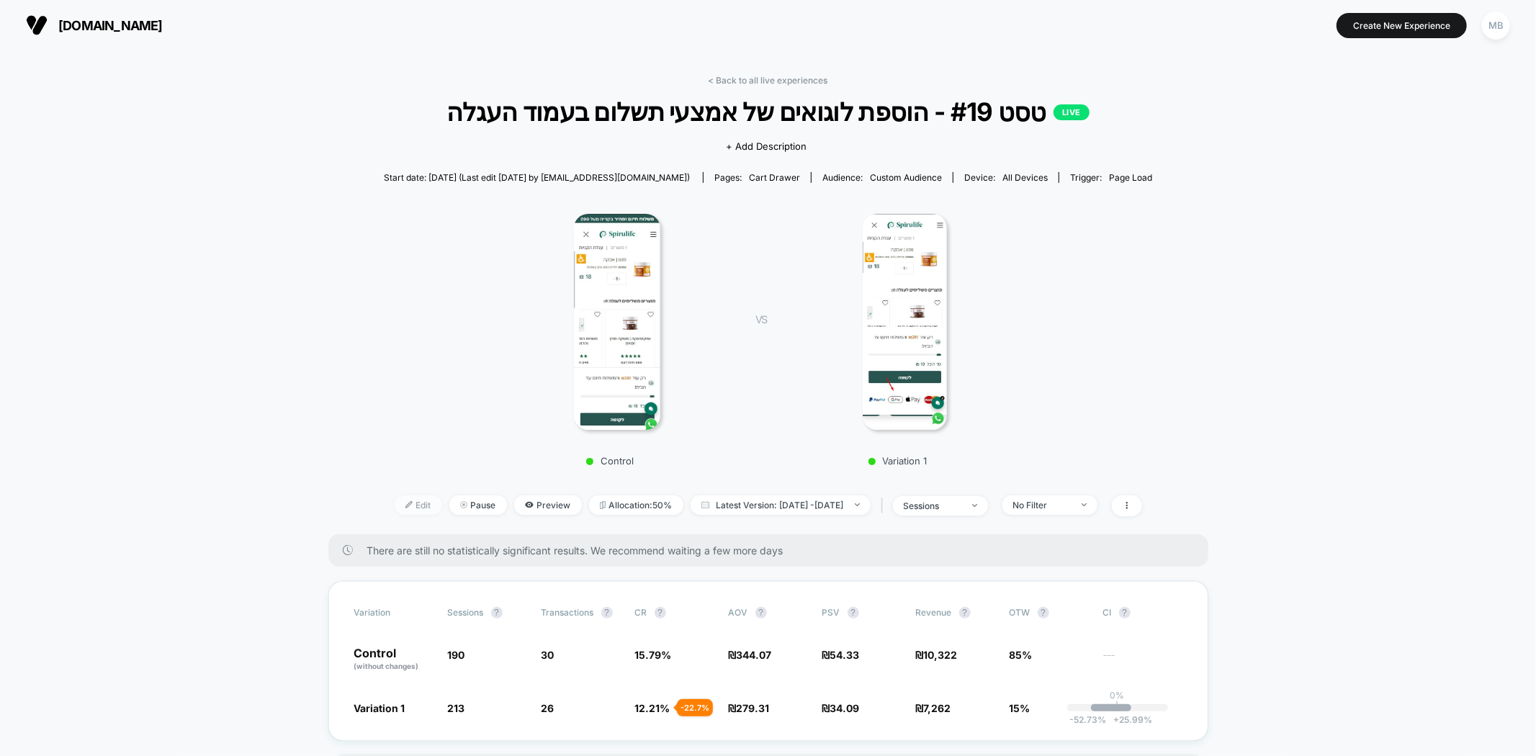
click at [406, 501] on img at bounding box center [409, 504] width 7 height 7
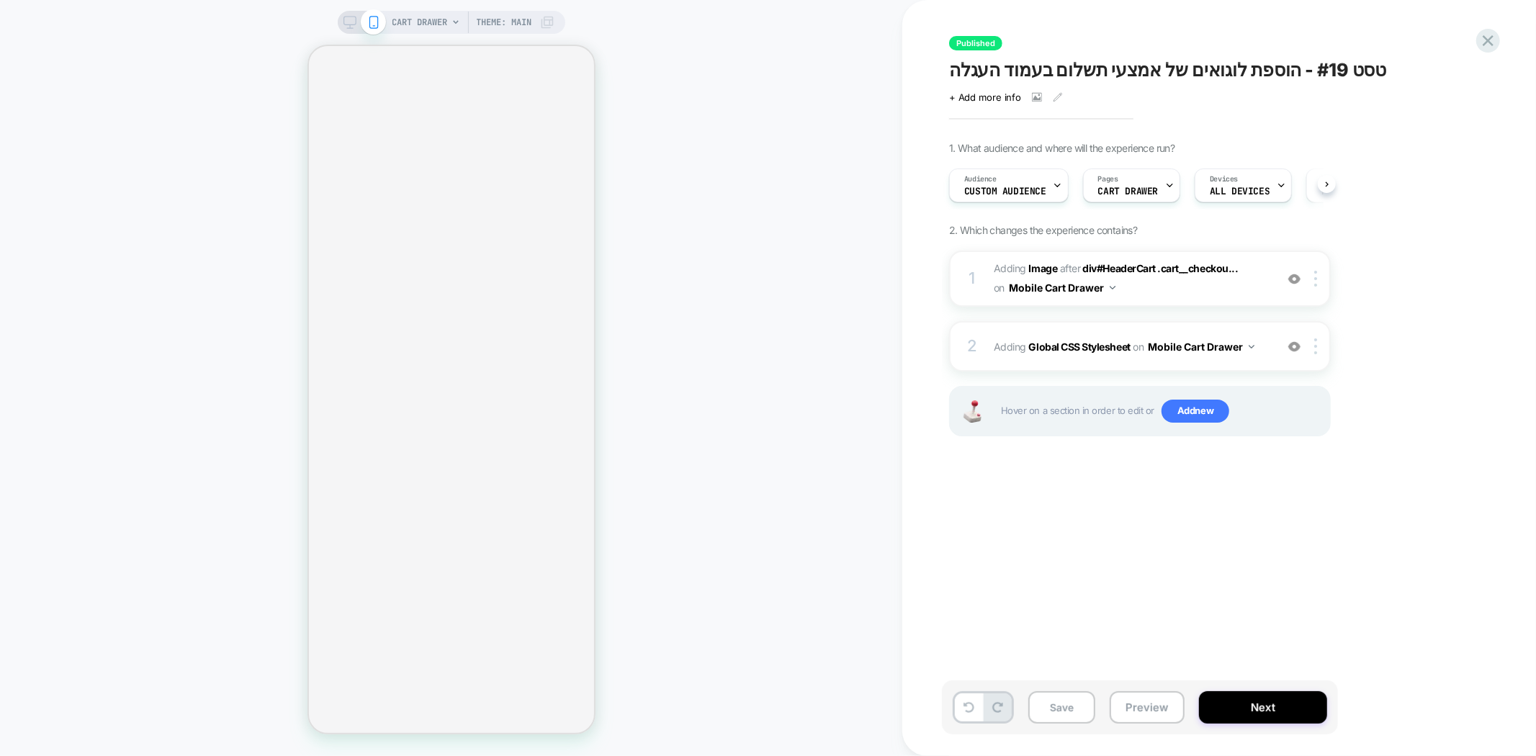
scroll to position [0, 1]
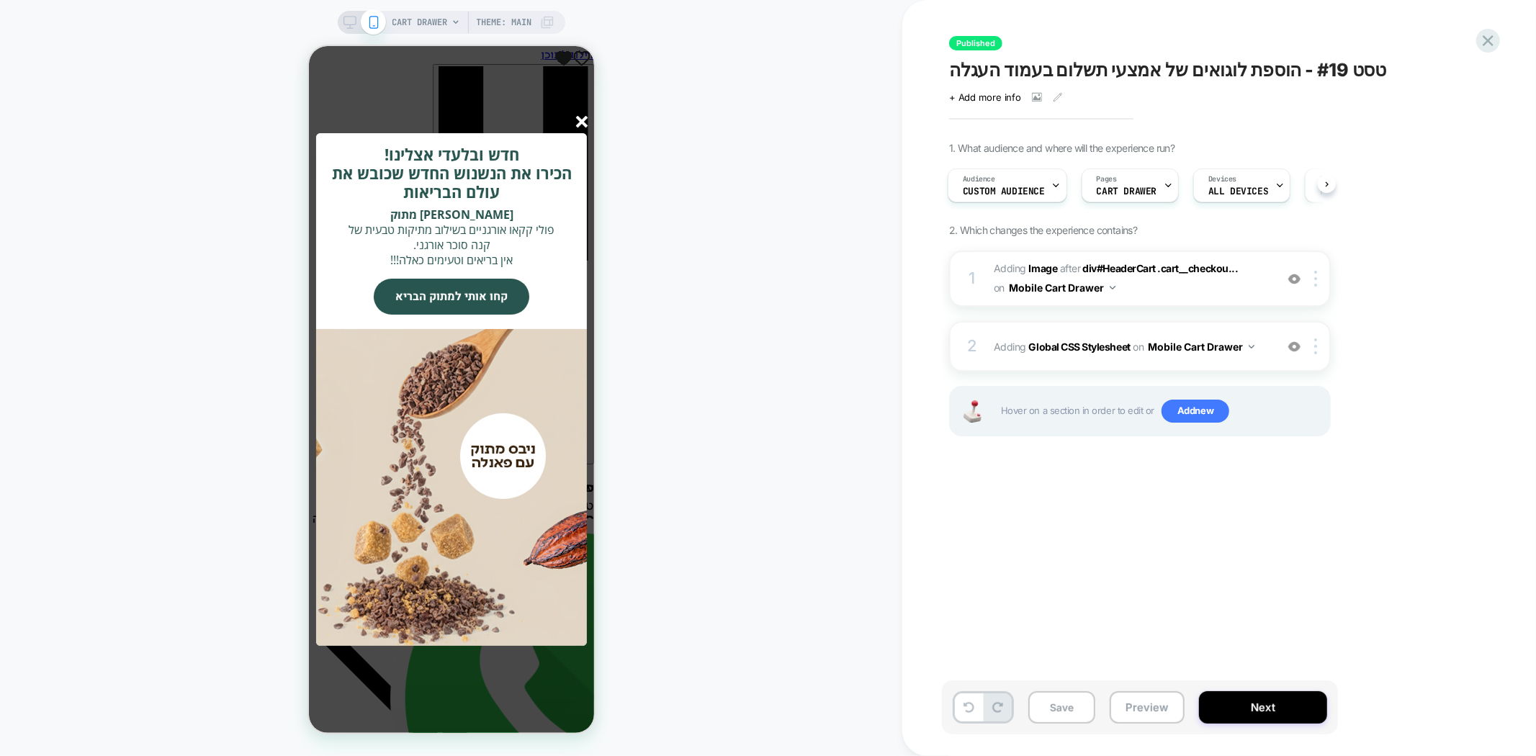
click at [580, 122] on line "סגור" at bounding box center [581, 121] width 10 height 10
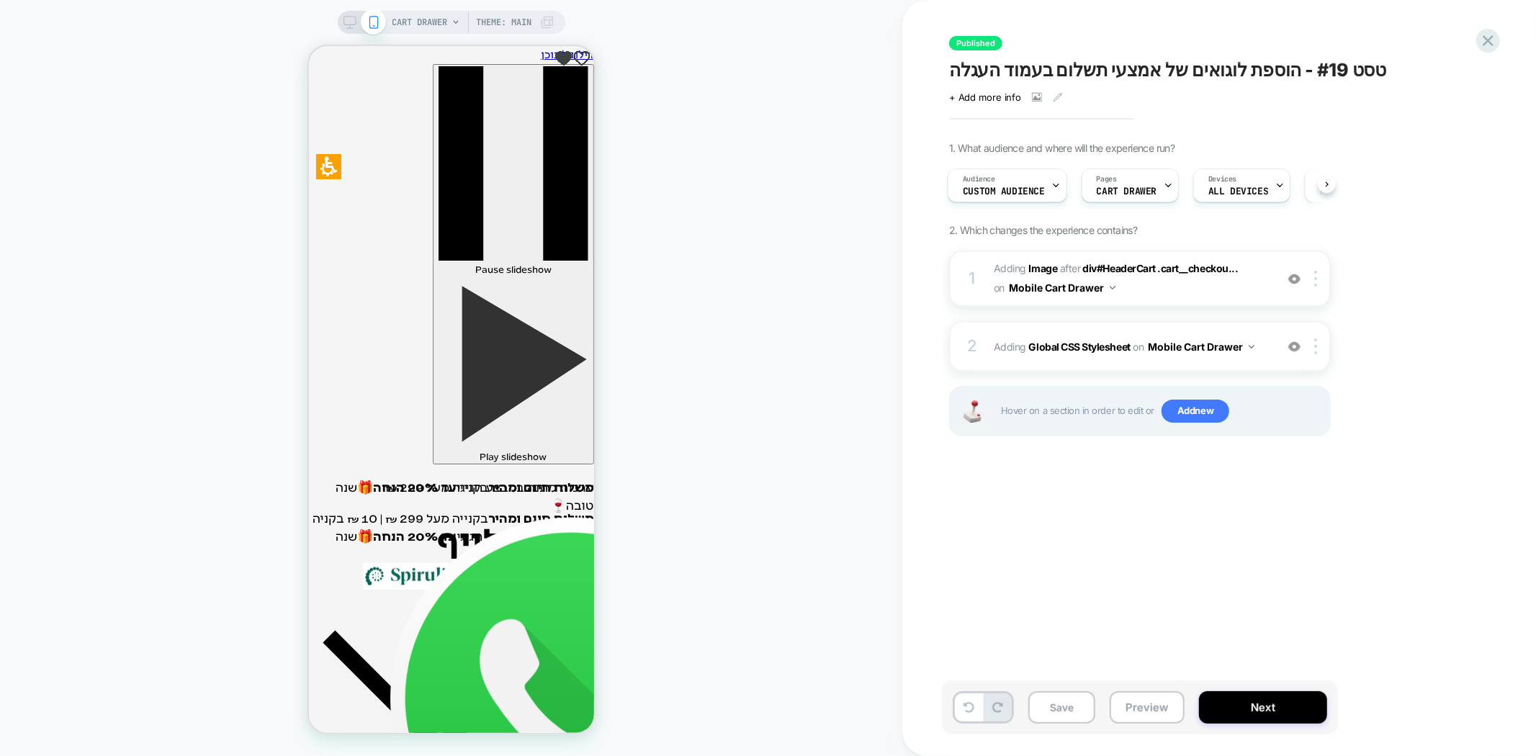
scroll to position [0, 0]
click at [1096, 285] on button "Mobile Cart Drawer" at bounding box center [1062, 287] width 107 height 21
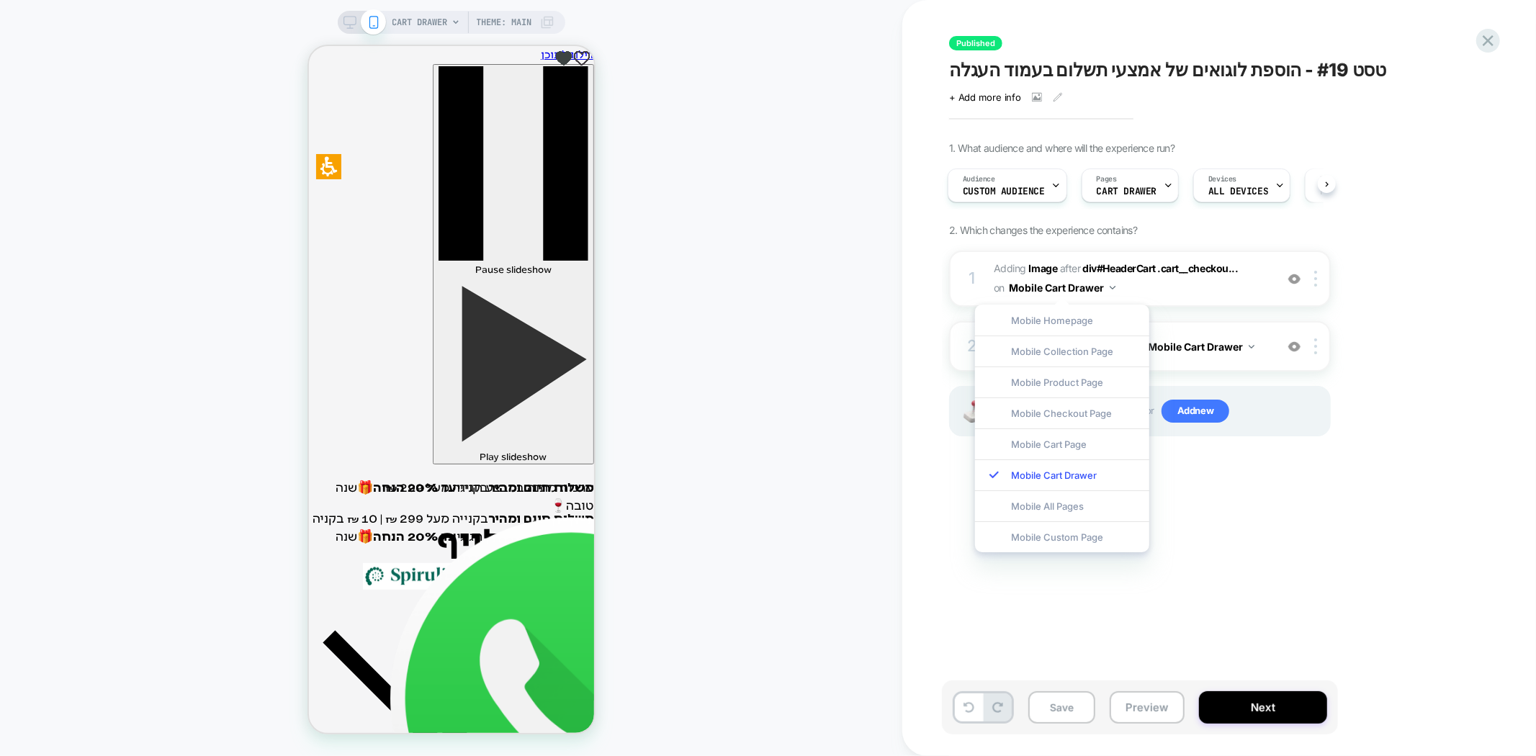
click at [1413, 514] on div "Published טסט #19 - הוספת לוגואים של אמצעי תשלום בעמוד העגלה Click to view imag…" at bounding box center [1212, 378] width 540 height 728
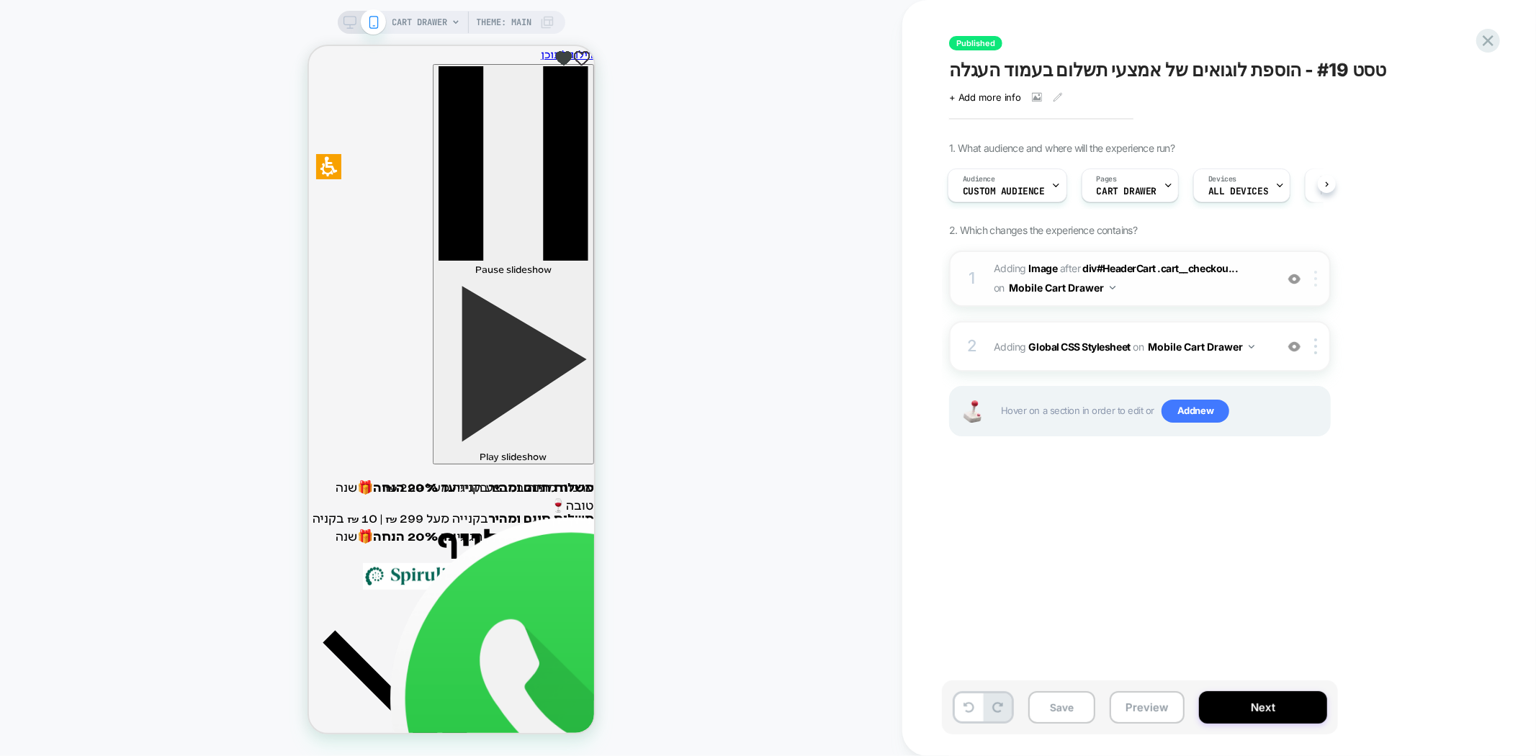
click at [1320, 282] on div at bounding box center [1319, 279] width 24 height 16
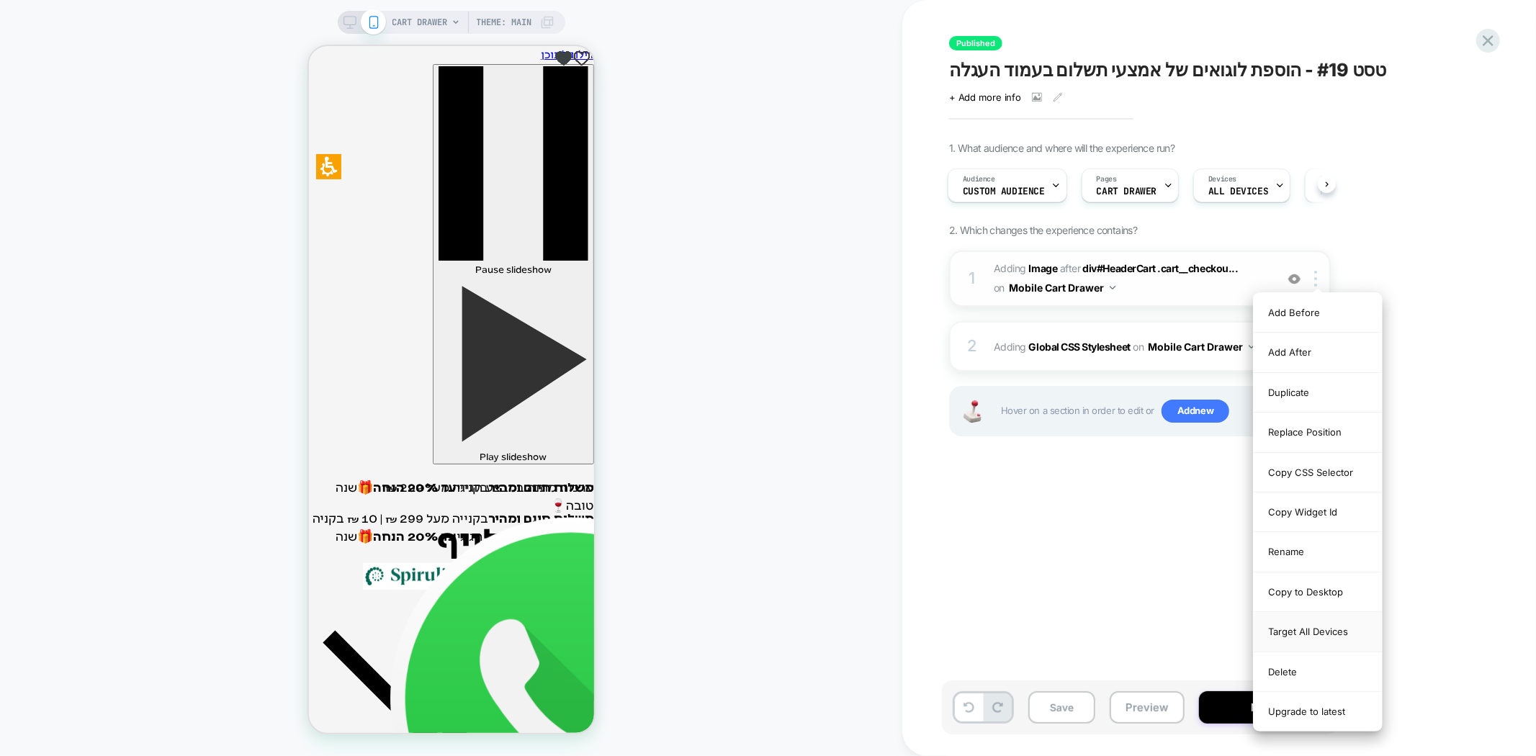
click at [1321, 634] on div "Target All Devices" at bounding box center [1318, 632] width 128 height 40
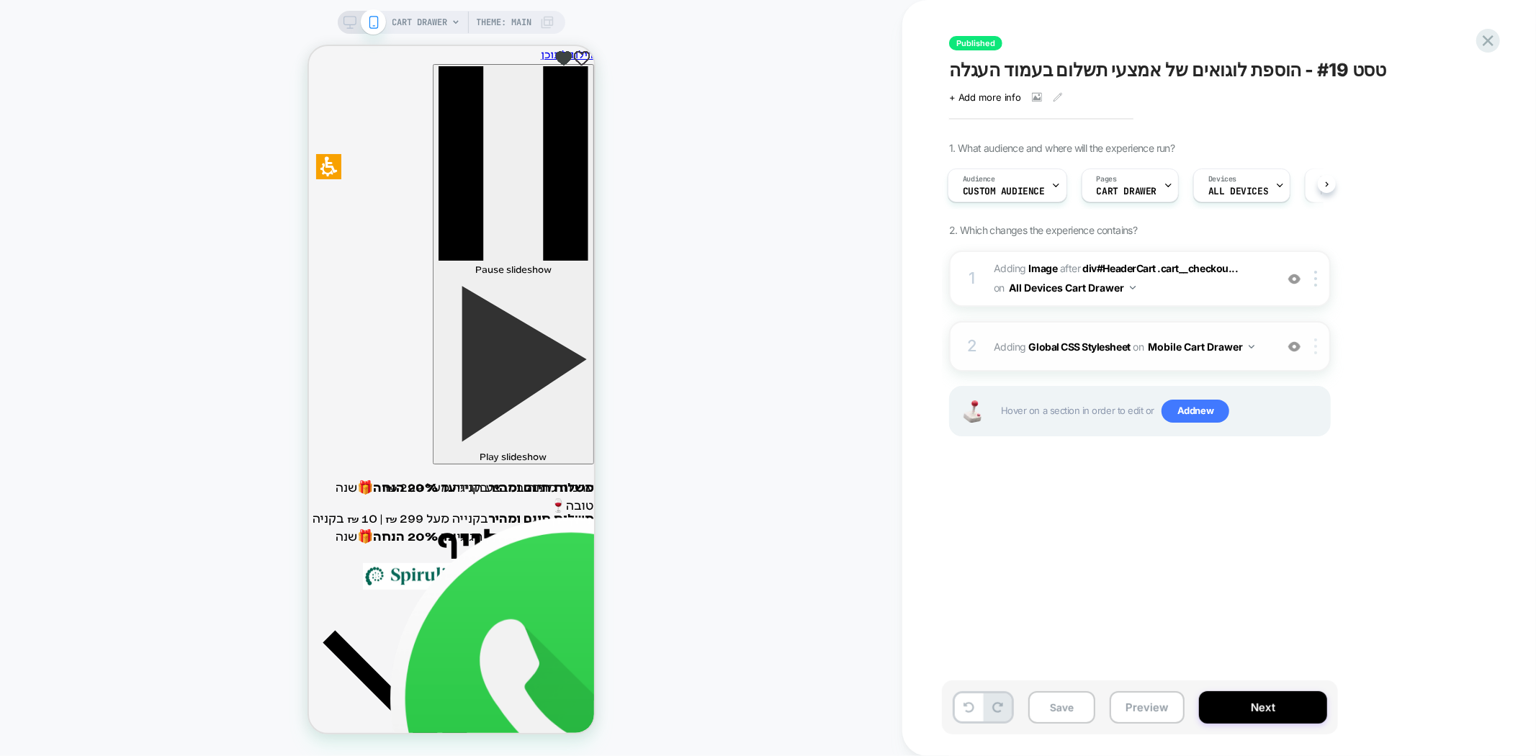
click at [1317, 343] on img at bounding box center [1316, 347] width 3 height 16
click at [1318, 496] on div "Target All Devices" at bounding box center [1318, 500] width 128 height 40
click at [1237, 524] on div "Published טסט #19 - הוספת לוגואים של אמצעי תשלום בעמוד העגלה Click to view imag…" at bounding box center [1212, 378] width 540 height 728
click at [1054, 709] on button "Save" at bounding box center [1062, 707] width 67 height 32
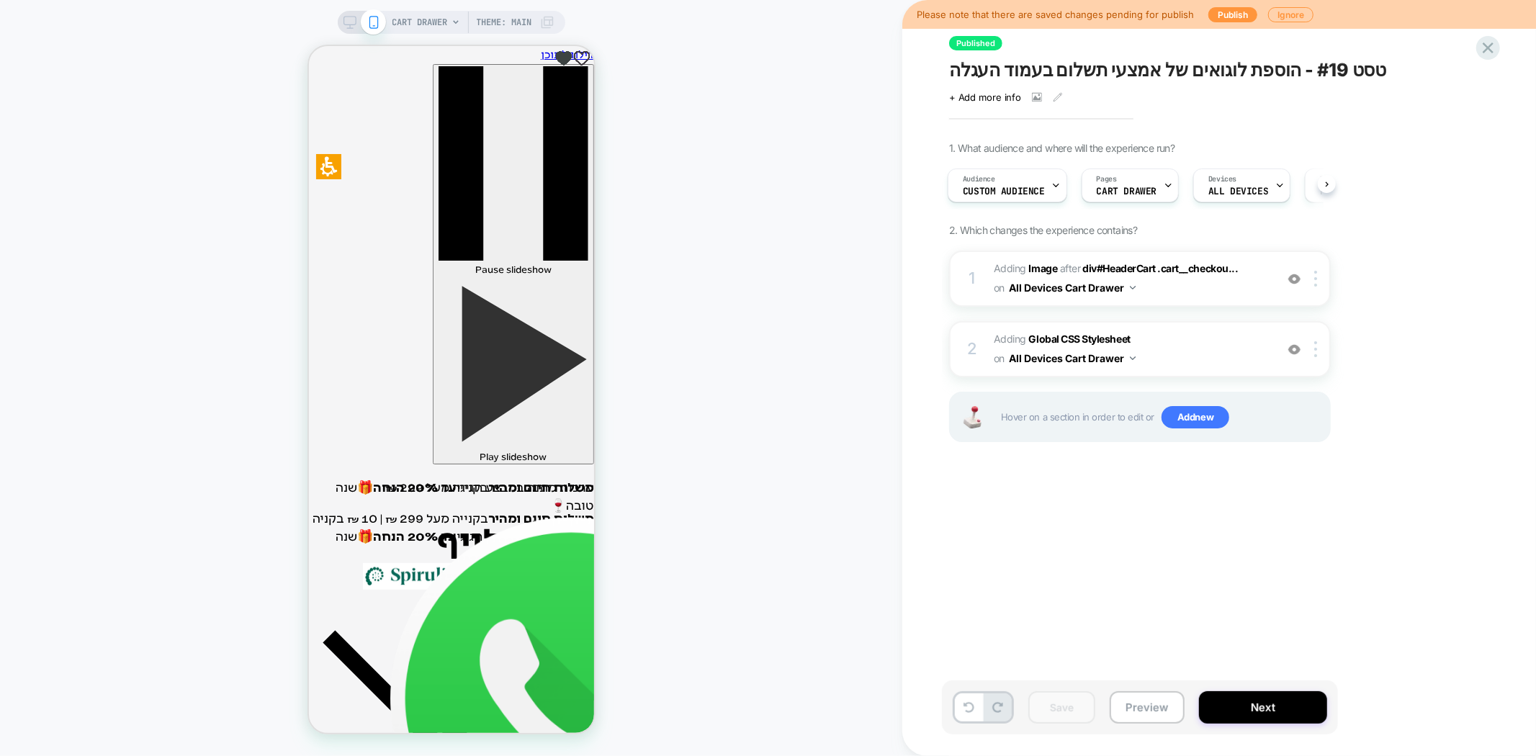
click at [1040, 76] on span "טסט #19 - הוספת לוגואים של אמצעי תשלום בעמוד העגלה" at bounding box center [1168, 70] width 438 height 22
click at [1153, 716] on button "Preview" at bounding box center [1147, 707] width 75 height 32
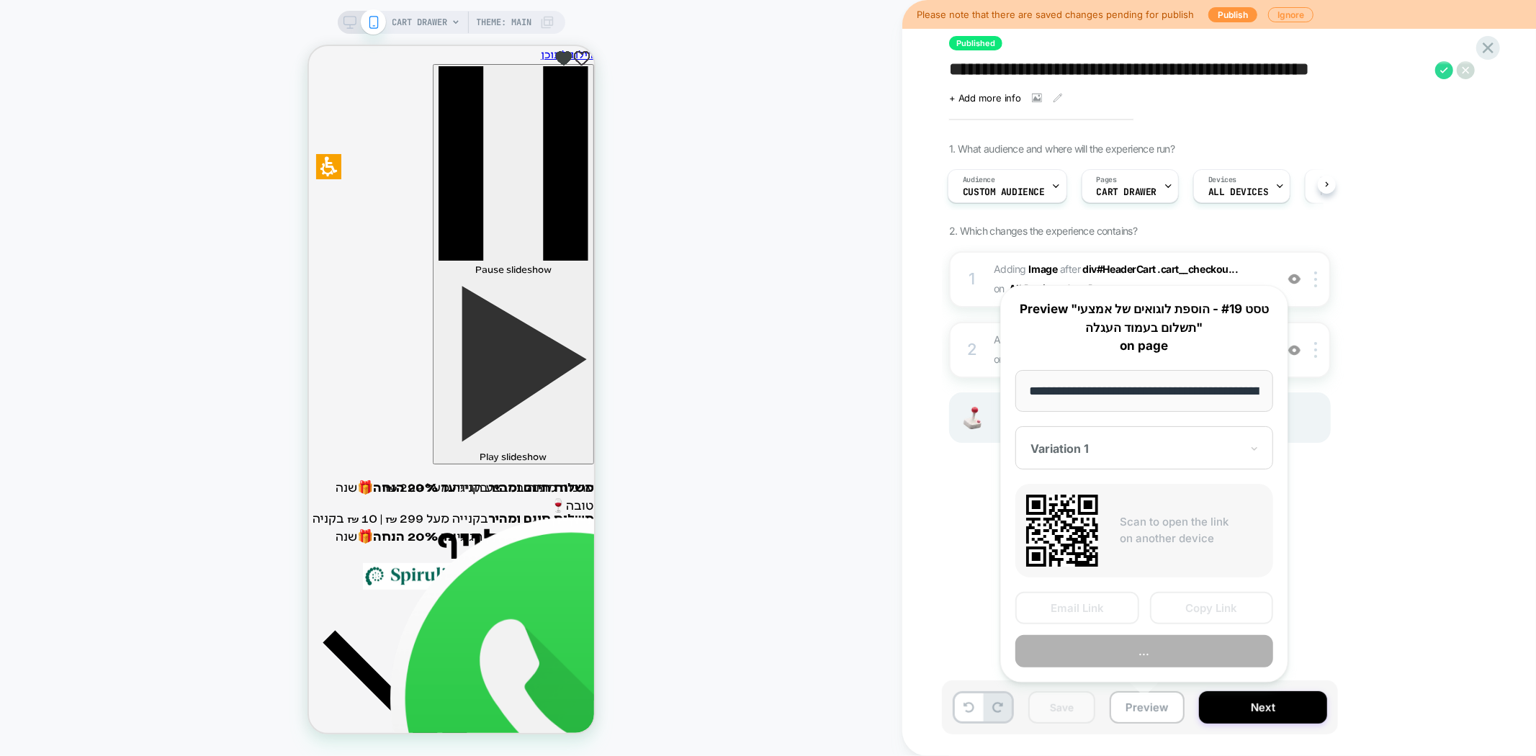
scroll to position [0, 122]
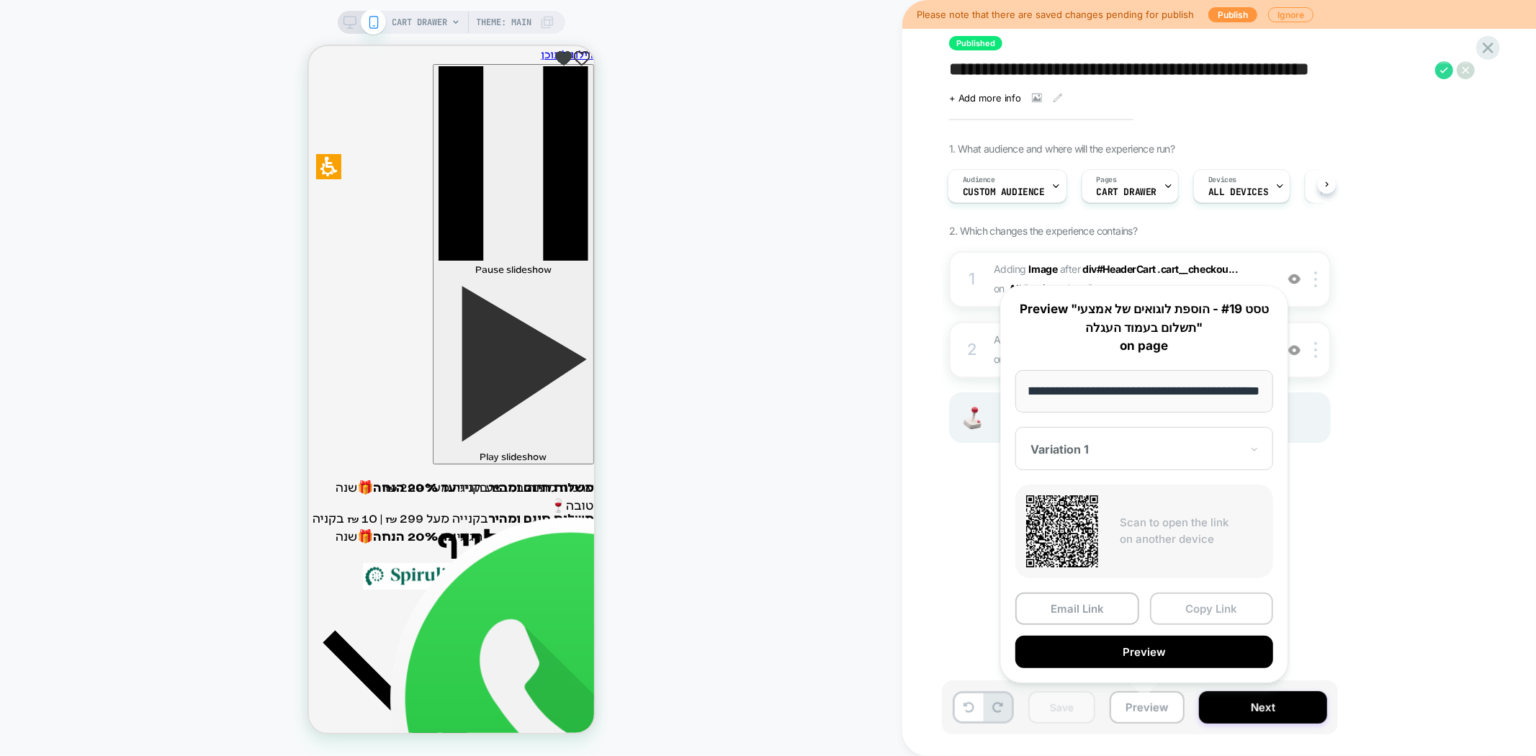
click at [1198, 601] on button "Copy Link" at bounding box center [1212, 609] width 124 height 32
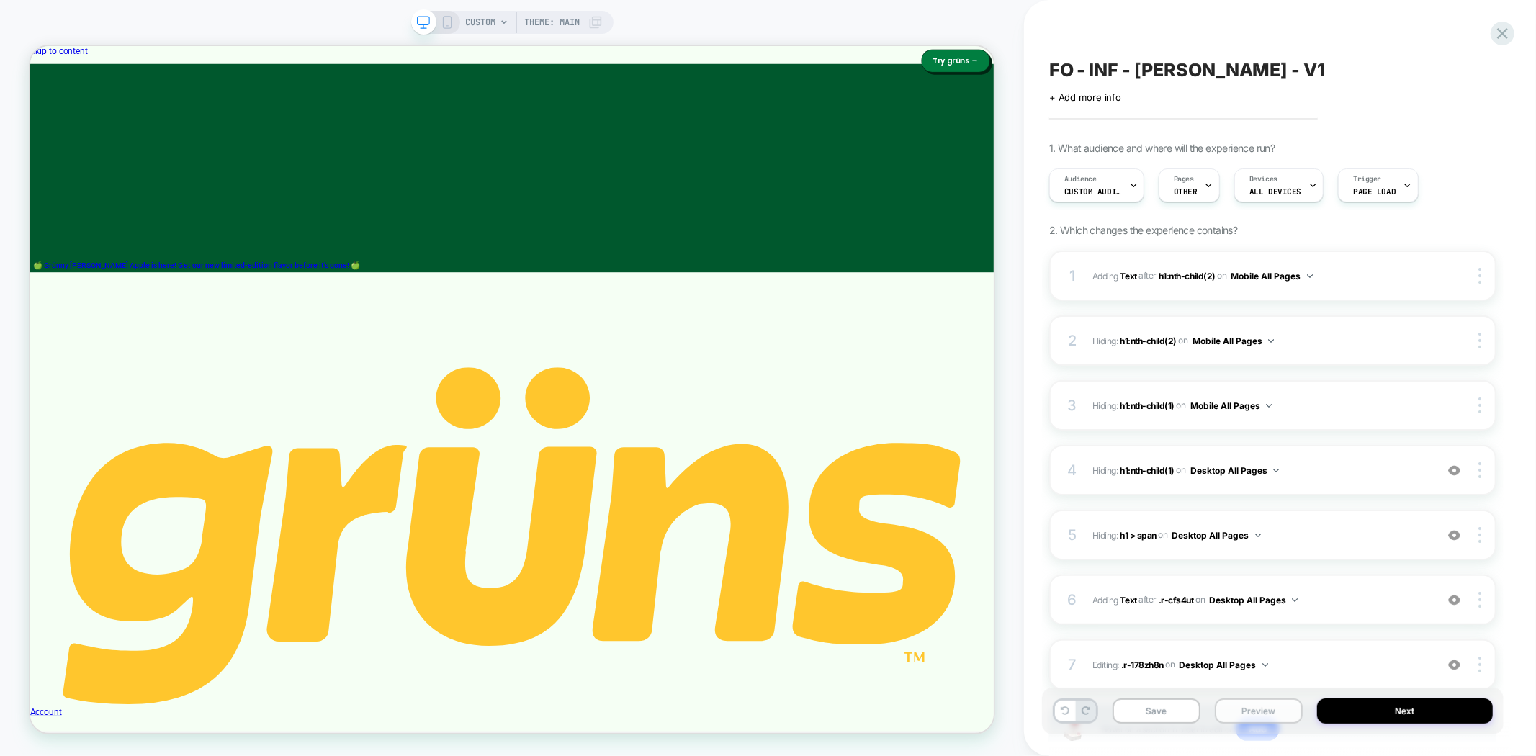
click at [1273, 715] on button "Preview" at bounding box center [1259, 711] width 88 height 25
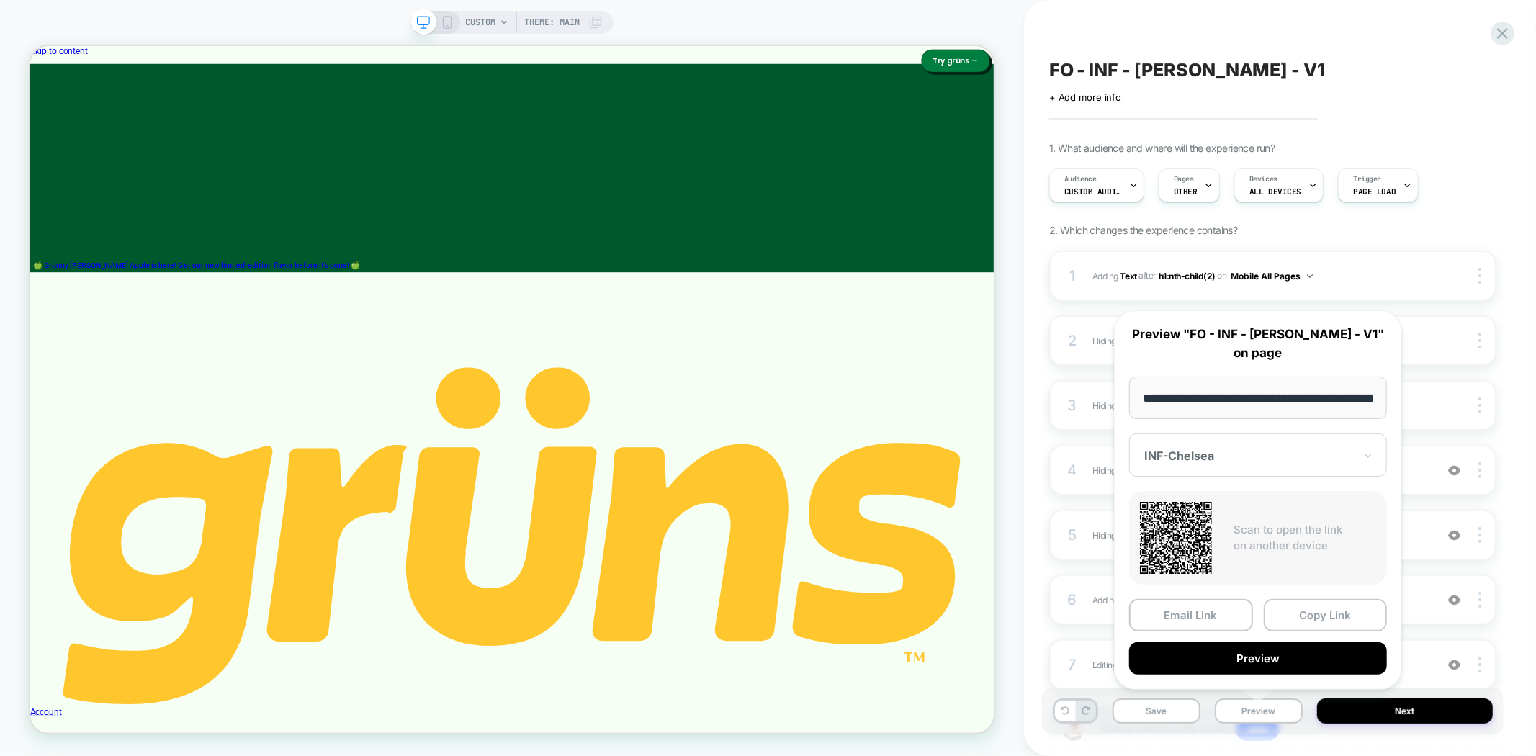
click at [1279, 404] on input "**********" at bounding box center [1258, 398] width 258 height 42
click at [1277, 408] on input "**********" at bounding box center [1258, 398] width 258 height 42
click at [1219, 393] on input "**********" at bounding box center [1258, 398] width 258 height 42
click at [1254, 394] on input "**********" at bounding box center [1258, 398] width 258 height 42
click at [1321, 614] on button "Copy Link" at bounding box center [1326, 615] width 124 height 32
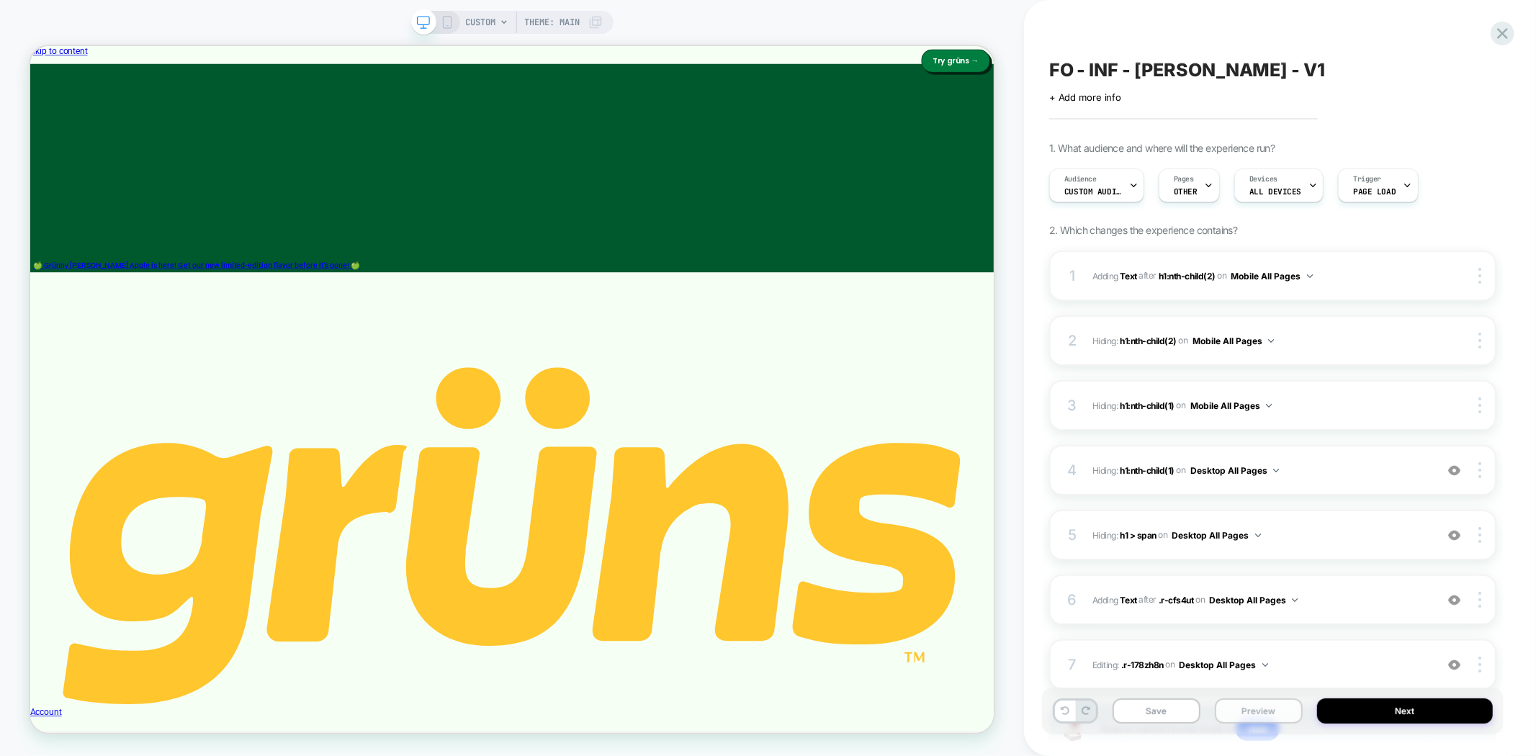
click at [1265, 710] on button "Preview" at bounding box center [1259, 711] width 88 height 25
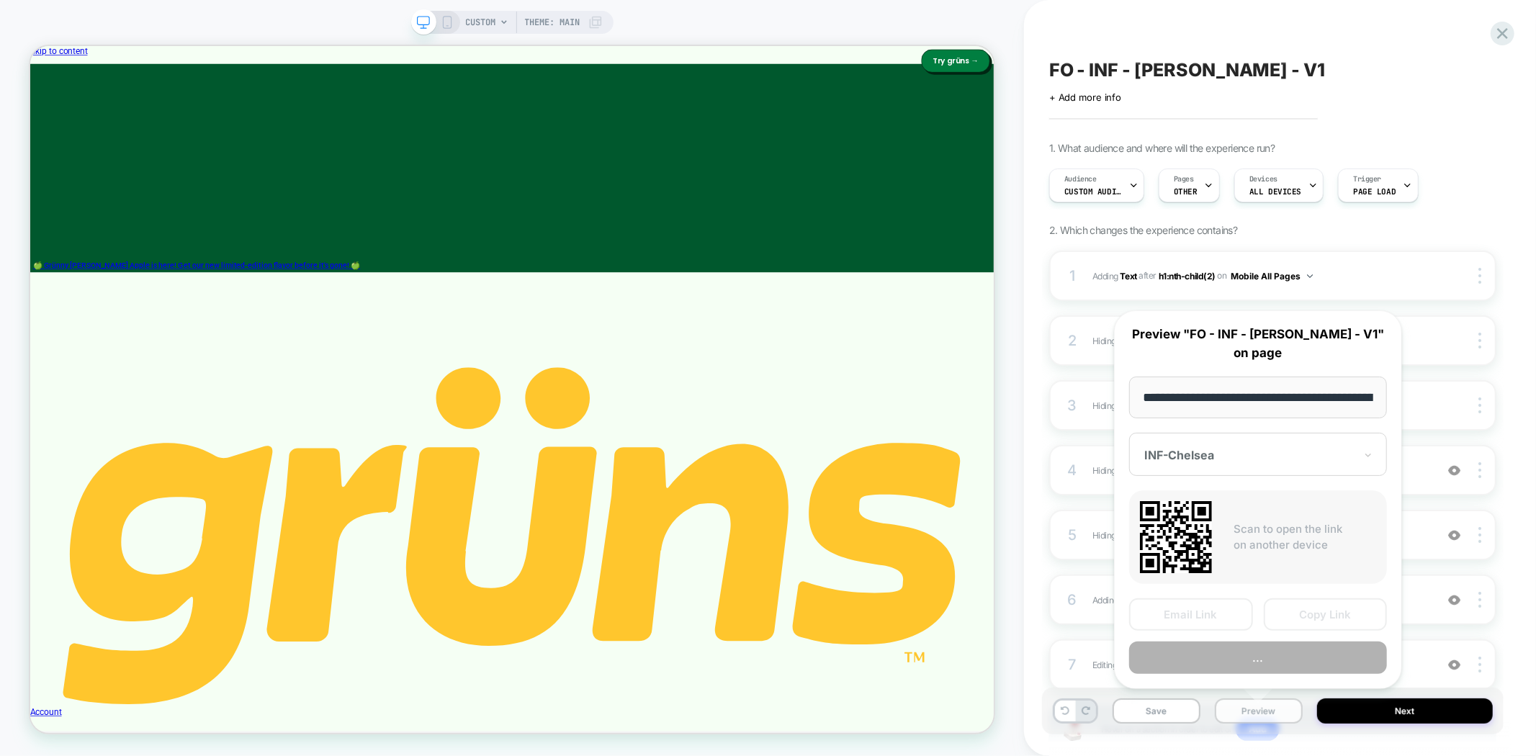
scroll to position [0, 76]
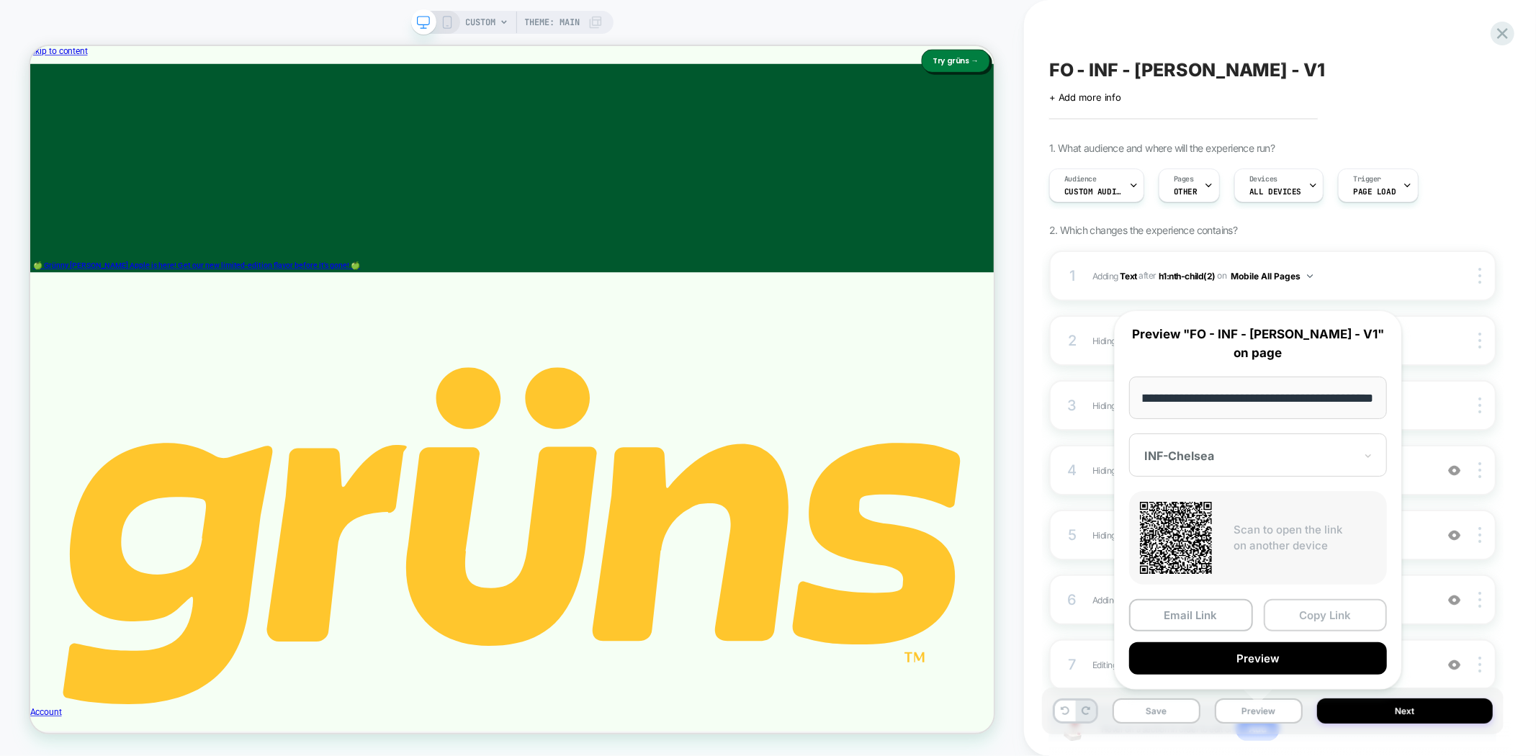
click at [1298, 609] on button "Copy Link" at bounding box center [1326, 615] width 124 height 32
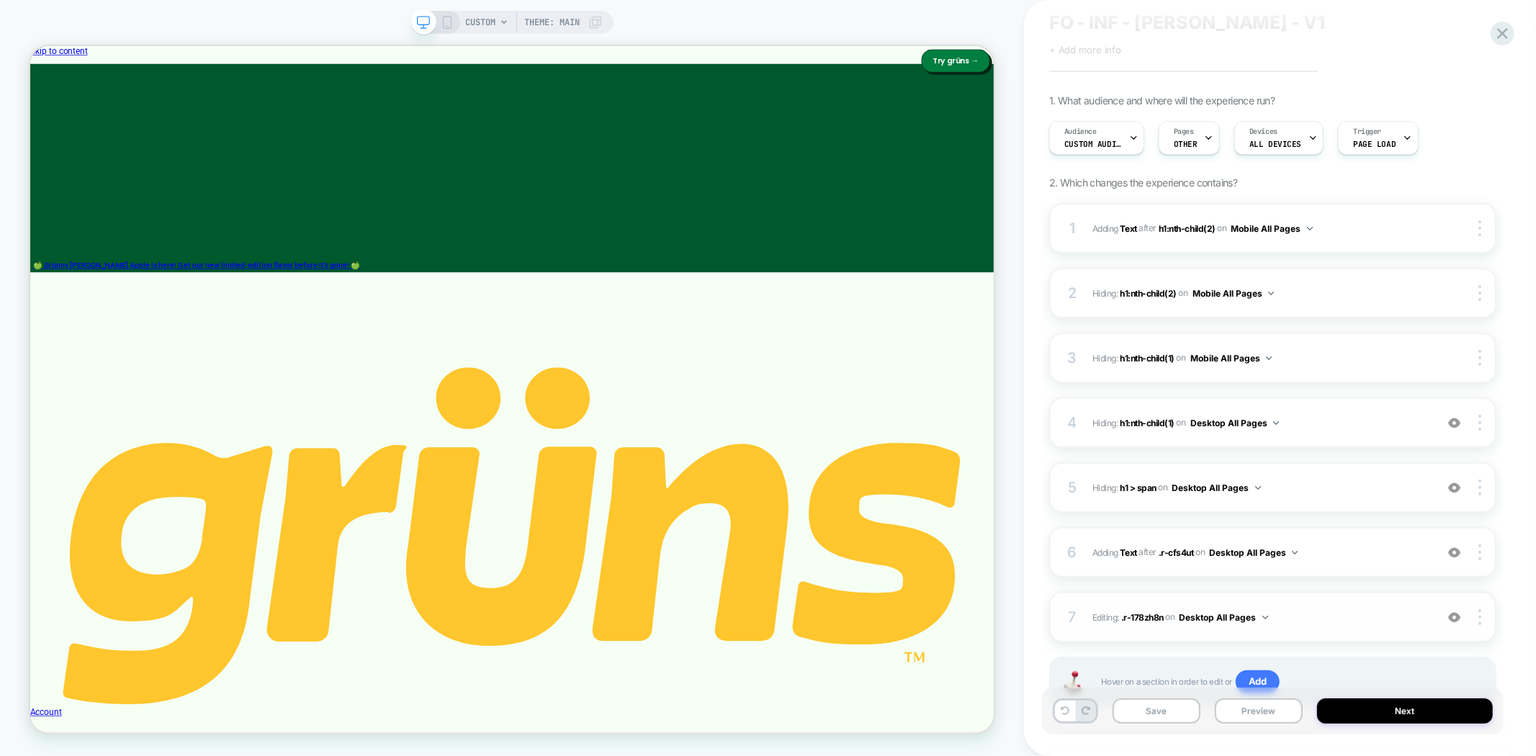
scroll to position [105, 0]
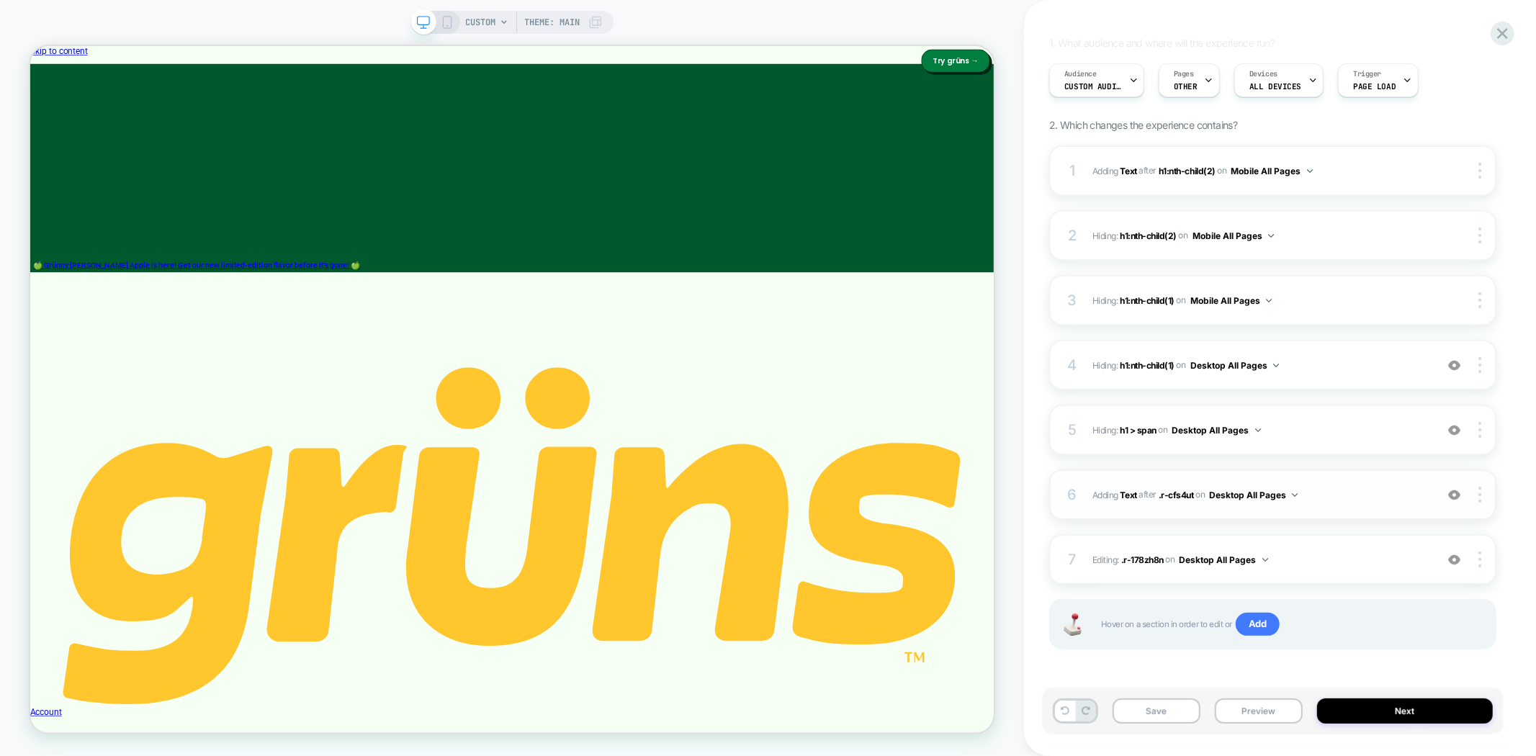
click at [1454, 498] on img at bounding box center [1455, 495] width 12 height 12
click at [1455, 498] on img at bounding box center [1455, 495] width 12 height 12
click at [1133, 359] on span "h1:nth-child(1)" at bounding box center [1147, 364] width 55 height 11
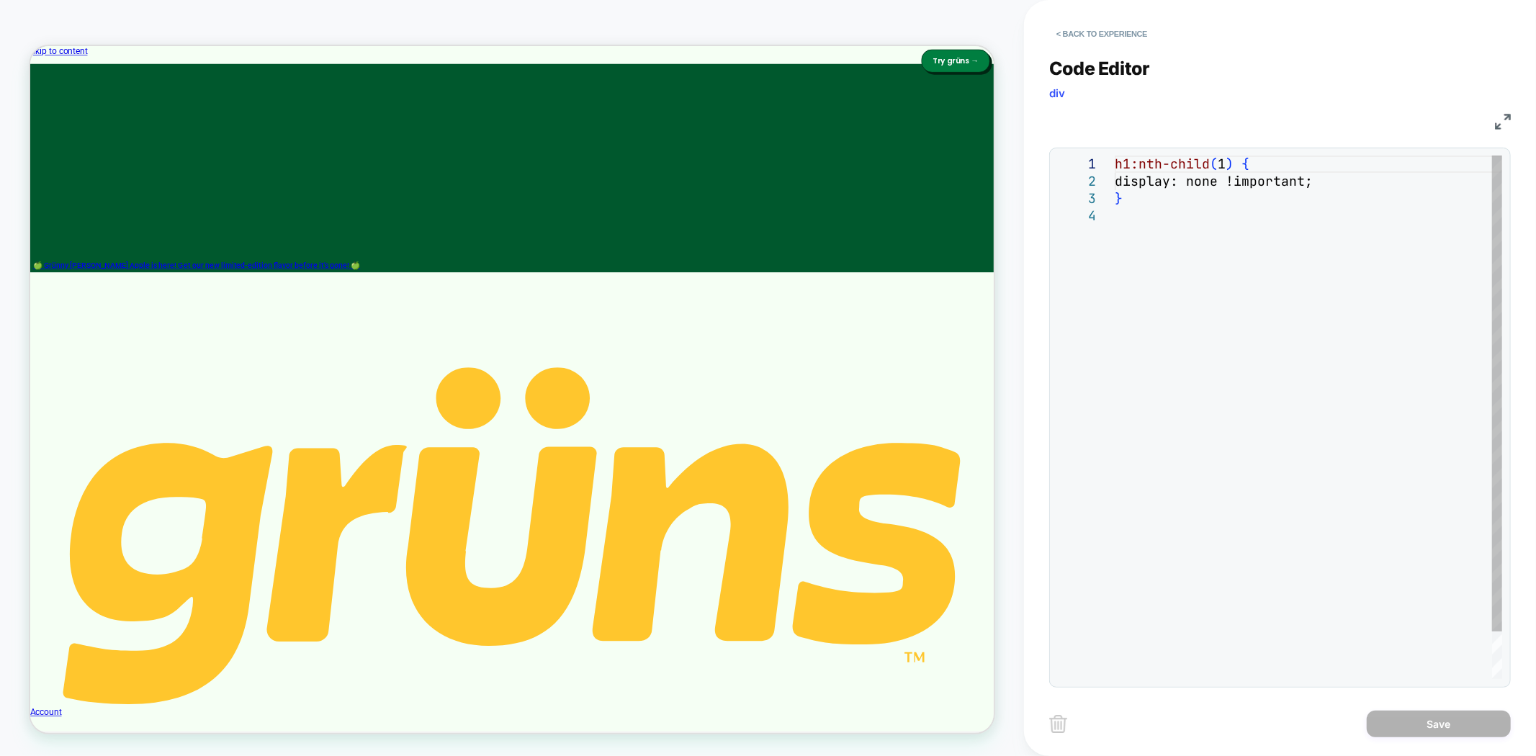
click at [1142, 218] on div "h1:nth-child ( 1 ) { display: none !important; }" at bounding box center [1309, 444] width 388 height 576
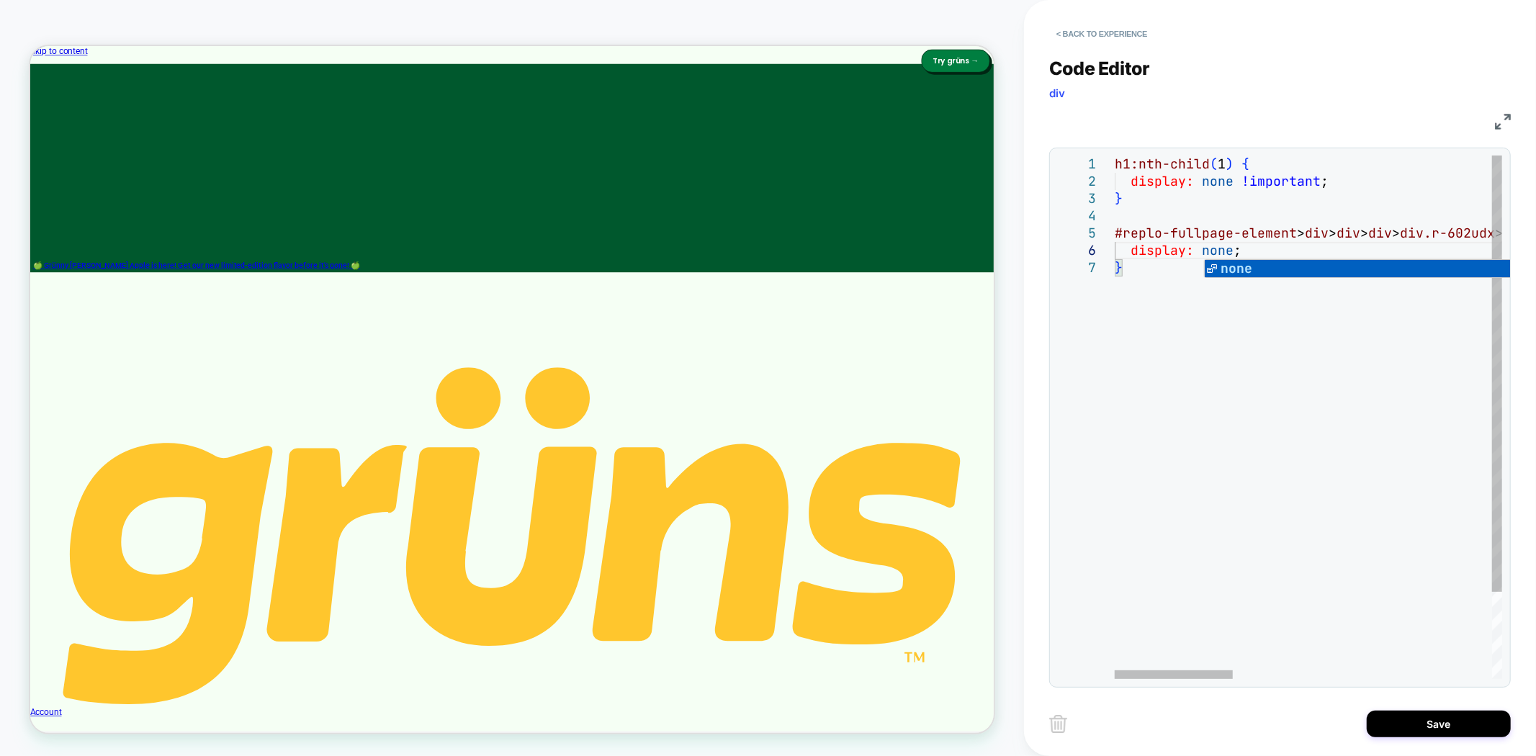
scroll to position [103, 16]
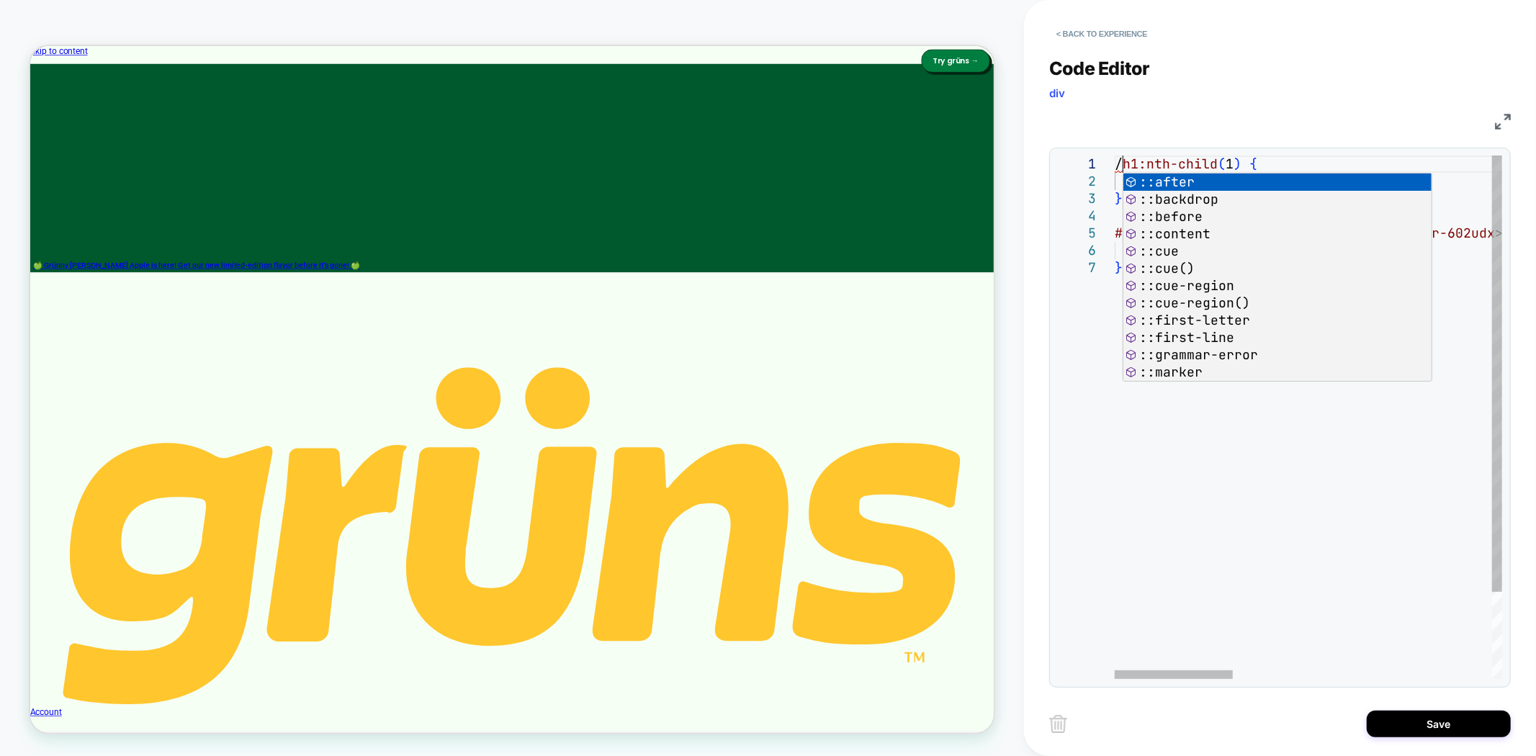
scroll to position [17, 15]
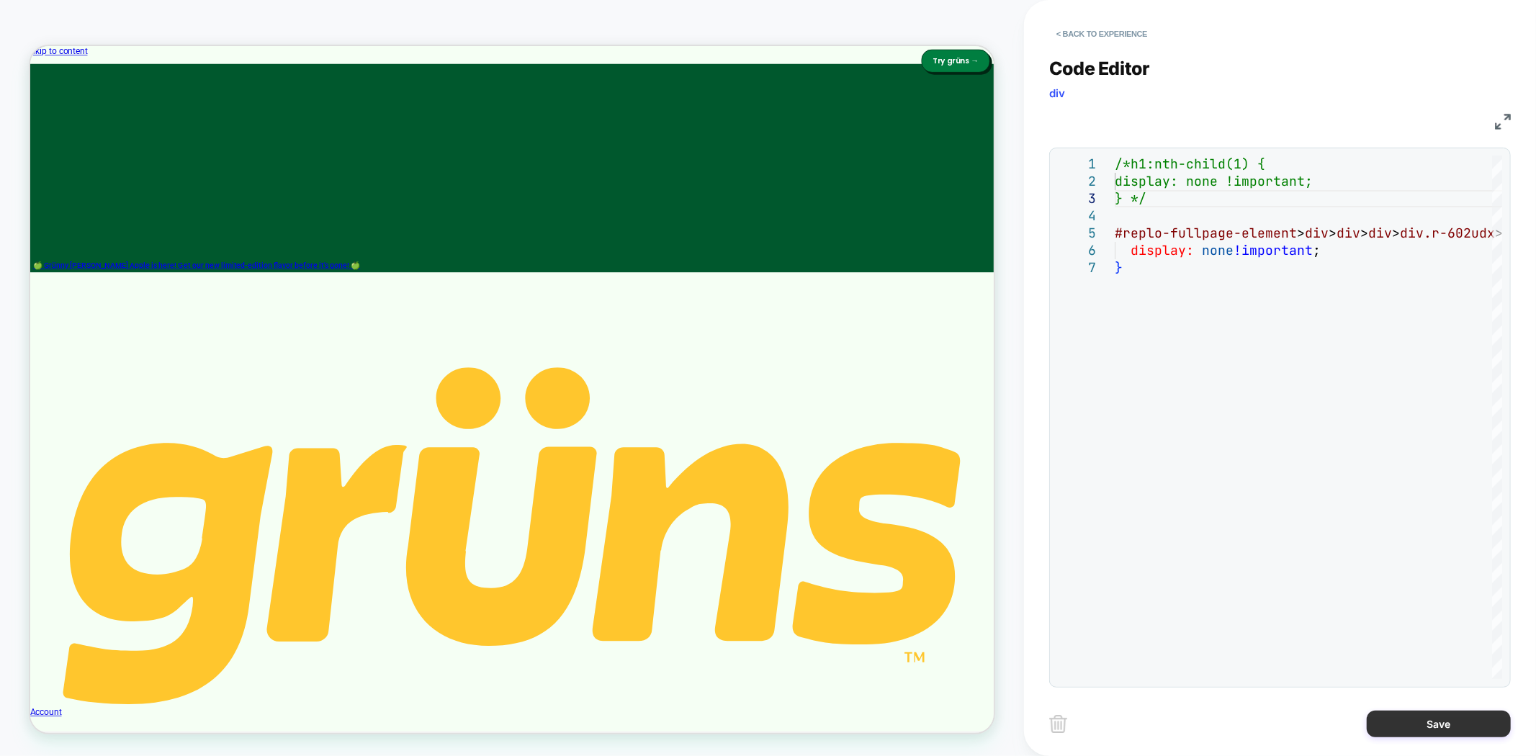
type textarea "**********"
click at [1464, 715] on button "Save" at bounding box center [1439, 724] width 144 height 27
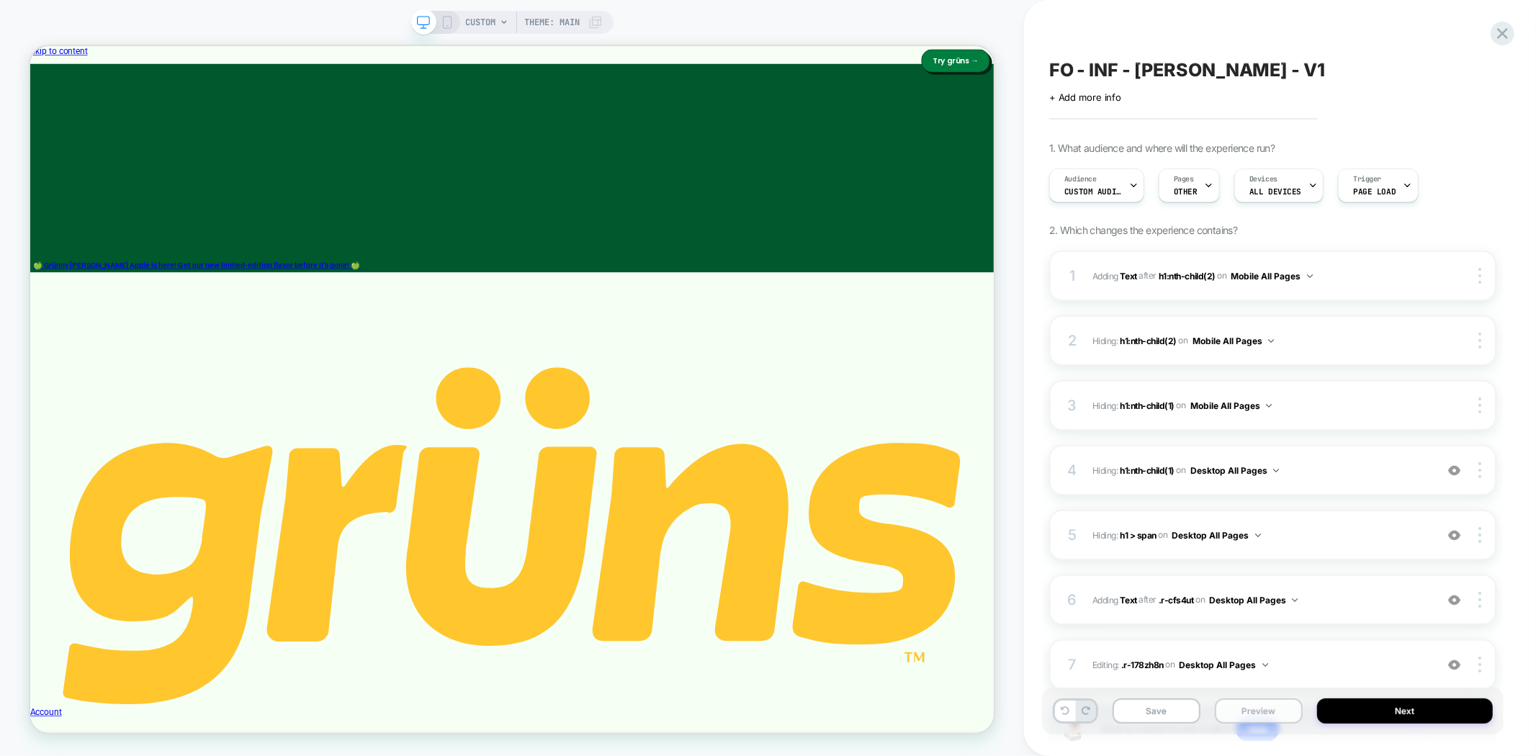
click at [1245, 710] on button "Preview" at bounding box center [1259, 711] width 88 height 25
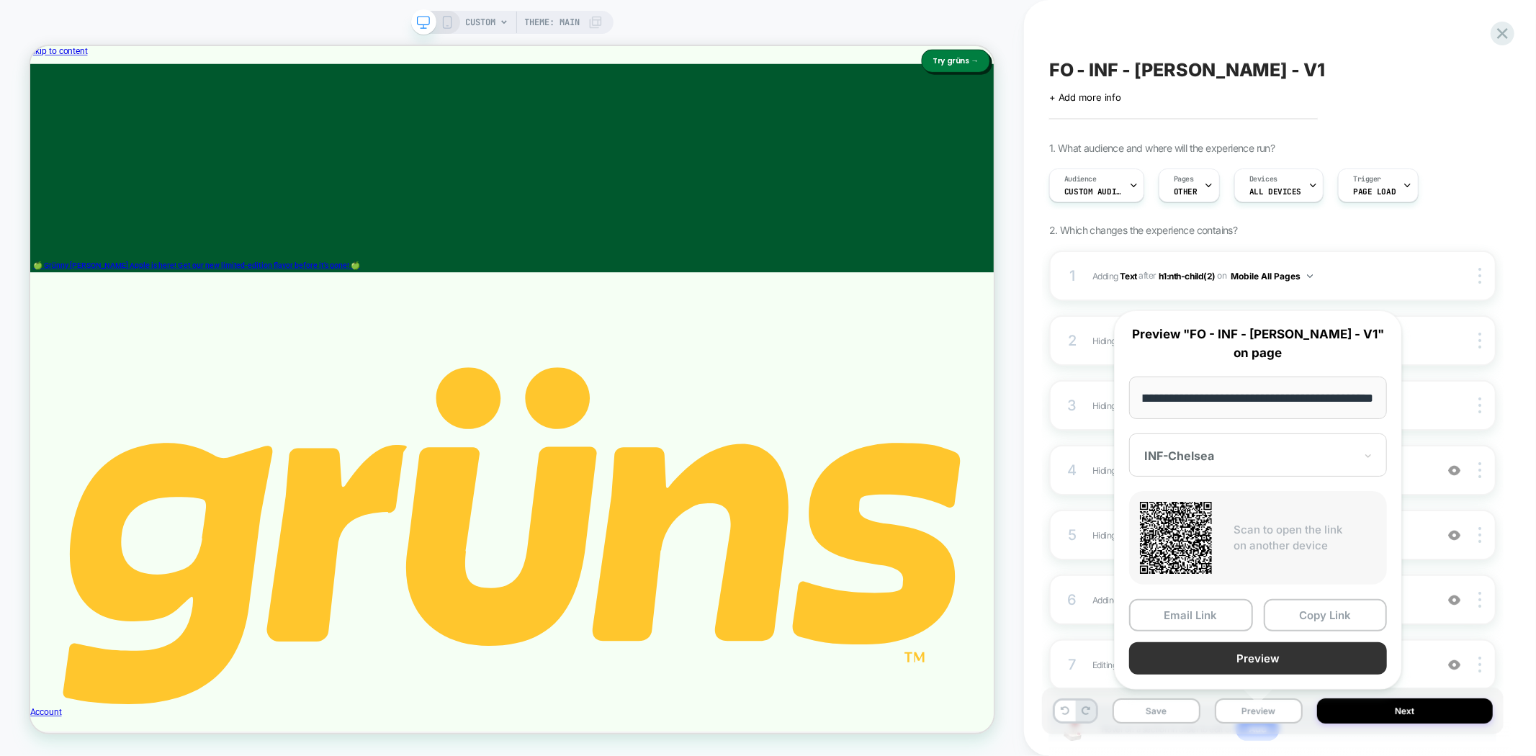
scroll to position [0, 0]
click at [1276, 660] on button "Preview" at bounding box center [1258, 659] width 258 height 32
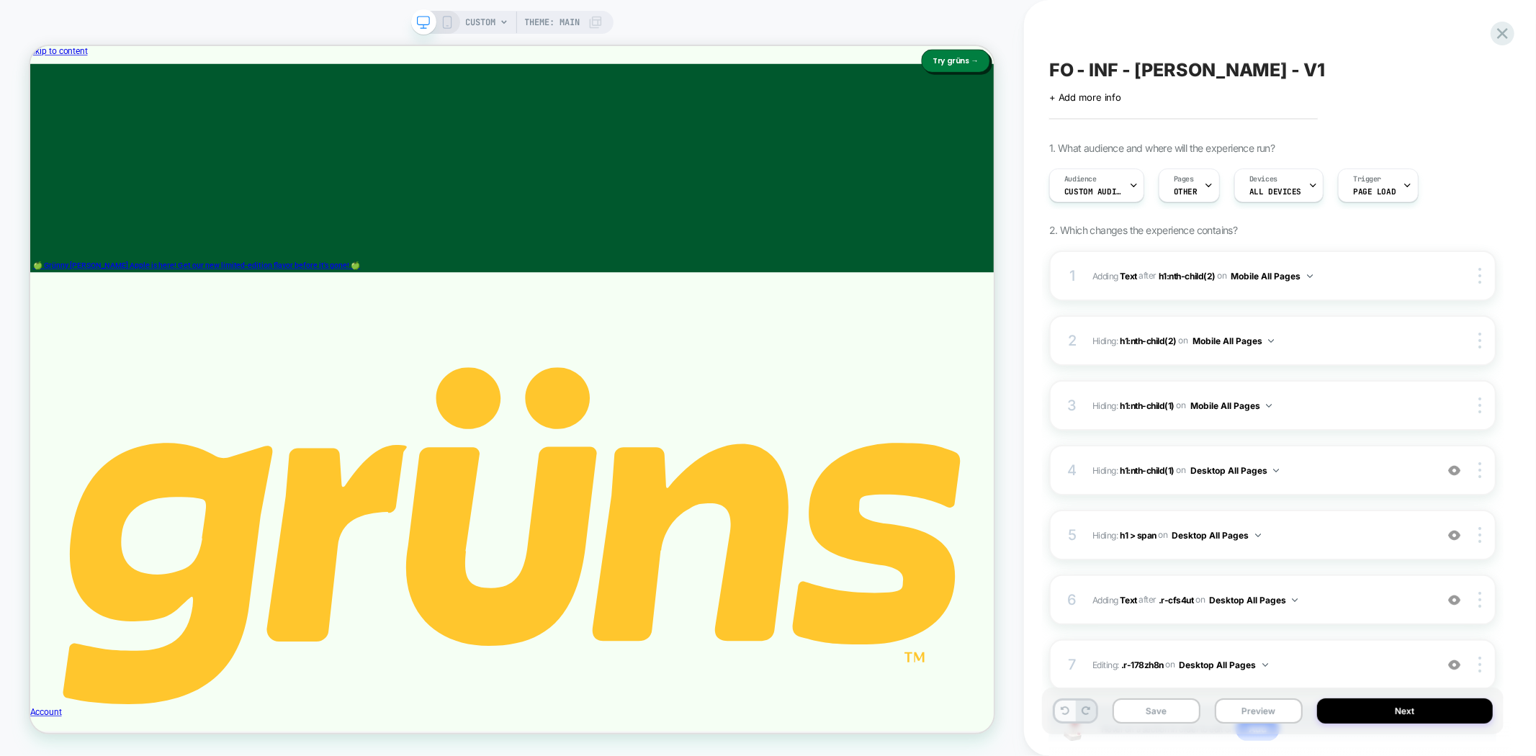
click at [1071, 708] on button at bounding box center [1065, 711] width 20 height 21
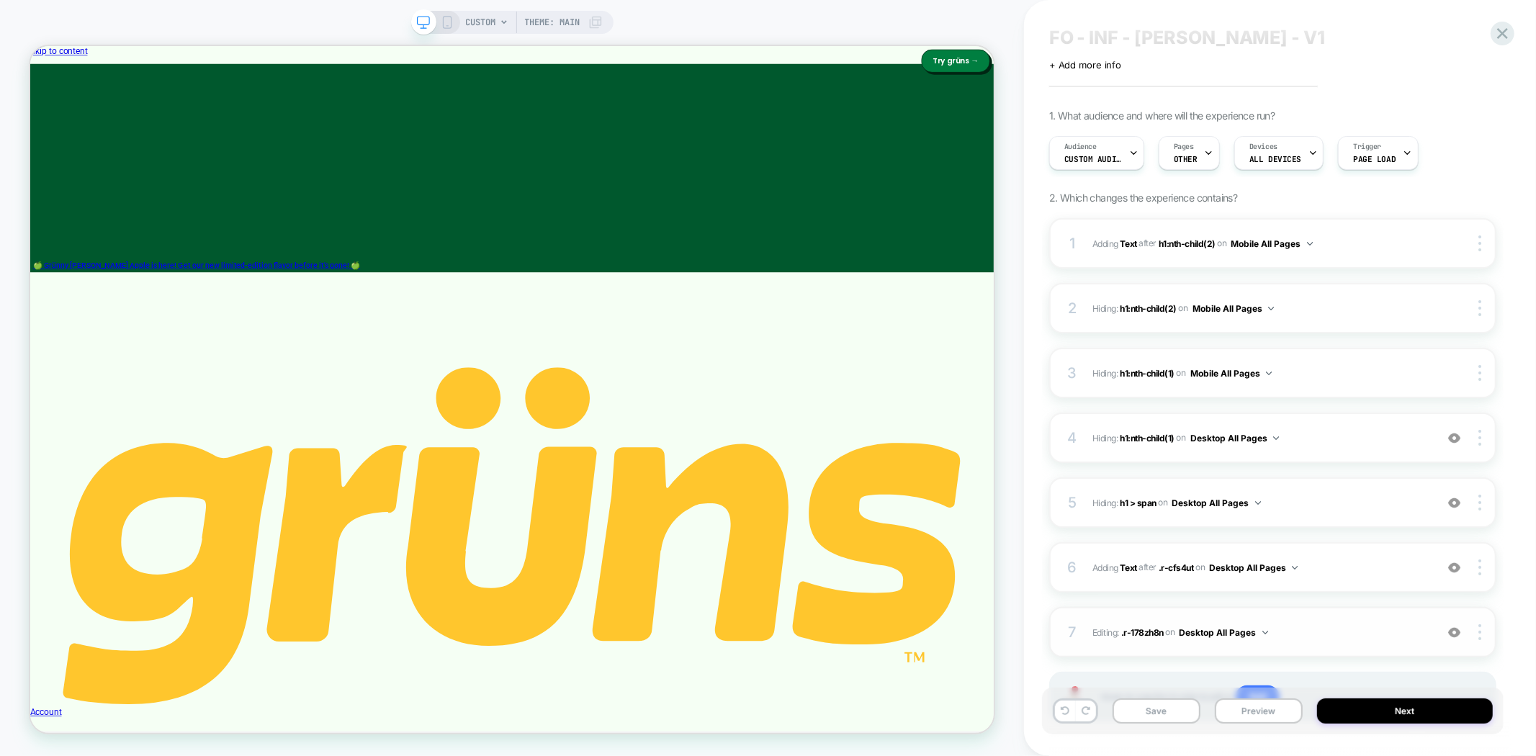
scroll to position [105, 0]
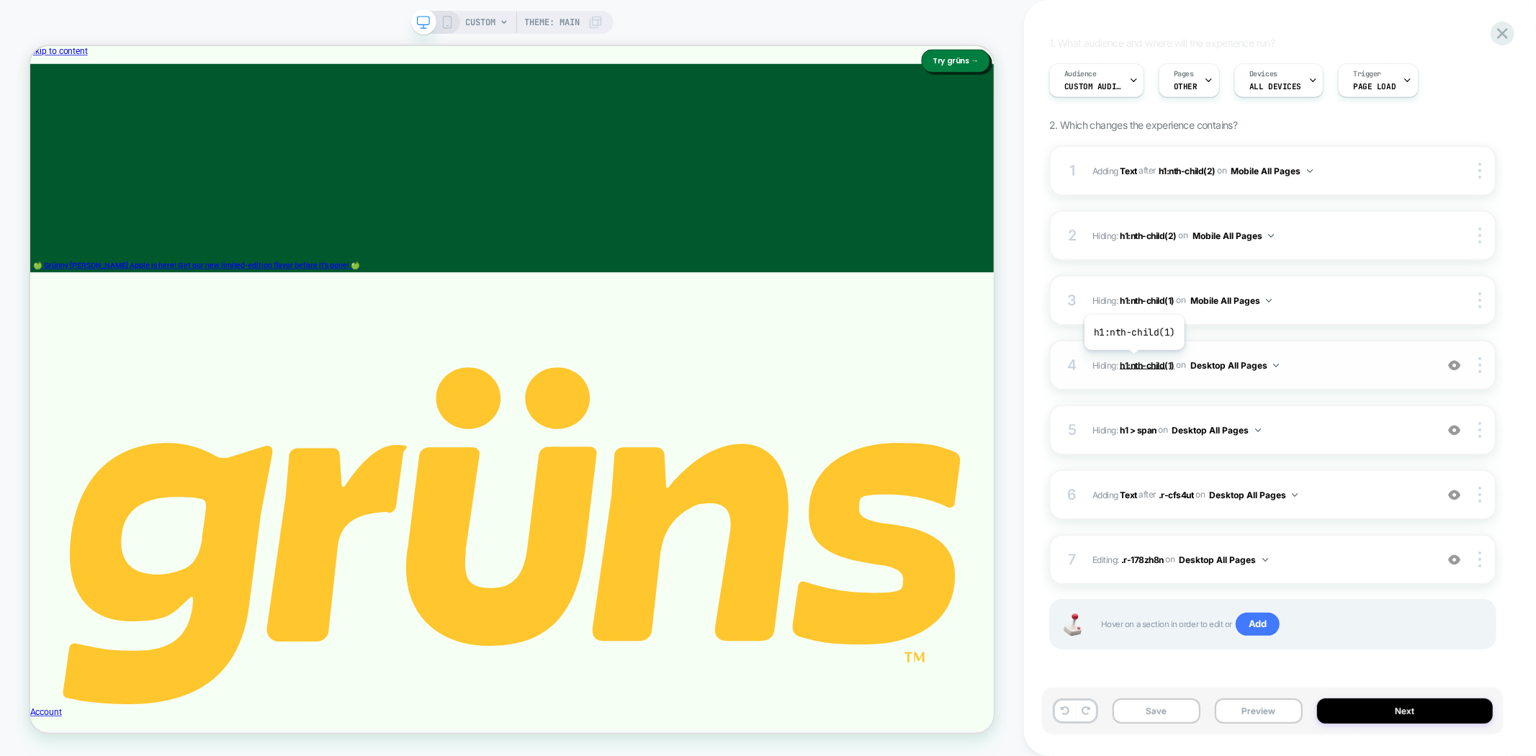
click at [1134, 361] on span "h1:nth-child(1)" at bounding box center [1147, 364] width 55 height 11
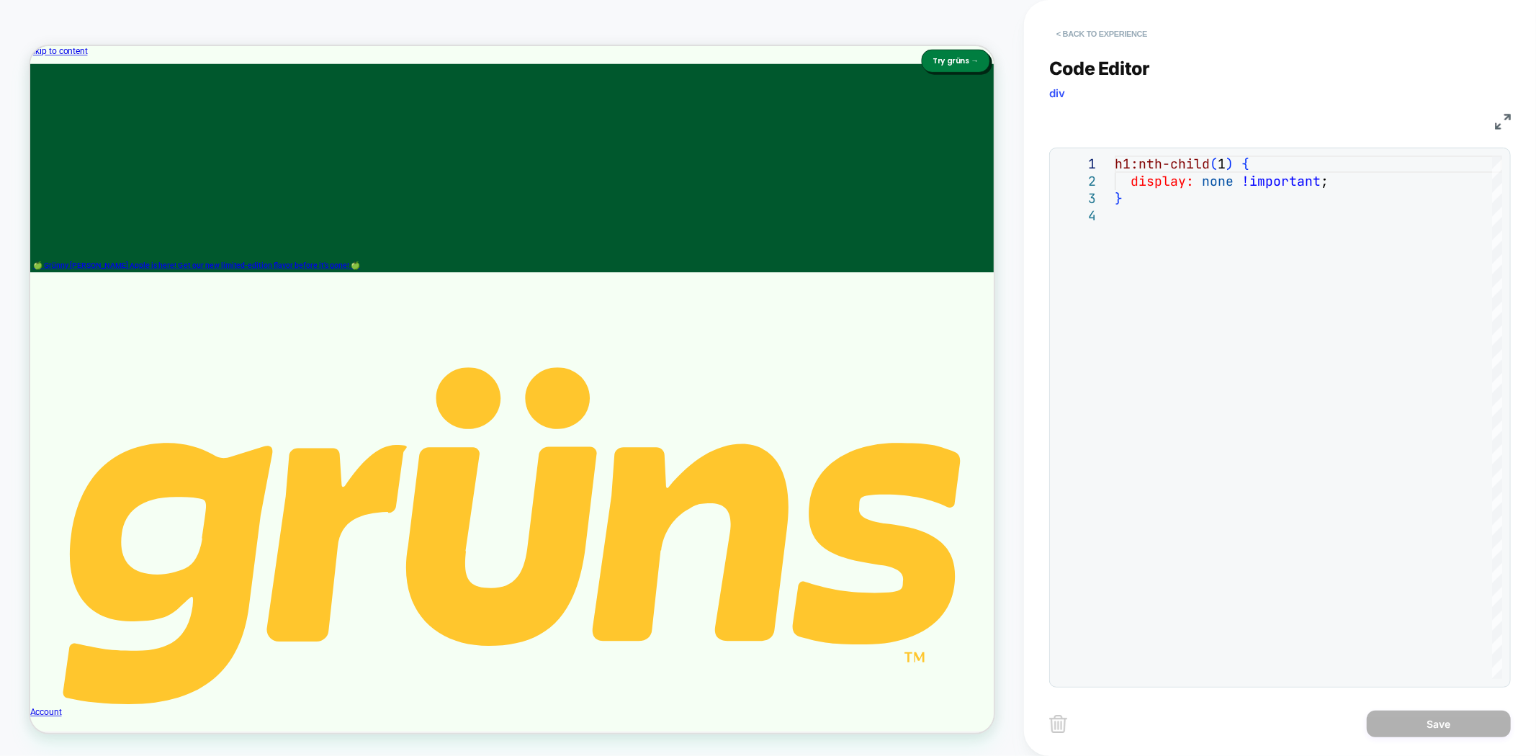
click at [1090, 35] on button "< Back to experience" at bounding box center [1101, 33] width 105 height 23
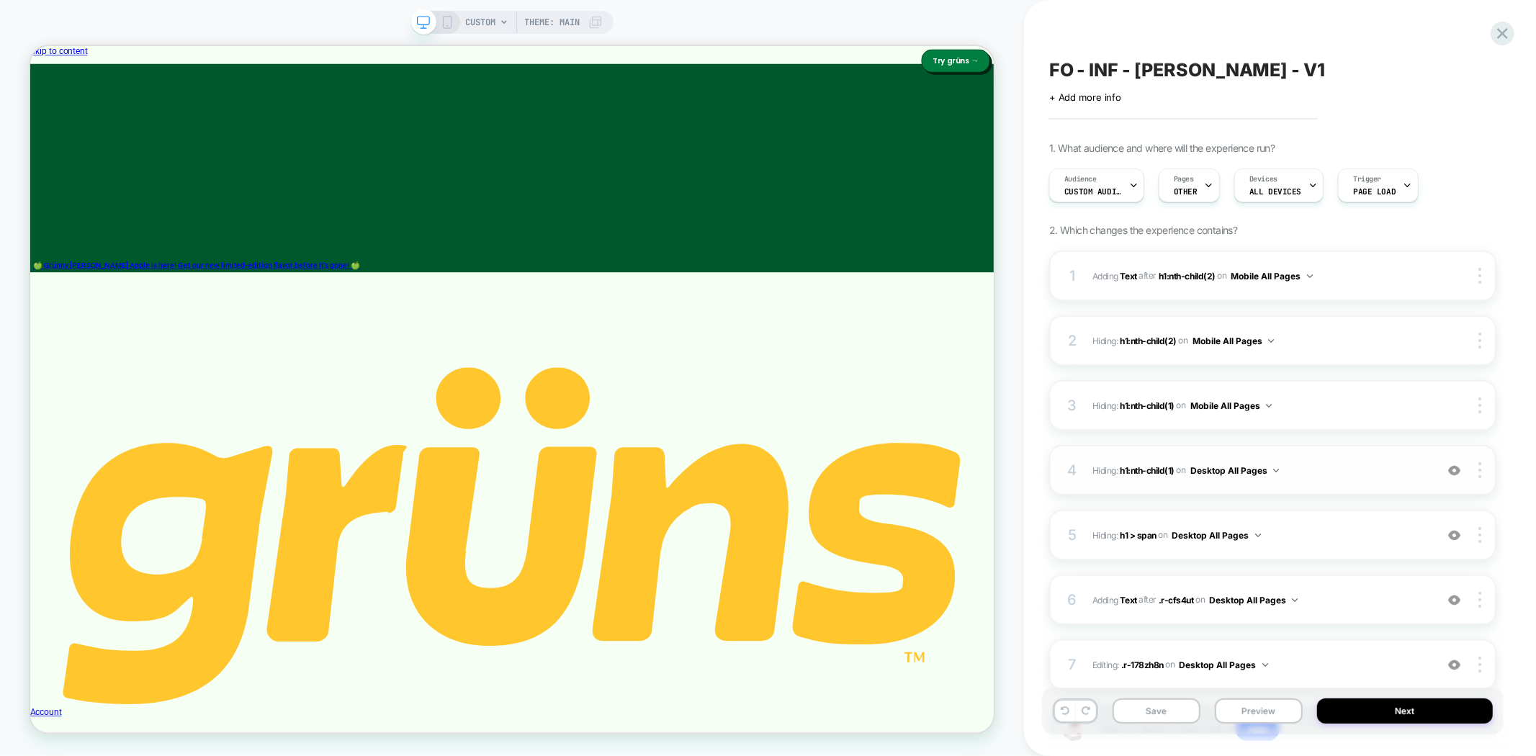
click at [1261, 469] on button "Desktop All Pages" at bounding box center [1235, 471] width 89 height 18
click at [1244, 718] on div "Desktop Custom Page" at bounding box center [1235, 717] width 181 height 31
click at [1237, 535] on button "Desktop All Pages" at bounding box center [1217, 536] width 89 height 18
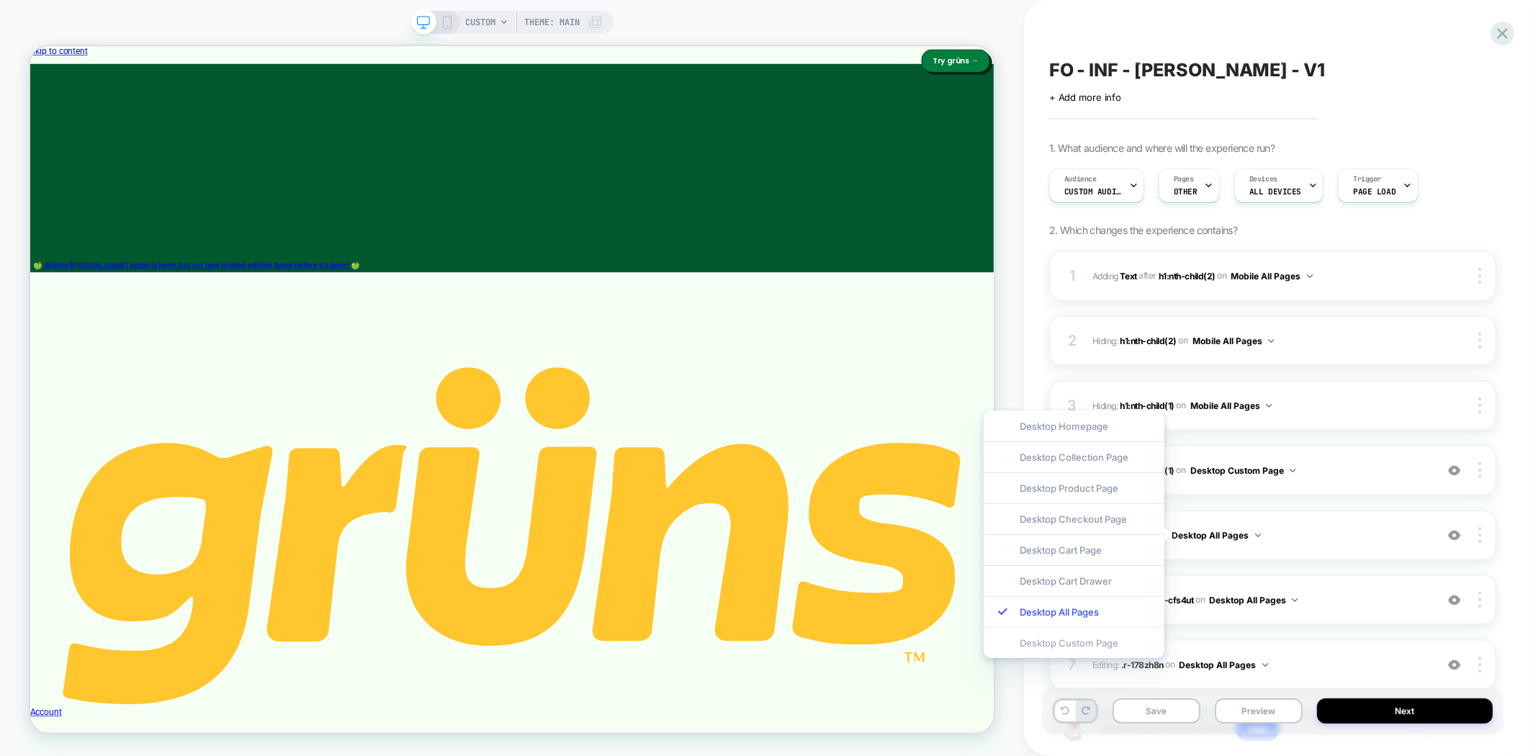
click at [1083, 637] on div "Desktop Custom Page" at bounding box center [1074, 642] width 181 height 31
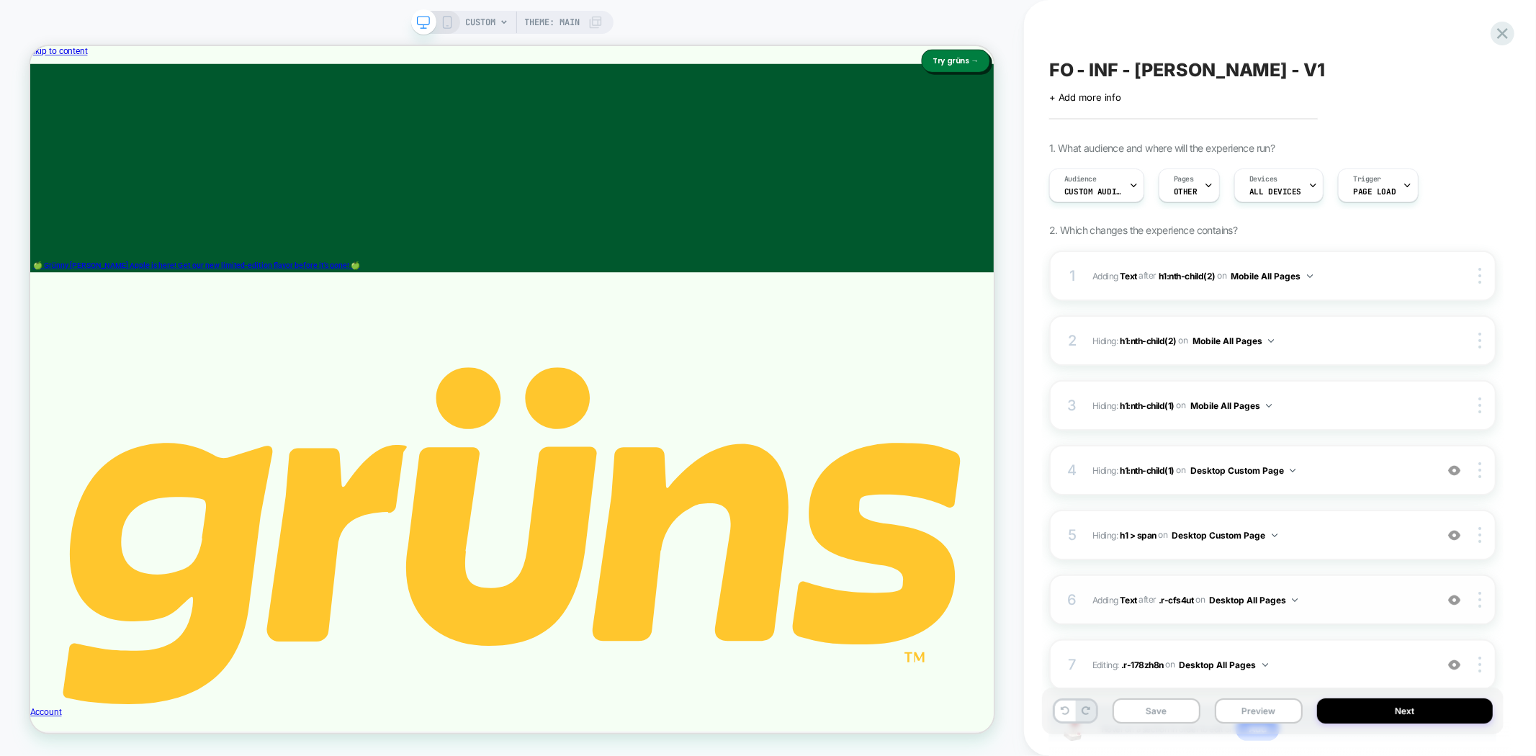
click at [1279, 599] on button "Desktop All Pages" at bounding box center [1253, 600] width 89 height 18
click at [1129, 707] on div "Desktop Custom Page" at bounding box center [1111, 707] width 181 height 31
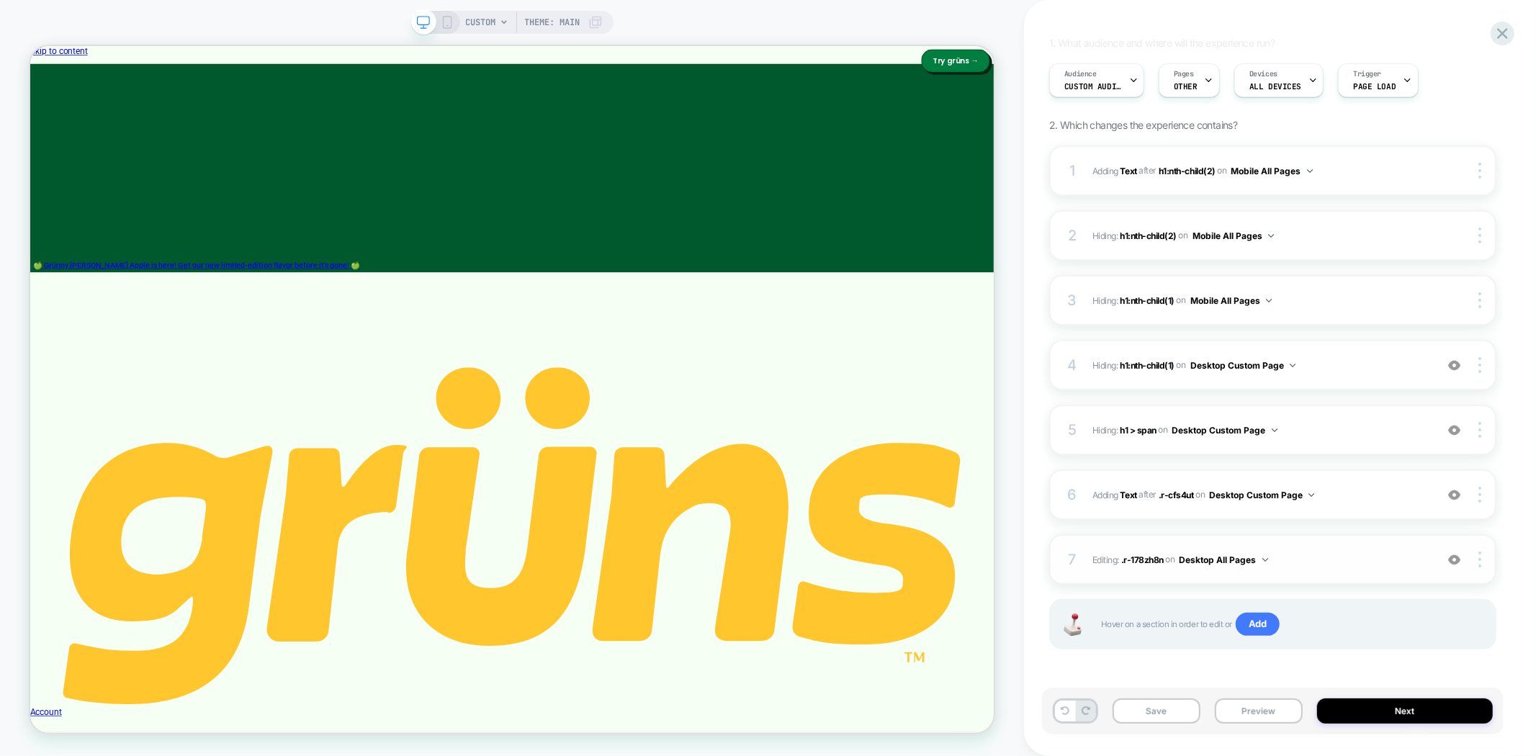
click at [1235, 552] on button "Desktop All Pages" at bounding box center [1224, 560] width 89 height 18
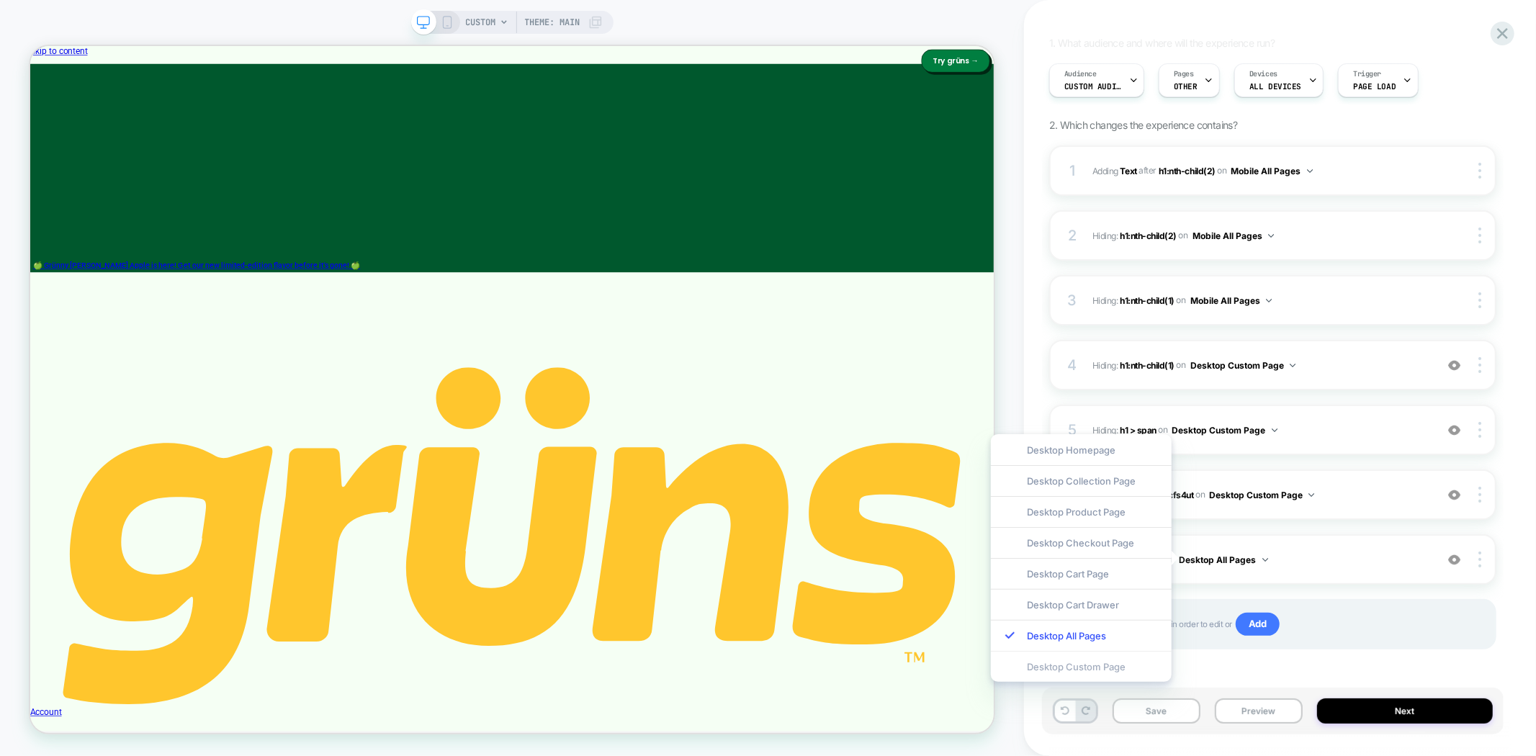
click at [1122, 668] on div "Desktop Custom Page" at bounding box center [1081, 666] width 181 height 31
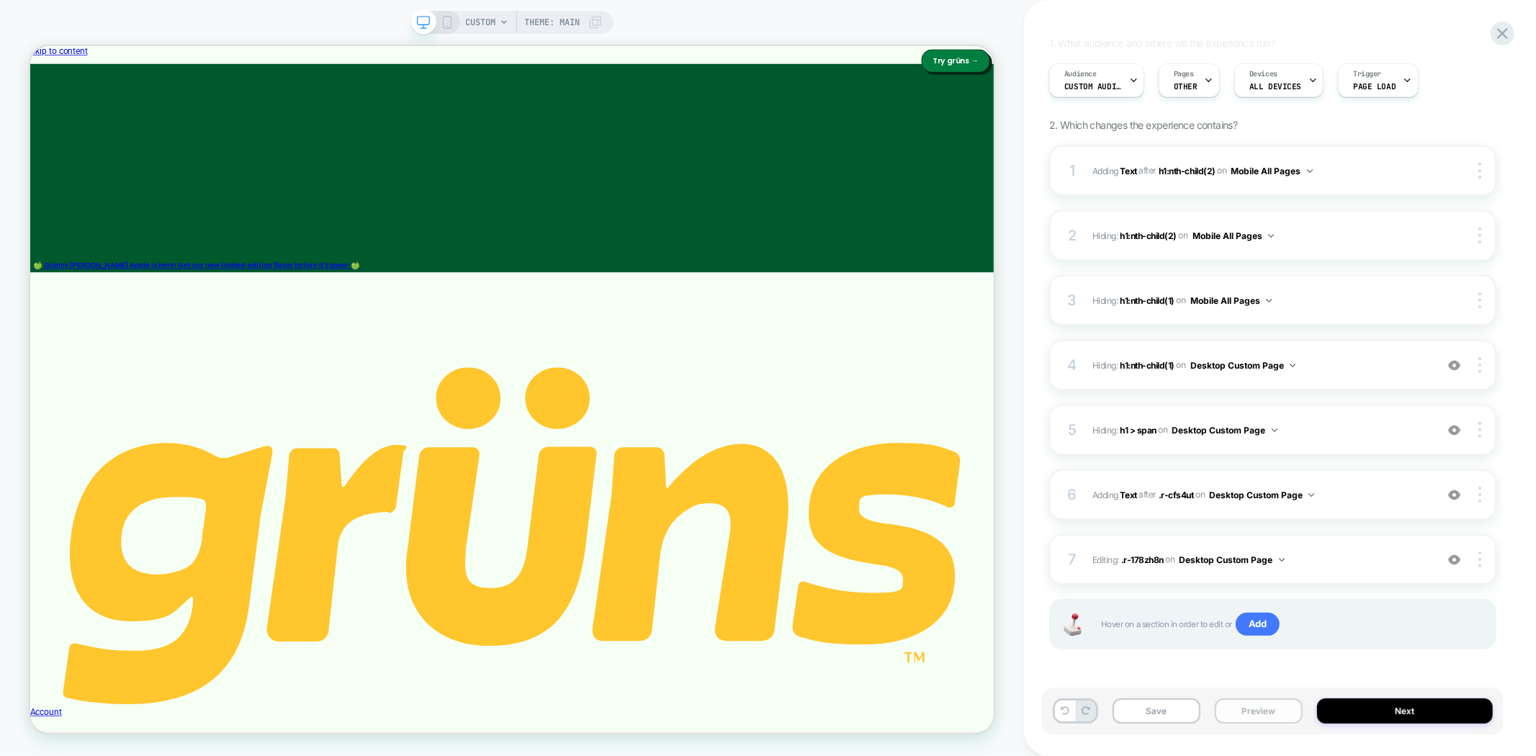
click at [1222, 710] on button "Preview" at bounding box center [1259, 711] width 88 height 25
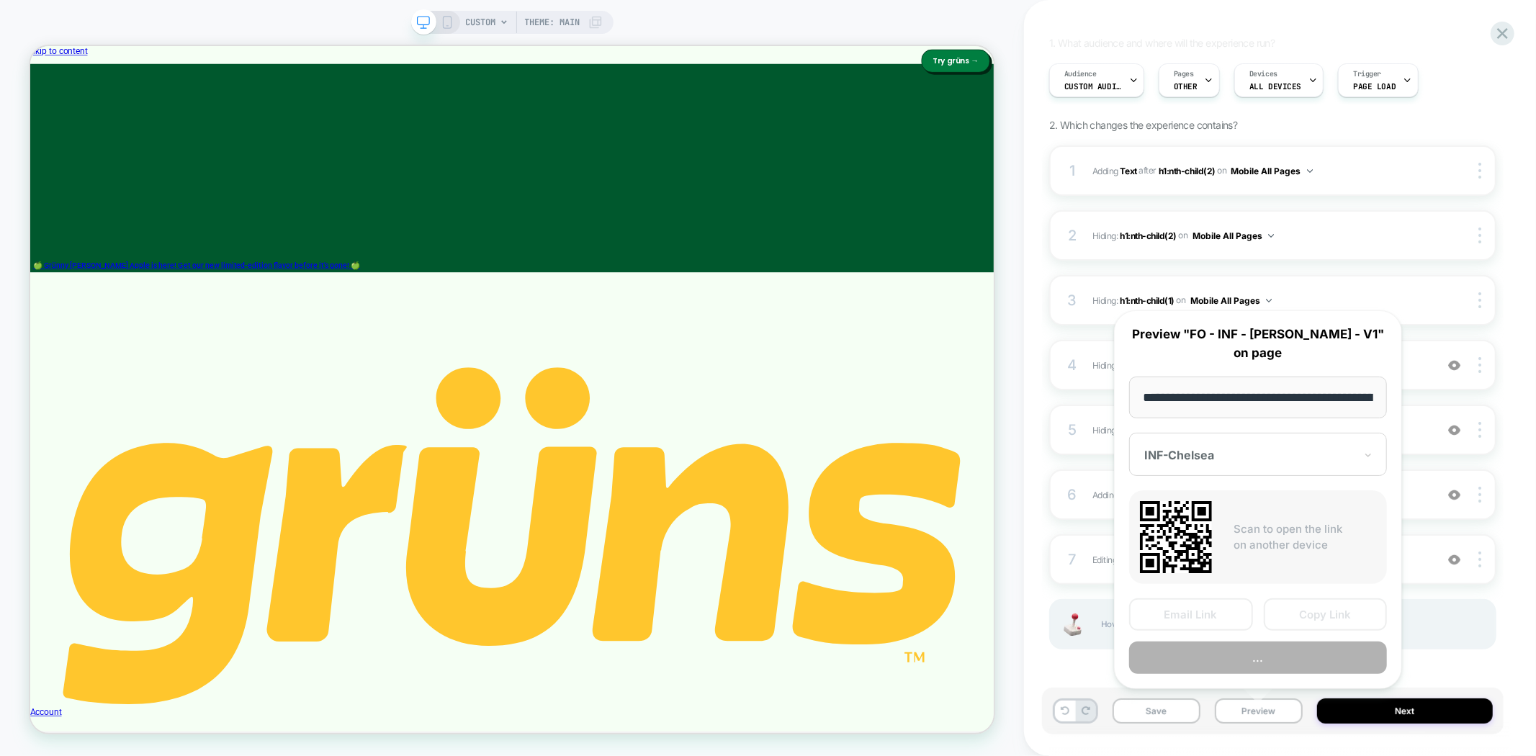
scroll to position [0, 76]
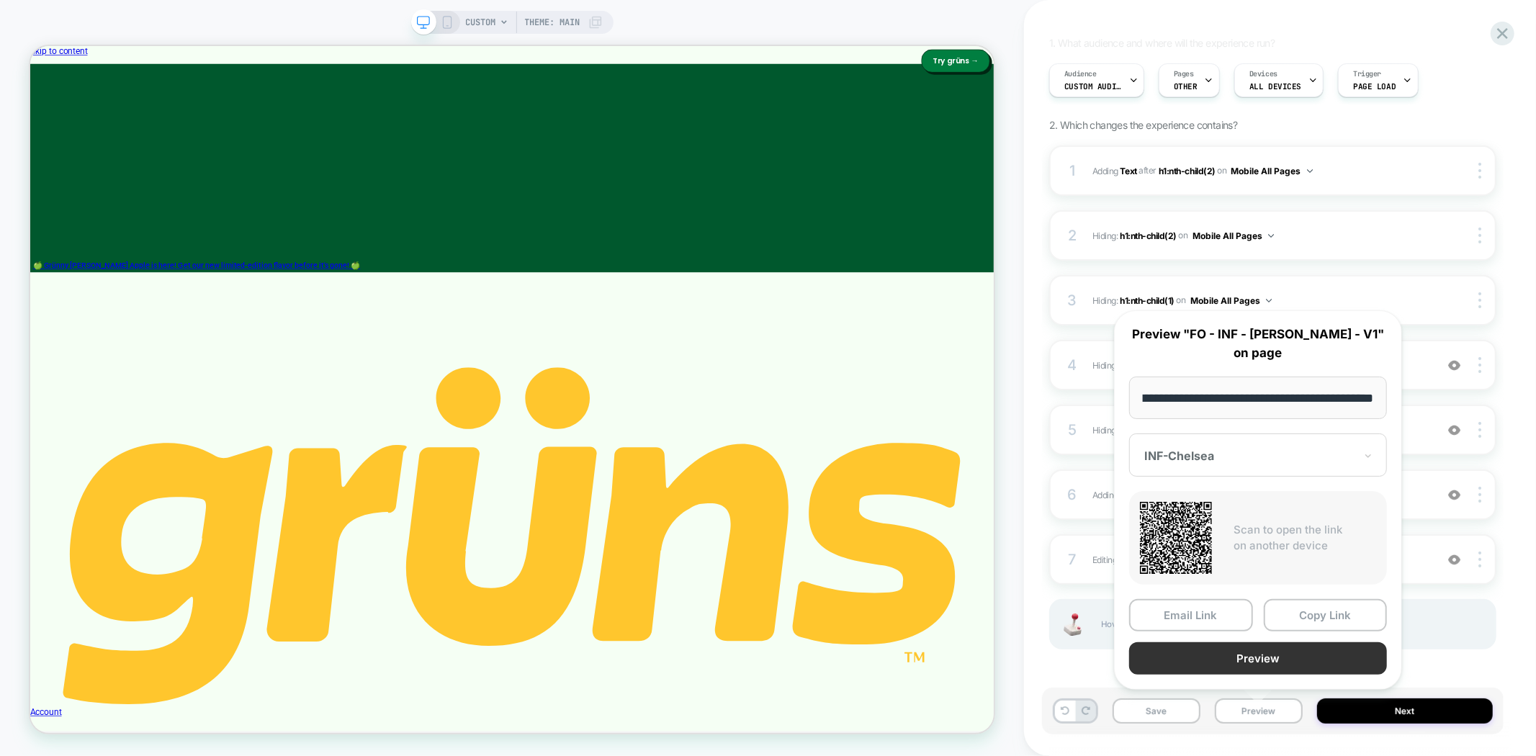
click at [1232, 658] on button "Preview" at bounding box center [1258, 659] width 258 height 32
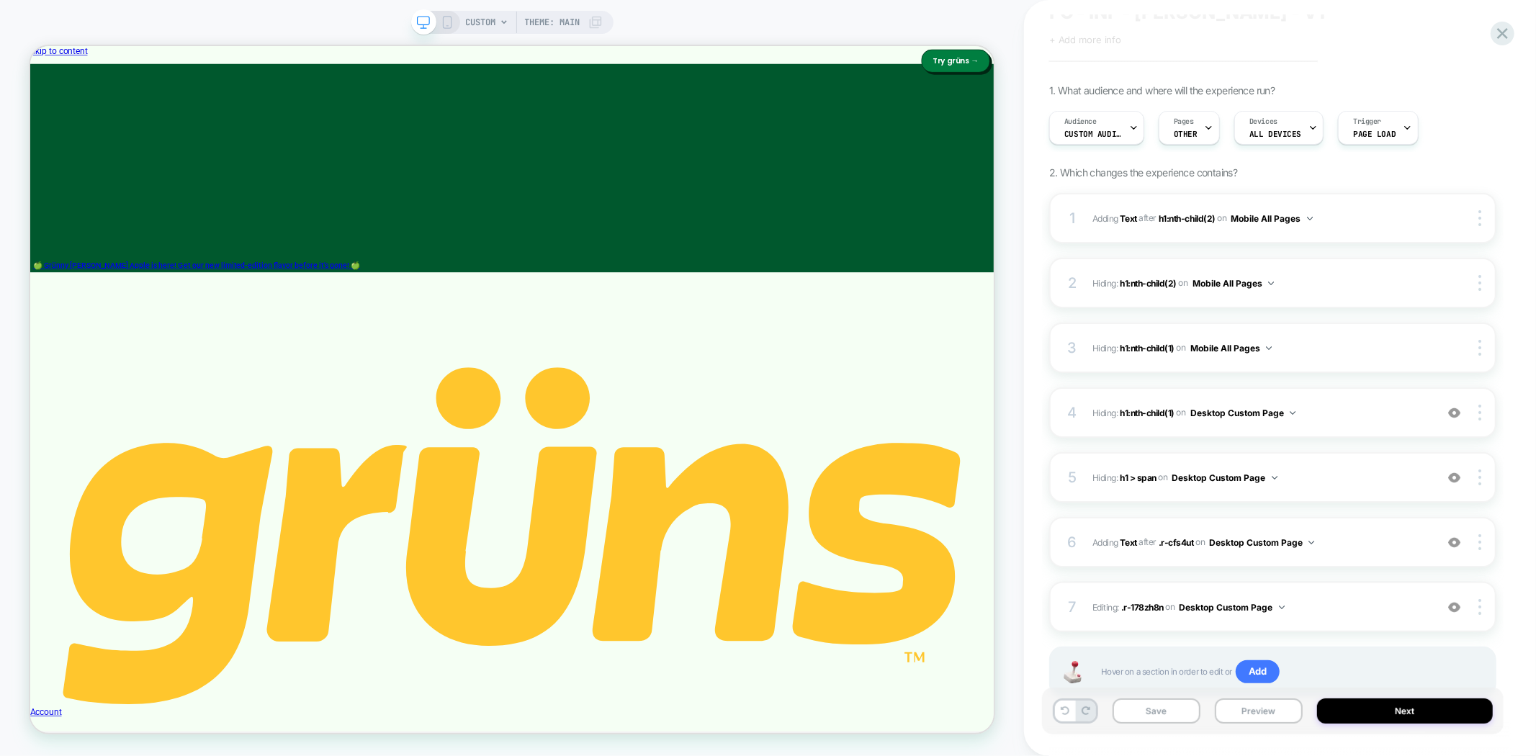
scroll to position [25, 0]
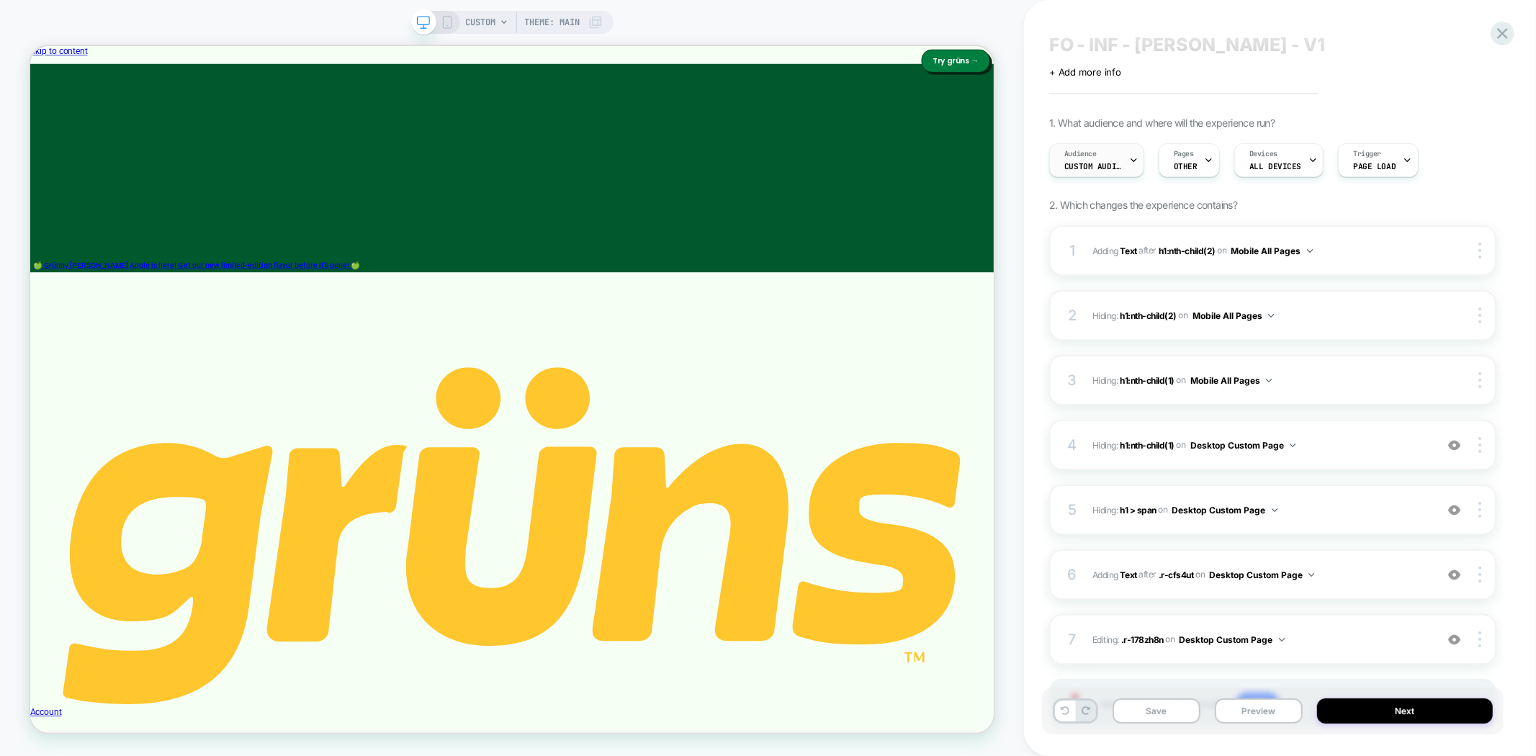
click at [1096, 161] on span "Custom Audience" at bounding box center [1094, 166] width 58 height 10
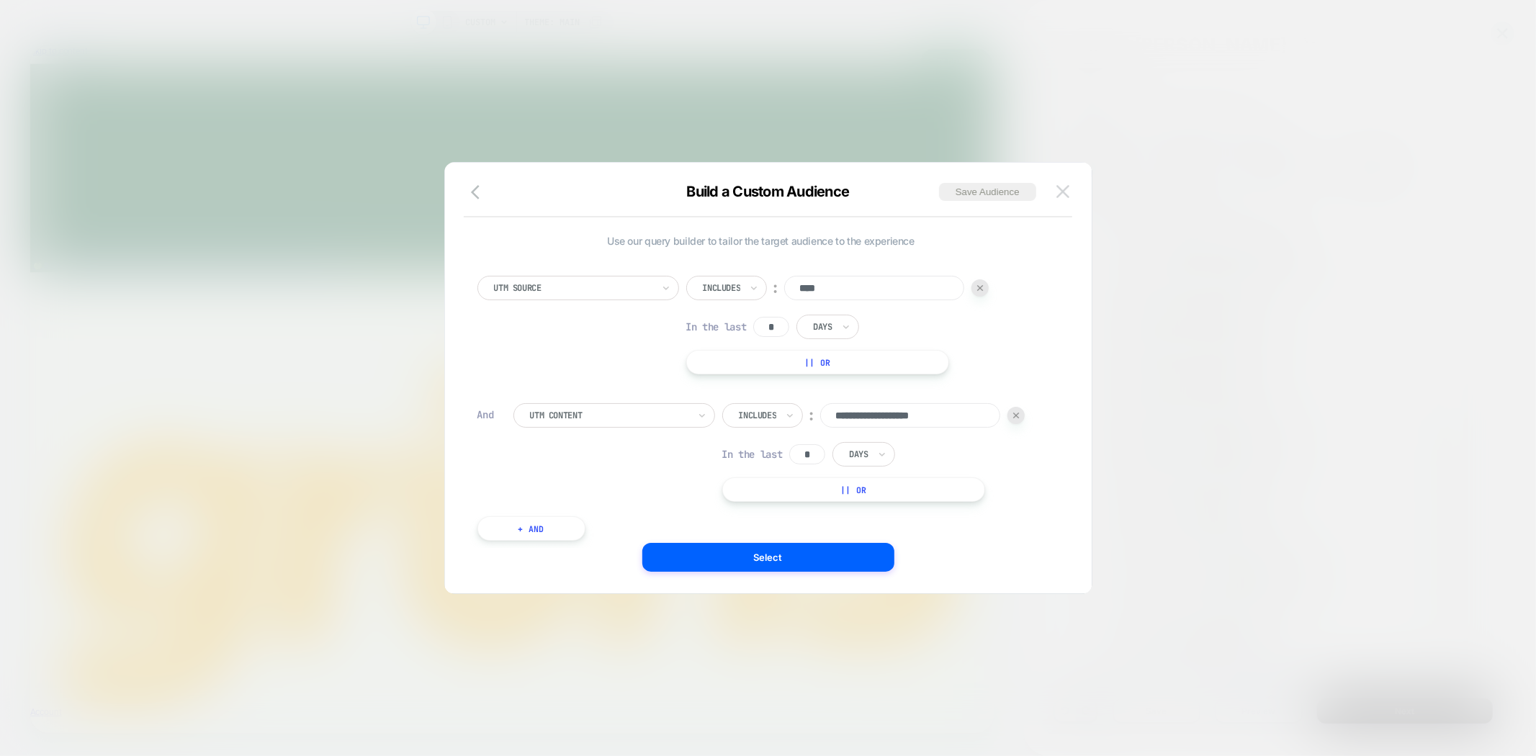
click at [1057, 197] on img at bounding box center [1063, 191] width 13 height 12
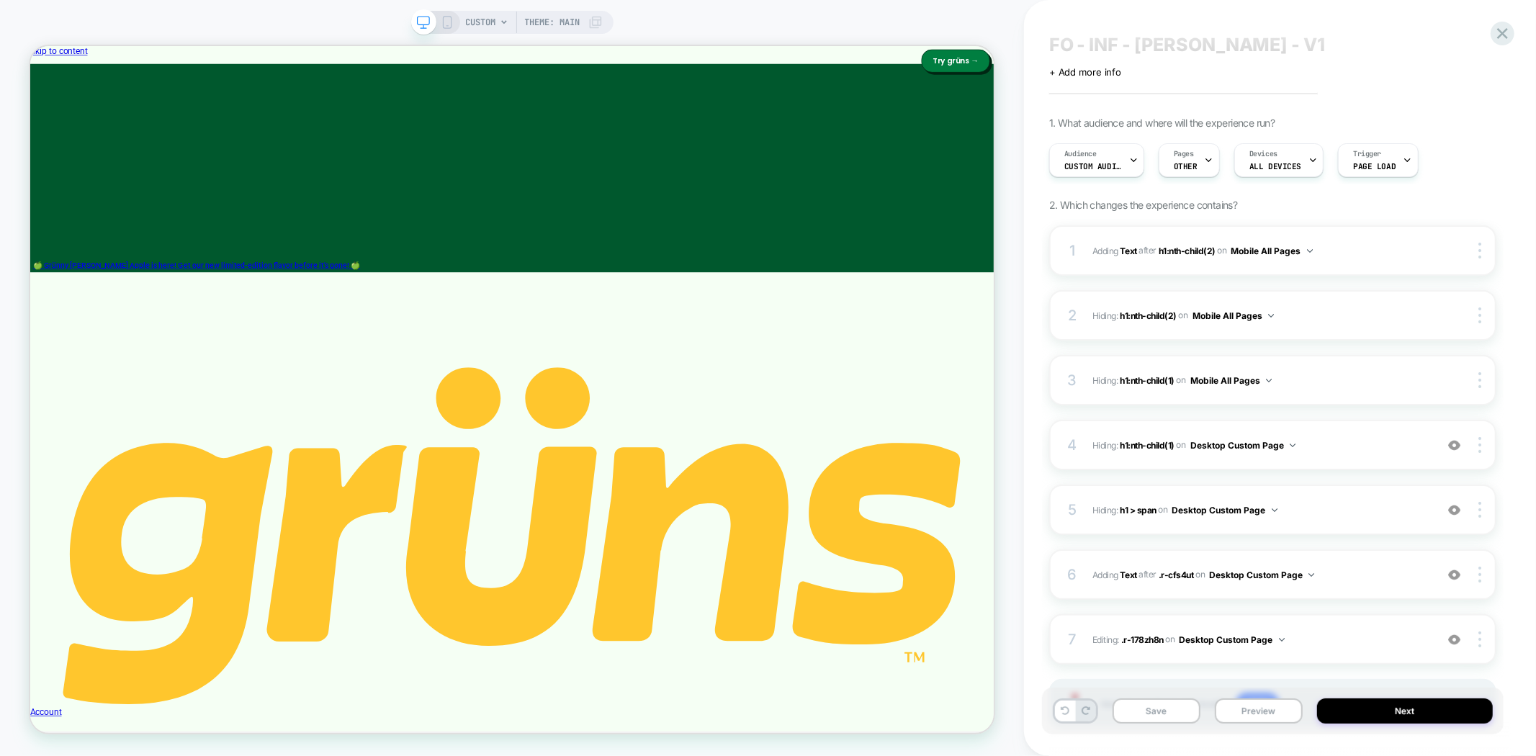
click at [1210, 47] on span "FO - INF - [PERSON_NAME] - V1" at bounding box center [1187, 45] width 276 height 22
click at [1184, 41] on textarea "**********" at bounding box center [1248, 45] width 399 height 22
click at [1505, 35] on icon at bounding box center [1503, 33] width 11 height 11
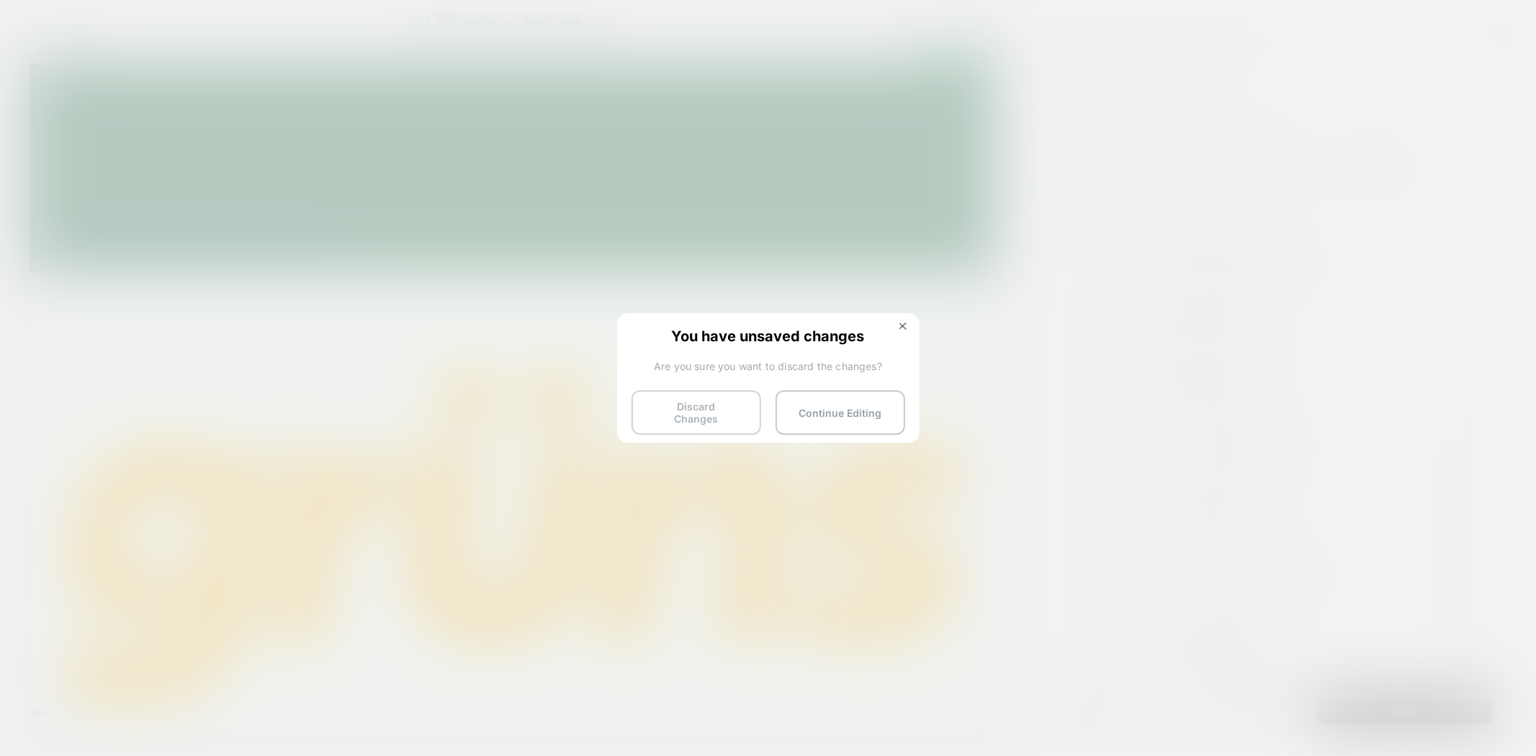
click at [724, 405] on button "Discard Changes" at bounding box center [697, 412] width 130 height 45
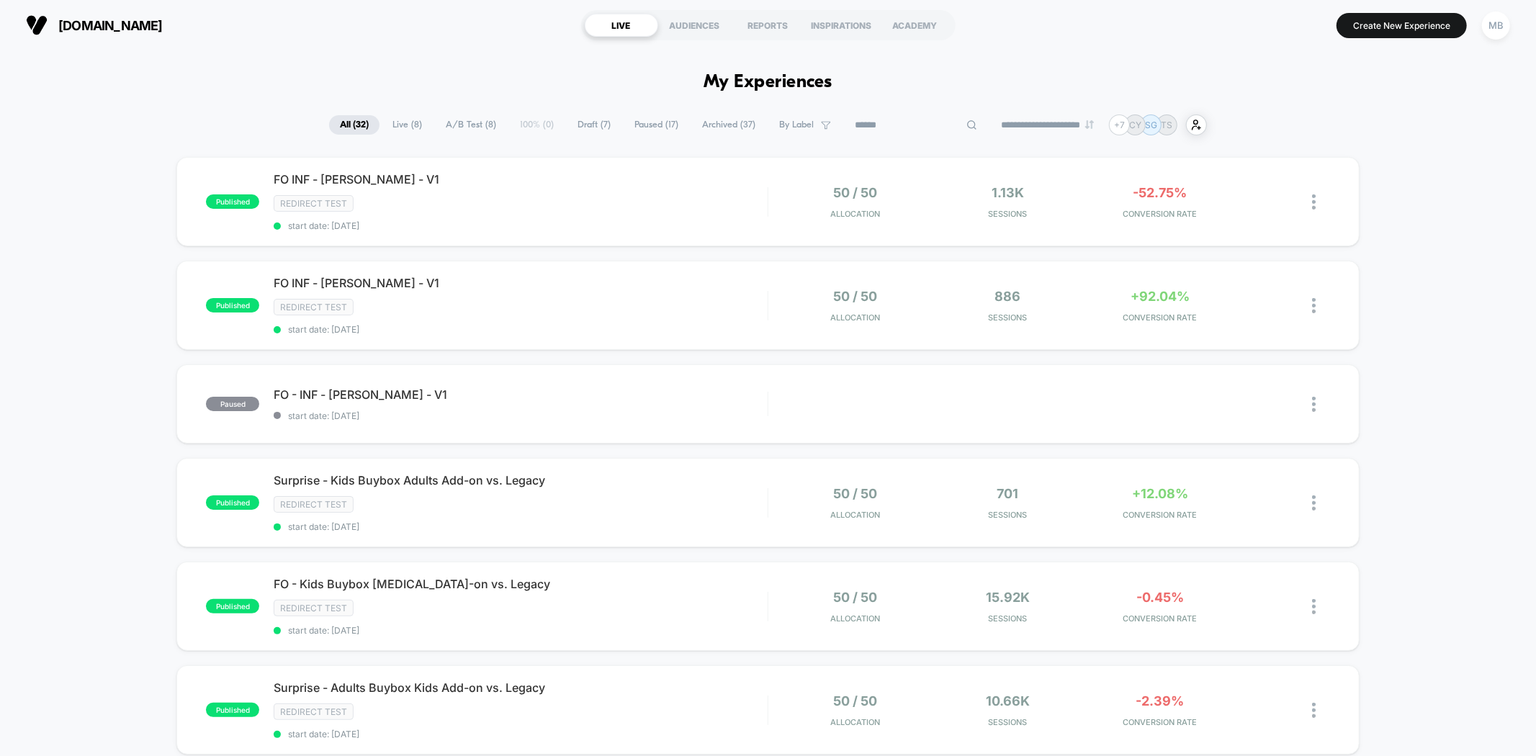
click at [897, 126] on input at bounding box center [916, 125] width 144 height 17
paste input "**********"
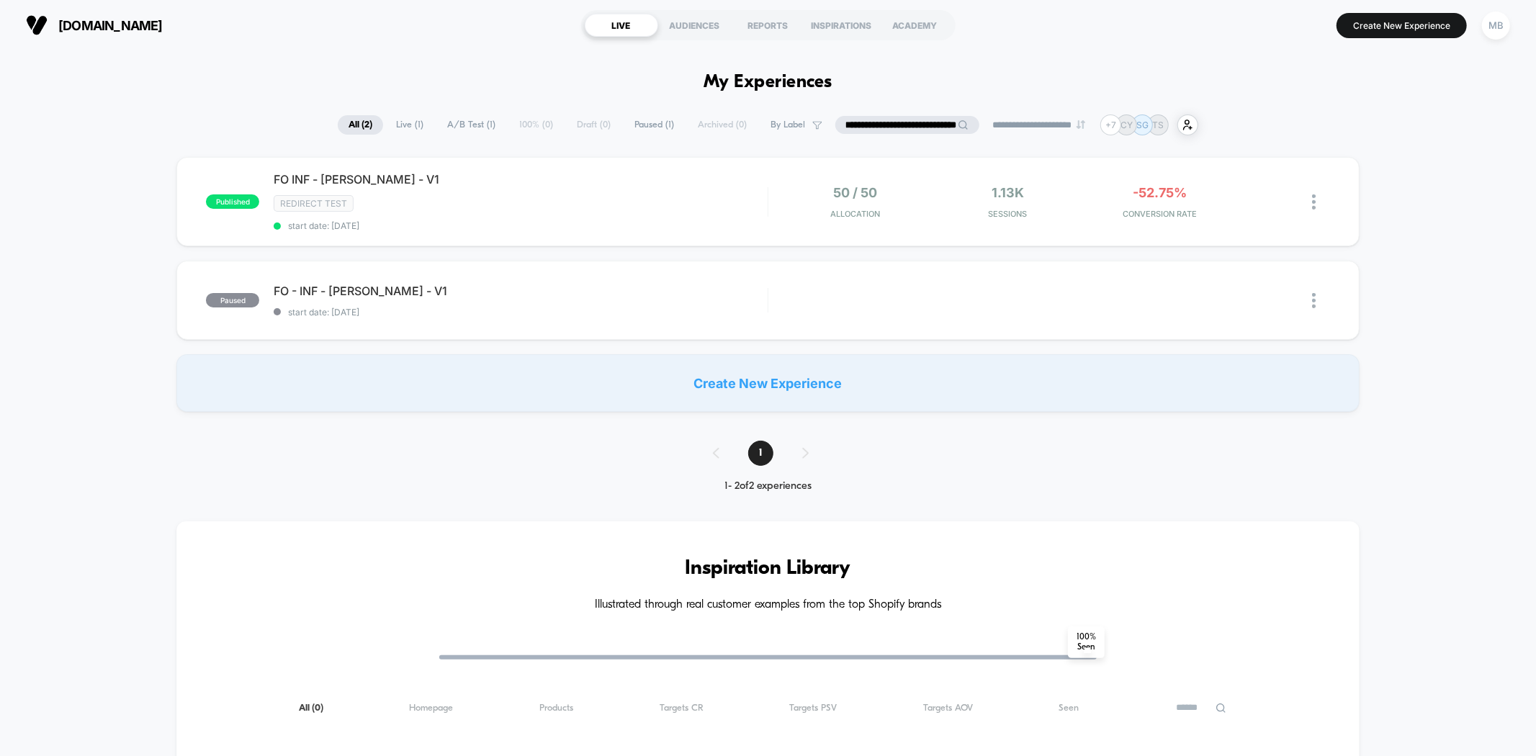
type input "**********"
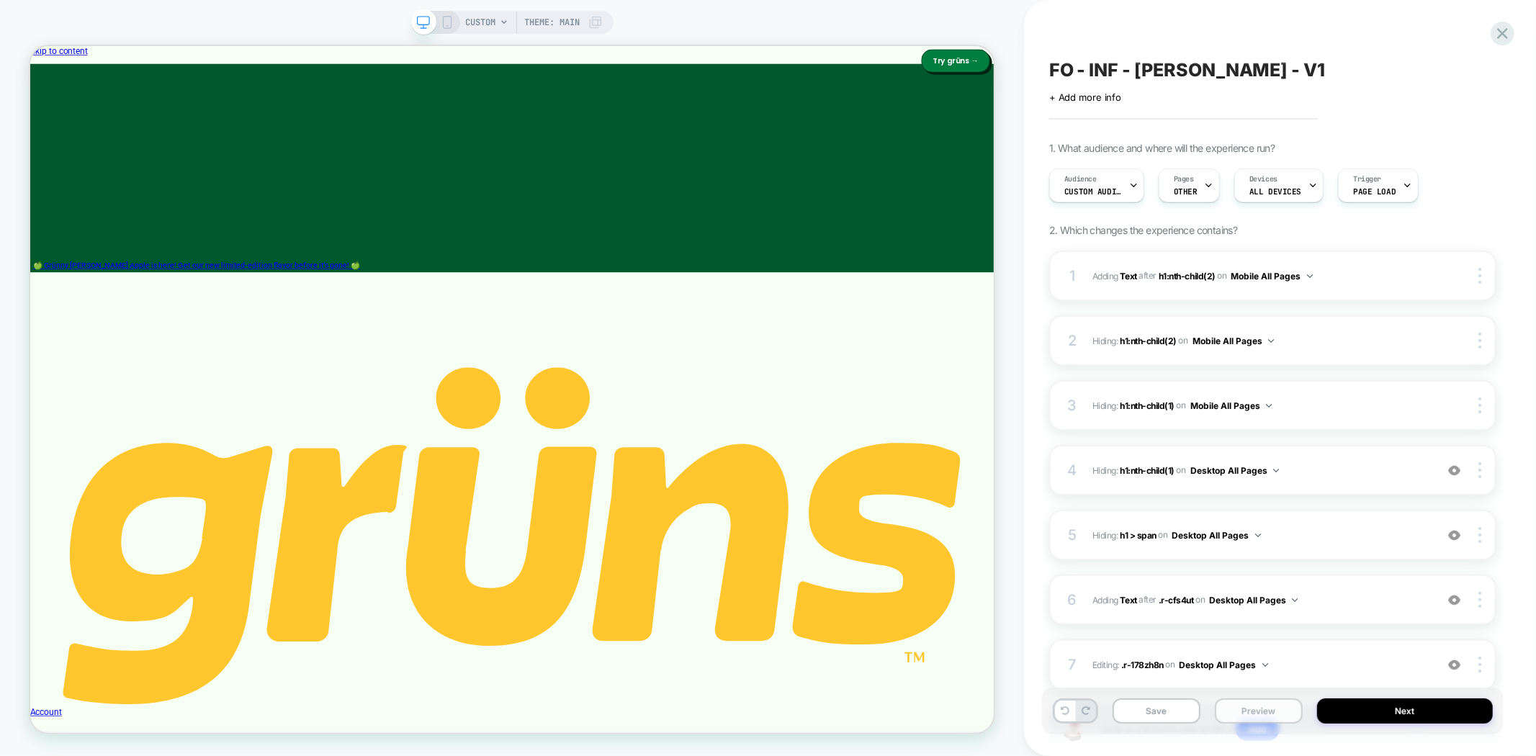
click at [1272, 708] on button "Preview" at bounding box center [1259, 711] width 88 height 25
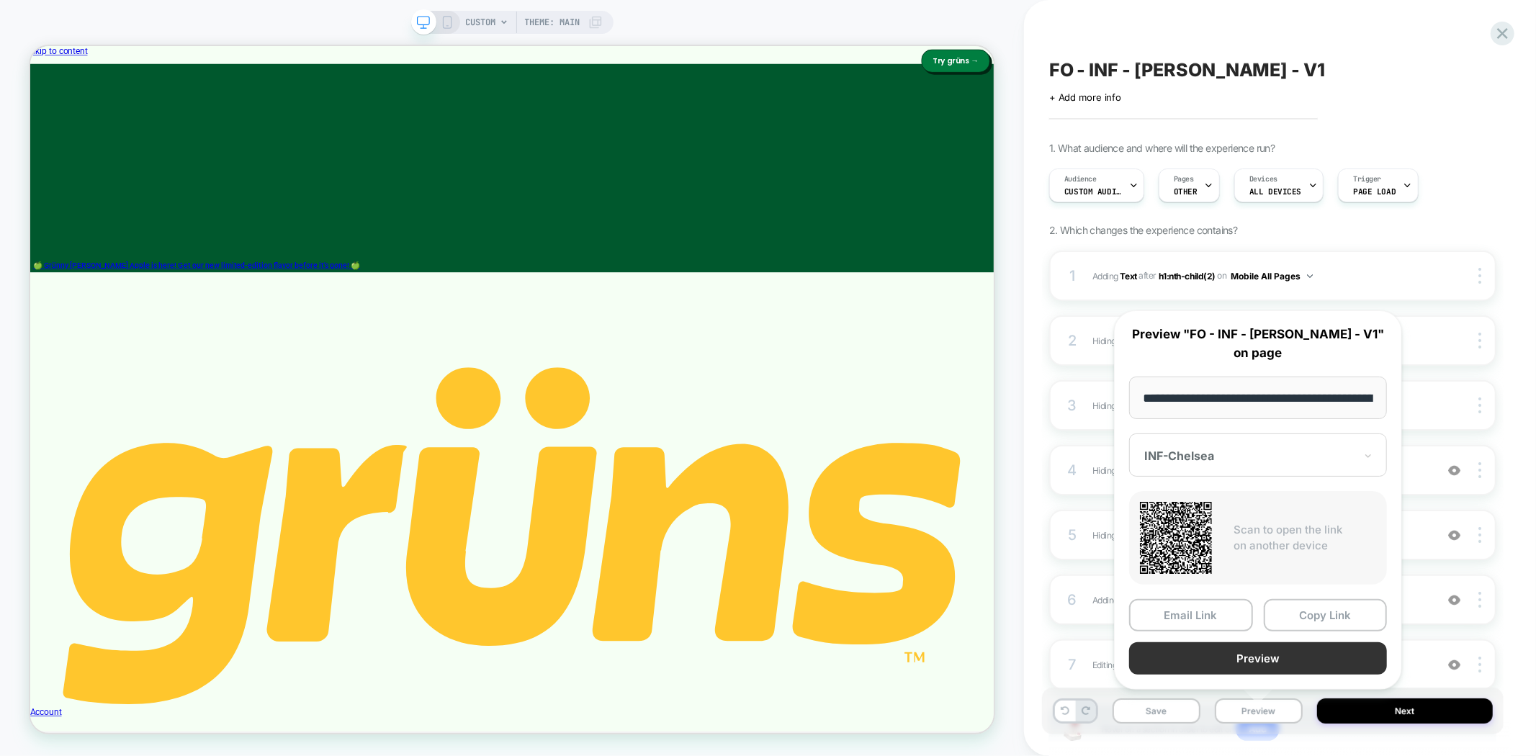
click at [1312, 659] on button "Preview" at bounding box center [1258, 659] width 258 height 32
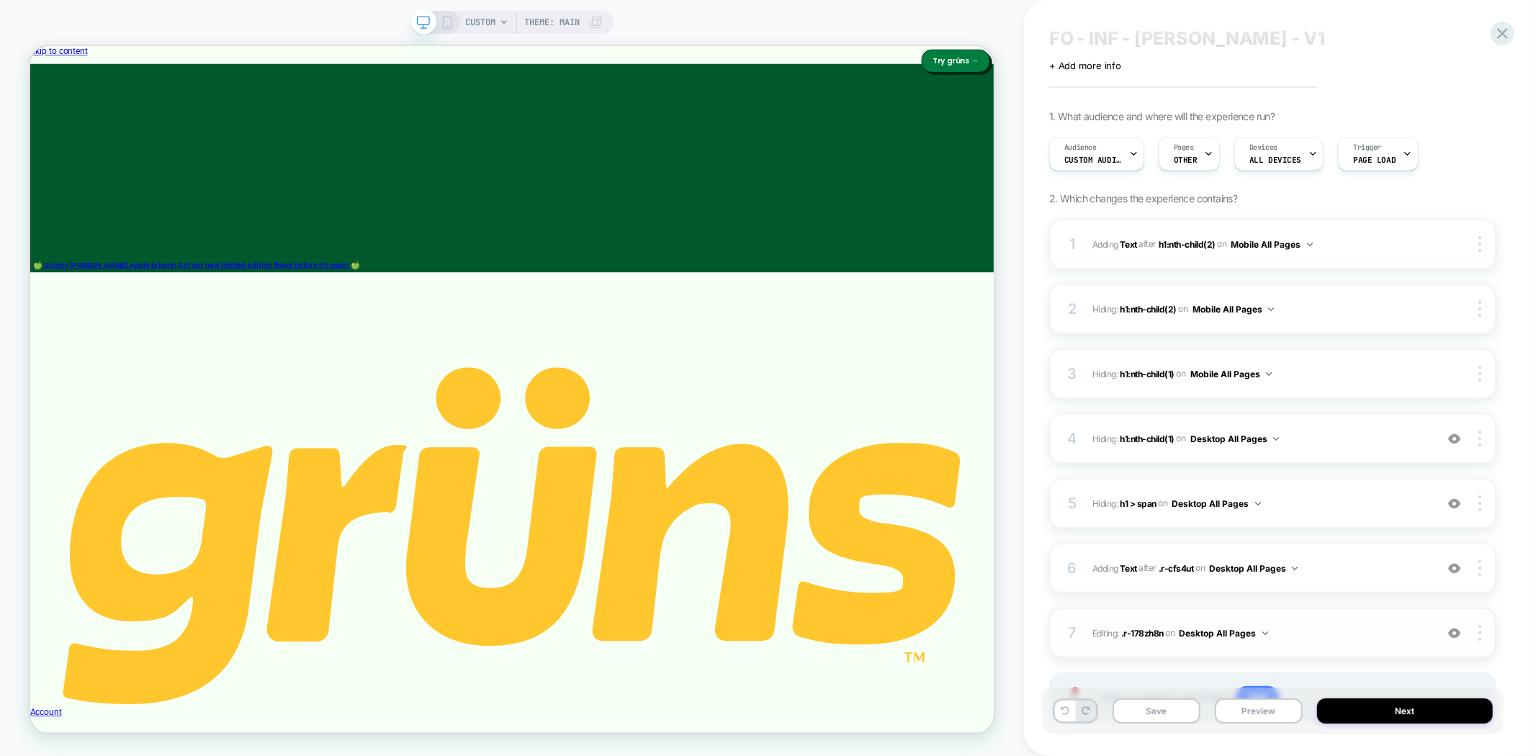
scroll to position [105, 0]
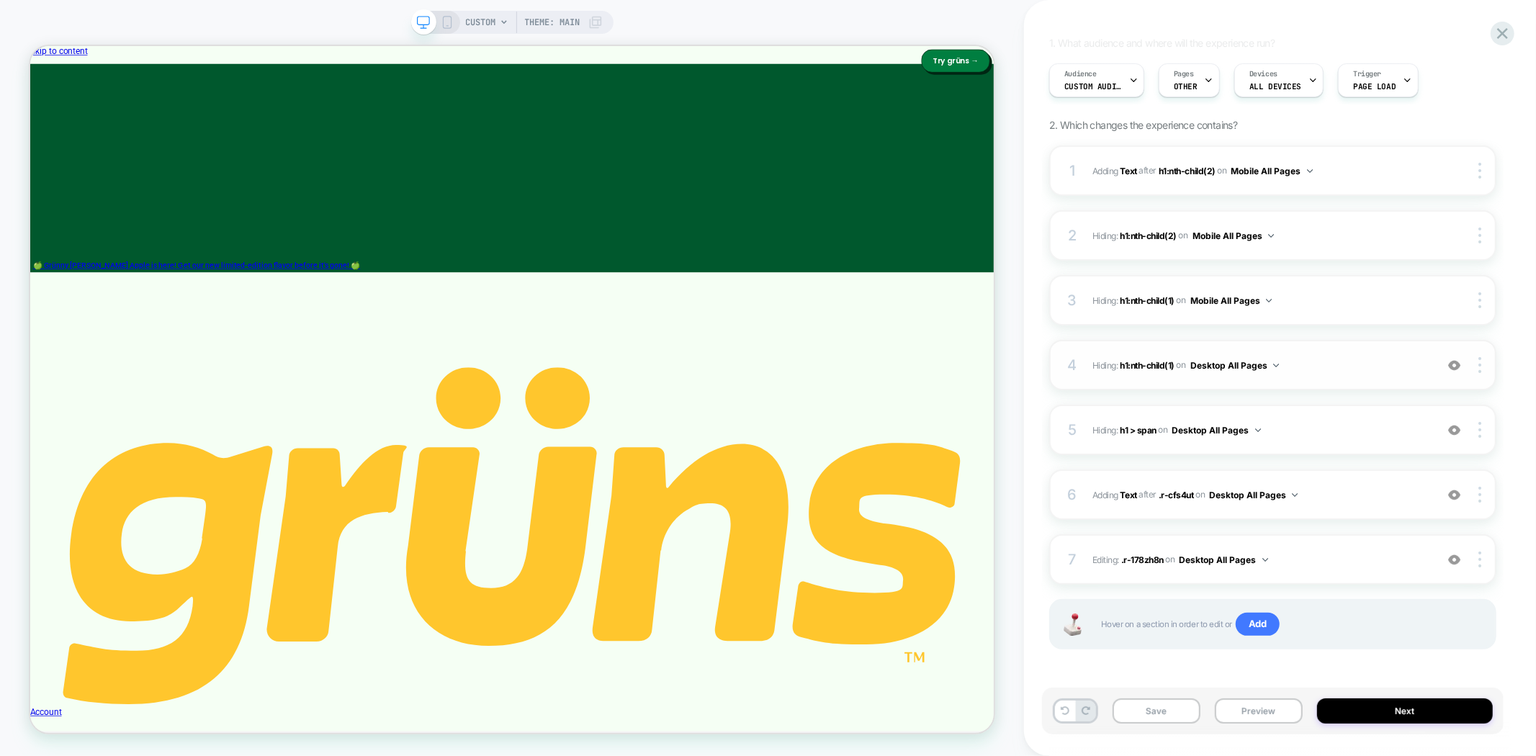
click at [1456, 366] on img at bounding box center [1455, 365] width 12 height 12
click at [1240, 715] on button "Preview" at bounding box center [1259, 711] width 88 height 25
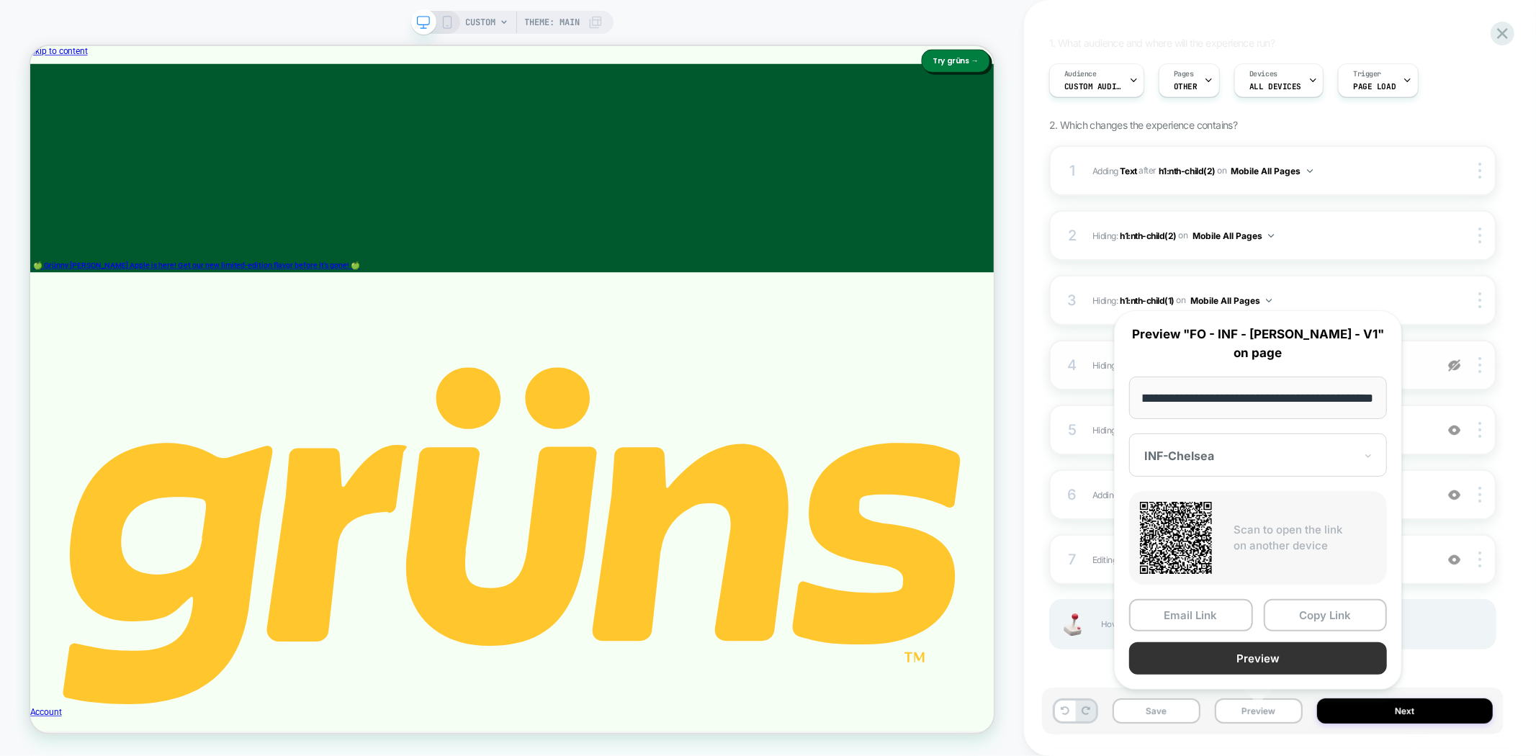
scroll to position [0, 0]
click at [1329, 657] on button "Preview" at bounding box center [1258, 659] width 258 height 32
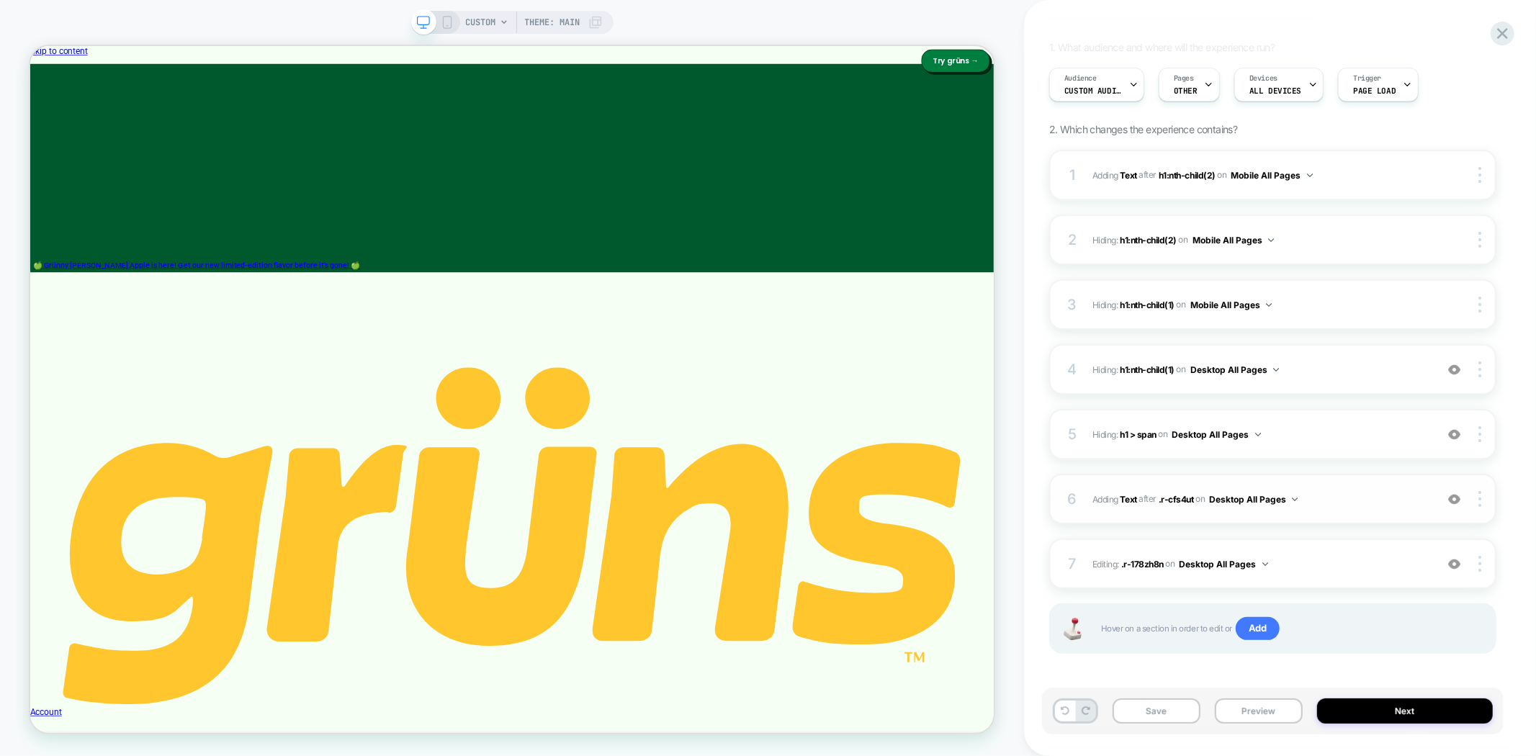
scroll to position [105, 0]
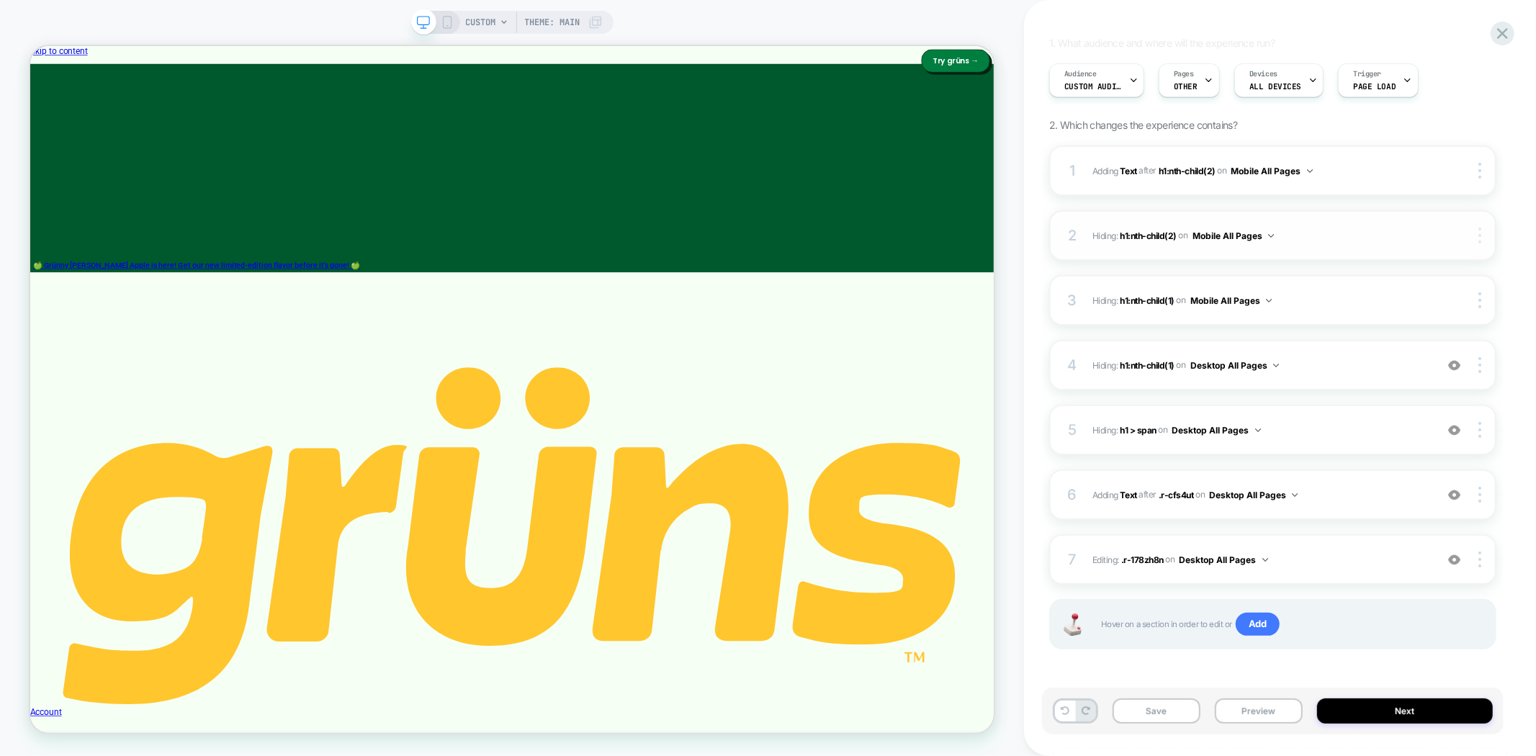
click at [1482, 238] on img at bounding box center [1480, 236] width 3 height 16
click at [1390, 152] on div "Copy CSS Selector" at bounding box center [1395, 154] width 128 height 40
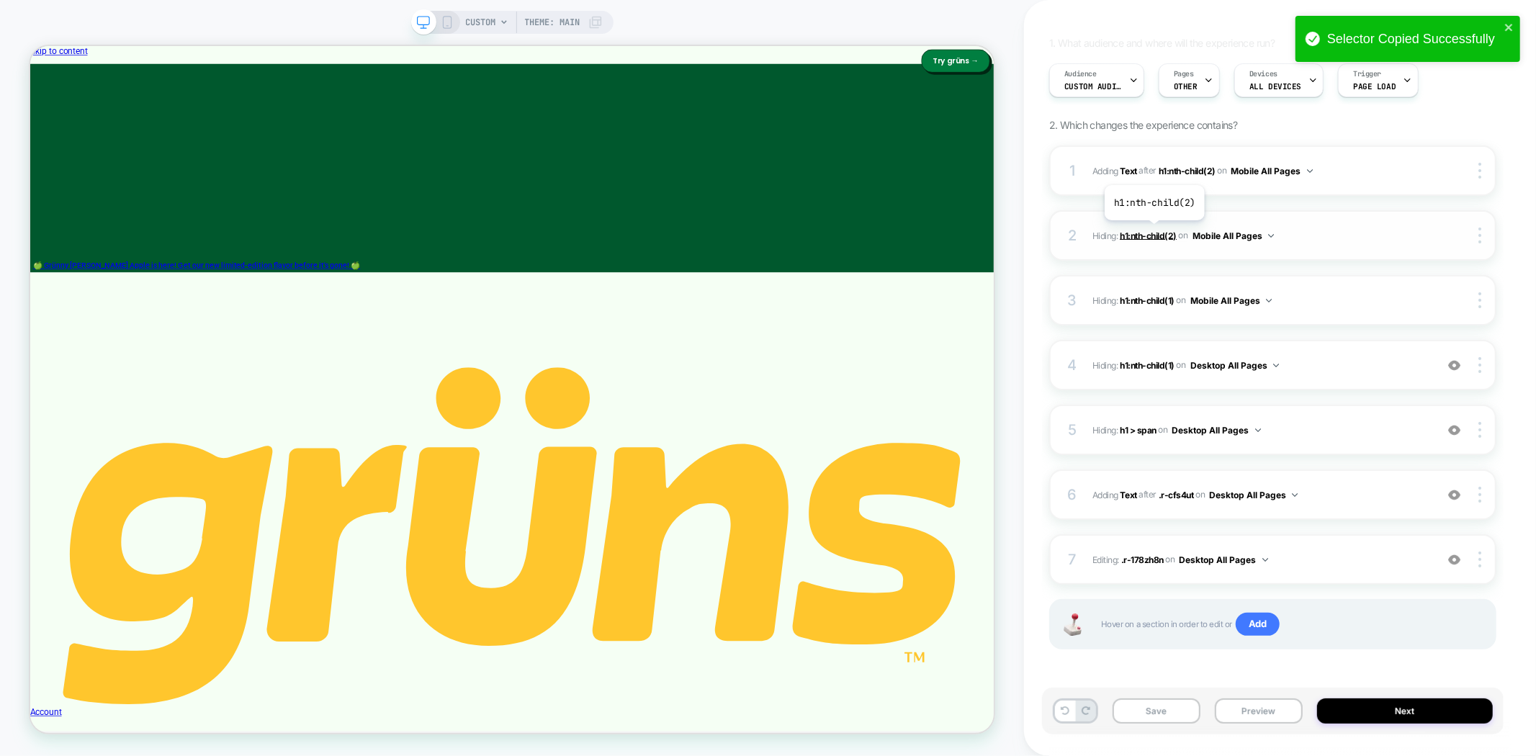
click at [1154, 231] on span "h1:nth-child(2)" at bounding box center [1148, 235] width 57 height 11
click at [1152, 233] on span "h1:nth-child(2)" at bounding box center [1148, 235] width 57 height 11
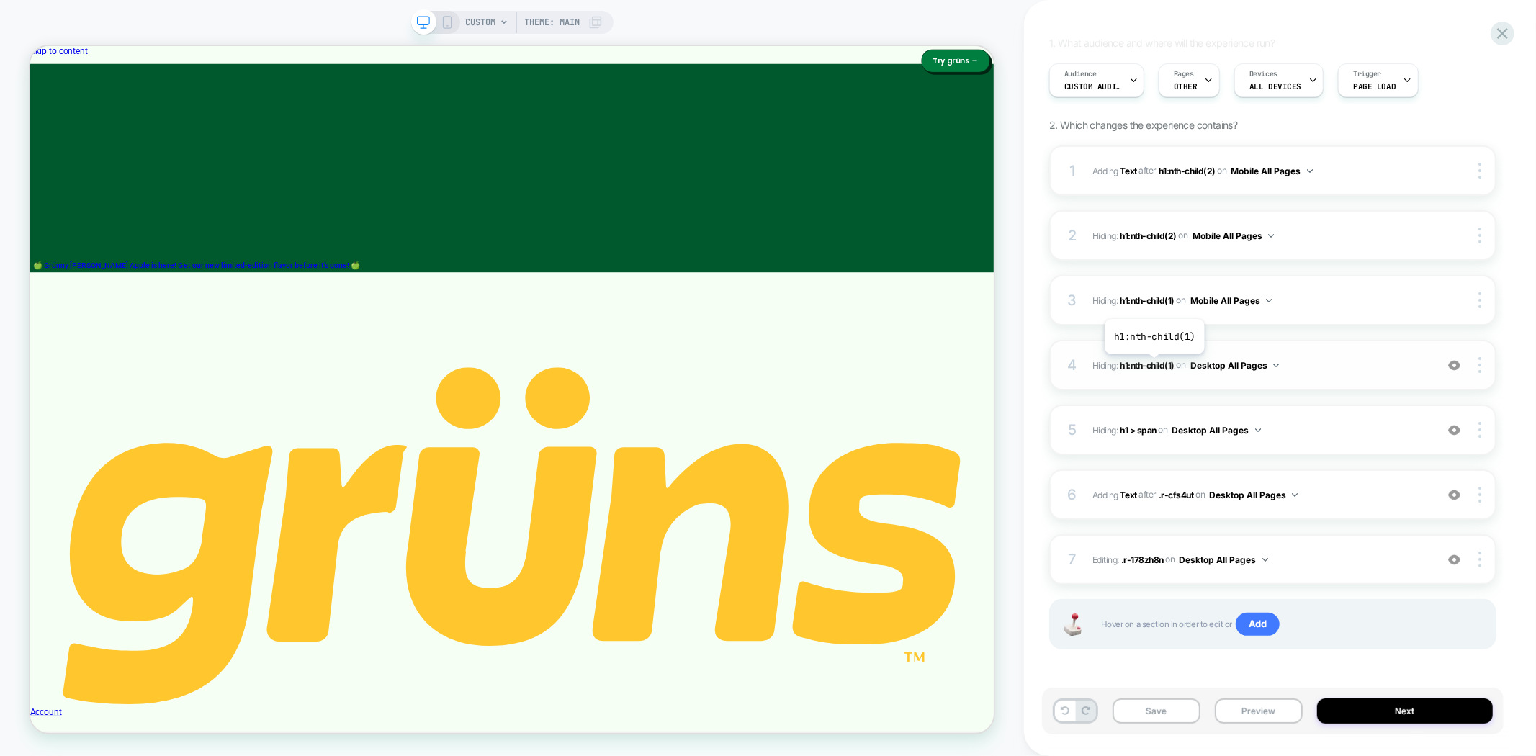
click at [1154, 365] on span "h1:nth-child(1)" at bounding box center [1147, 364] width 55 height 11
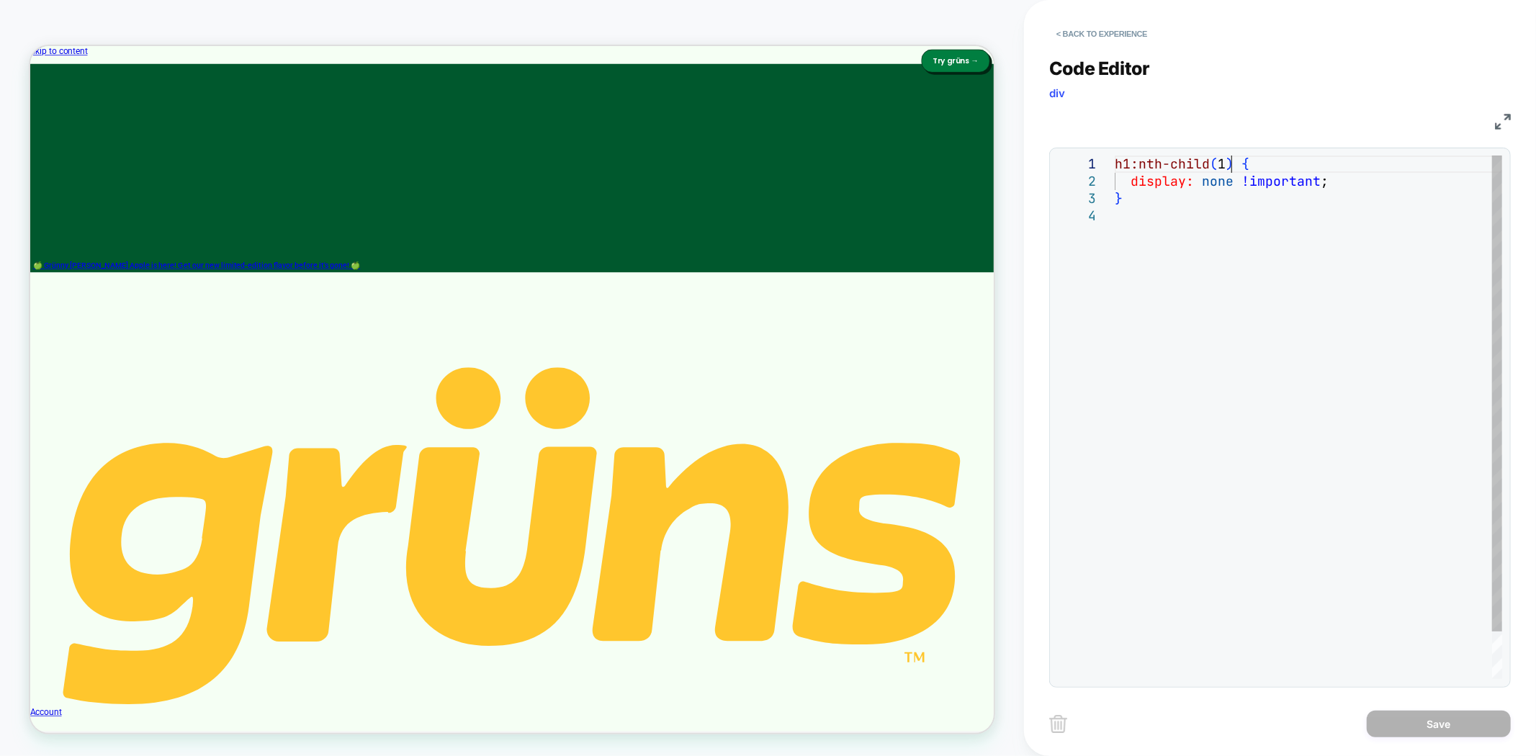
scroll to position [0, 0]
drag, startPoint x: 1232, startPoint y: 161, endPoint x: 1092, endPoint y: 159, distance: 140.5
click at [1115, 159] on div "h1:nth-child ( 1 ) { display: none !important ; }" at bounding box center [1309, 444] width 388 height 576
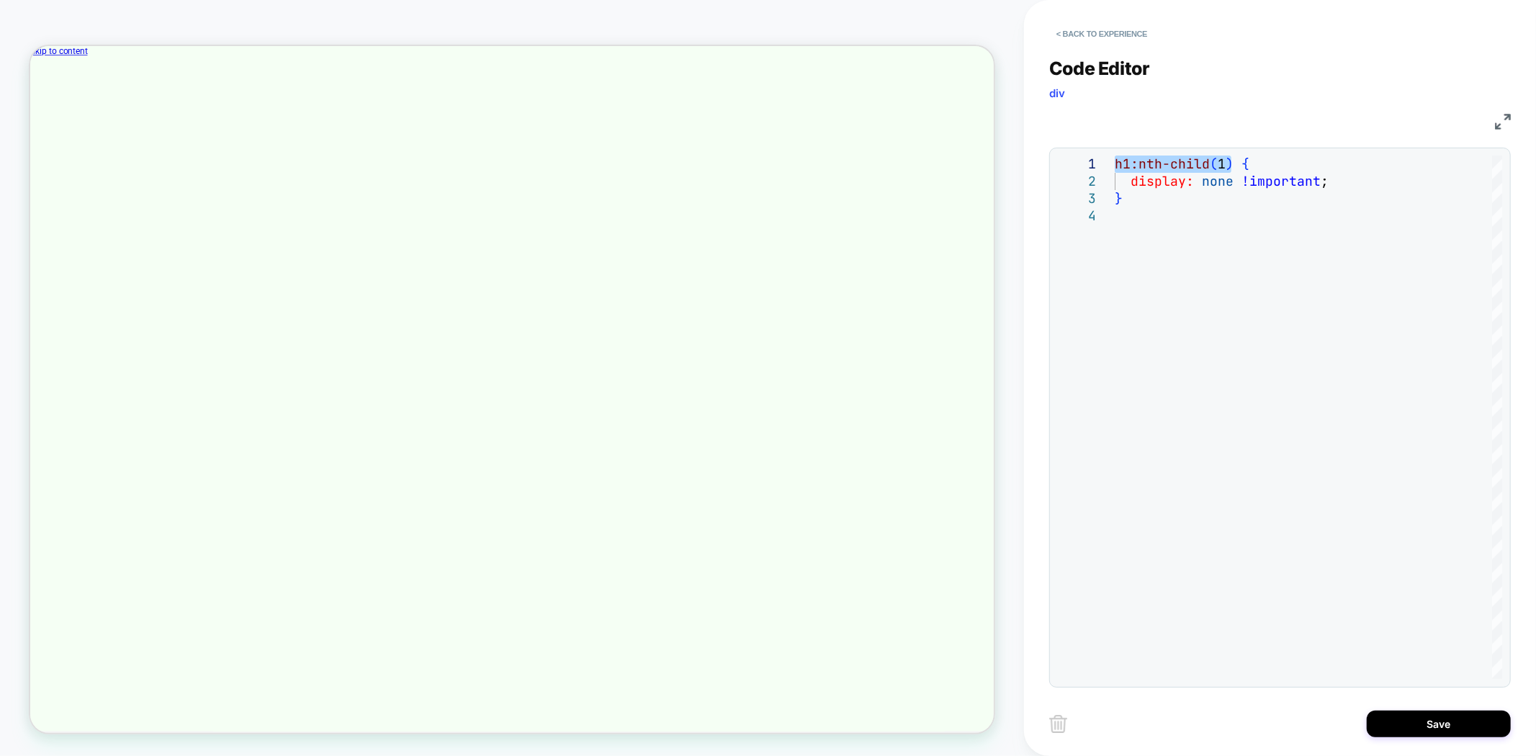
click at [1208, 153] on div "**********" at bounding box center [1280, 418] width 462 height 540
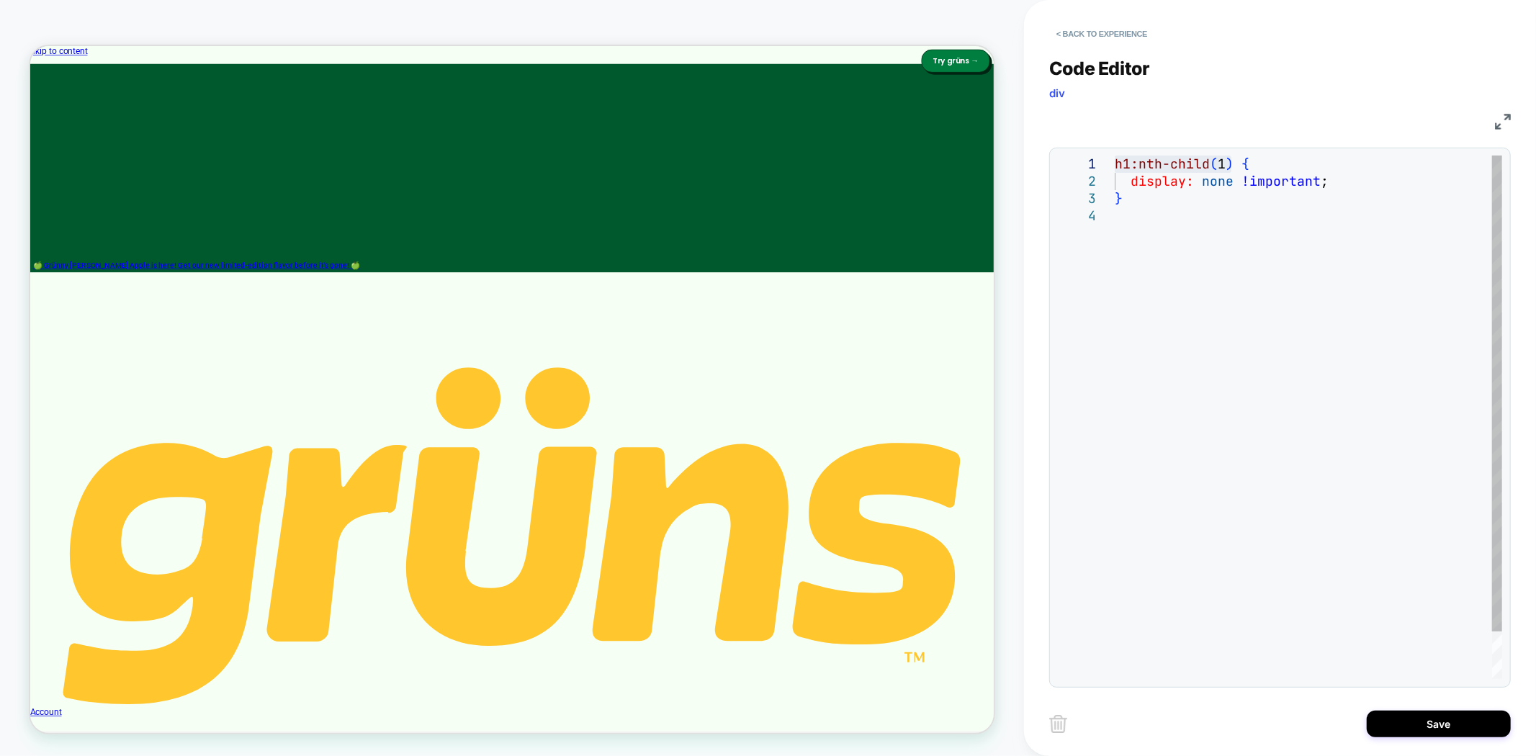
scroll to position [0, 1]
click at [1222, 163] on div "h1:nth-child ( 1 ) { display: none !important ; }" at bounding box center [1309, 444] width 388 height 576
type textarea "**********"
click at [1405, 731] on button "Save" at bounding box center [1439, 724] width 144 height 27
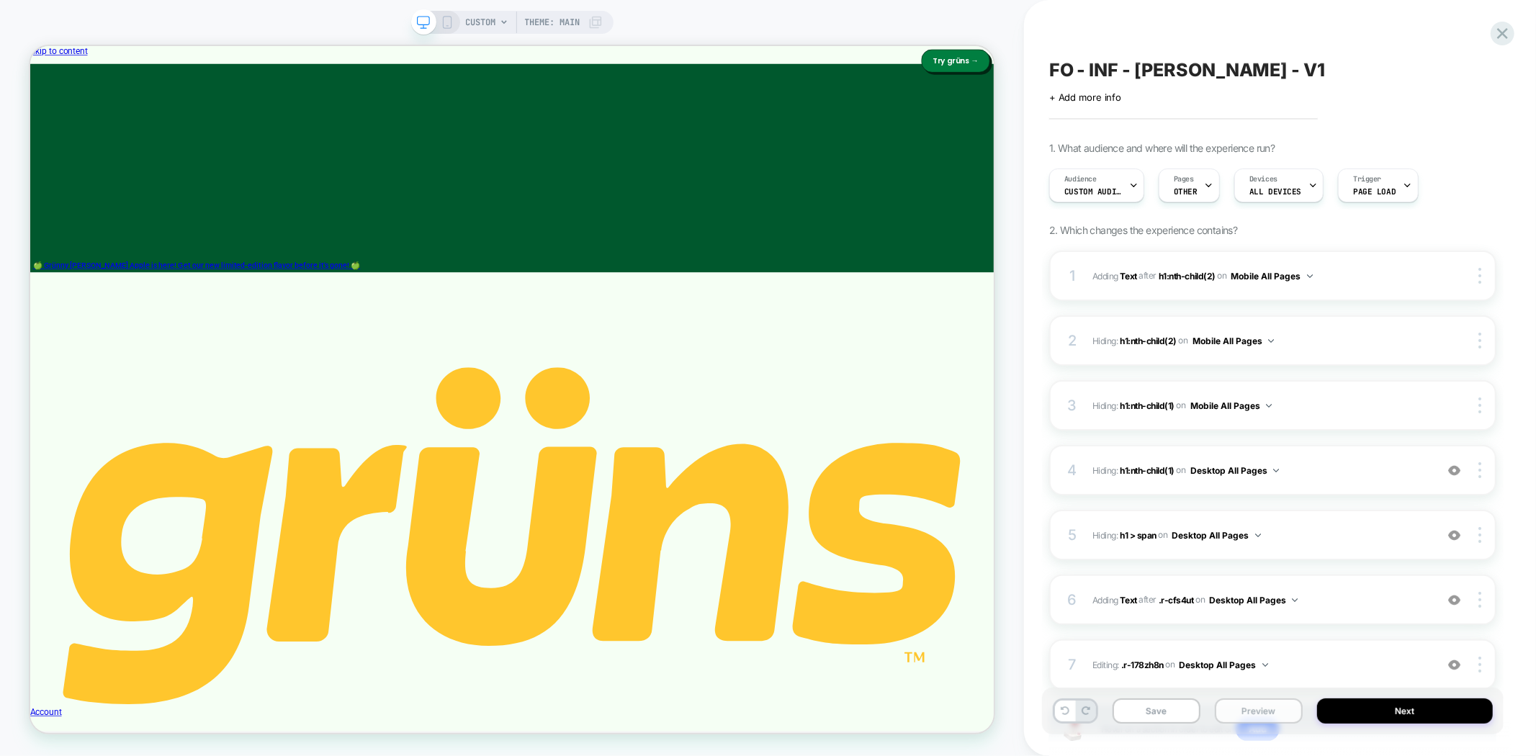
click at [1264, 713] on button "Preview" at bounding box center [1259, 711] width 88 height 25
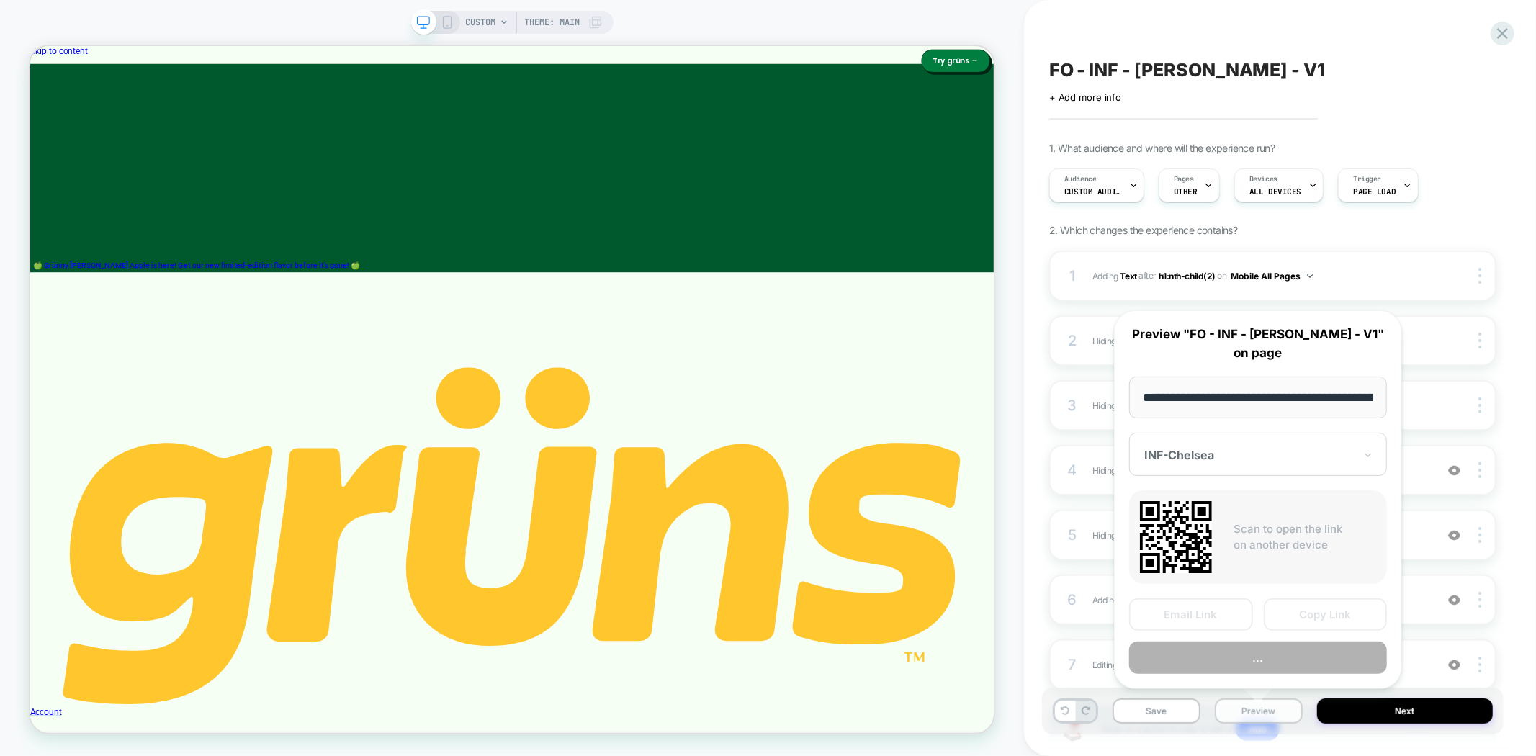
scroll to position [0, 76]
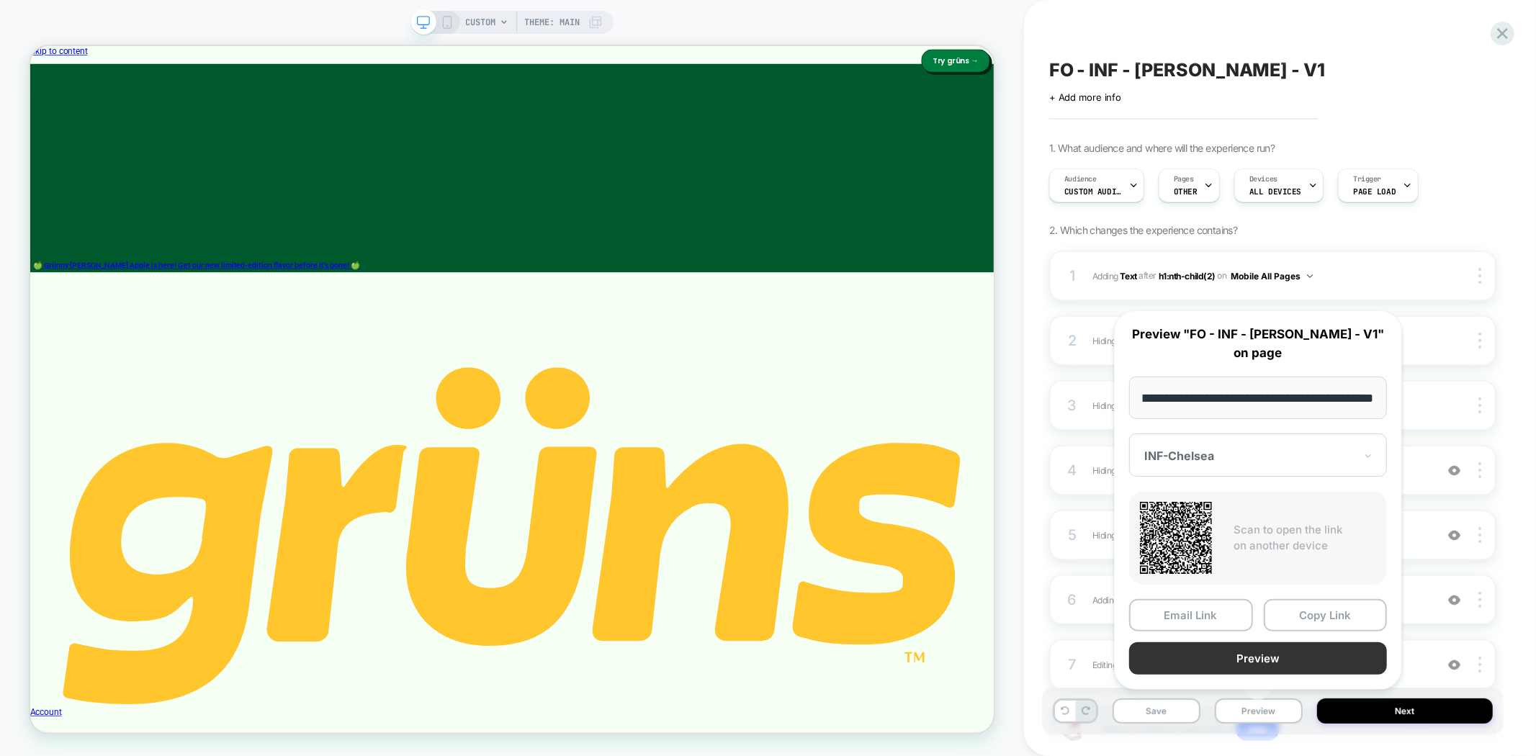
click at [1292, 657] on button "Preview" at bounding box center [1258, 659] width 258 height 32
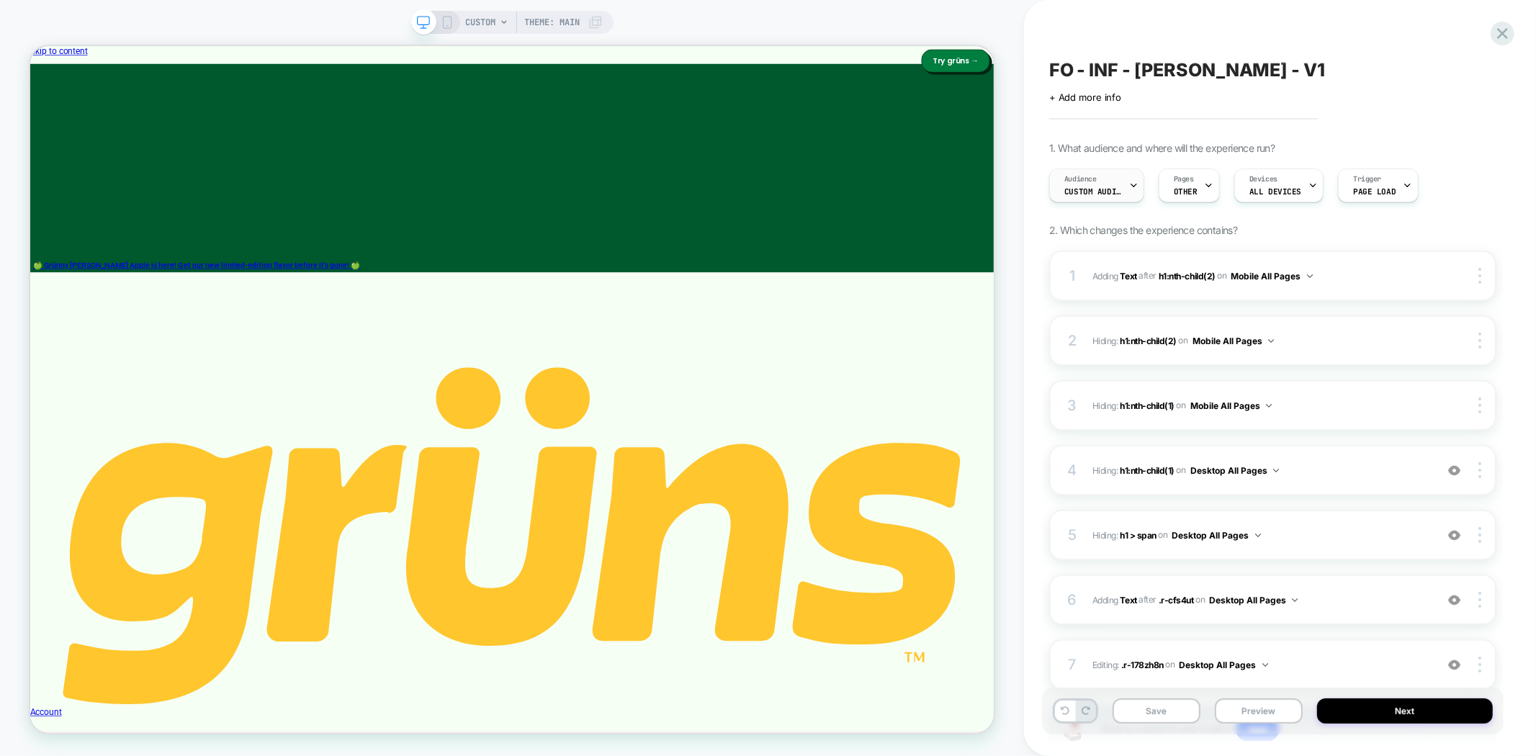
click at [1085, 182] on span "Audience" at bounding box center [1081, 179] width 32 height 10
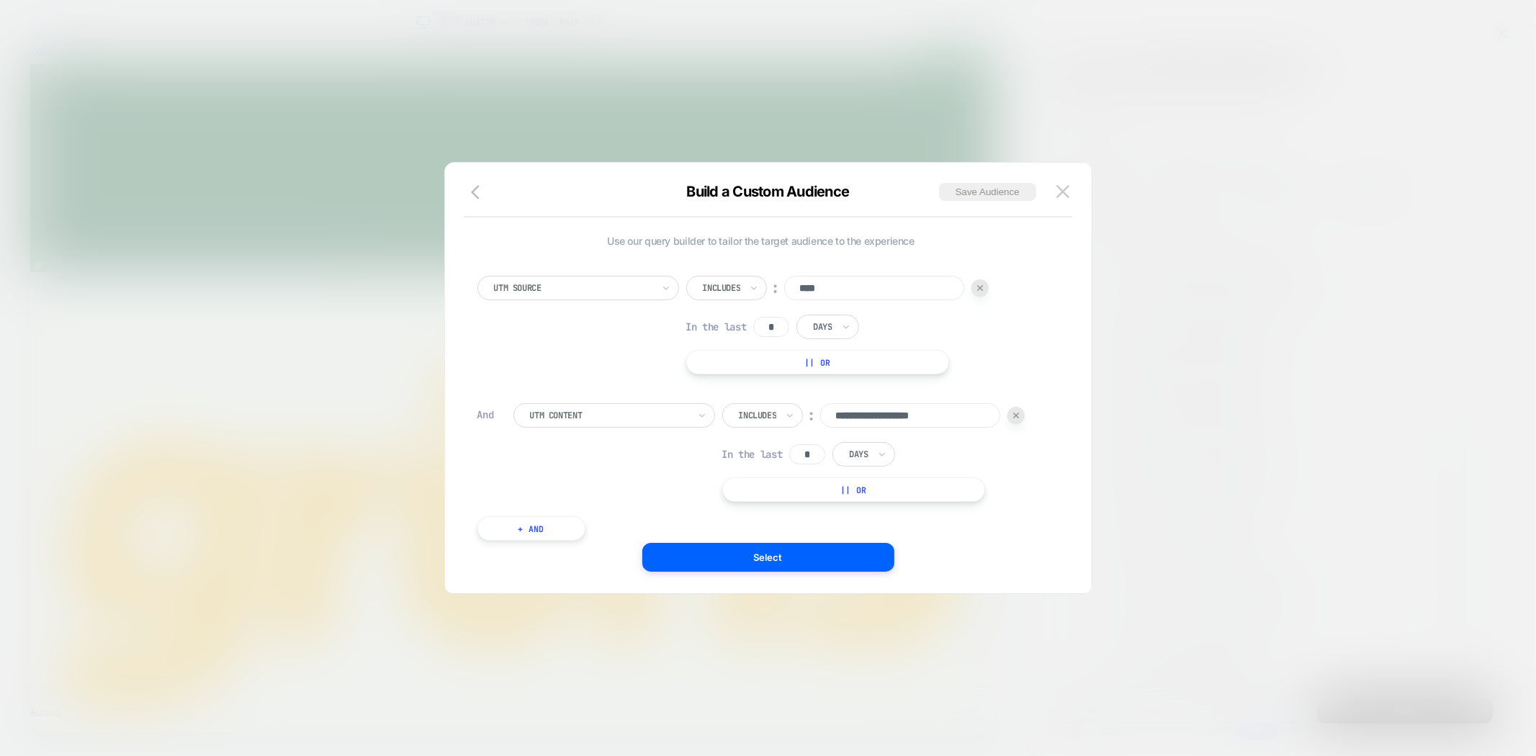
click at [888, 416] on input "**********" at bounding box center [910, 415] width 180 height 24
click at [1061, 188] on img at bounding box center [1063, 191] width 13 height 12
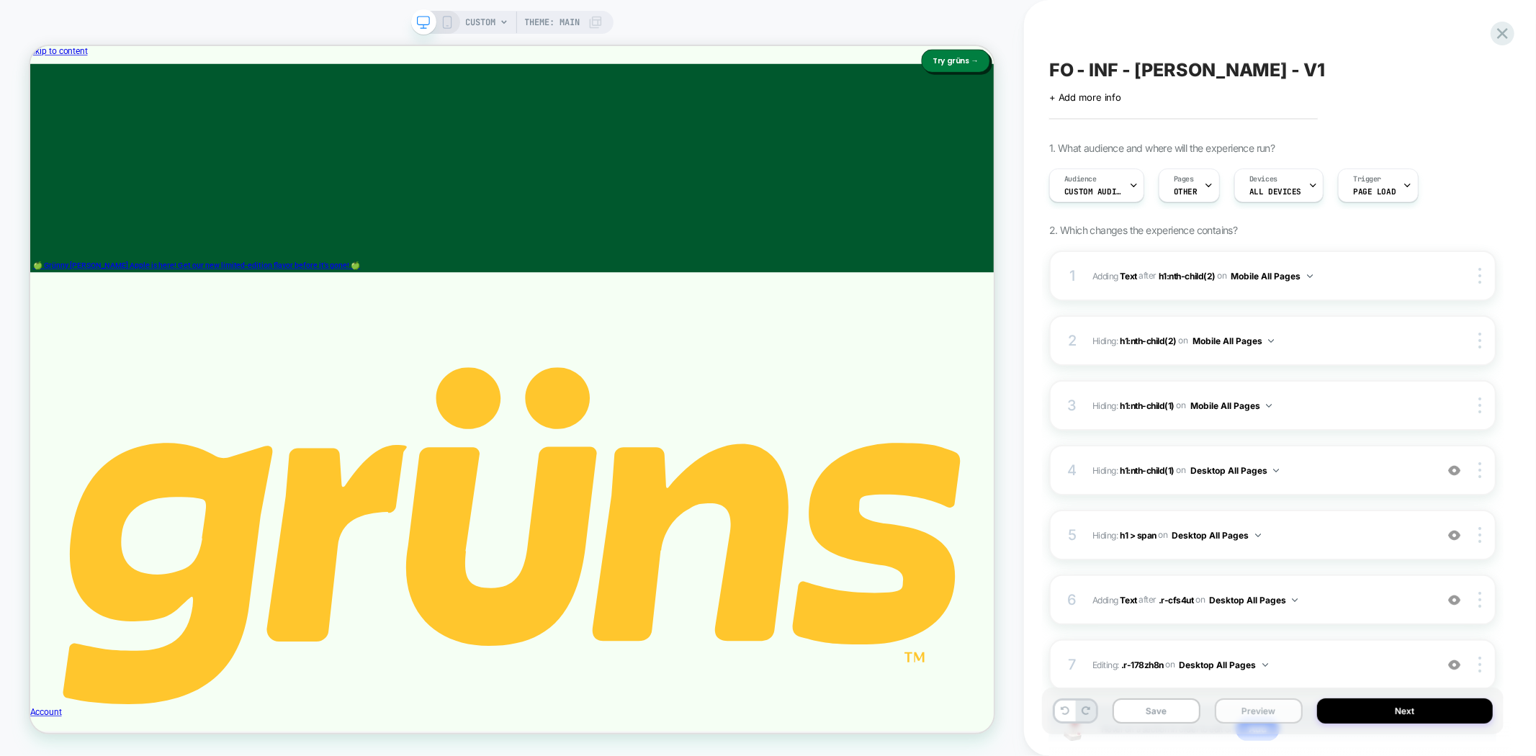
click at [1257, 707] on button "Preview" at bounding box center [1259, 711] width 88 height 25
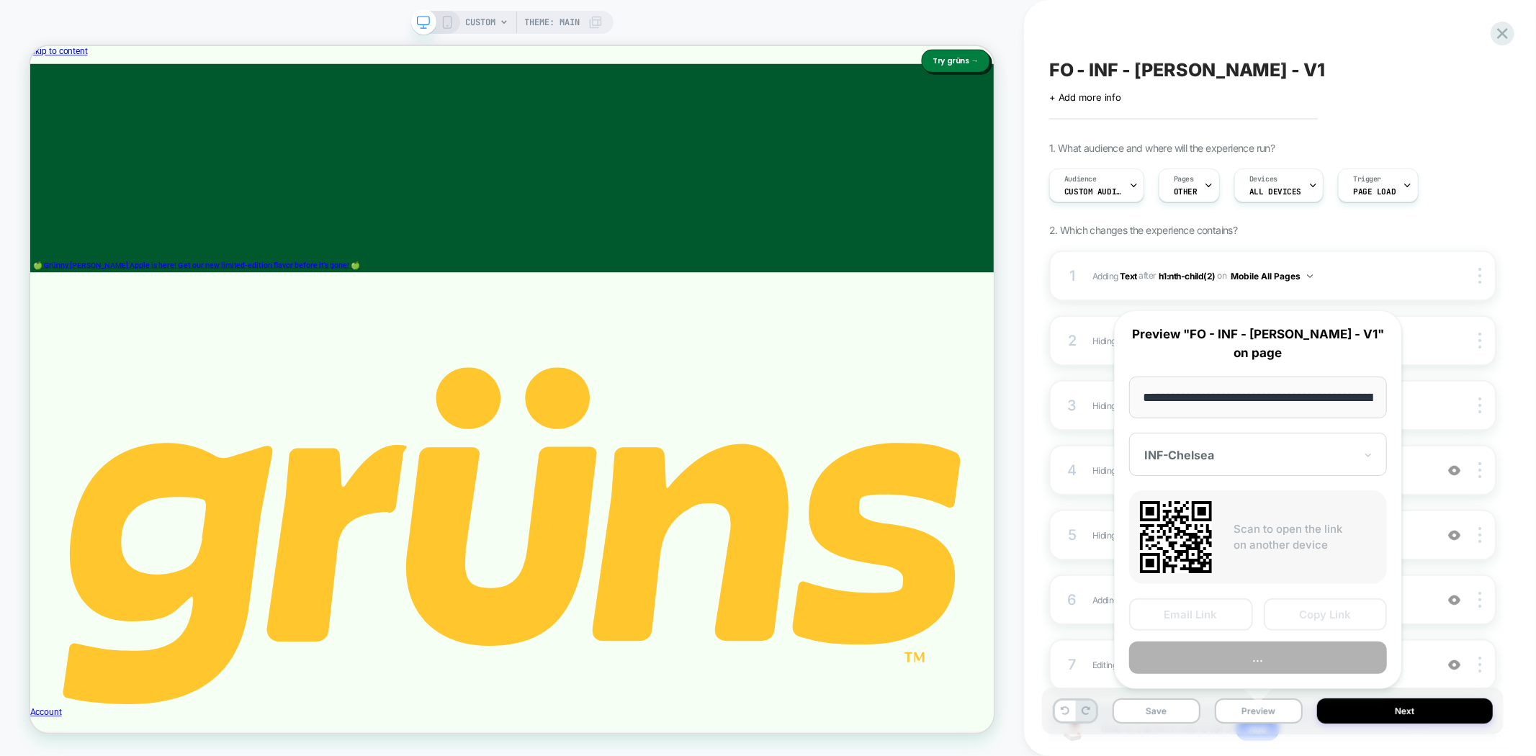
scroll to position [0, 76]
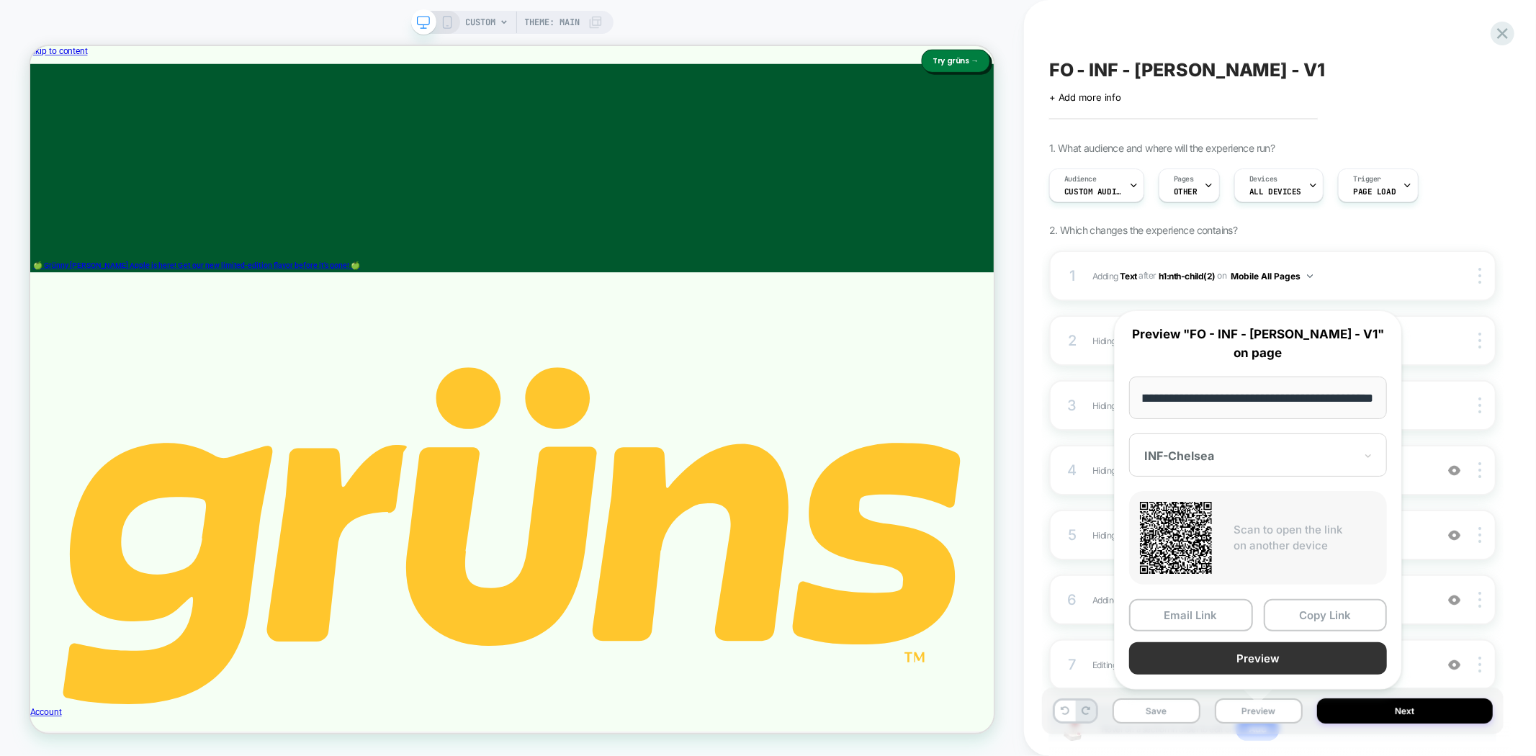
click at [1305, 661] on button "Preview" at bounding box center [1258, 659] width 258 height 32
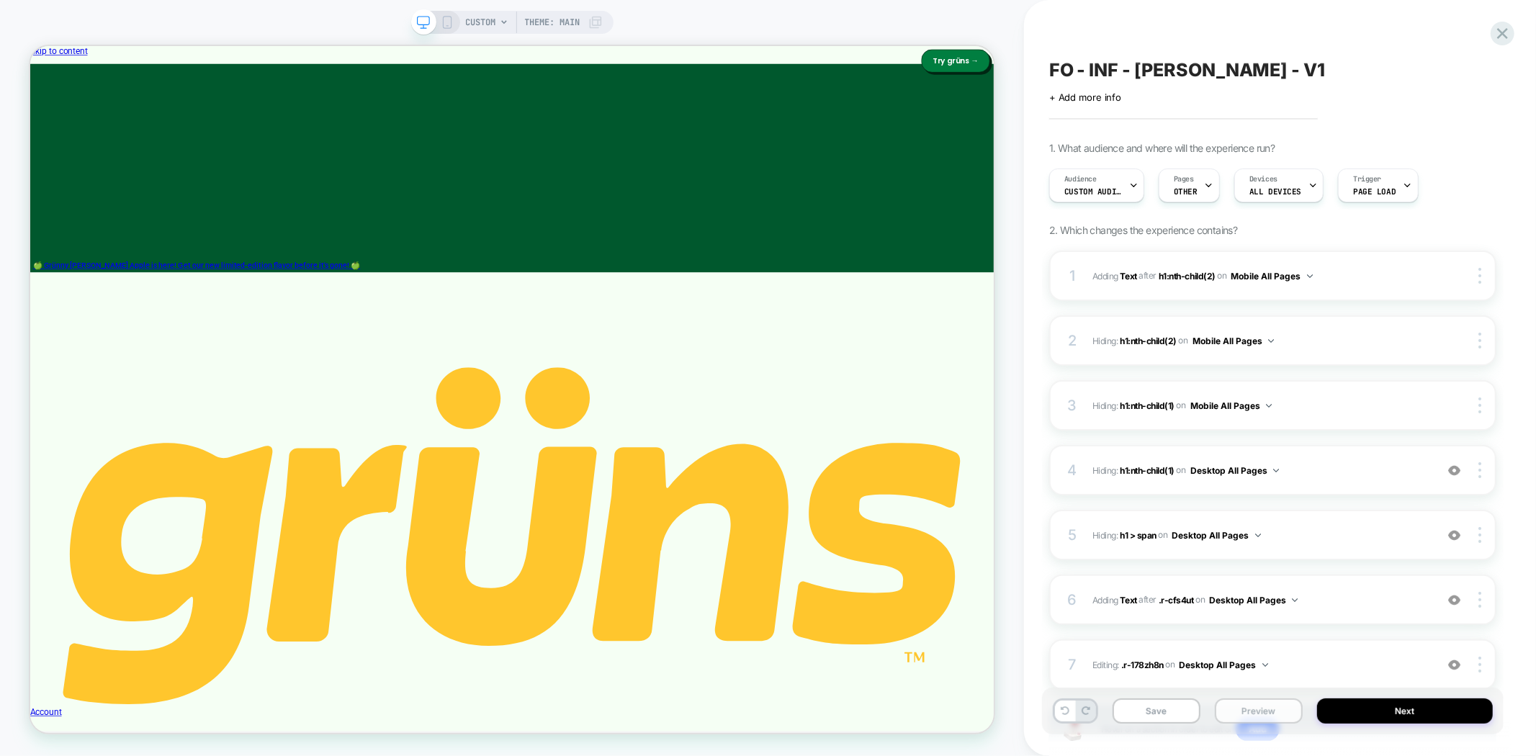
click at [1246, 715] on button "Preview" at bounding box center [1259, 711] width 88 height 25
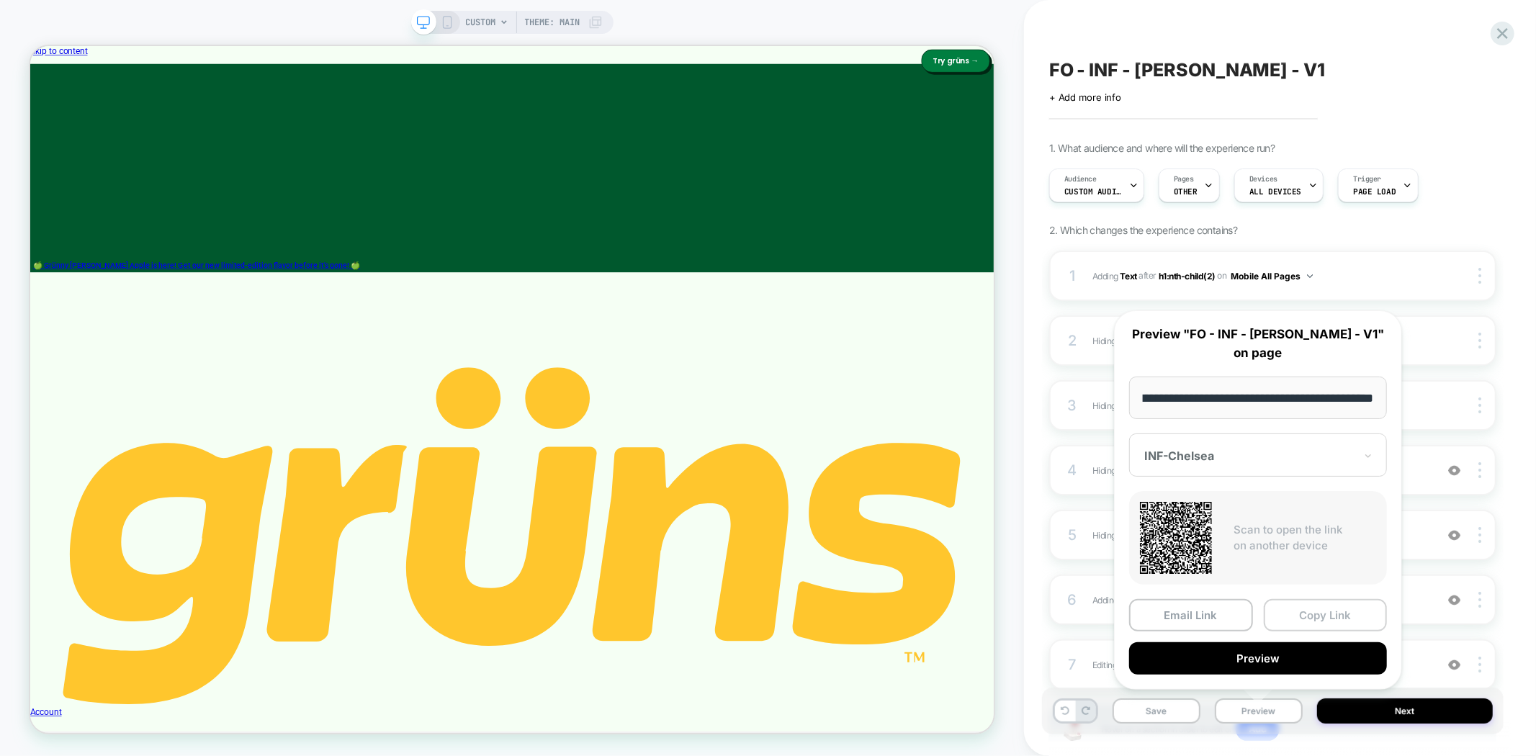
click at [1323, 617] on button "Copy Link" at bounding box center [1326, 615] width 124 height 32
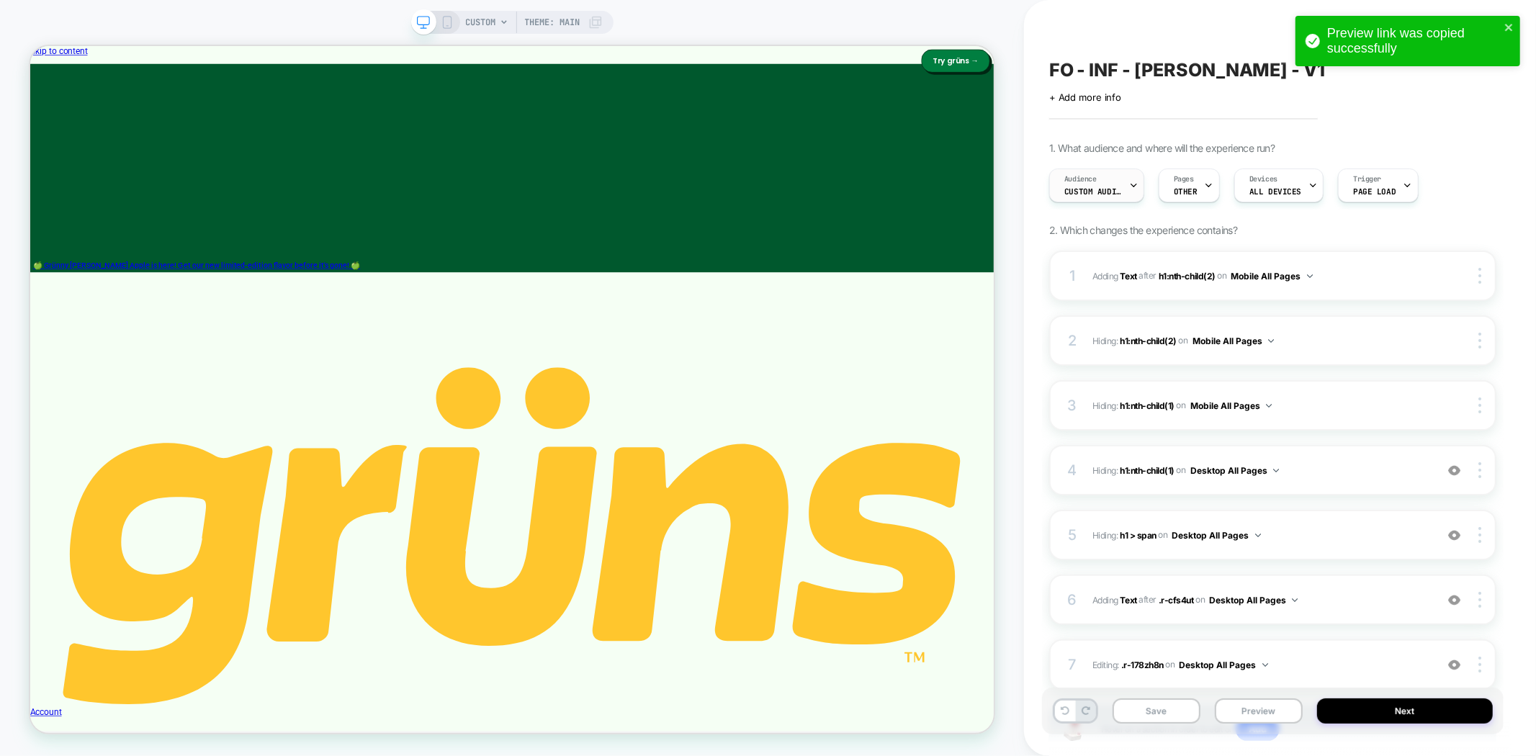
click at [1131, 186] on icon at bounding box center [1133, 185] width 9 height 9
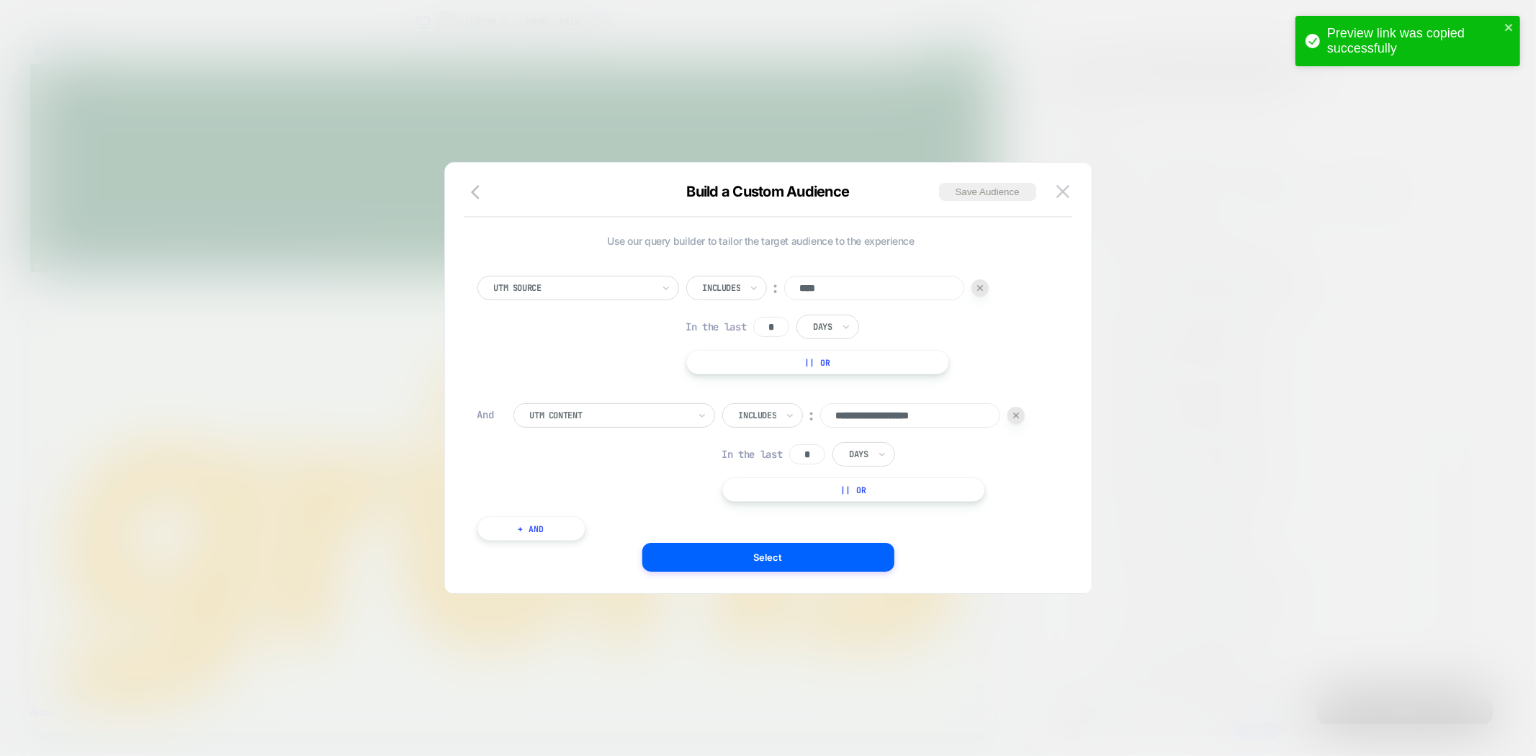
click at [937, 416] on input "**********" at bounding box center [910, 415] width 180 height 24
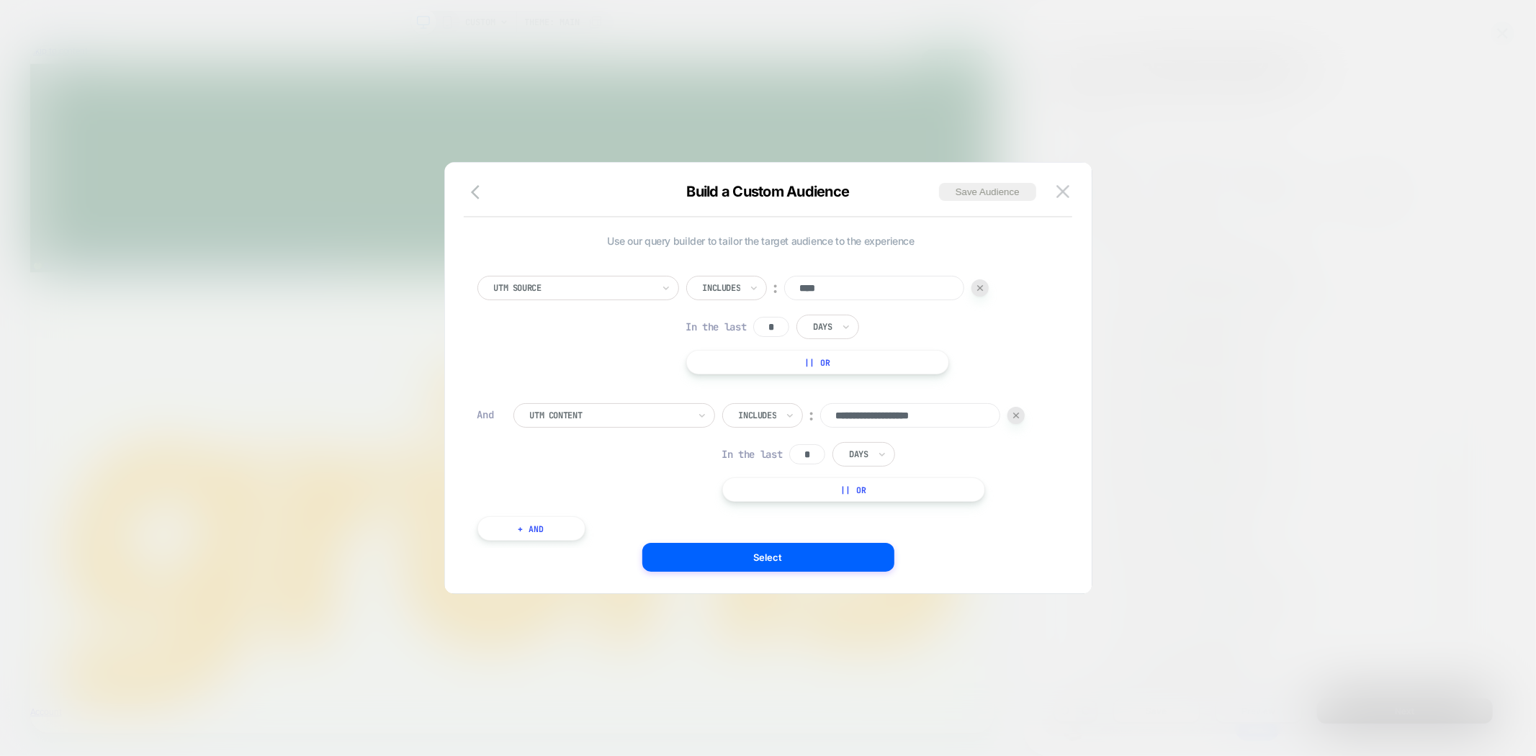
click at [483, 89] on div at bounding box center [768, 378] width 1536 height 756
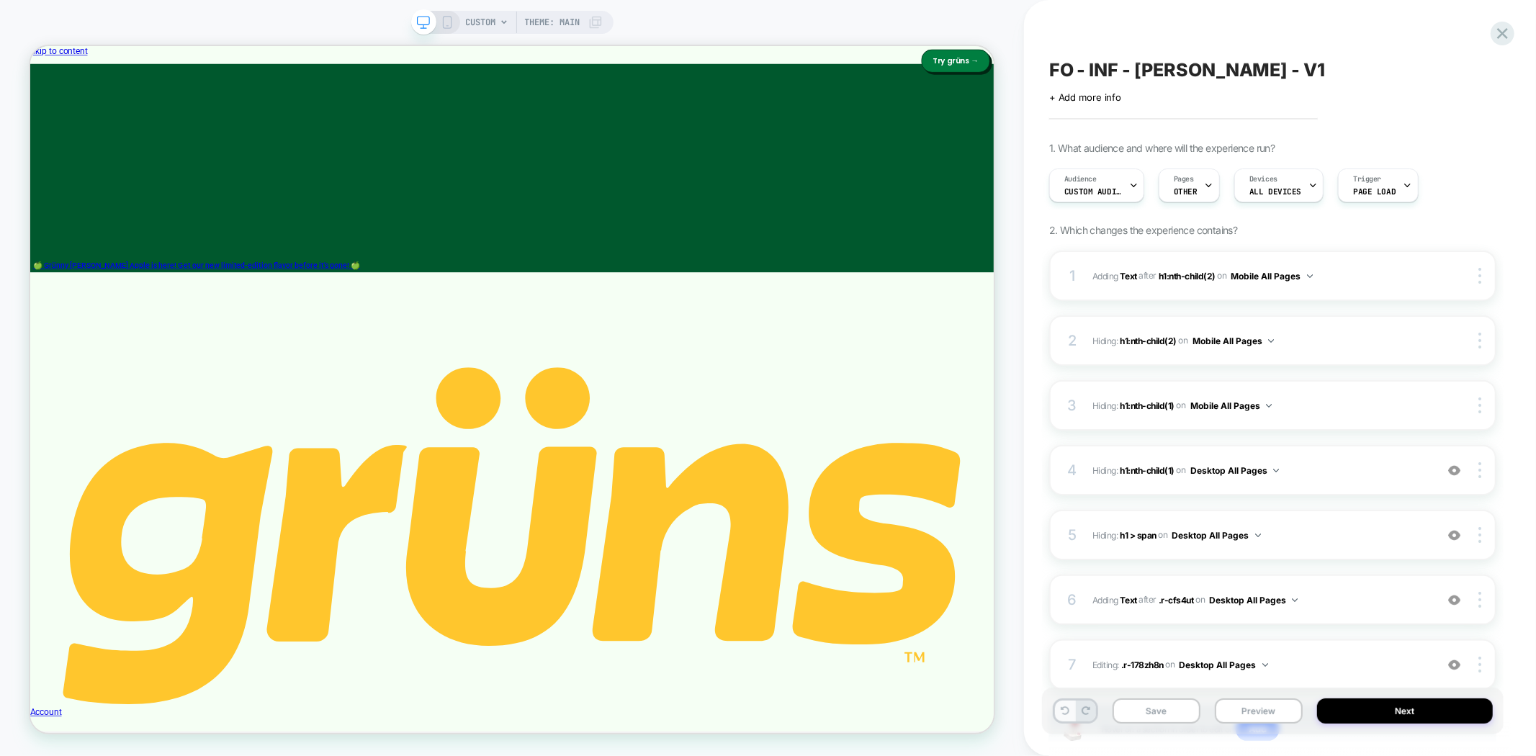
click at [1063, 709] on icon at bounding box center [1065, 711] width 9 height 9
click at [1248, 470] on button "Desktop All Pages" at bounding box center [1235, 471] width 89 height 18
click at [1243, 715] on div "Desktop Custom Page" at bounding box center [1235, 717] width 181 height 31
click at [1456, 469] on img at bounding box center [1455, 471] width 12 height 12
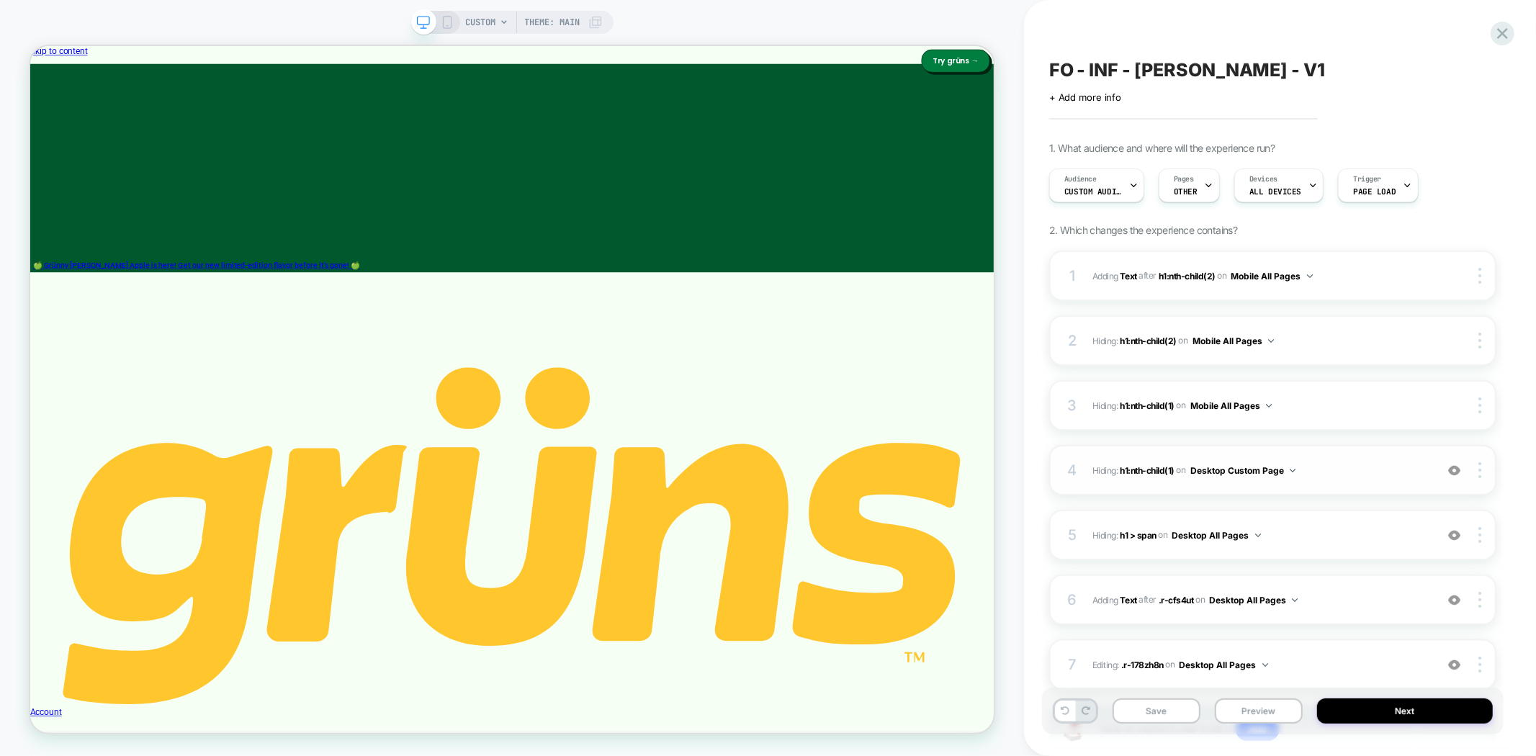
click at [1456, 469] on img at bounding box center [1455, 471] width 12 height 12
click at [1454, 472] on img at bounding box center [1455, 471] width 12 height 12
click at [1453, 536] on img at bounding box center [1455, 535] width 12 height 12
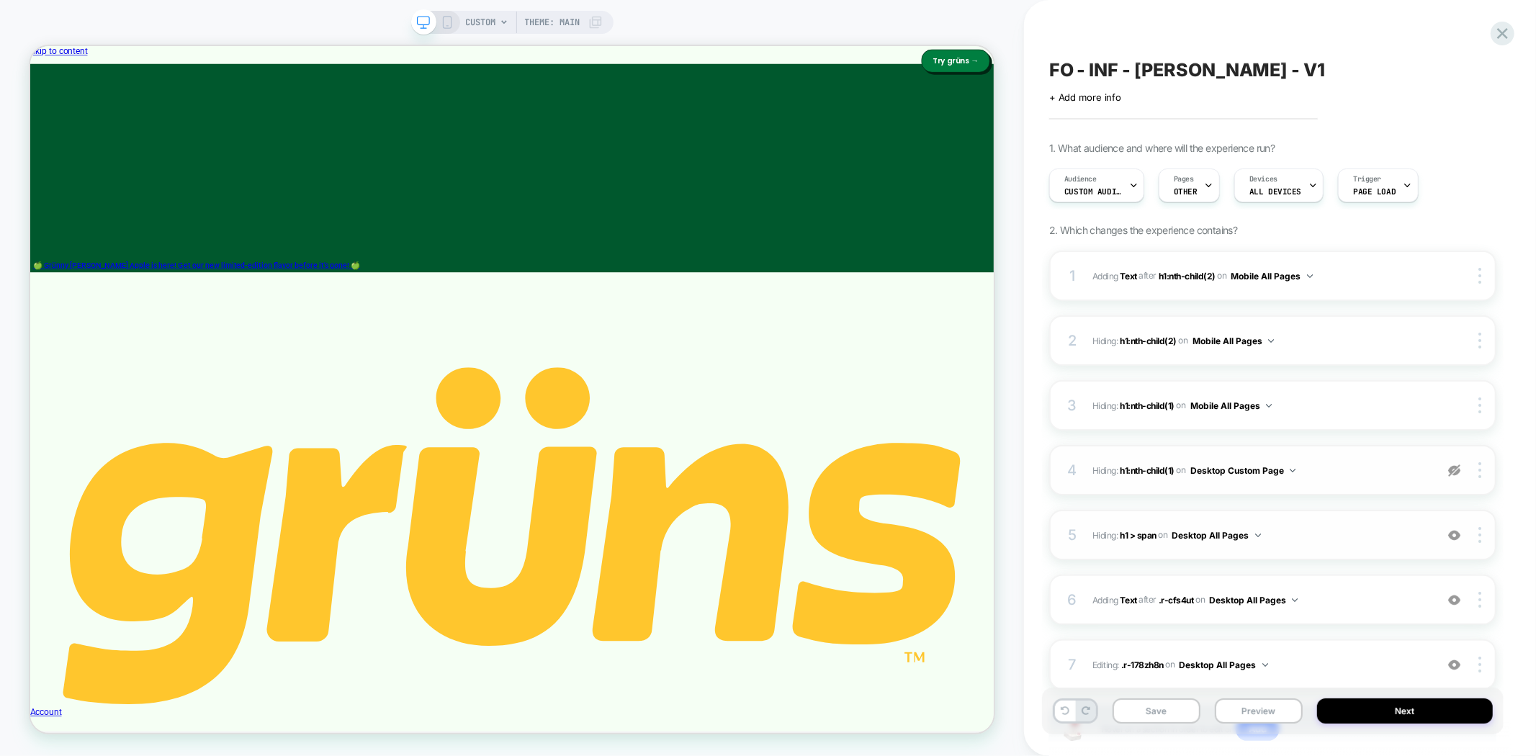
click at [1451, 471] on img at bounding box center [1455, 471] width 12 height 12
click at [1451, 468] on img at bounding box center [1455, 471] width 12 height 12
click at [1455, 529] on img at bounding box center [1455, 535] width 12 height 12
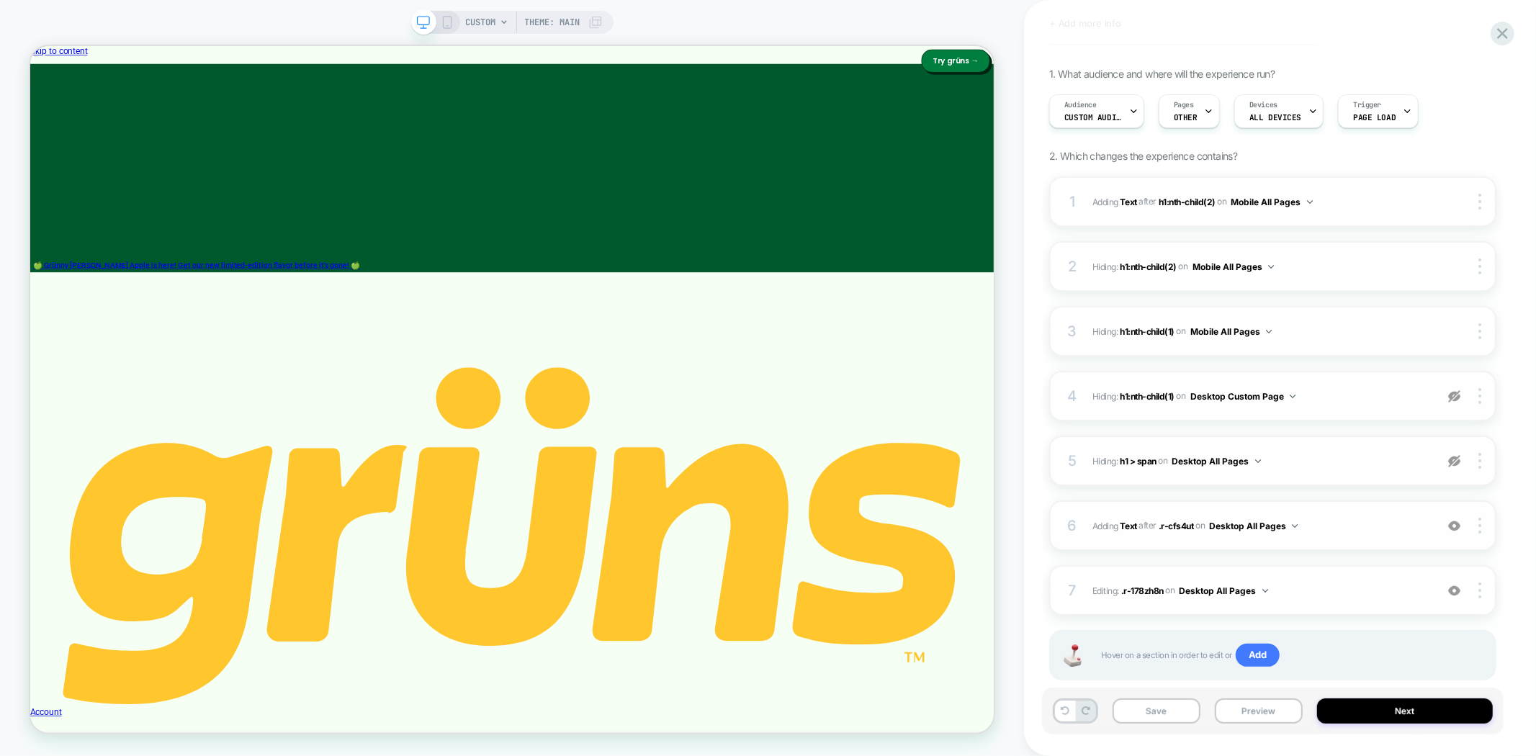
scroll to position [105, 0]
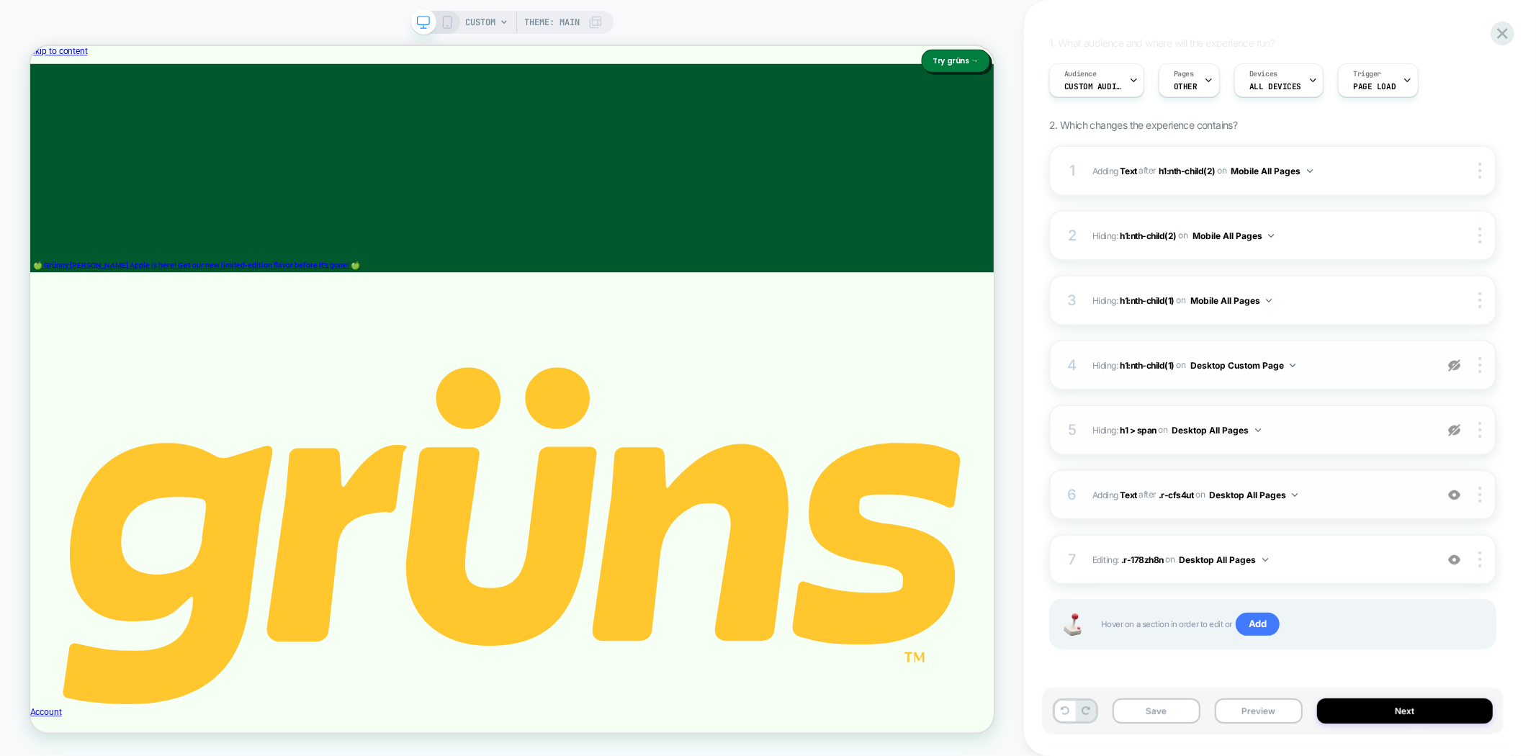
click at [1453, 495] on img at bounding box center [1455, 495] width 12 height 12
click at [1480, 498] on img at bounding box center [1480, 495] width 3 height 16
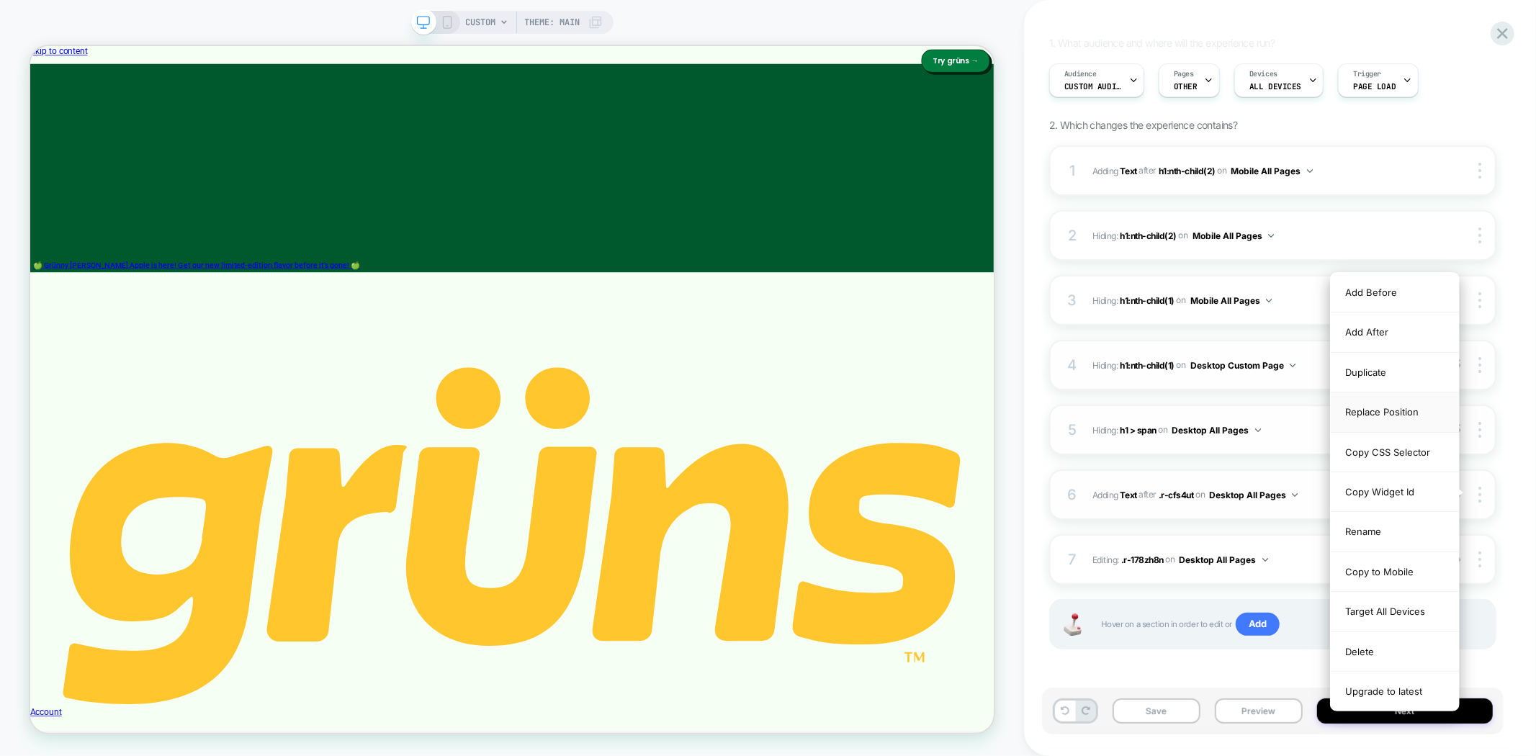
click at [1387, 414] on div "Replace Position" at bounding box center [1395, 413] width 128 height 40
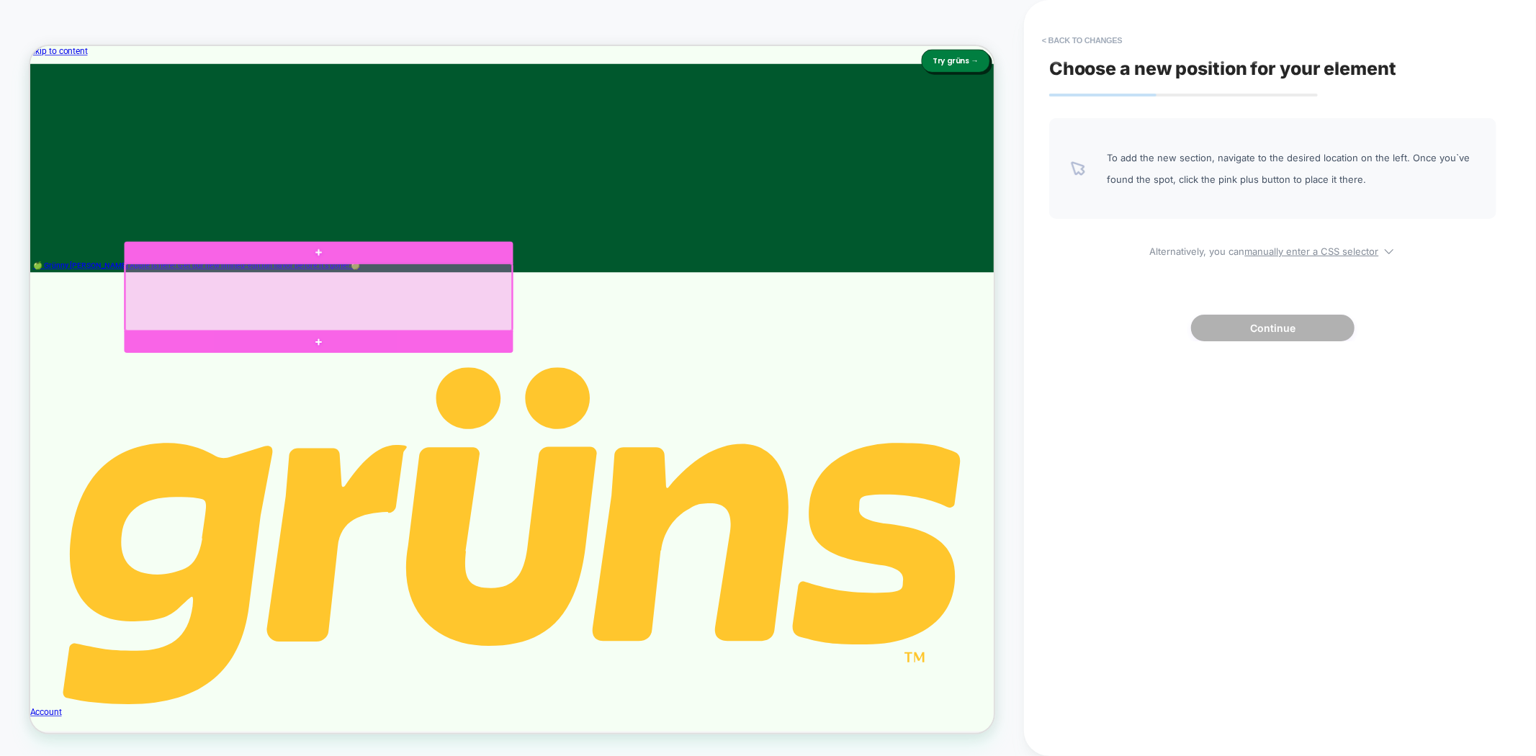
click at [625, 395] on div at bounding box center [415, 380] width 516 height 89
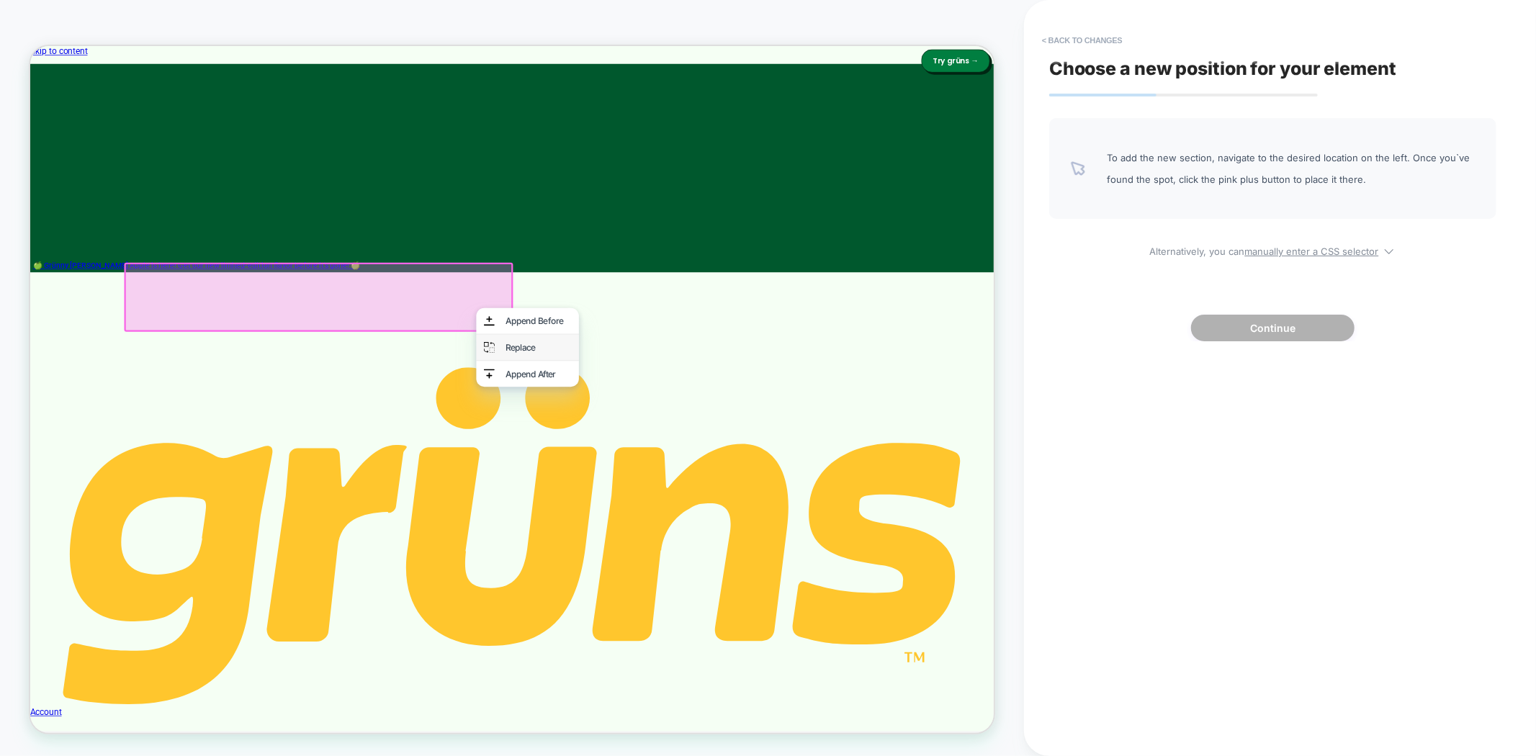
click at [694, 449] on div "Replace" at bounding box center [708, 447] width 88 height 14
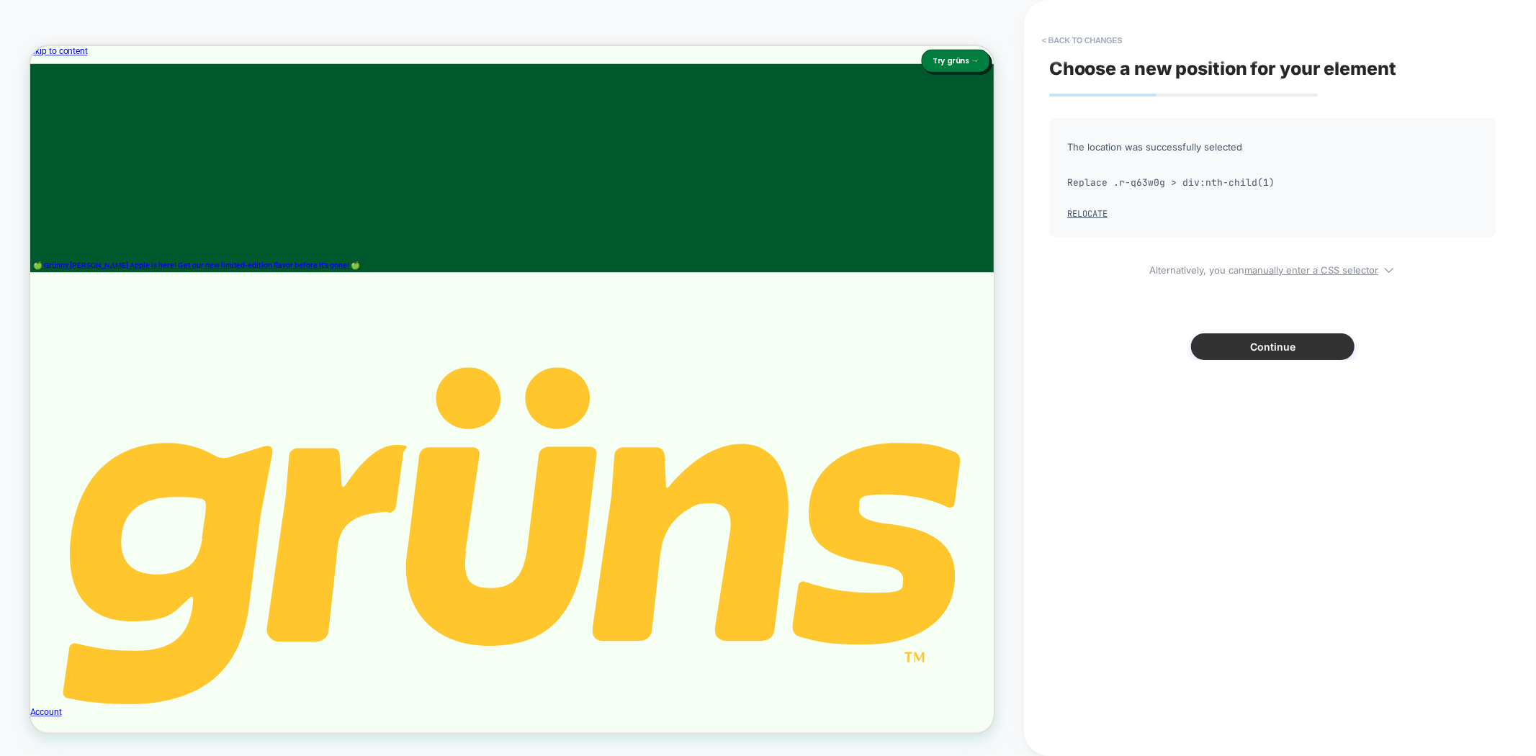
click at [1222, 342] on button "Continue" at bounding box center [1273, 347] width 164 height 27
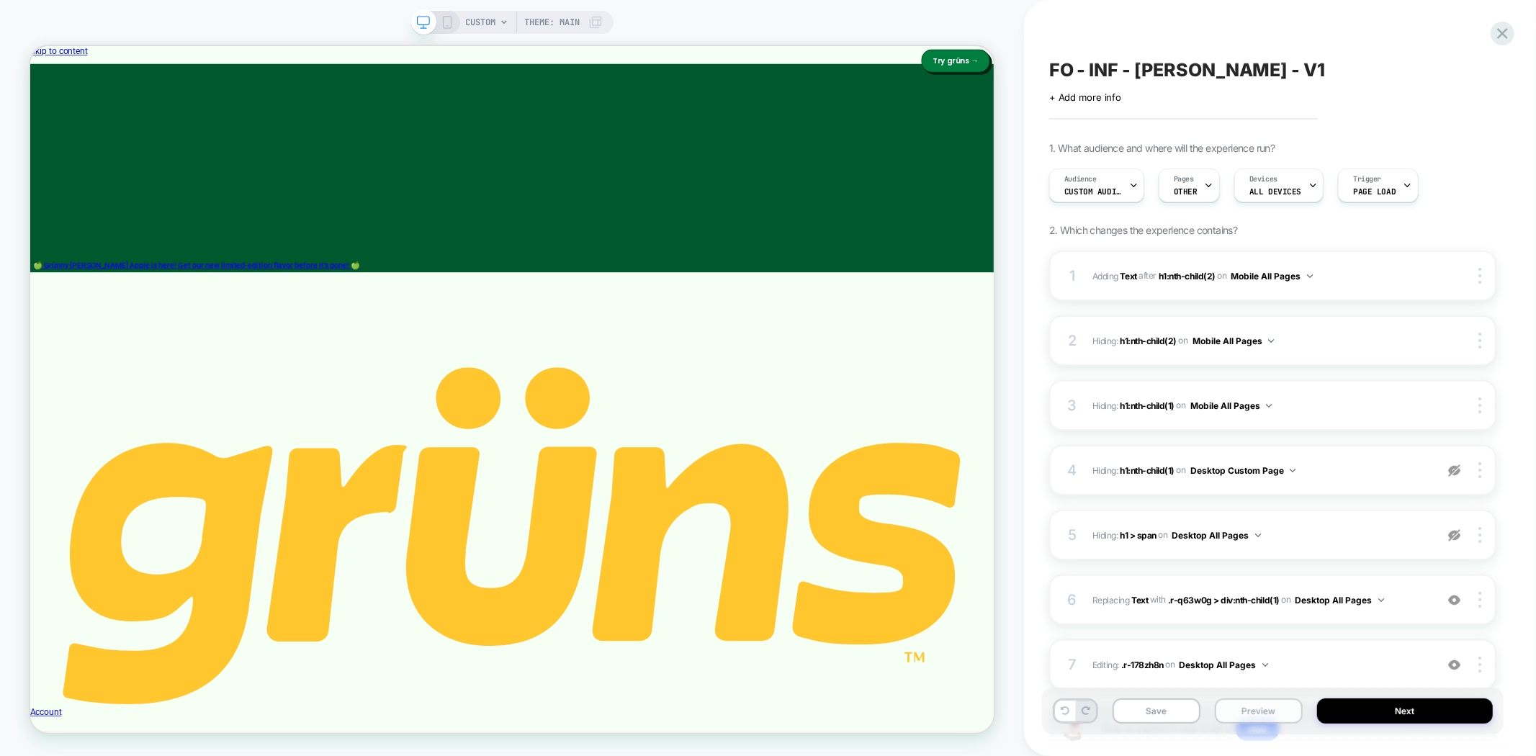
click at [1237, 709] on button "Preview" at bounding box center [1259, 711] width 88 height 25
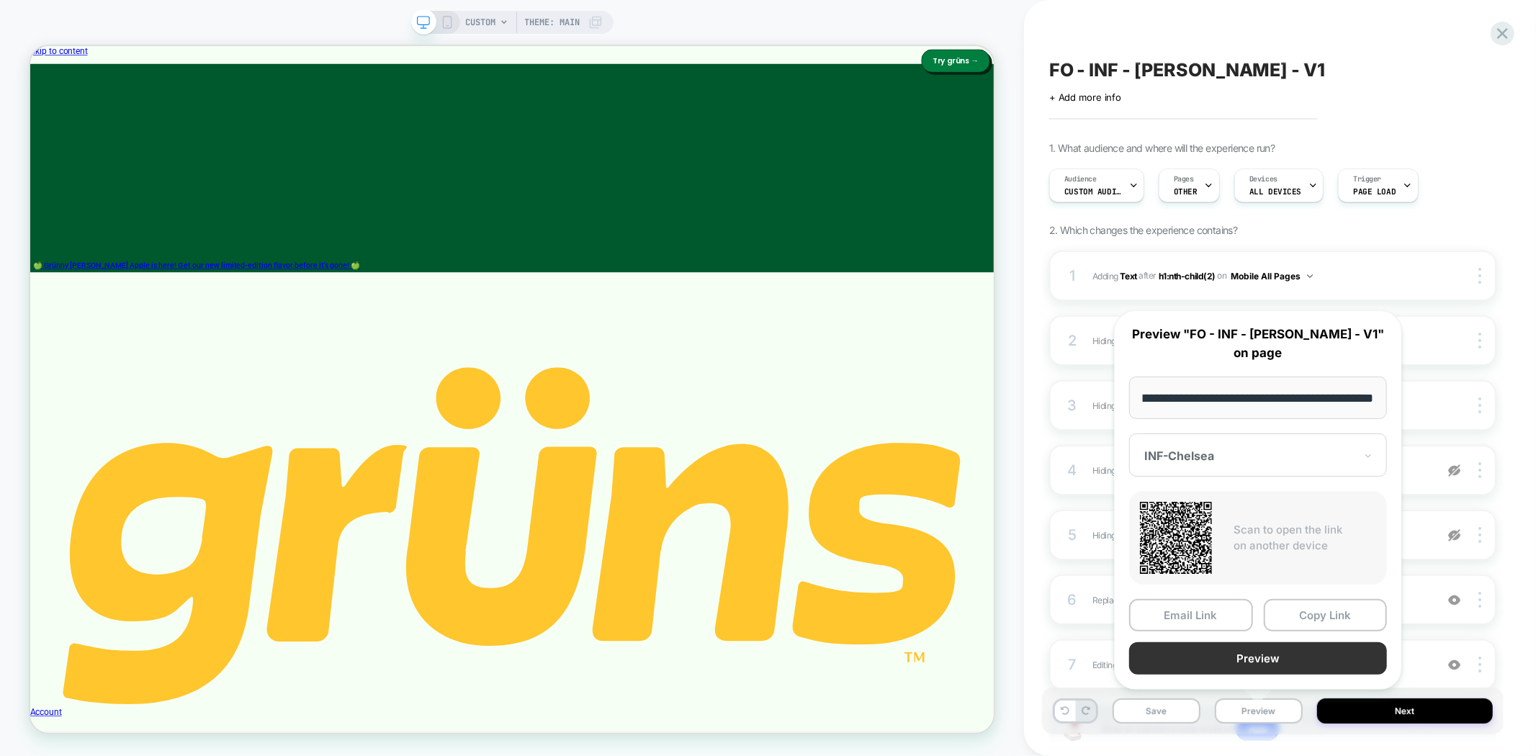
scroll to position [0, 0]
click at [1273, 655] on button "Preview" at bounding box center [1258, 659] width 258 height 32
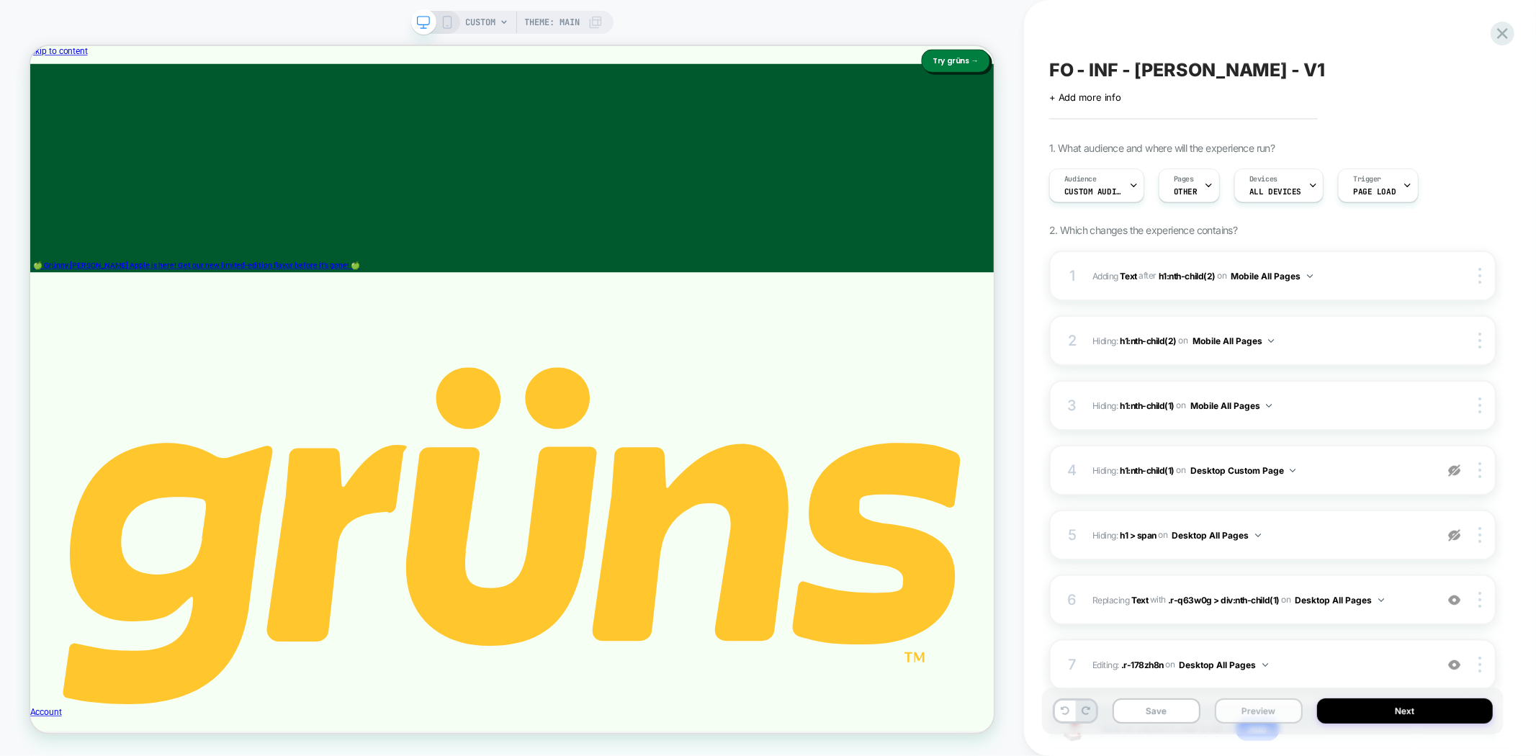
click at [1250, 718] on button "Preview" at bounding box center [1259, 711] width 88 height 25
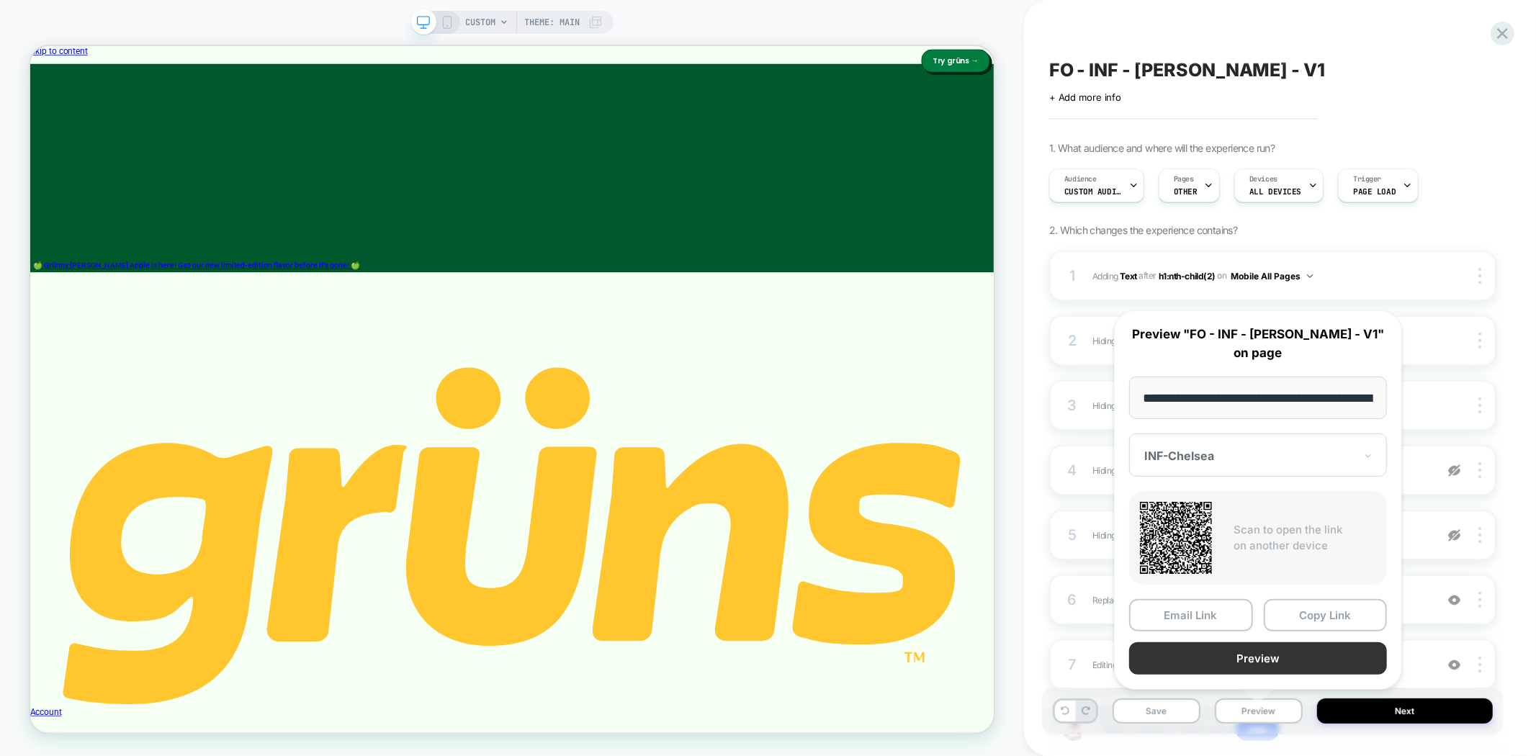
click at [1298, 663] on button "Preview" at bounding box center [1258, 659] width 258 height 32
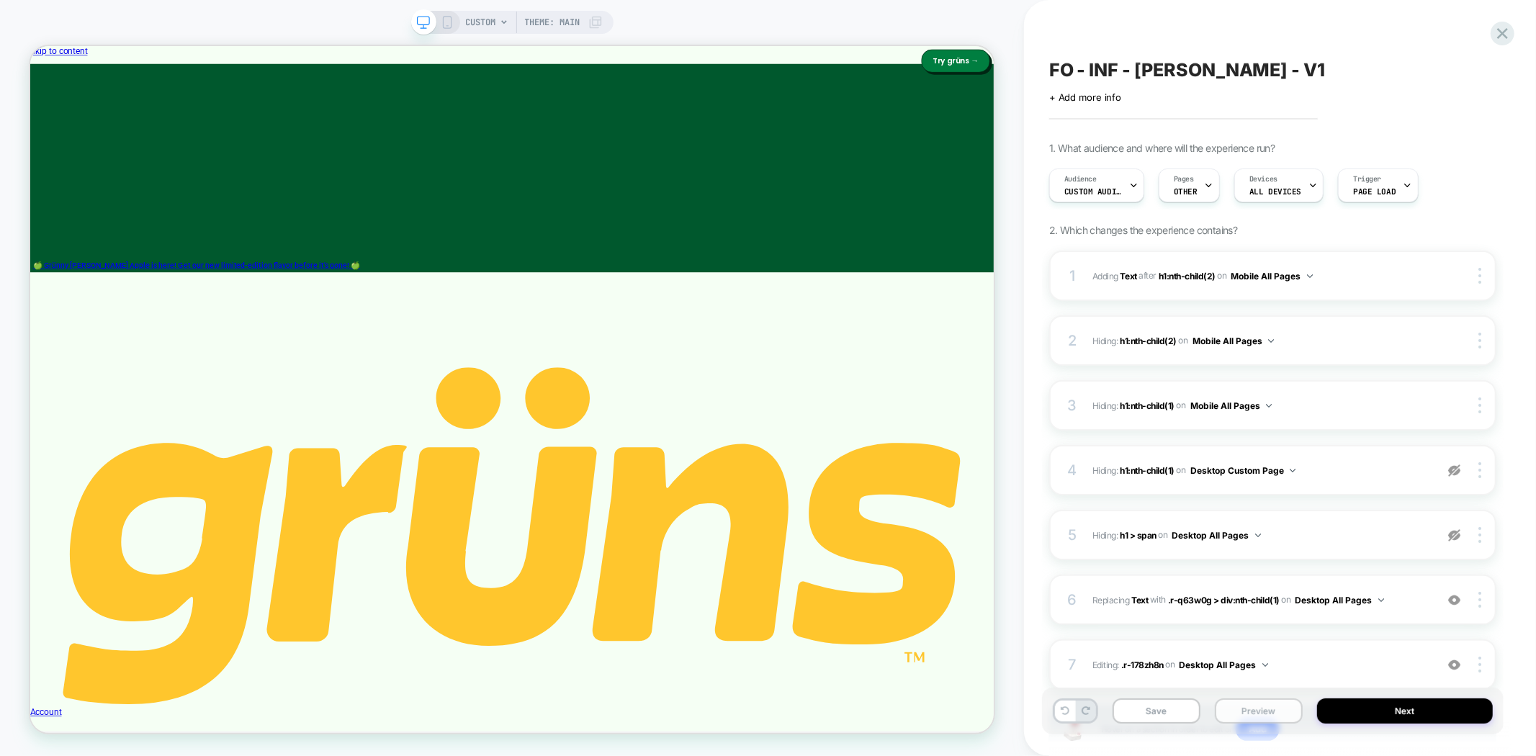
click at [1253, 715] on button "Preview" at bounding box center [1259, 711] width 88 height 25
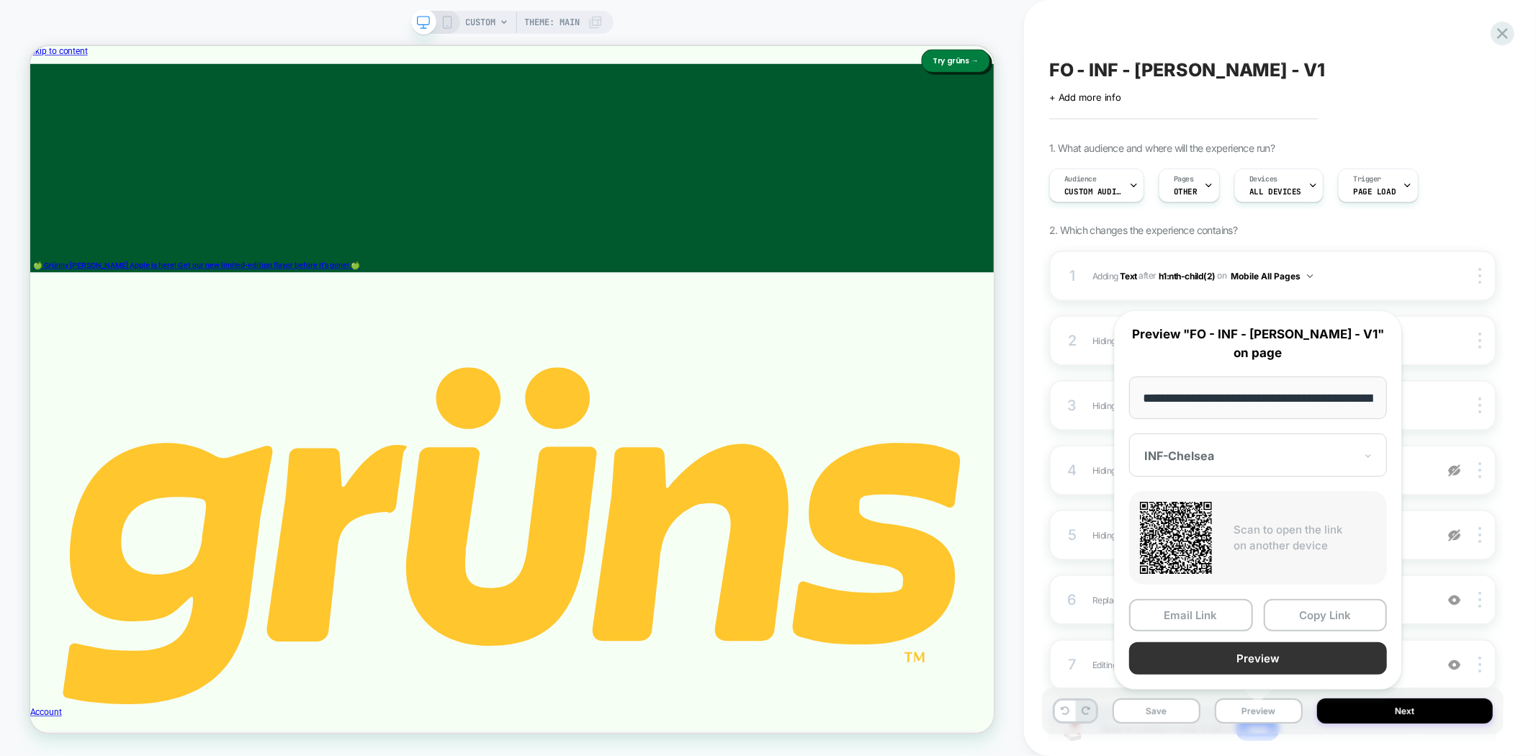
click at [1305, 660] on button "Preview" at bounding box center [1258, 659] width 258 height 32
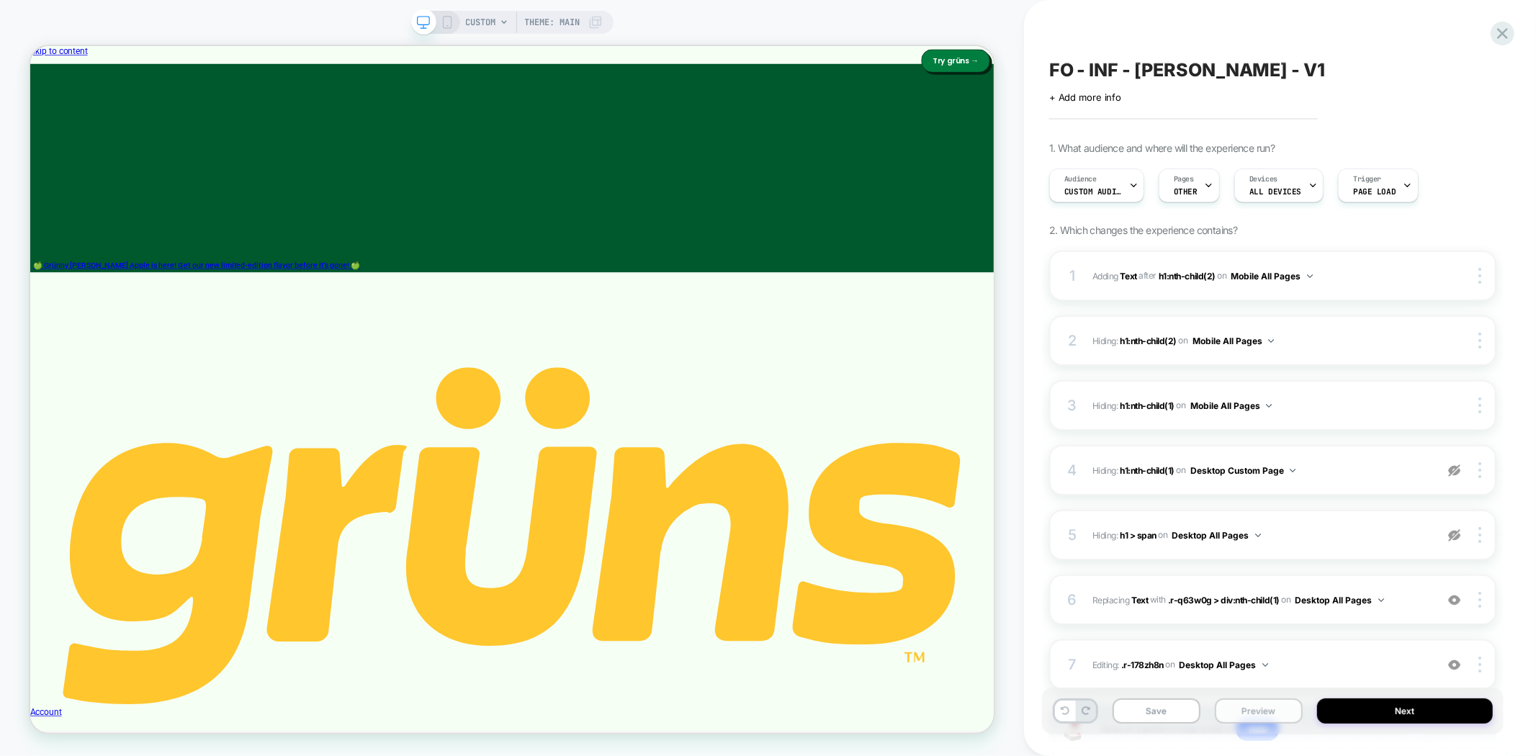
click at [1268, 717] on button "Preview" at bounding box center [1259, 711] width 88 height 25
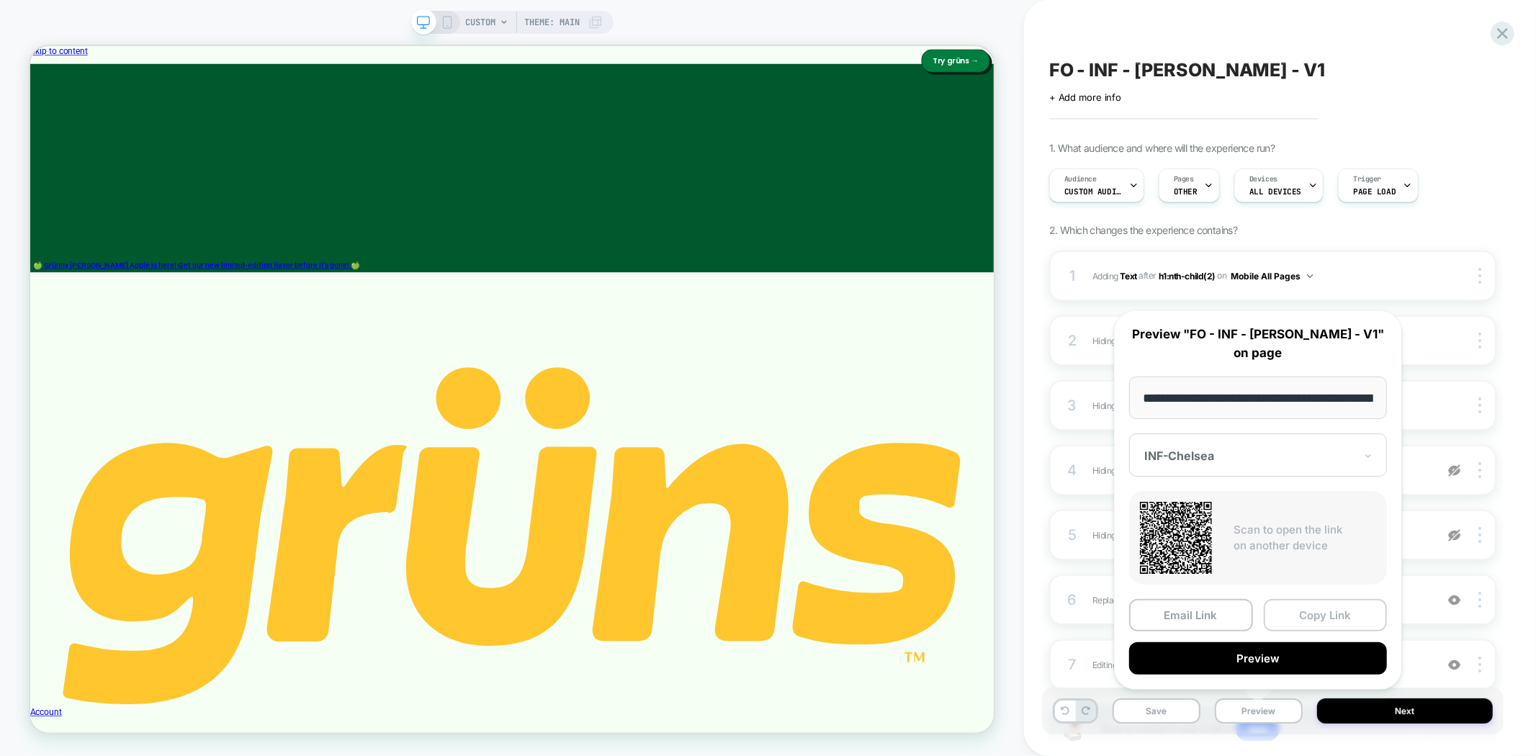
click at [1328, 617] on button "Copy Link" at bounding box center [1326, 615] width 124 height 32
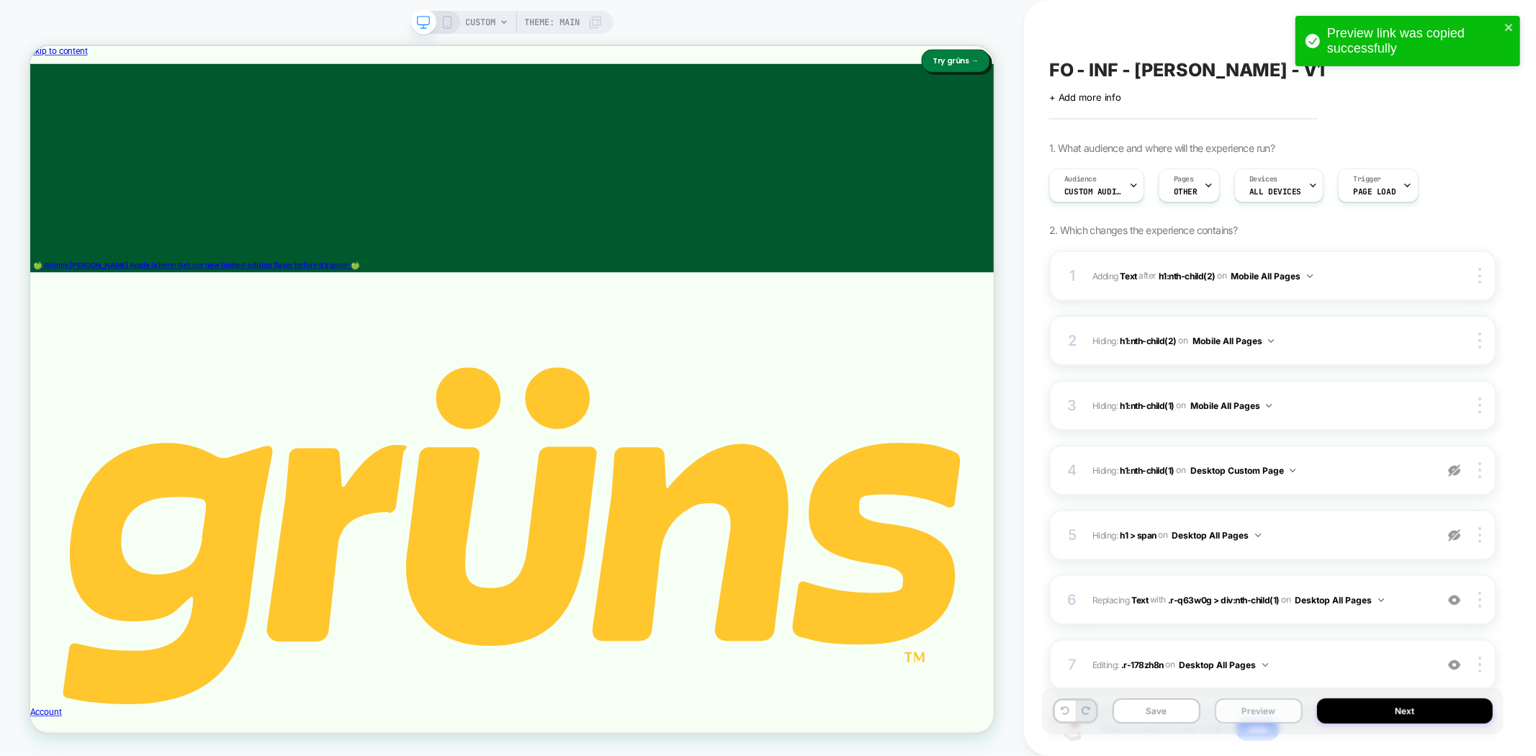
click at [1248, 715] on button "Preview" at bounding box center [1259, 711] width 88 height 25
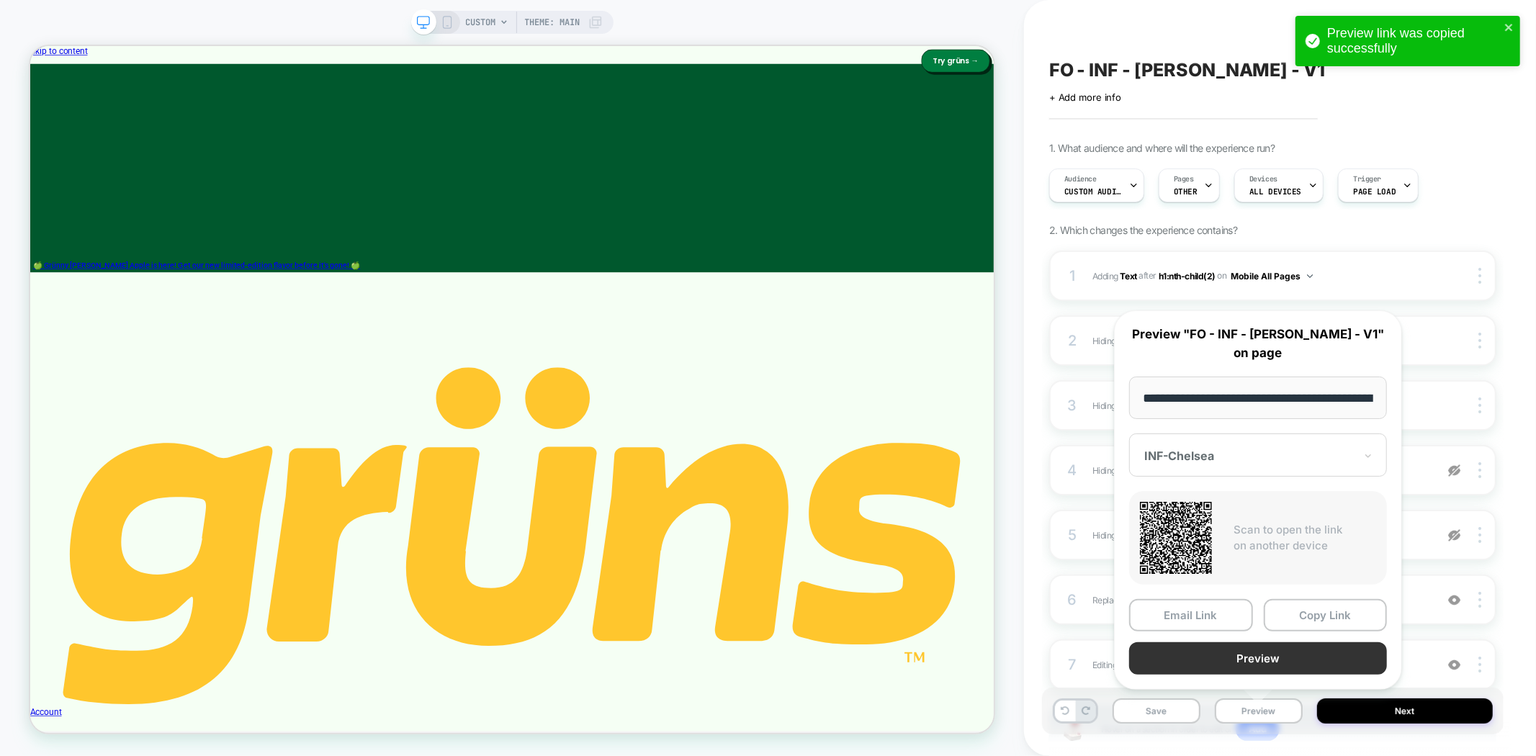
click at [1275, 658] on button "Preview" at bounding box center [1258, 659] width 258 height 32
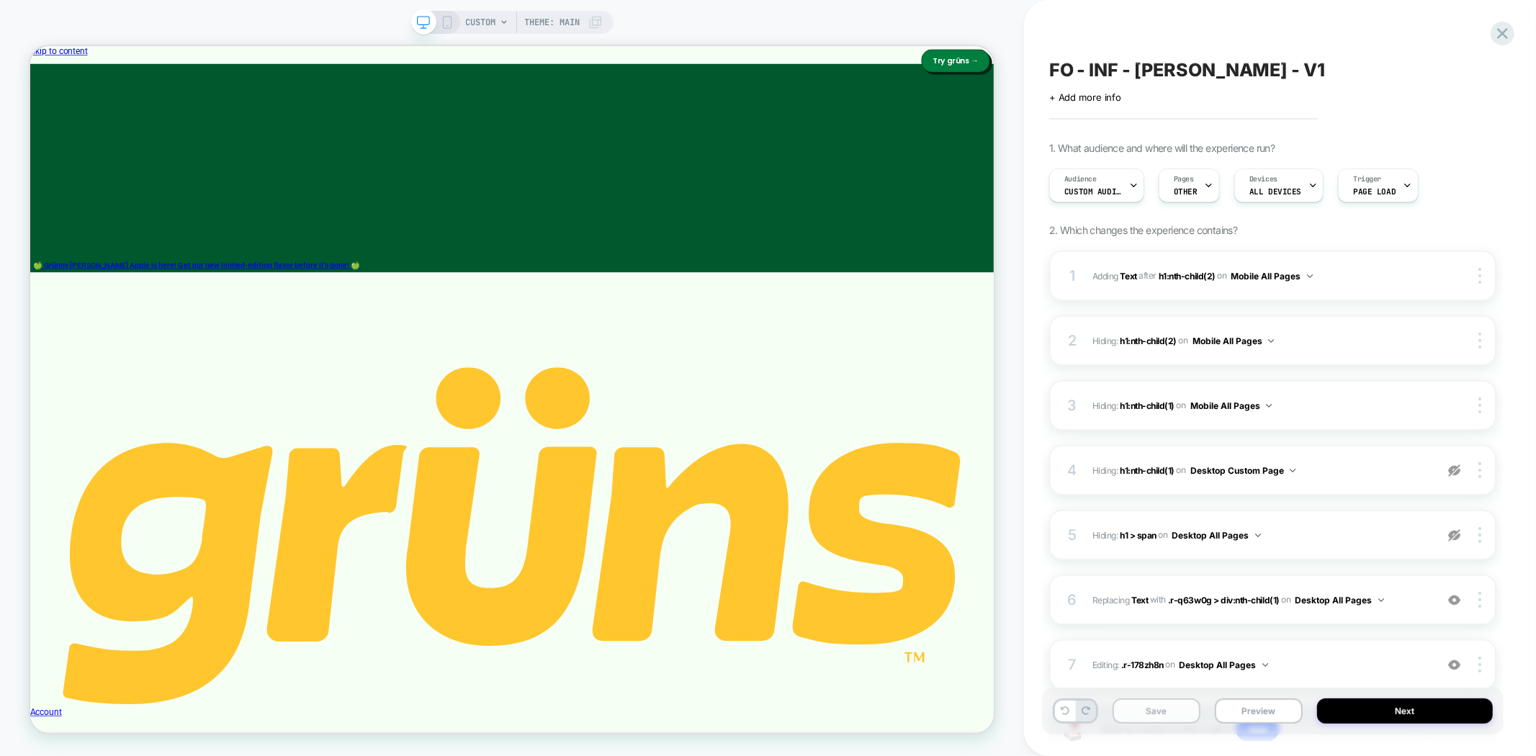
click at [1158, 713] on button "Save" at bounding box center [1157, 711] width 88 height 25
click at [1185, 69] on span "FO - INF - Chelsea Handler - V1" at bounding box center [1187, 70] width 276 height 22
click at [1255, 715] on button "Preview" at bounding box center [1259, 711] width 88 height 25
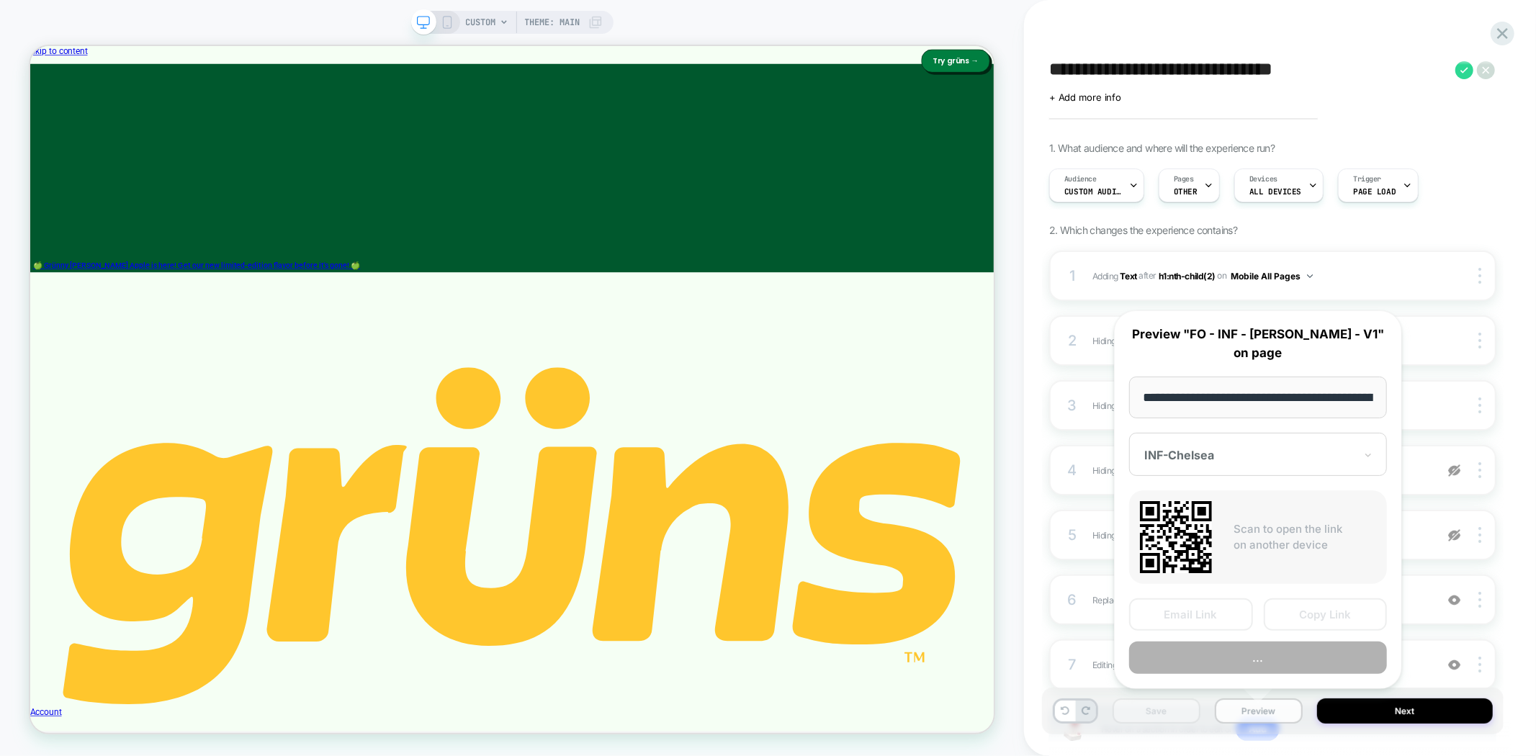
scroll to position [0, 76]
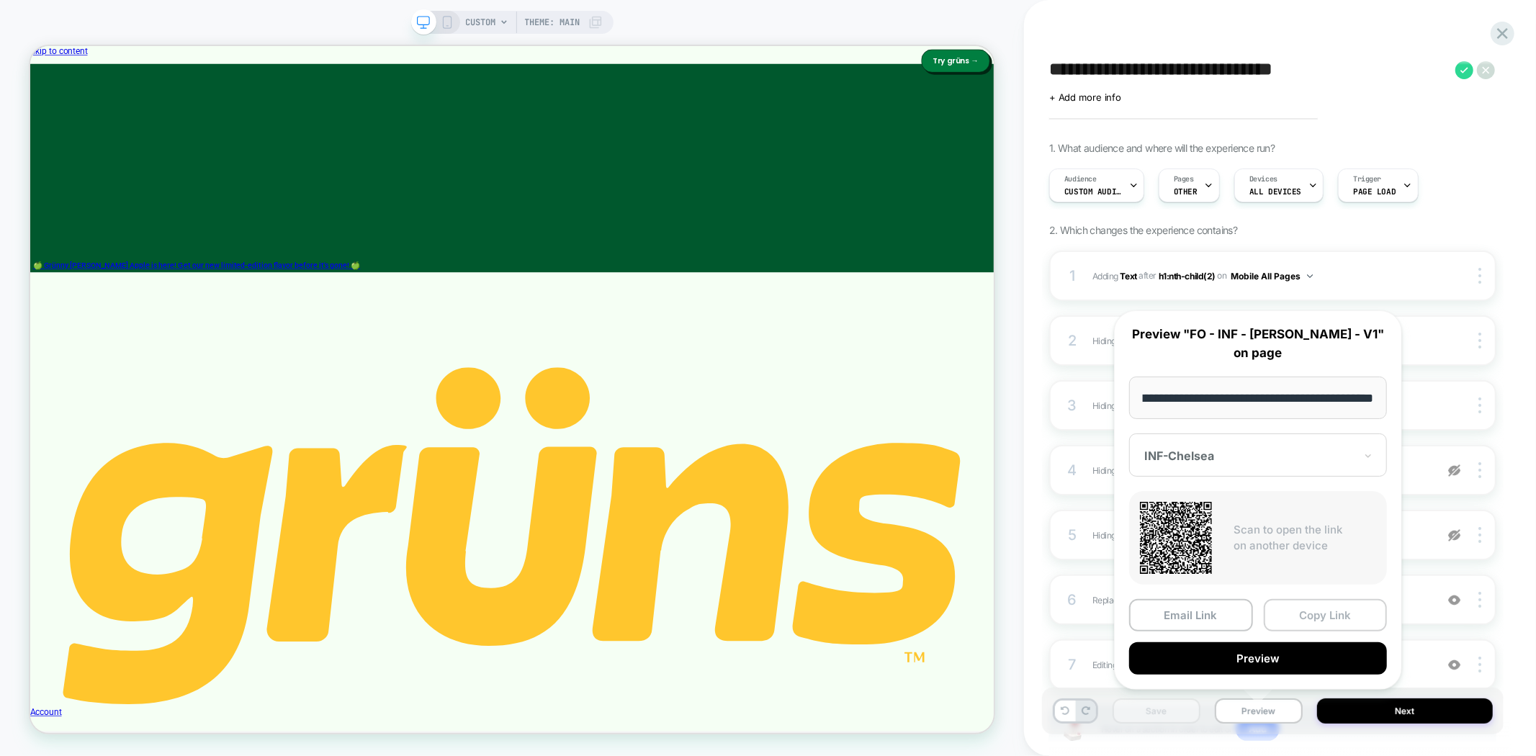
click at [1327, 607] on button "Copy Link" at bounding box center [1326, 615] width 124 height 32
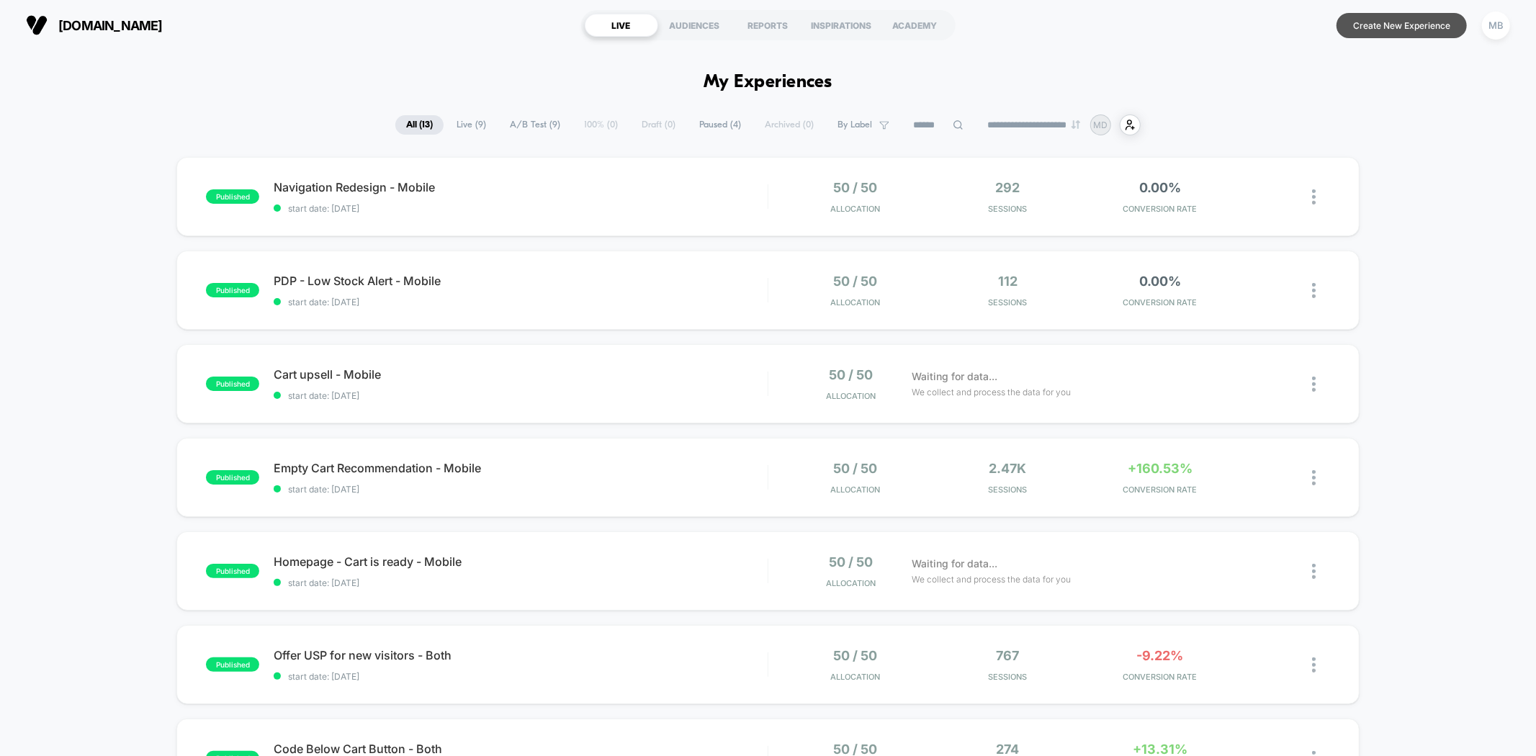
click at [1433, 30] on button "Create New Experience" at bounding box center [1402, 25] width 130 height 25
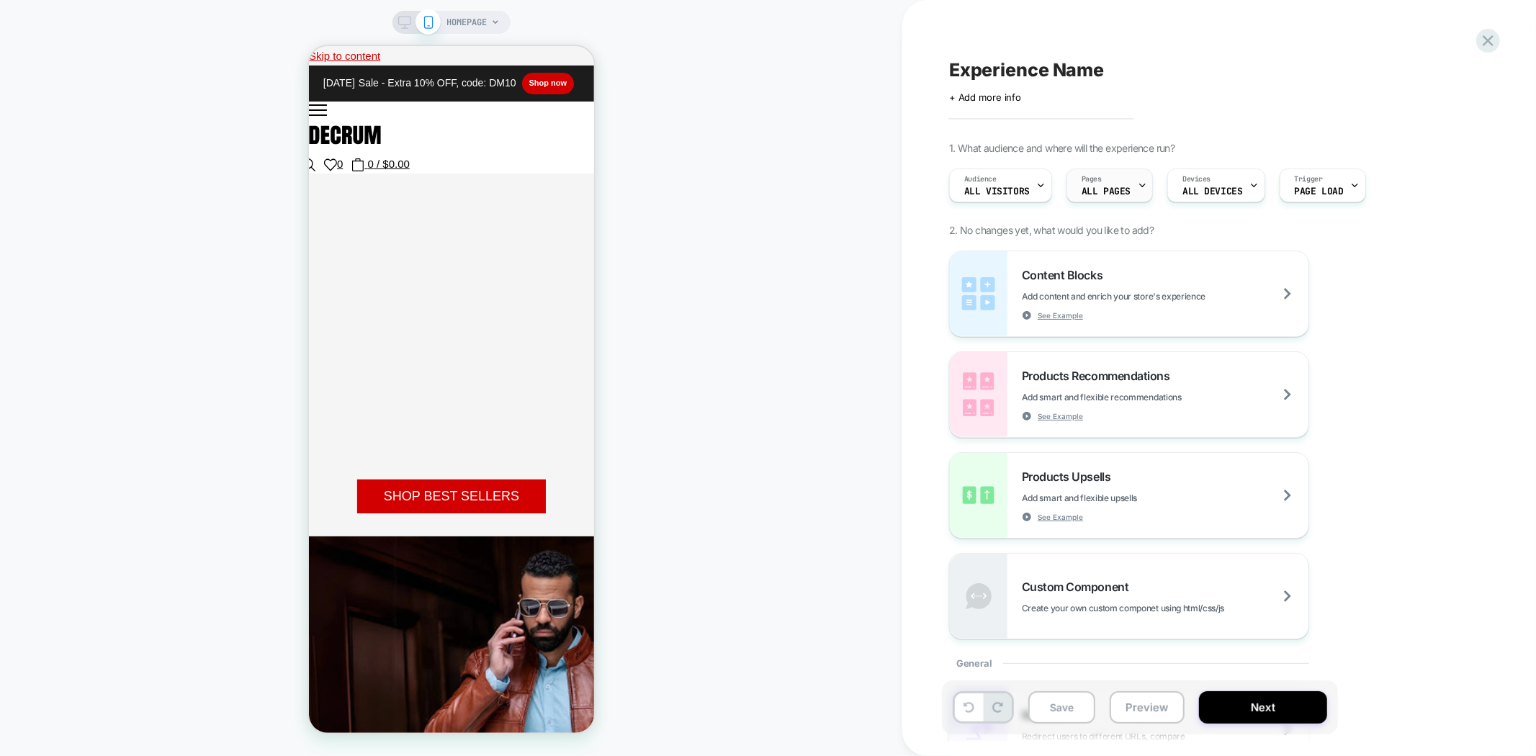
click at [1113, 184] on div "Pages ALL PAGES" at bounding box center [1106, 185] width 78 height 32
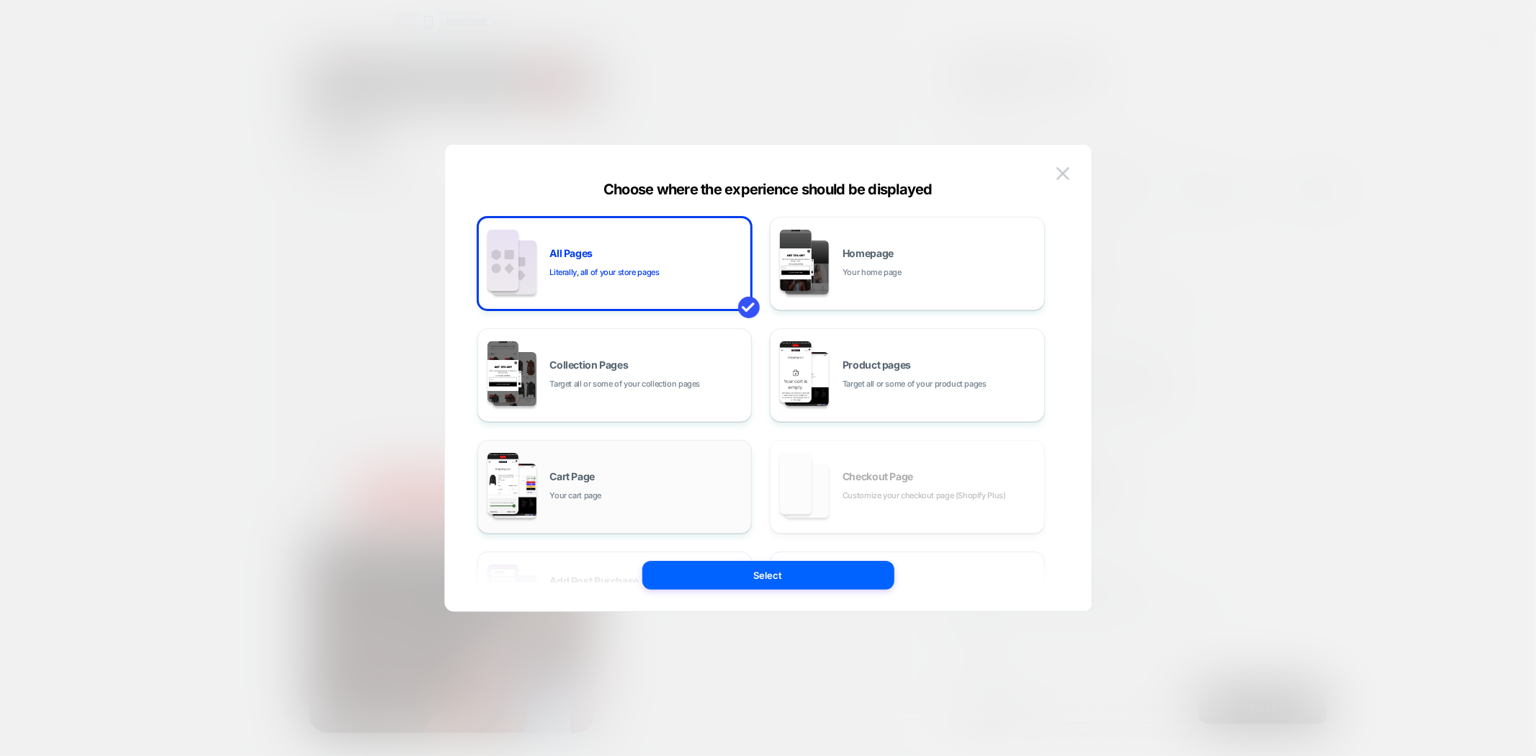
click at [598, 485] on div "Cart Page Your cart page" at bounding box center [647, 487] width 194 height 31
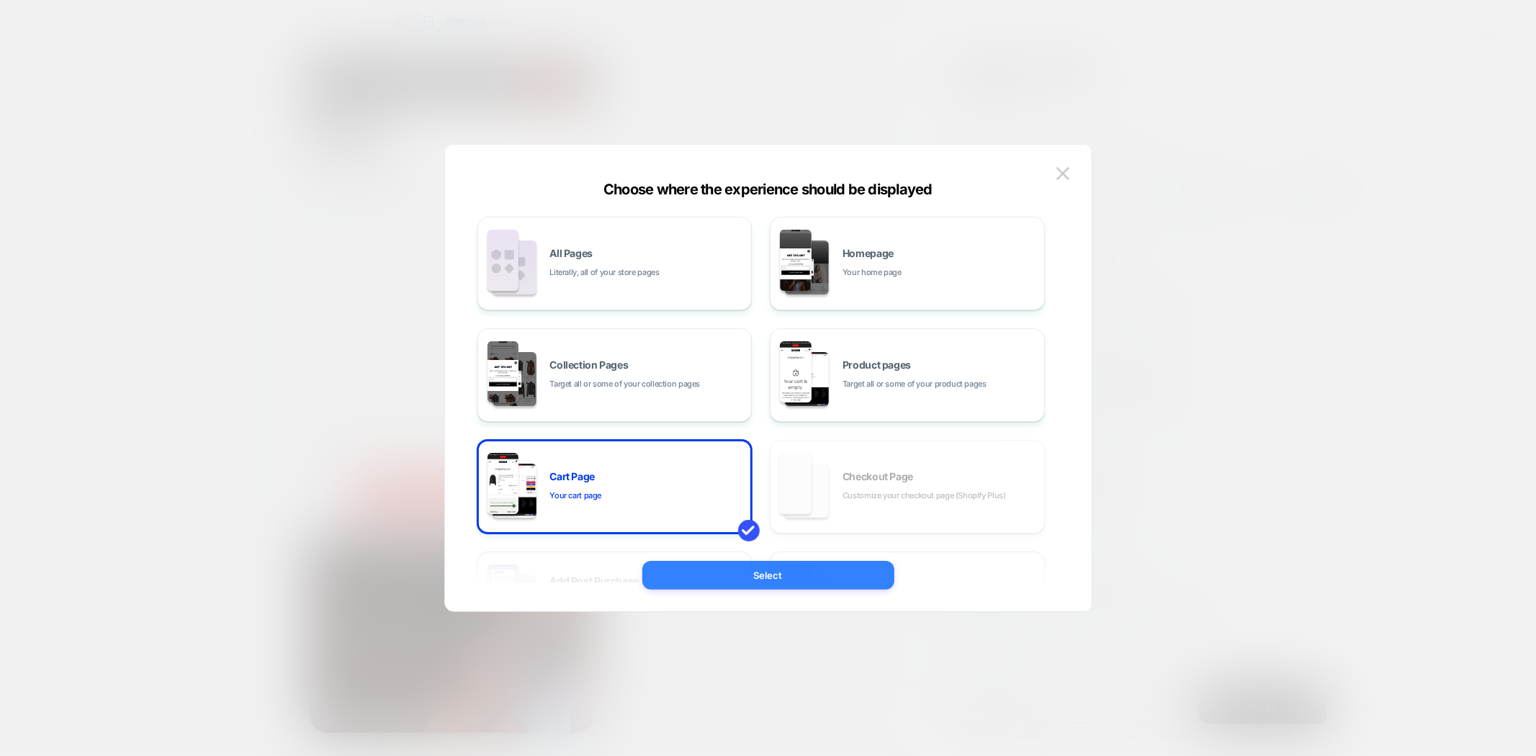
click at [785, 575] on button "Select" at bounding box center [769, 575] width 252 height 29
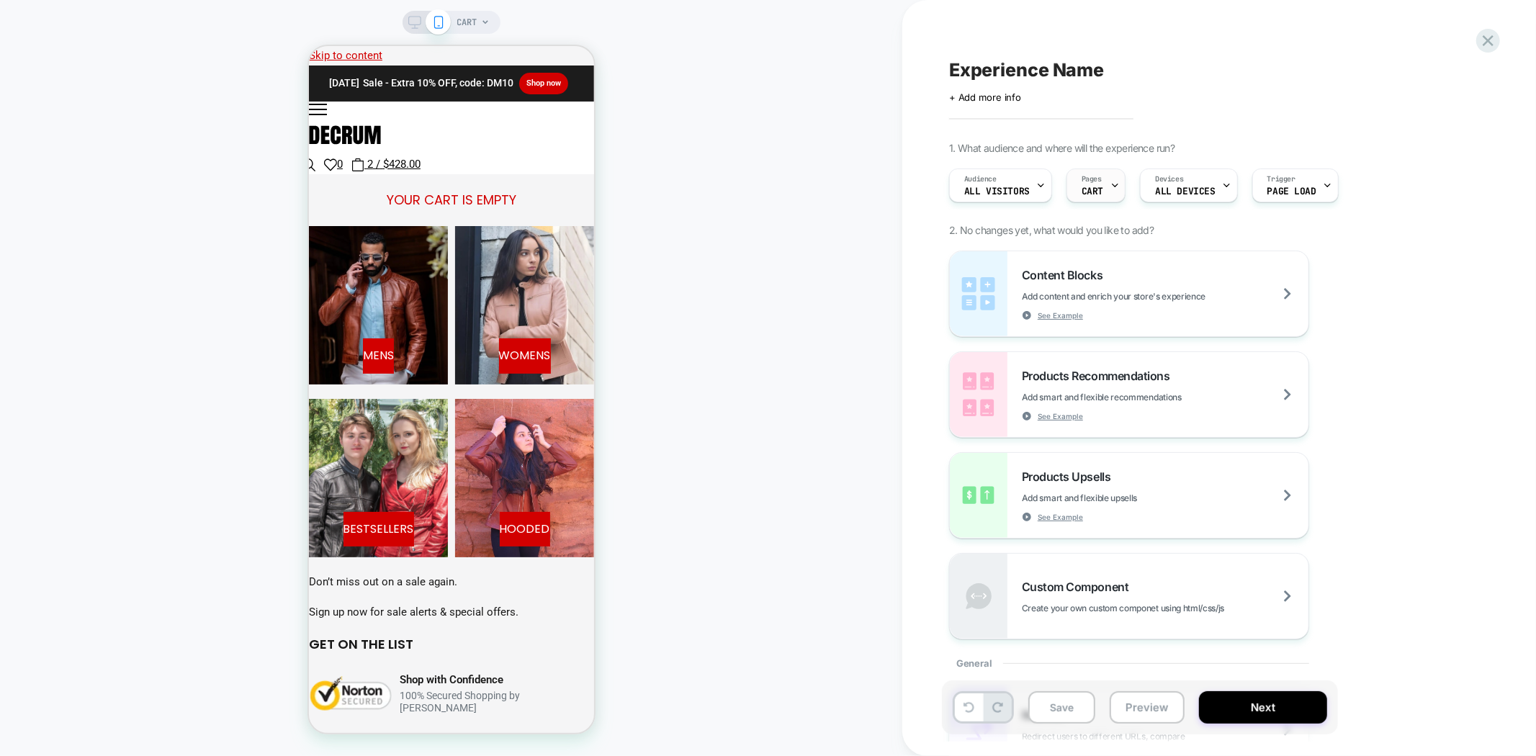
click at [1103, 191] on div "Pages CART" at bounding box center [1092, 185] width 50 height 32
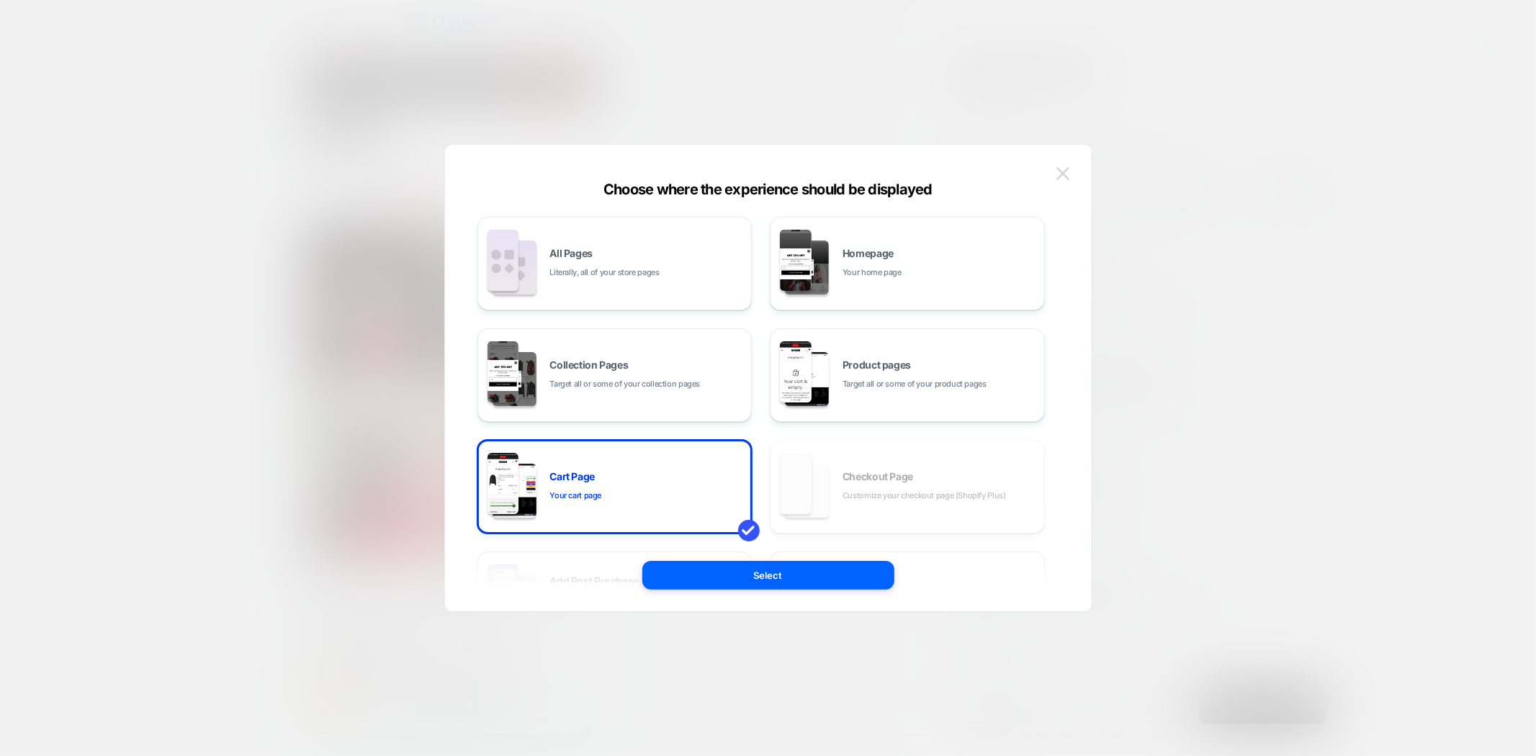
click at [1054, 174] on button at bounding box center [1063, 174] width 22 height 22
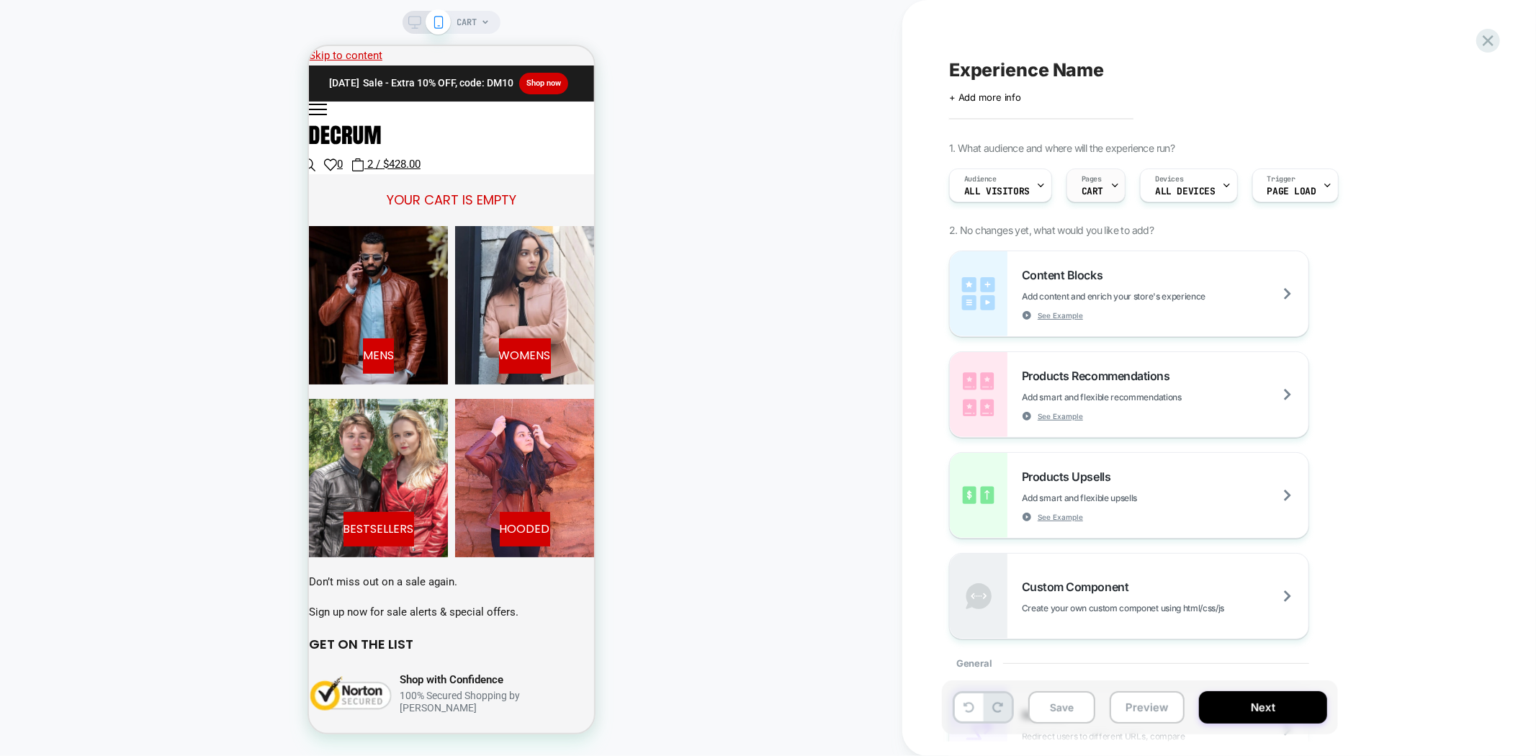
click at [1106, 183] on div "Pages CART" at bounding box center [1092, 185] width 50 height 32
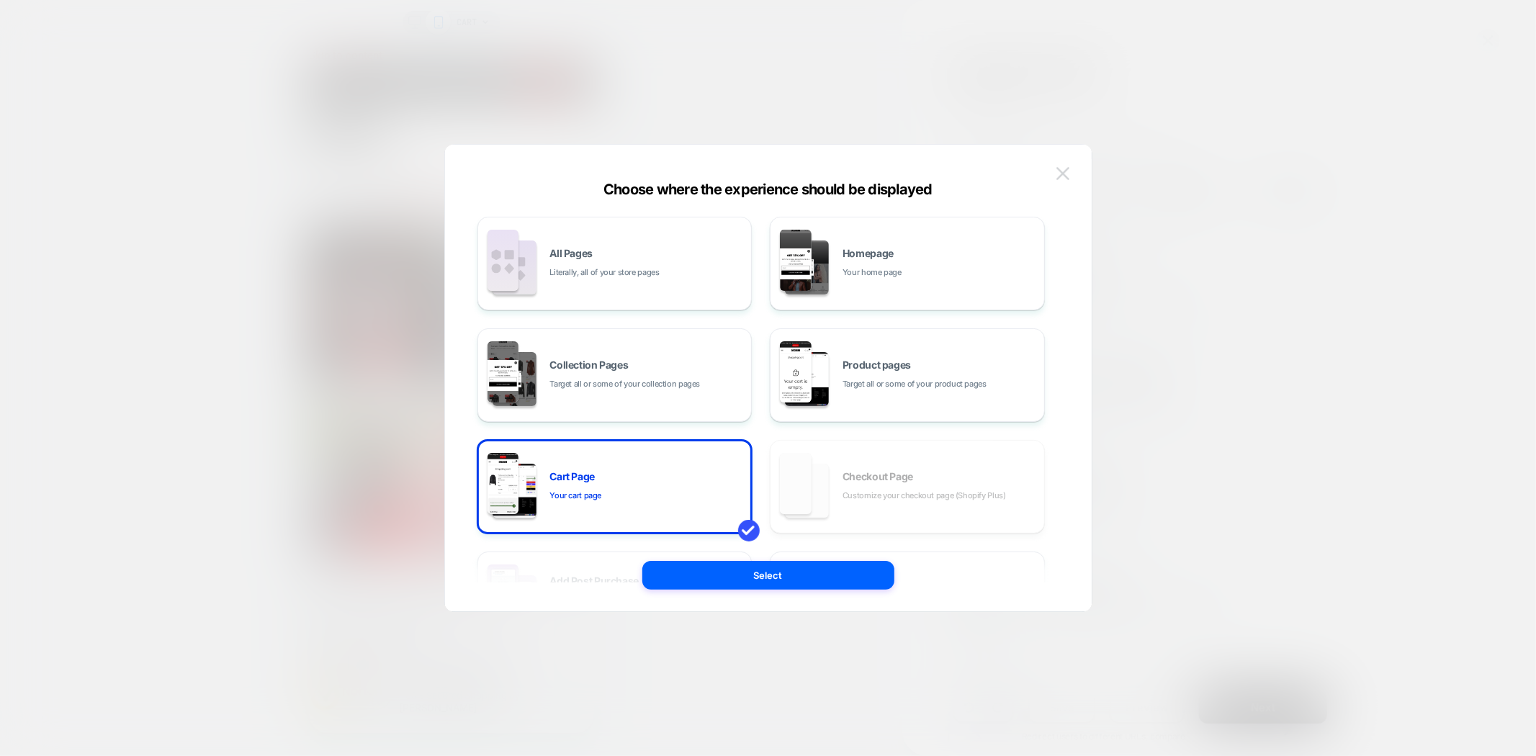
click at [1053, 171] on button at bounding box center [1063, 174] width 22 height 22
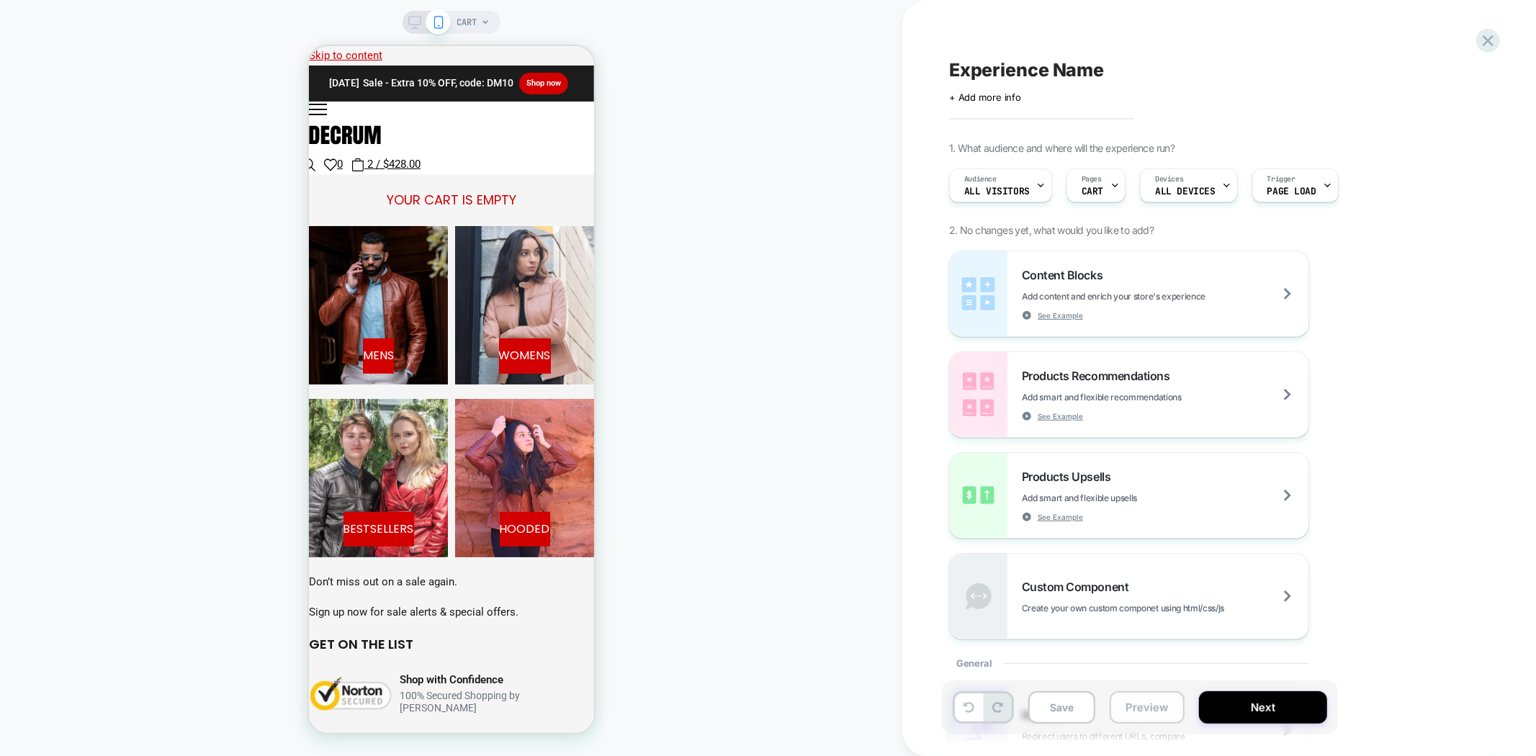
click at [1139, 709] on button "Preview" at bounding box center [1147, 707] width 75 height 32
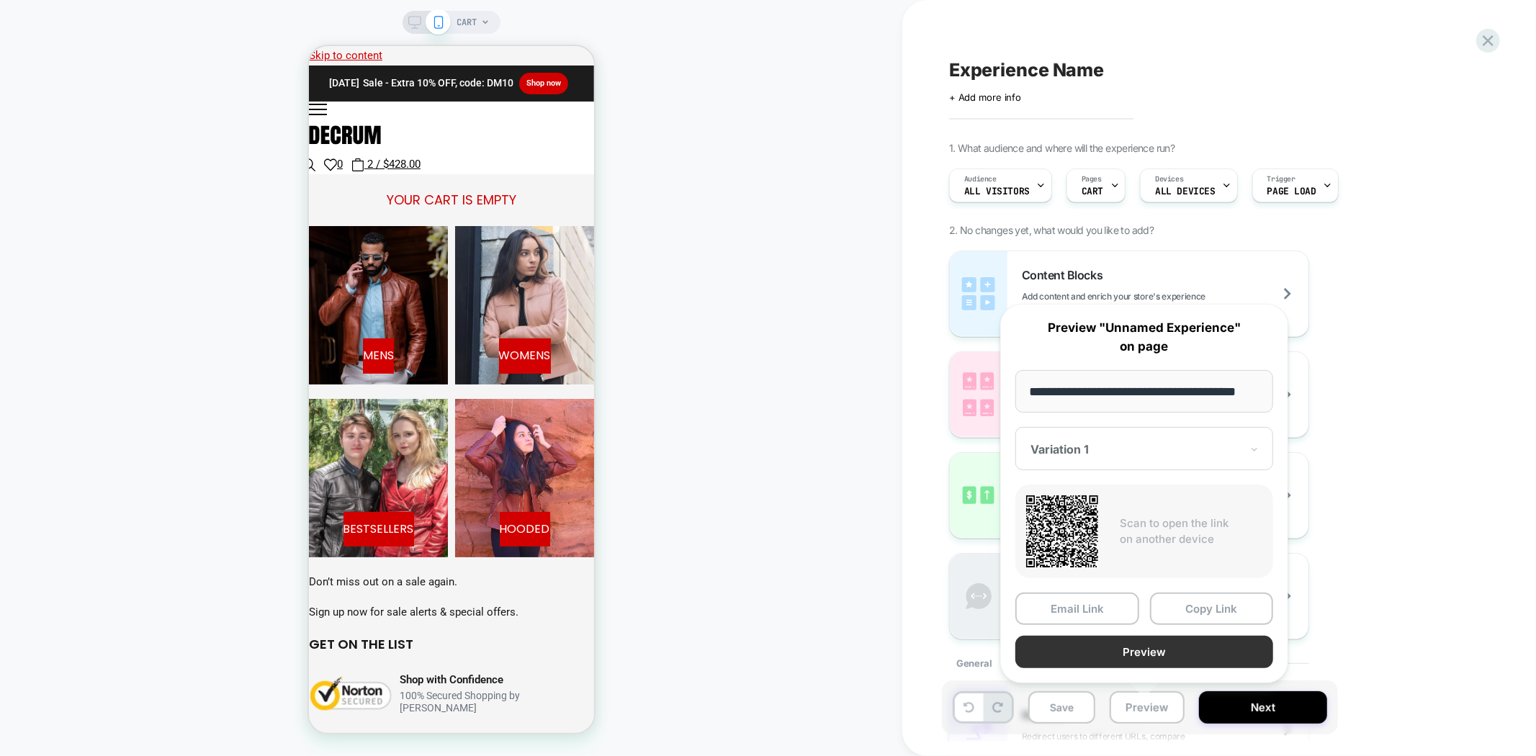
click at [1182, 651] on button "Preview" at bounding box center [1145, 652] width 258 height 32
